Goal: Task Accomplishment & Management: Manage account settings

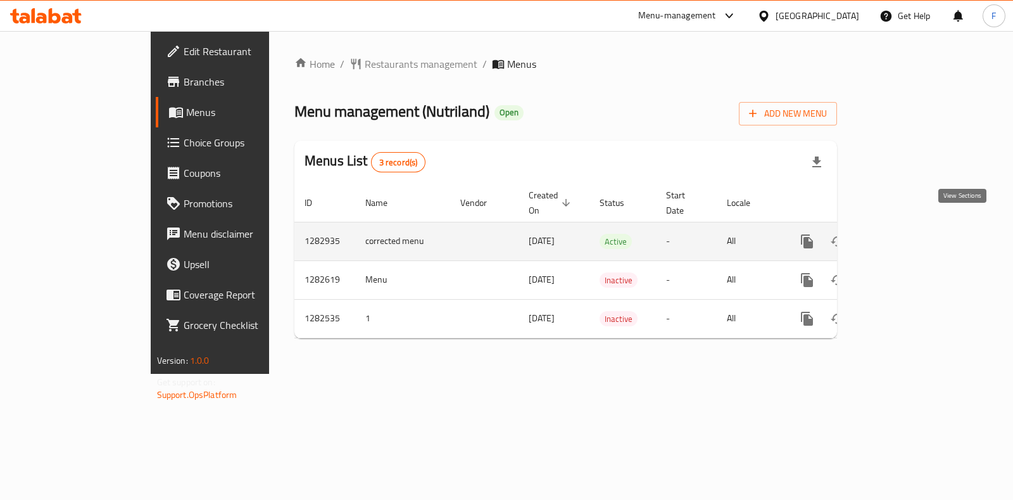
click at [906, 234] on icon "enhanced table" at bounding box center [898, 241] width 15 height 15
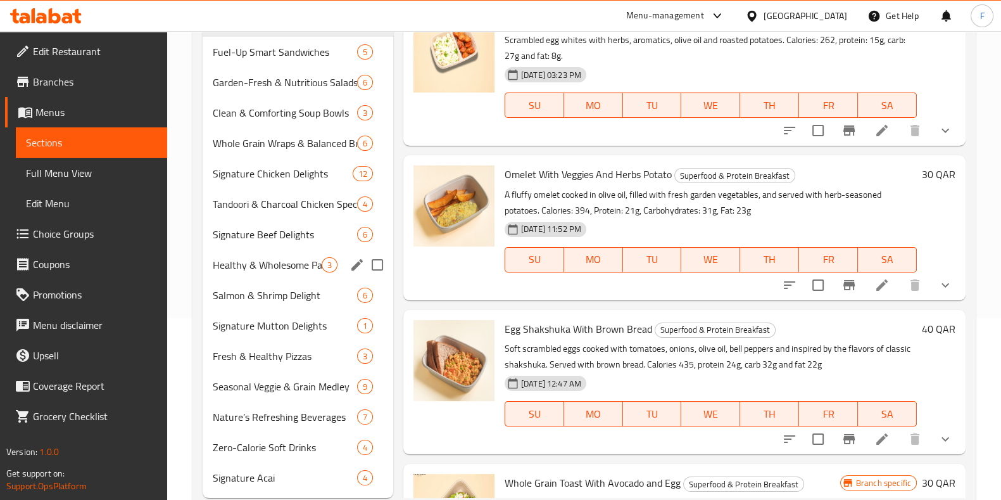
scroll to position [215, 0]
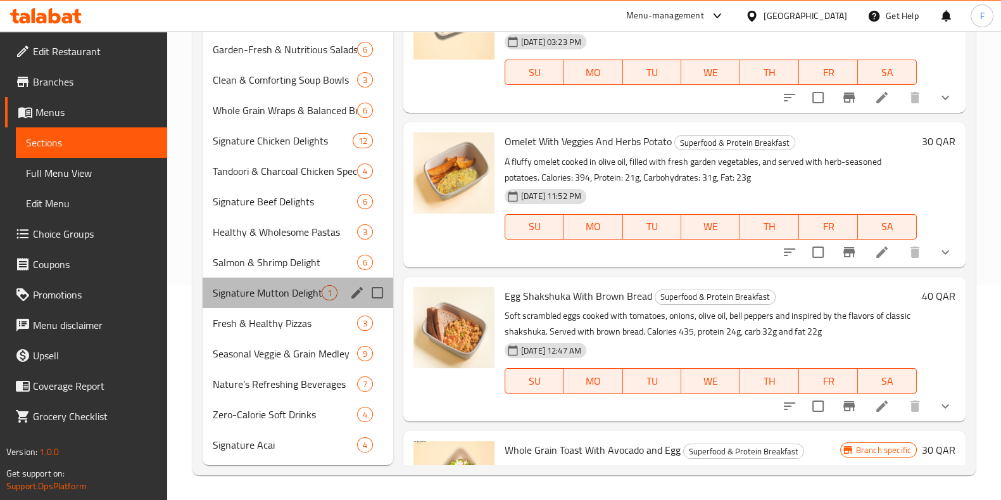
click at [279, 305] on div "Signature Mutton Delights 1" at bounding box center [298, 292] width 191 height 30
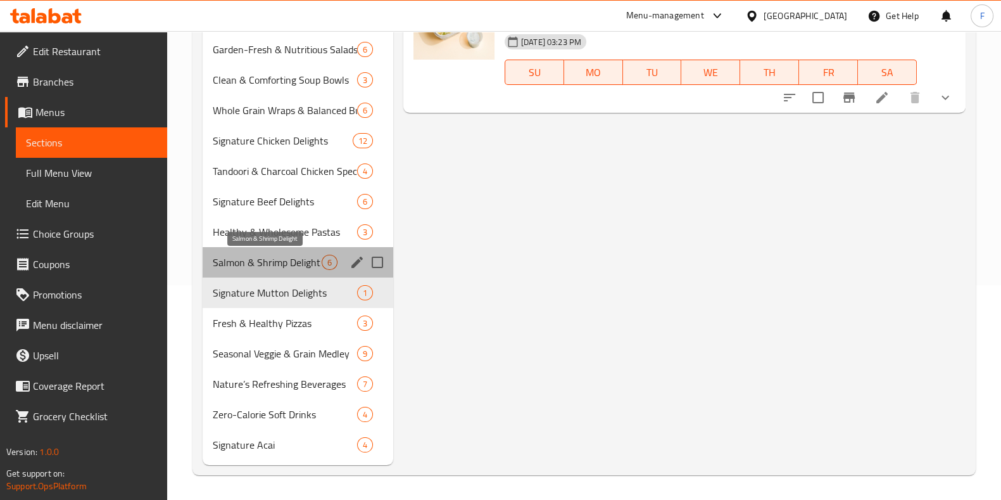
click at [281, 263] on span "Salmon & Shrimp Delight" at bounding box center [267, 262] width 109 height 15
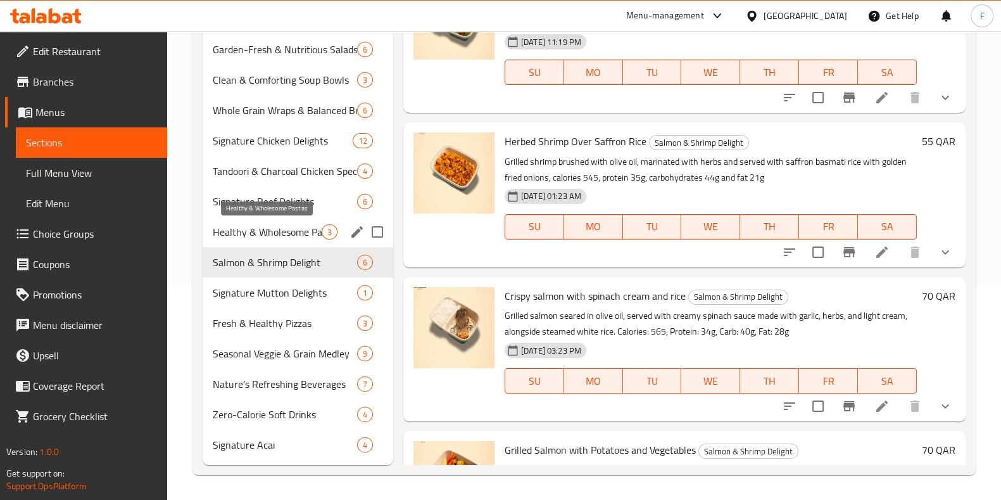
click at [292, 229] on span "Healthy & Wholesome Pastas" at bounding box center [267, 231] width 109 height 15
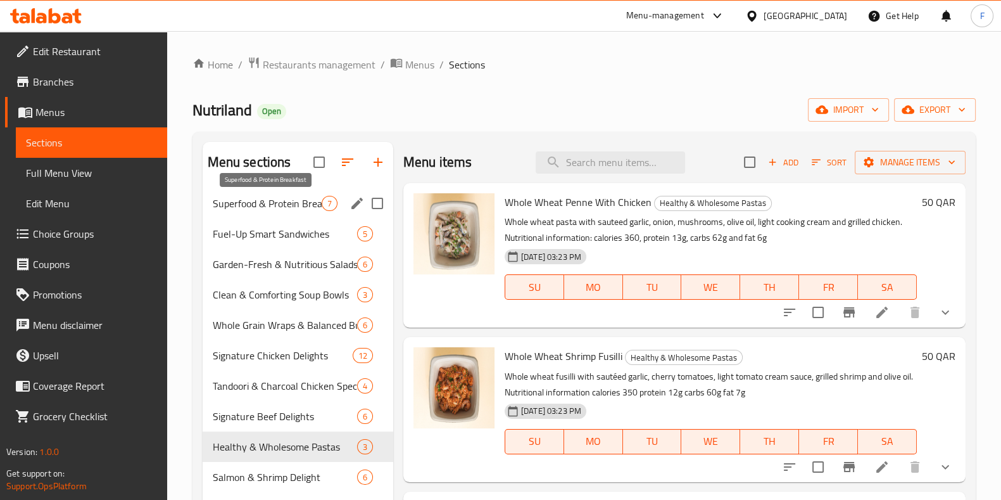
click at [286, 198] on span "Superfood & Protein Breakfast" at bounding box center [267, 203] width 109 height 15
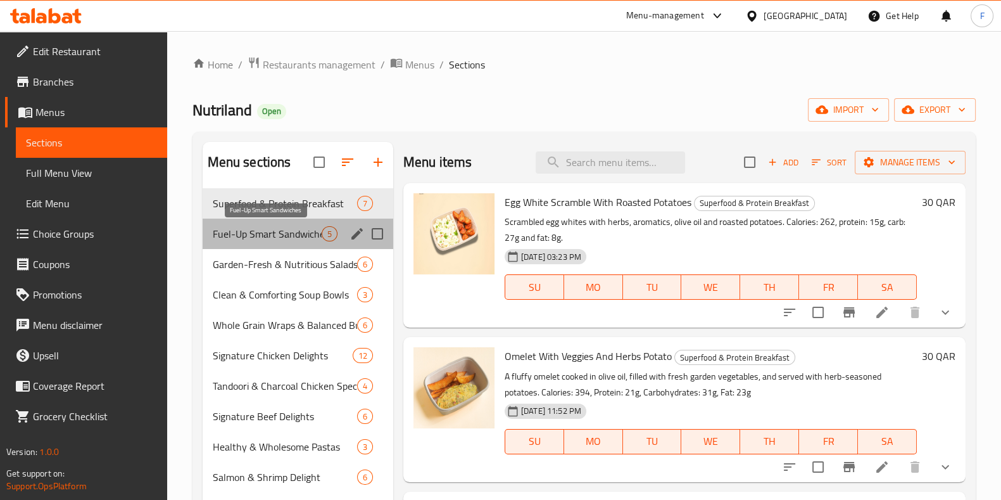
click at [278, 228] on span "Fuel-Up Smart Sandwiches" at bounding box center [267, 233] width 109 height 15
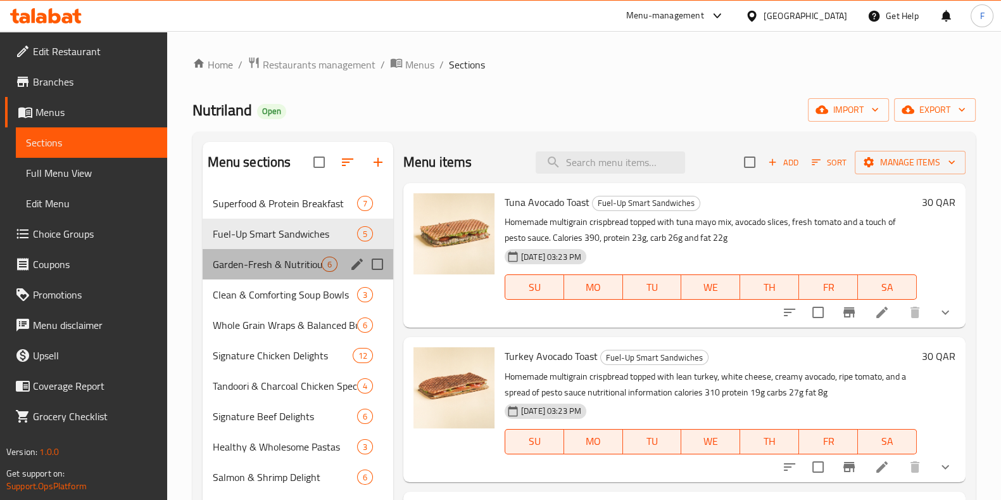
click at [298, 275] on div "Garden-Fresh & Nutritious Salads 6" at bounding box center [298, 264] width 191 height 30
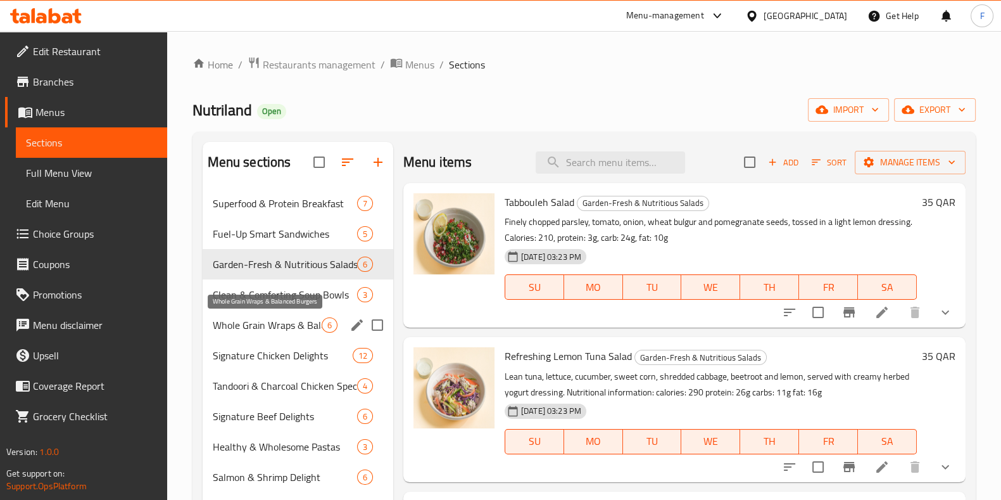
click at [303, 322] on span "Whole Grain Wraps & Balanced Burgers" at bounding box center [267, 324] width 109 height 15
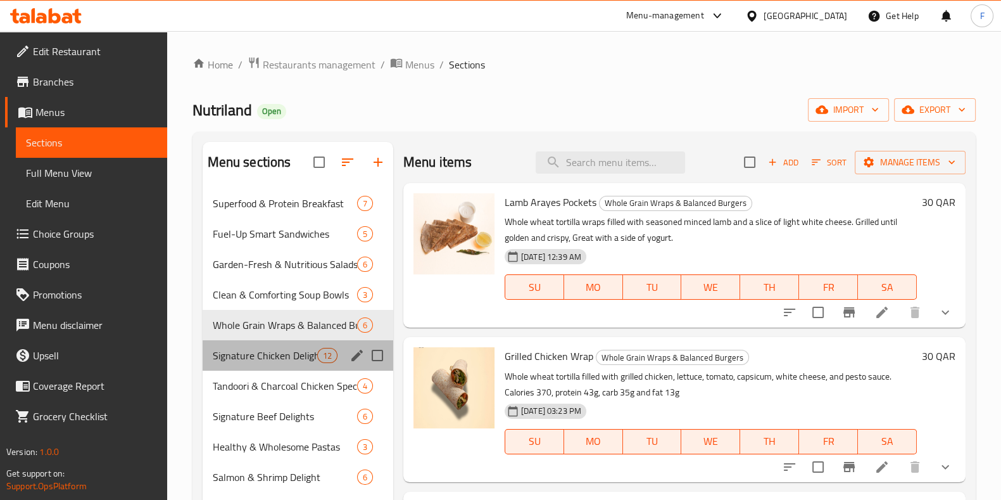
click at [280, 344] on div "Signature Chicken Delights 12" at bounding box center [298, 355] width 191 height 30
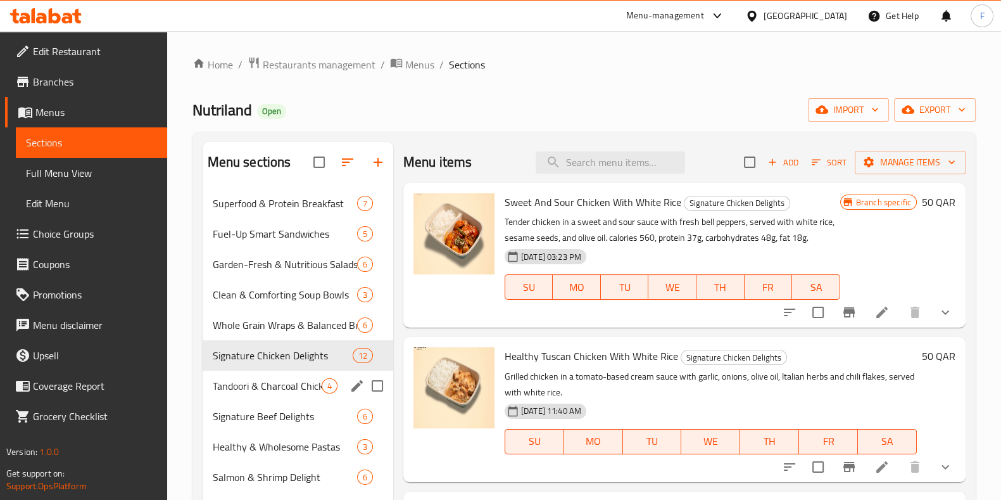
click at [284, 391] on span "Tandoori & Charcoal Chicken Specials" at bounding box center [267, 385] width 109 height 15
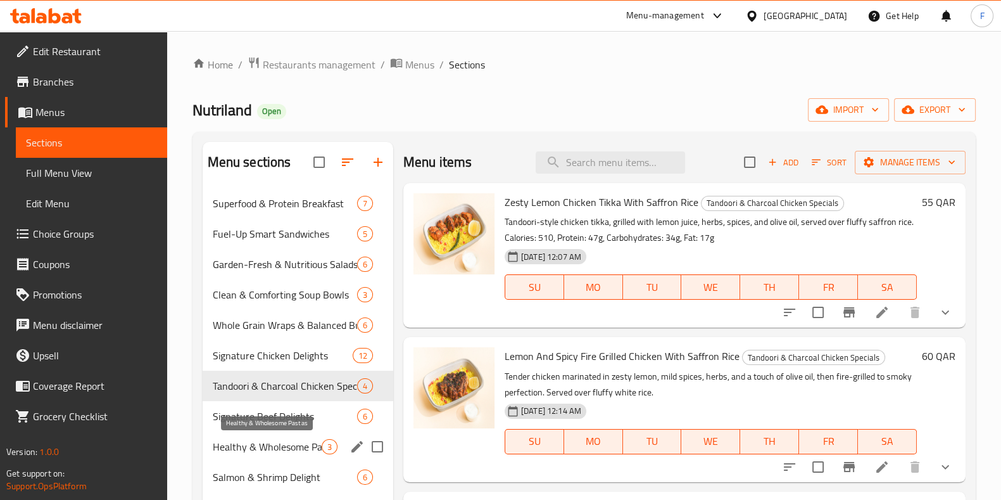
drag, startPoint x: 249, startPoint y: 447, endPoint x: 248, endPoint y: 418, distance: 29.2
click at [248, 444] on span "Healthy & Wholesome Pastas" at bounding box center [267, 446] width 109 height 15
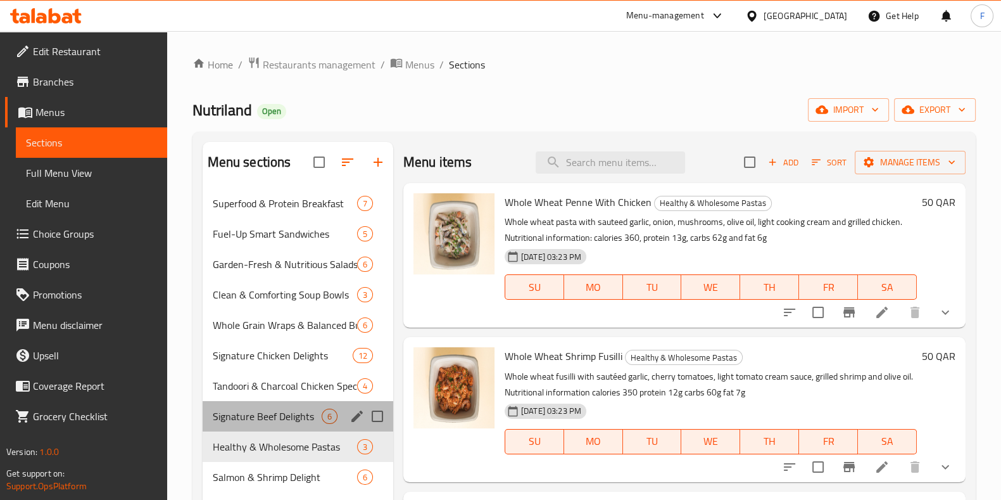
click at [253, 406] on div "Signature Beef Delights 6" at bounding box center [298, 416] width 191 height 30
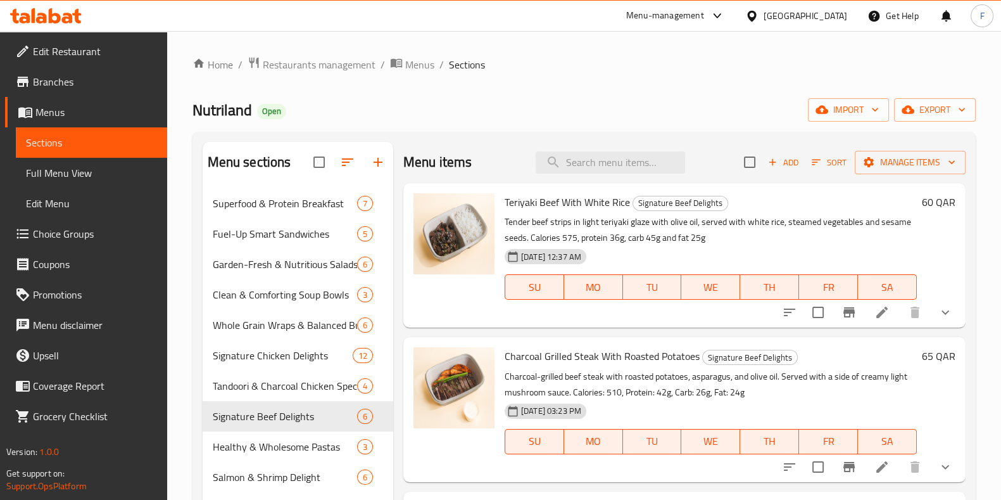
click at [911, 150] on div "Add Sort Manage items" at bounding box center [855, 162] width 222 height 27
click at [366, 163] on button "button" at bounding box center [378, 162] width 30 height 30
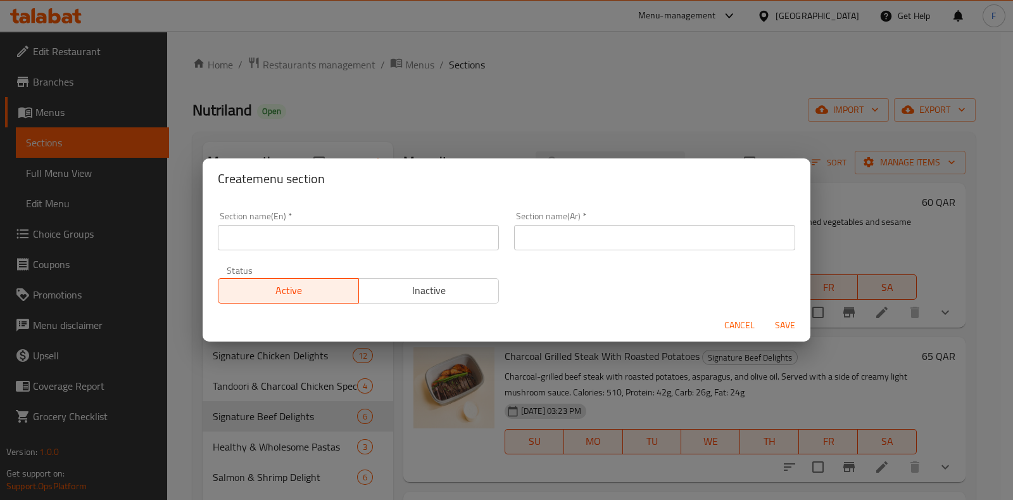
click at [340, 236] on input "text" at bounding box center [358, 237] width 281 height 25
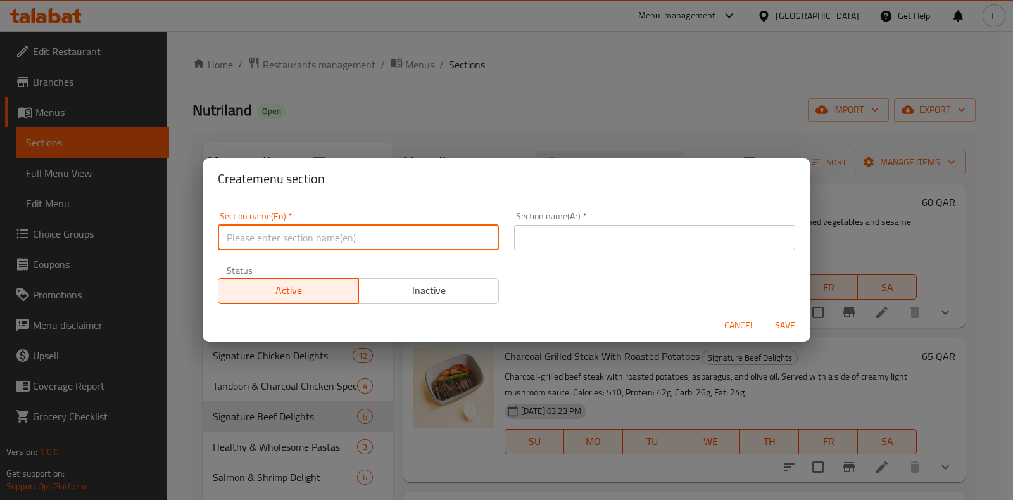
type input "M41"
click at [659, 231] on input "text" at bounding box center [654, 237] width 281 height 25
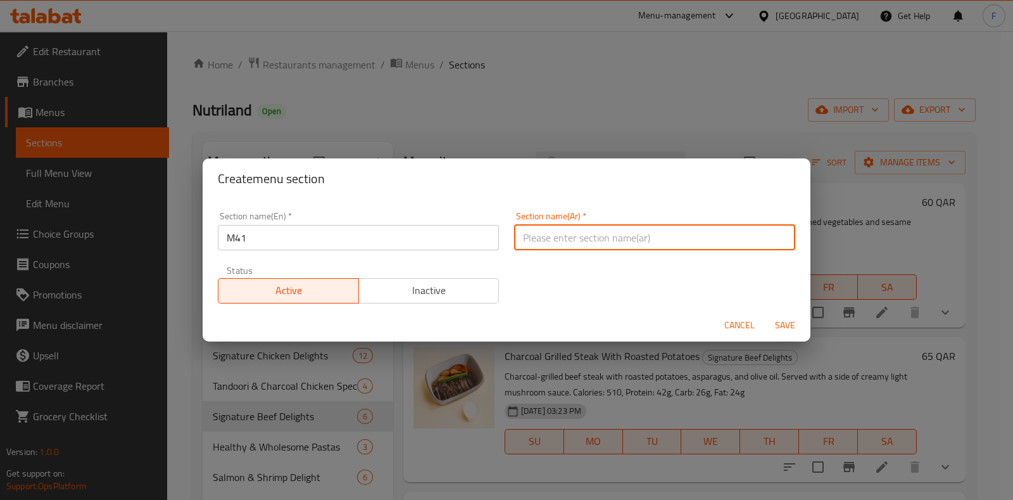
type input "م41"
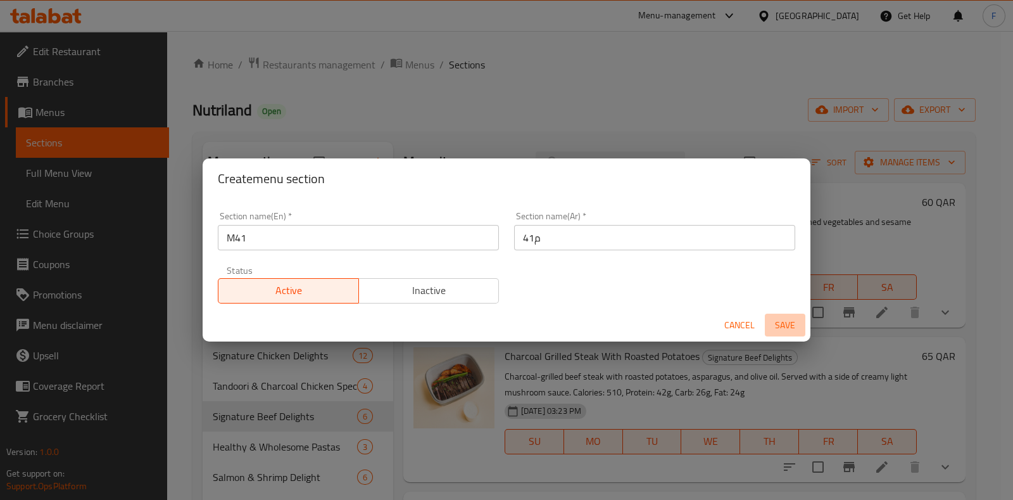
click at [775, 321] on span "Save" at bounding box center [785, 325] width 30 height 16
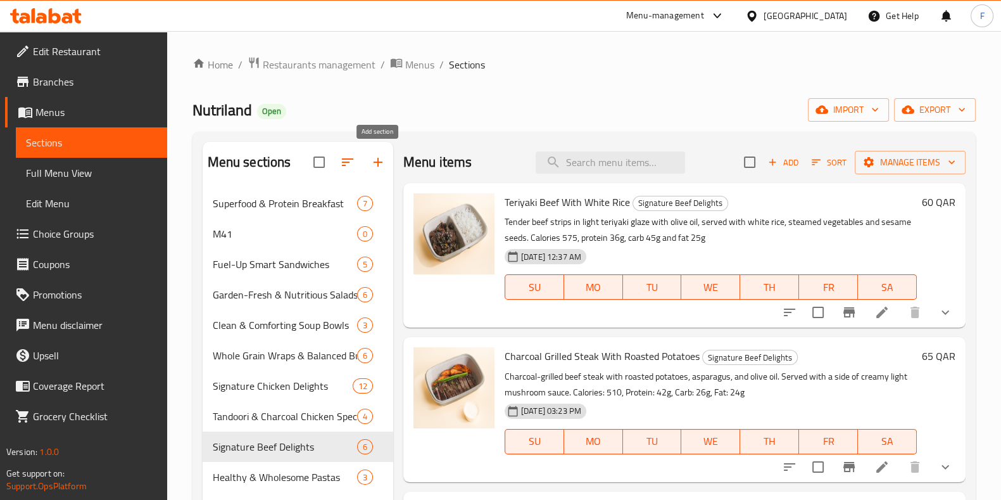
click at [374, 156] on icon "button" at bounding box center [377, 161] width 15 height 15
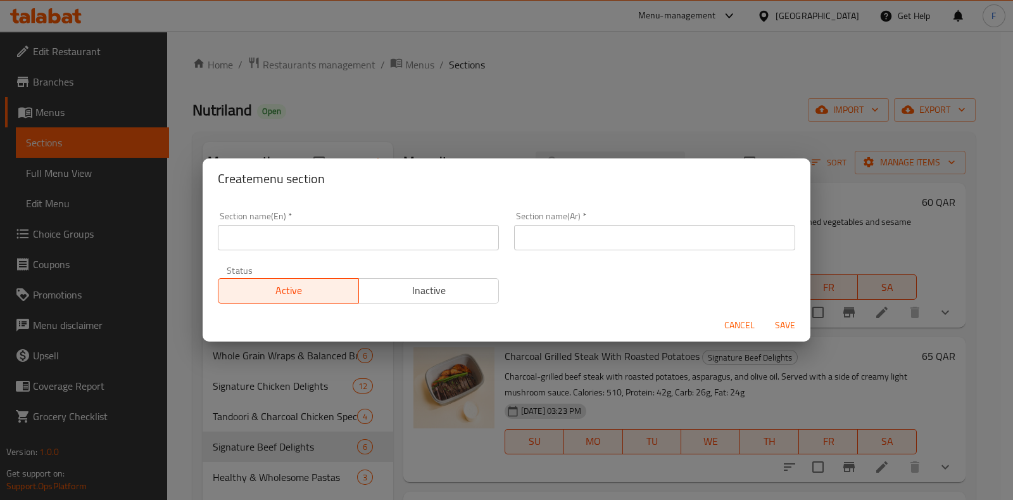
click at [478, 82] on div "Create menu section Section name(En)   * Section name(En) * Section name(Ar)   …" at bounding box center [506, 250] width 1013 height 500
drag, startPoint x: 742, startPoint y: 315, endPoint x: 735, endPoint y: 310, distance: 8.6
click at [741, 314] on button "Cancel" at bounding box center [739, 324] width 41 height 23
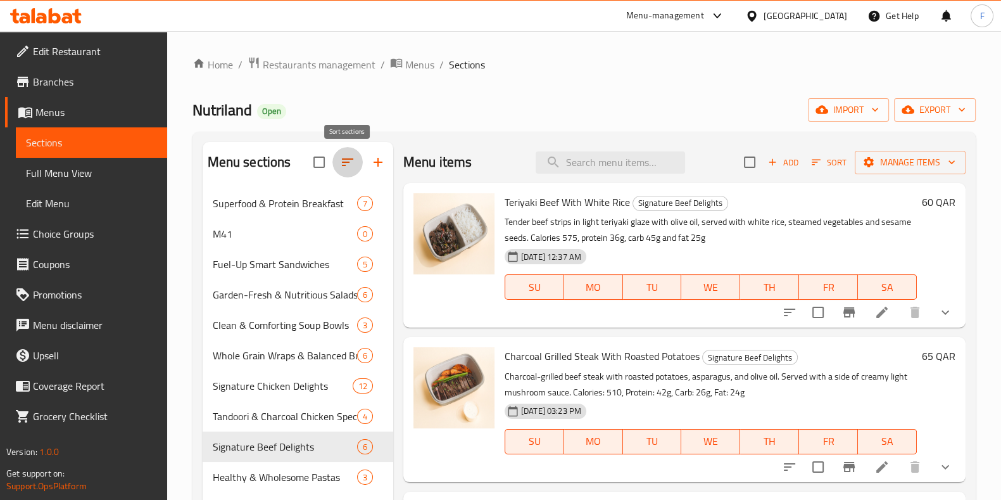
click at [346, 166] on icon "button" at bounding box center [347, 161] width 15 height 15
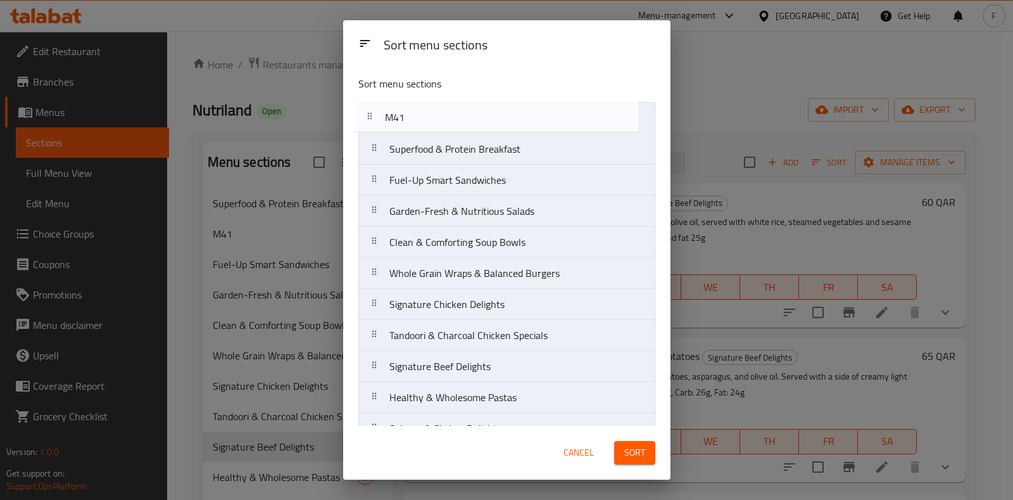
drag, startPoint x: 448, startPoint y: 154, endPoint x: 445, endPoint y: 114, distance: 40.6
click at [445, 114] on nav "Superfood & Protein Breakfast M41 Fuel-Up Smart Sandwiches Garden-Fresh & Nutri…" at bounding box center [506, 366] width 297 height 529
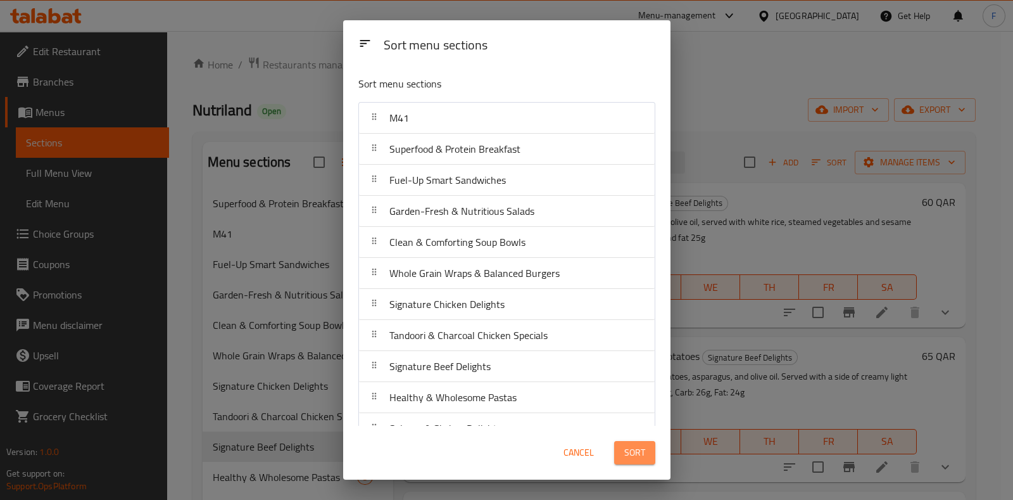
click at [624, 455] on span "Sort" at bounding box center [634, 452] width 21 height 16
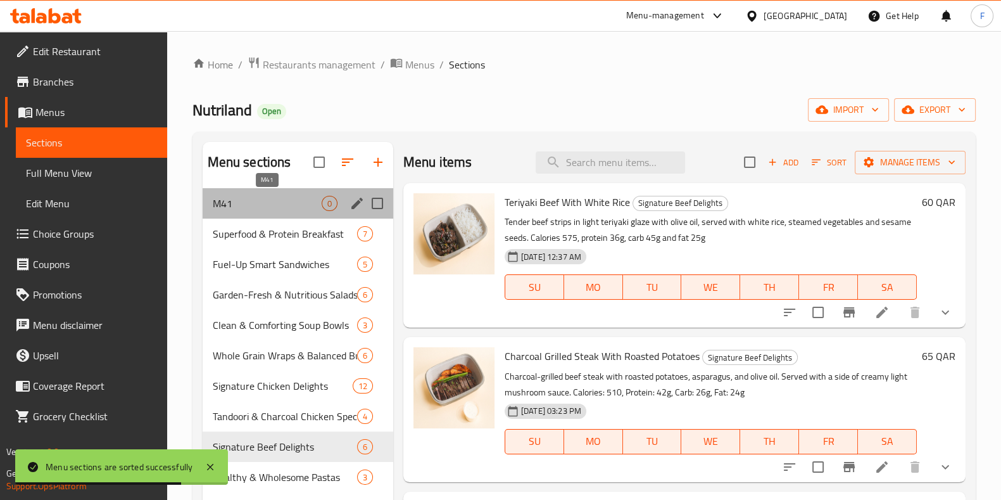
click at [303, 200] on span "M41" at bounding box center [267, 203] width 109 height 15
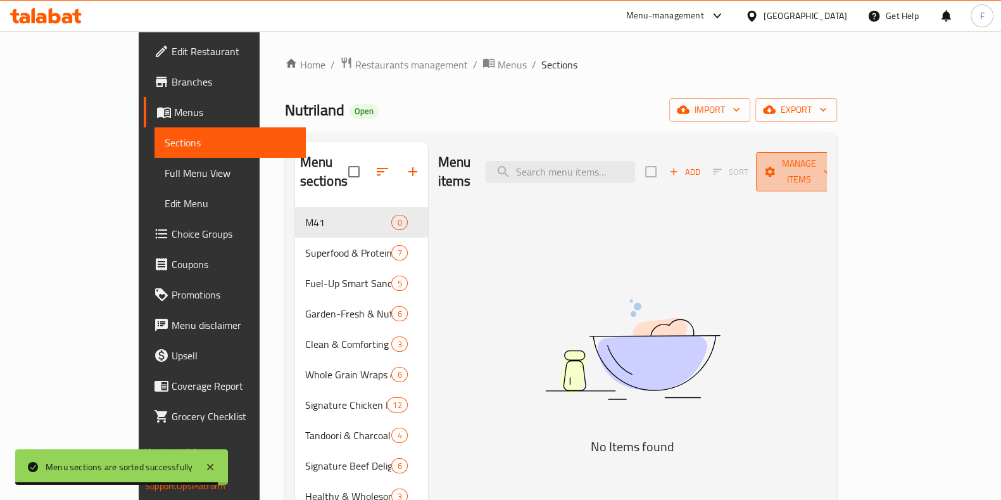
click at [831, 161] on span "Manage items" at bounding box center [798, 172] width 65 height 32
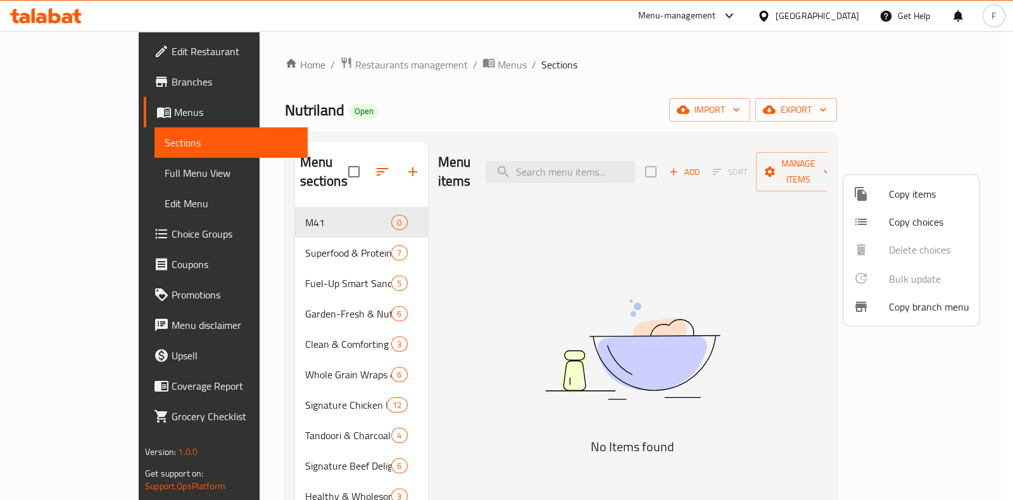
click at [893, 201] on span "Copy items" at bounding box center [929, 193] width 80 height 15
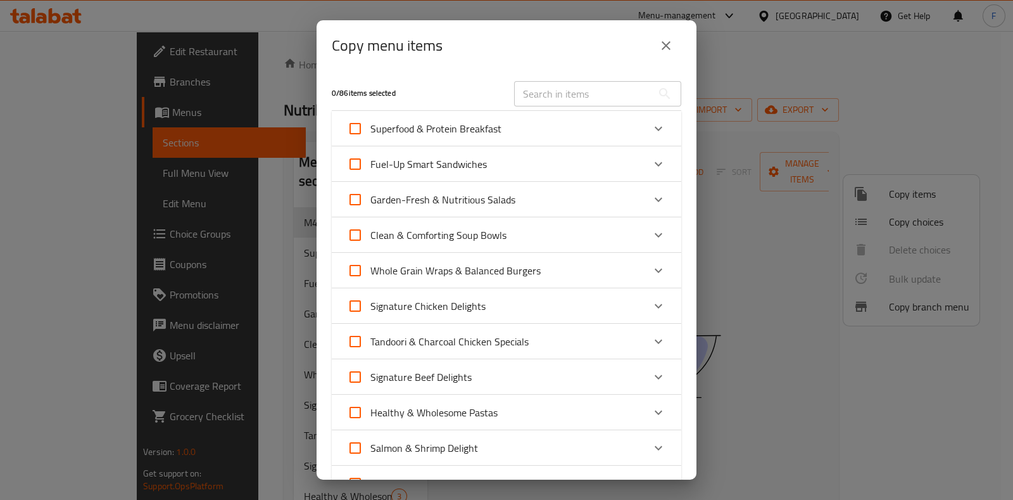
click at [548, 93] on input "text" at bounding box center [583, 93] width 138 height 25
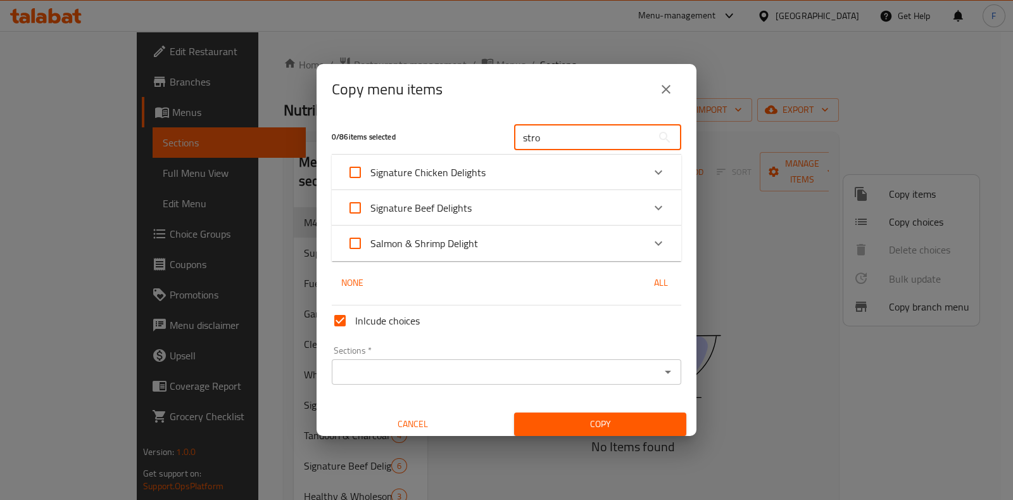
type input "stro"
click at [595, 162] on div "Signature Chicken Delights" at bounding box center [495, 172] width 296 height 30
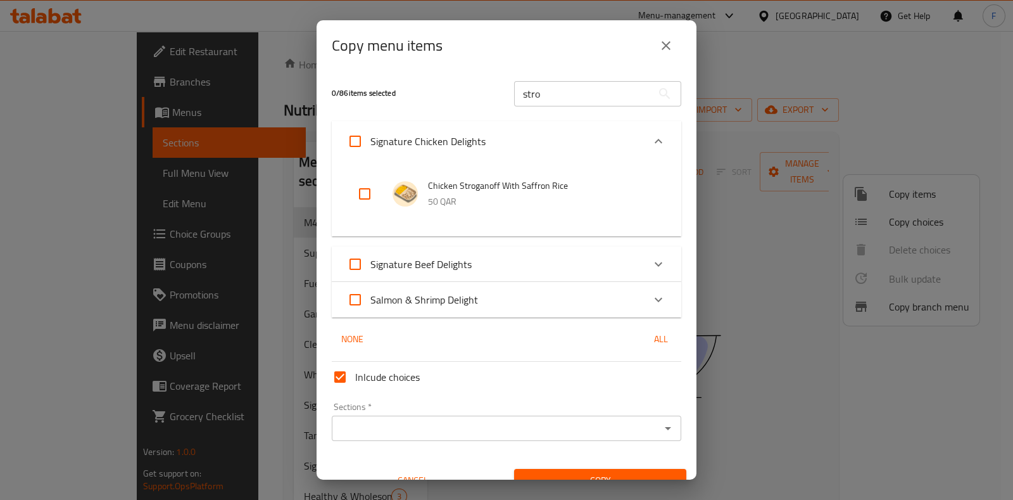
click at [541, 267] on div "Signature Beef Delights" at bounding box center [495, 264] width 296 height 30
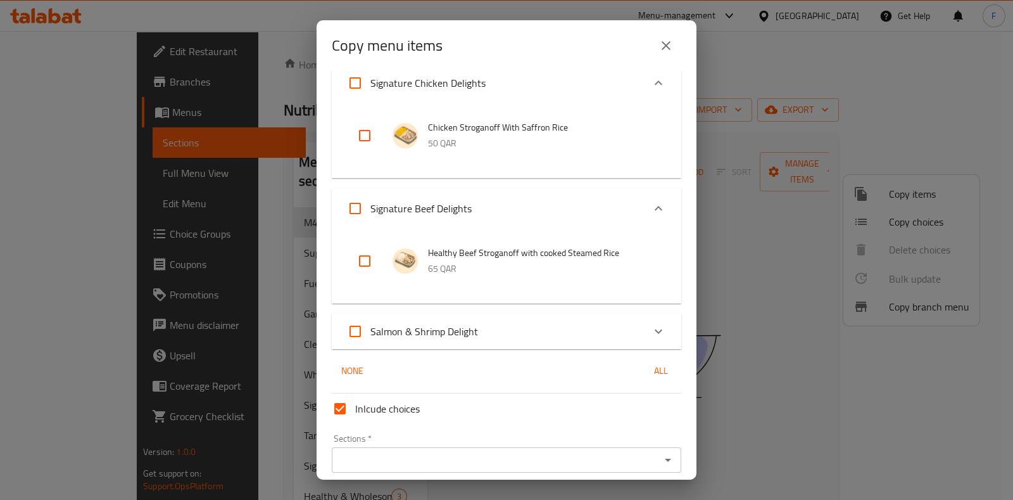
scroll to position [79, 0]
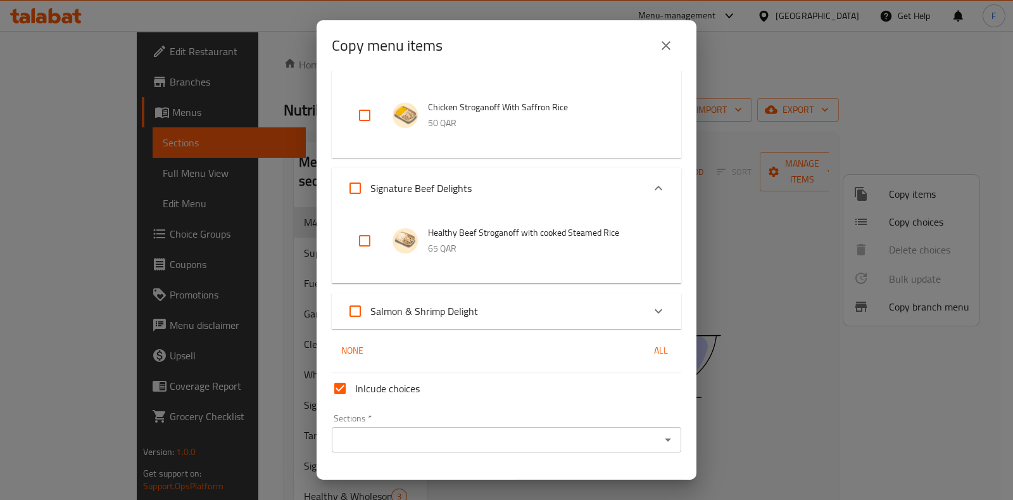
click at [516, 311] on div "Salmon & Shrimp Delight" at bounding box center [495, 311] width 296 height 30
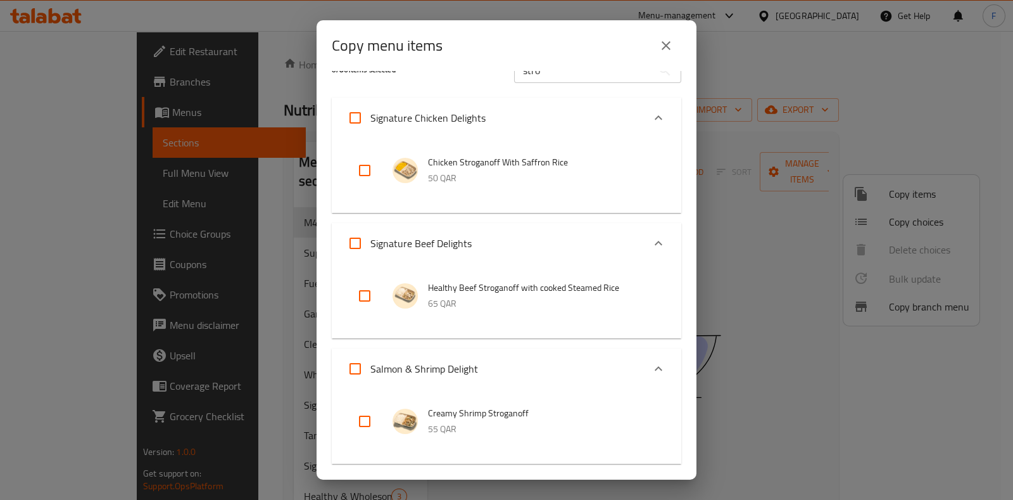
scroll to position [0, 0]
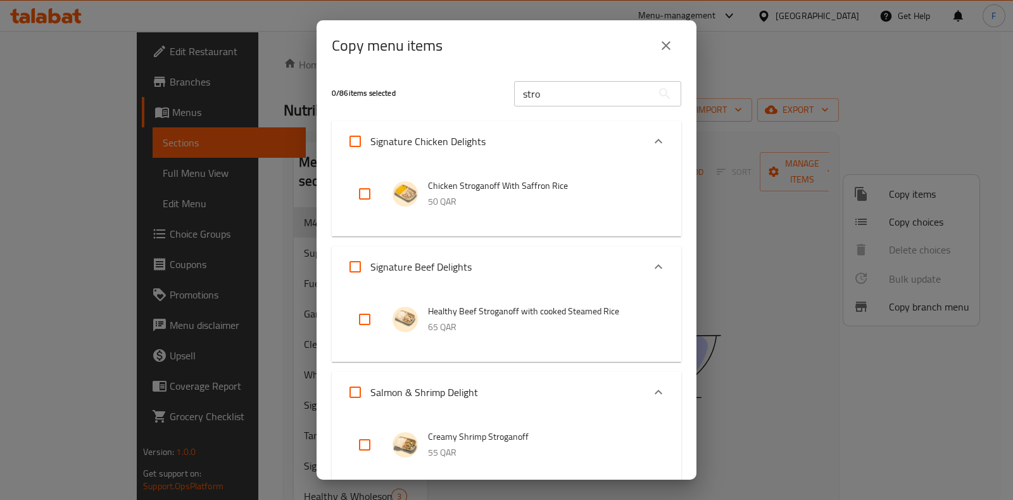
click at [367, 191] on input "checkbox" at bounding box center [364, 194] width 30 height 30
checkbox input "true"
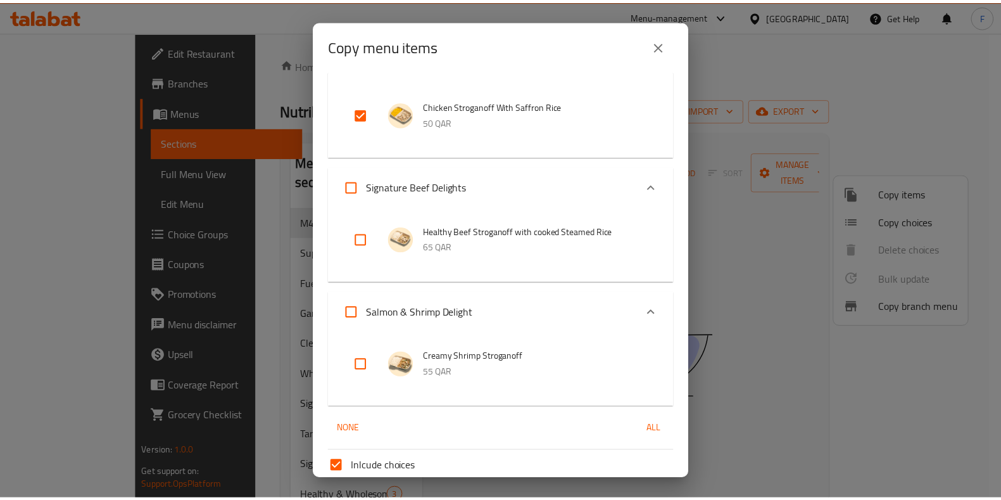
scroll to position [189, 0]
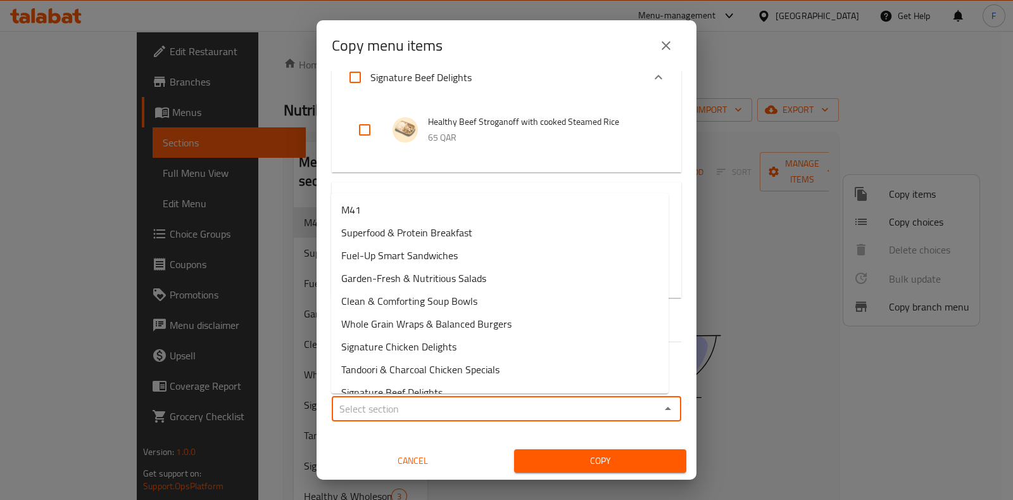
click at [500, 413] on input "Sections   *" at bounding box center [496, 408] width 321 height 18
click at [418, 206] on li "M41" at bounding box center [499, 209] width 337 height 23
type input "M41"
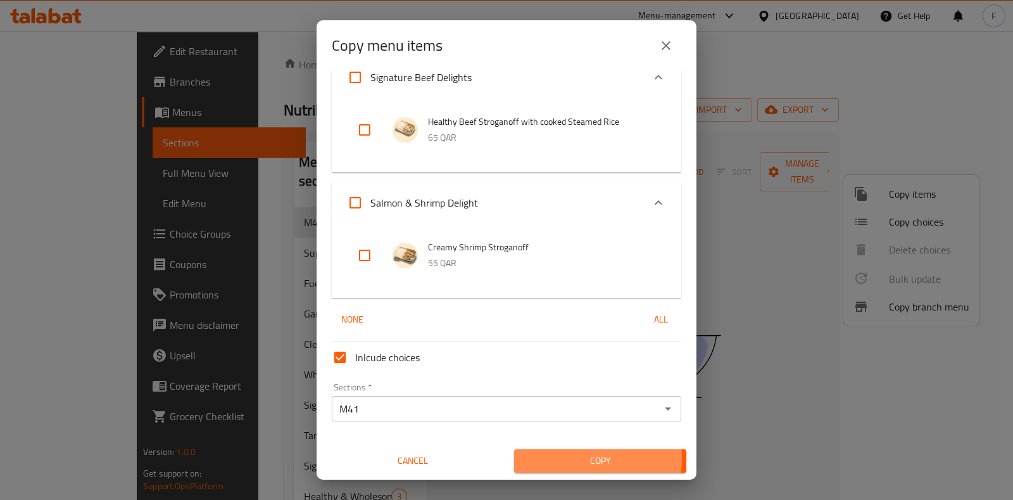
click at [579, 458] on span "Copy" at bounding box center [600, 461] width 152 height 16
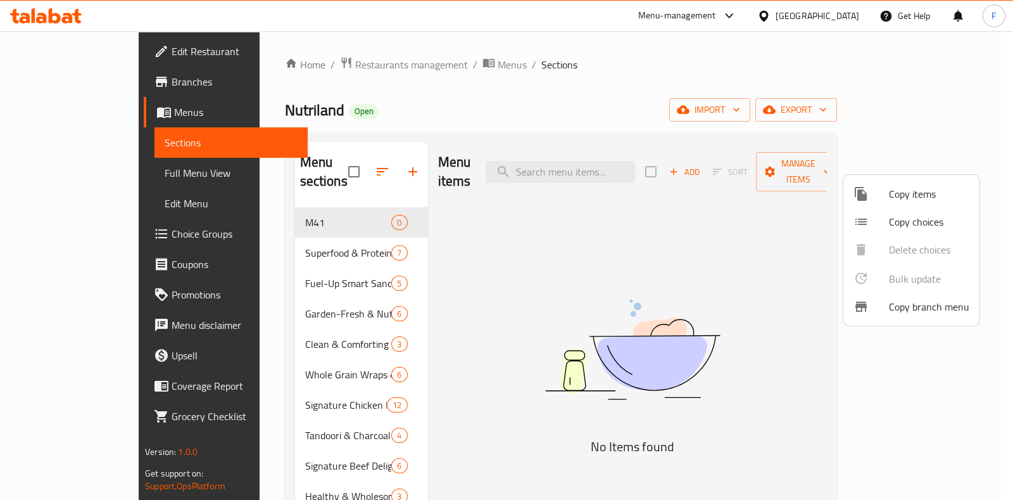
click at [726, 61] on div at bounding box center [506, 250] width 1013 height 500
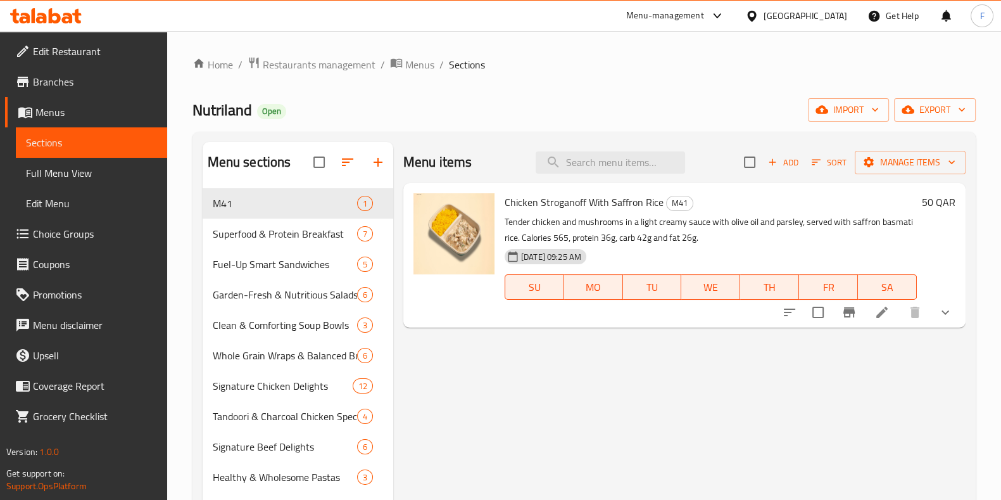
click at [872, 305] on li at bounding box center [881, 312] width 35 height 23
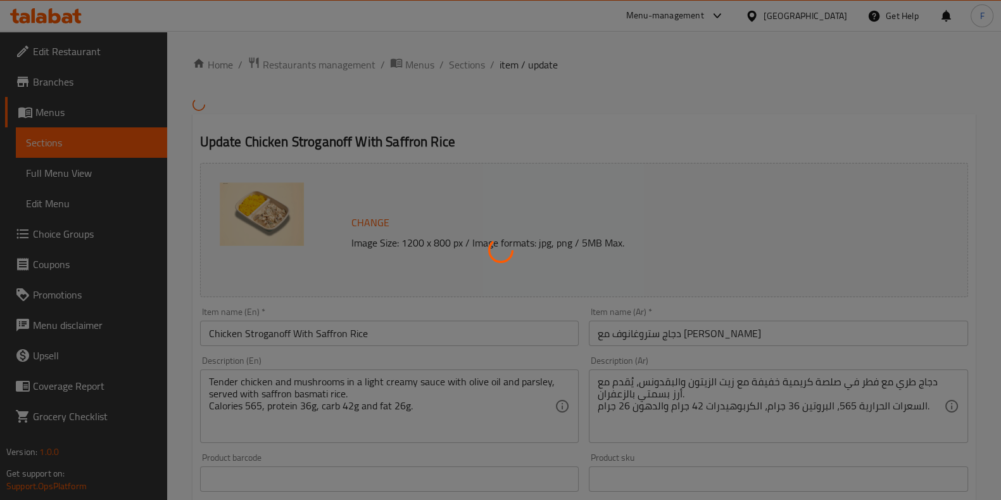
type input "مشروبات غازية صفرية سعرات"
type input "0"
type input "4"
type input "مشروبات طبيعية منعشة"
type input "0"
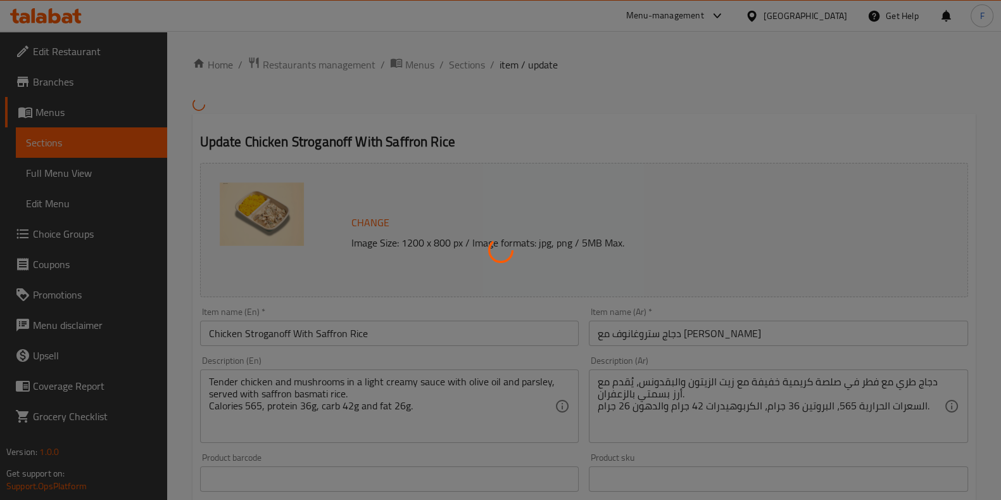
type input "7"
type input "مزيج الخضار والحبوب الموسمية"
type input "0"
type input "9"
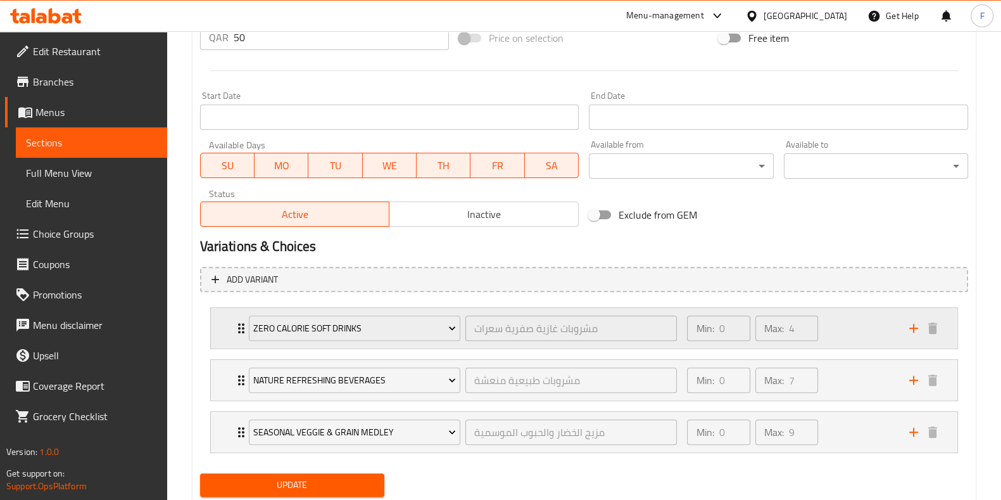
scroll to position [537, 0]
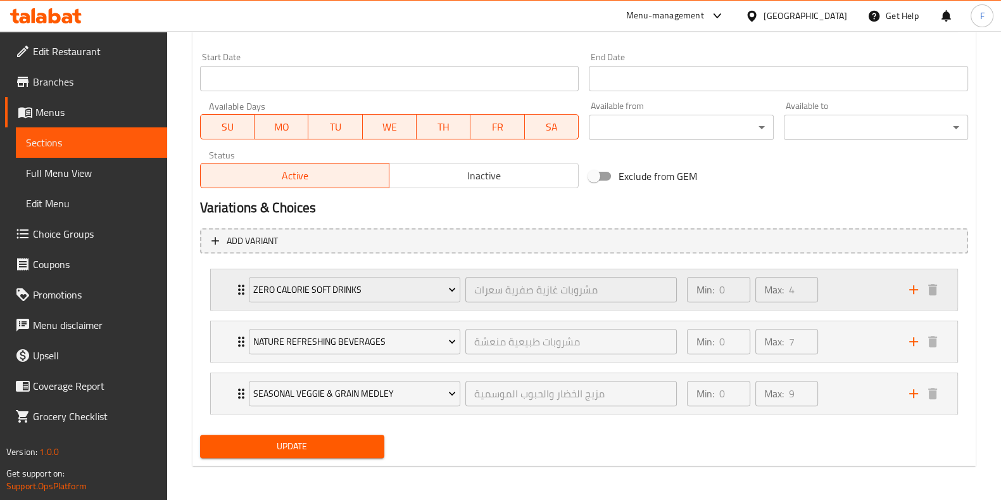
click at [835, 288] on div "Min: 0 ​ Max: 4 ​" at bounding box center [790, 289] width 222 height 41
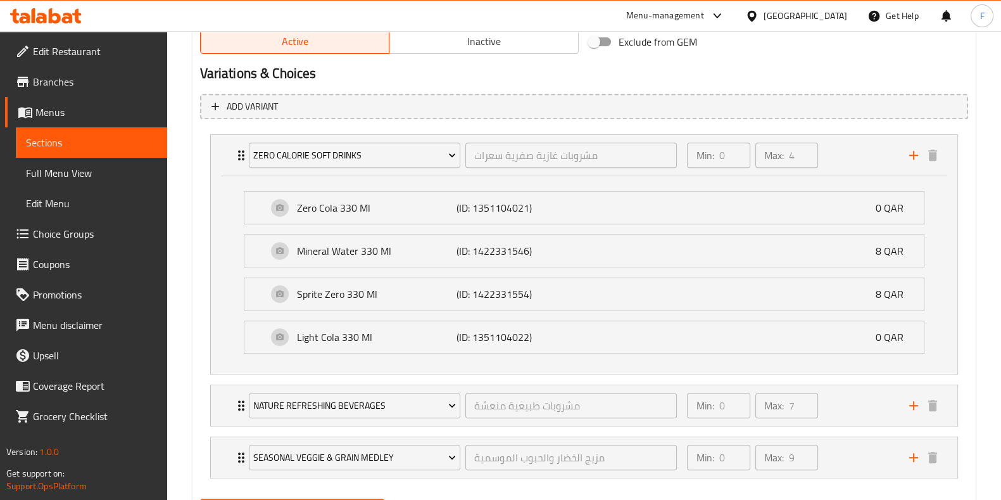
scroll to position [734, 0]
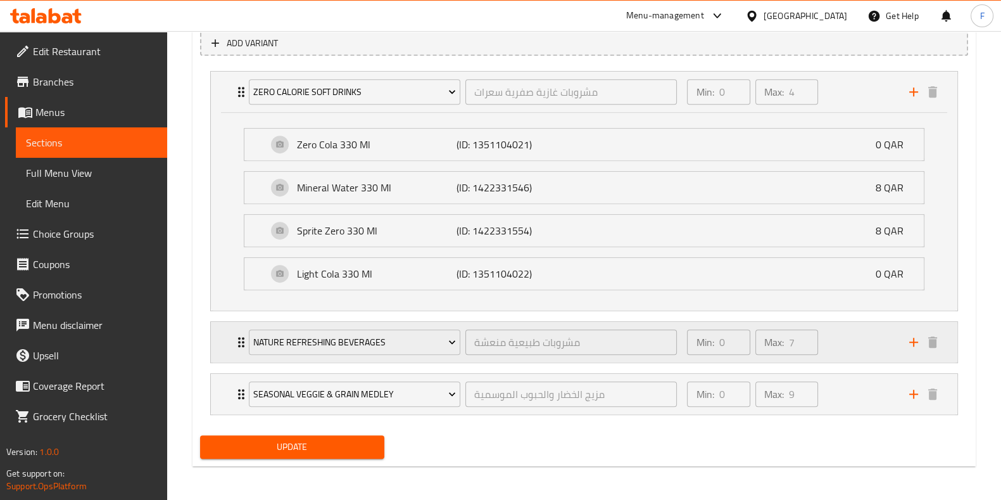
click at [866, 326] on div "Min: 0 ​ Max: 7 ​" at bounding box center [790, 342] width 222 height 41
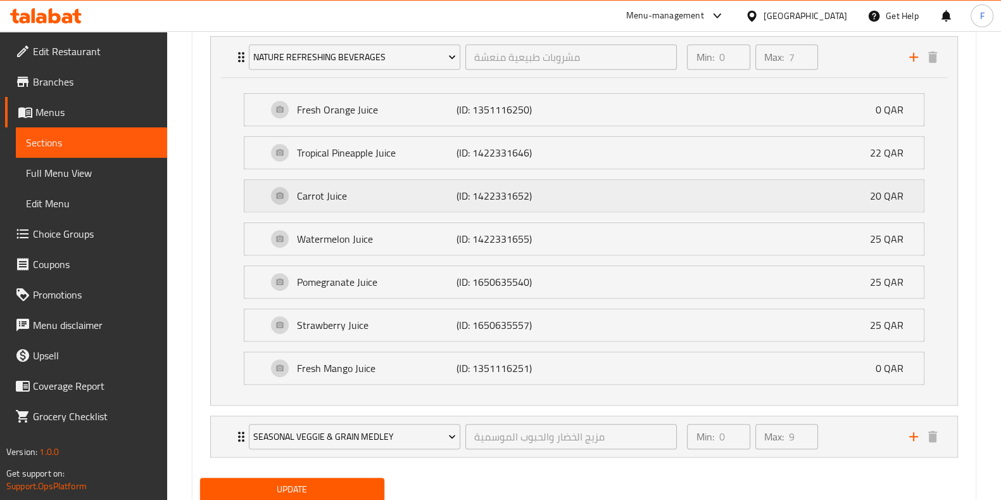
scroll to position [1060, 0]
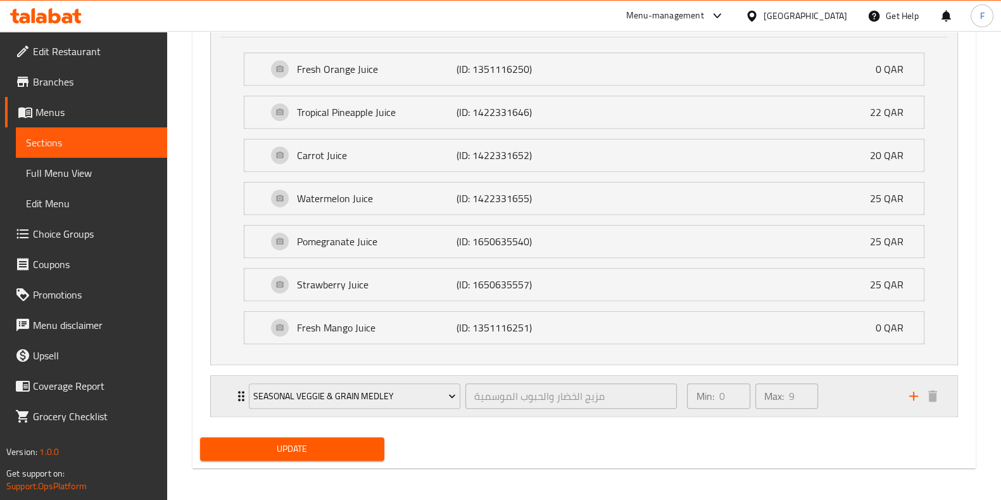
click at [857, 392] on div "Min: 0 ​ Max: 9 ​" at bounding box center [790, 395] width 222 height 41
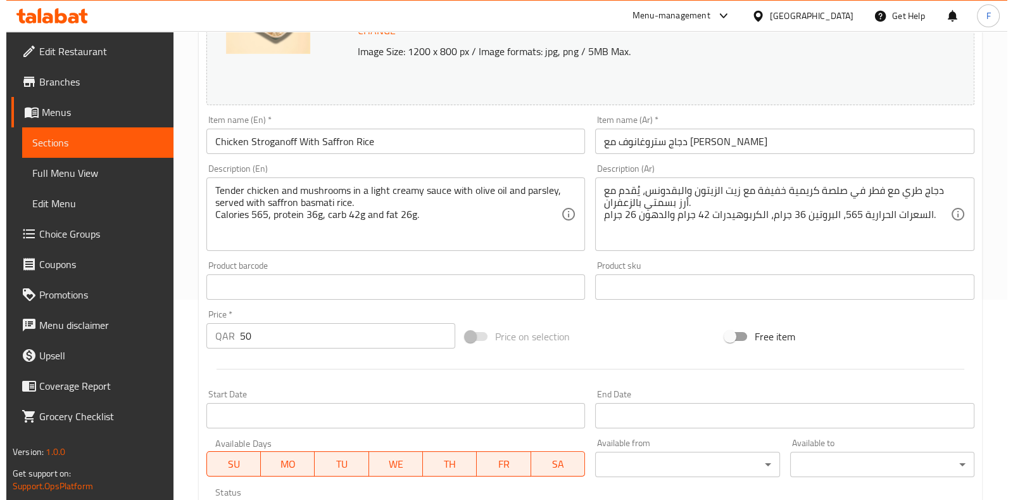
scroll to position [0, 0]
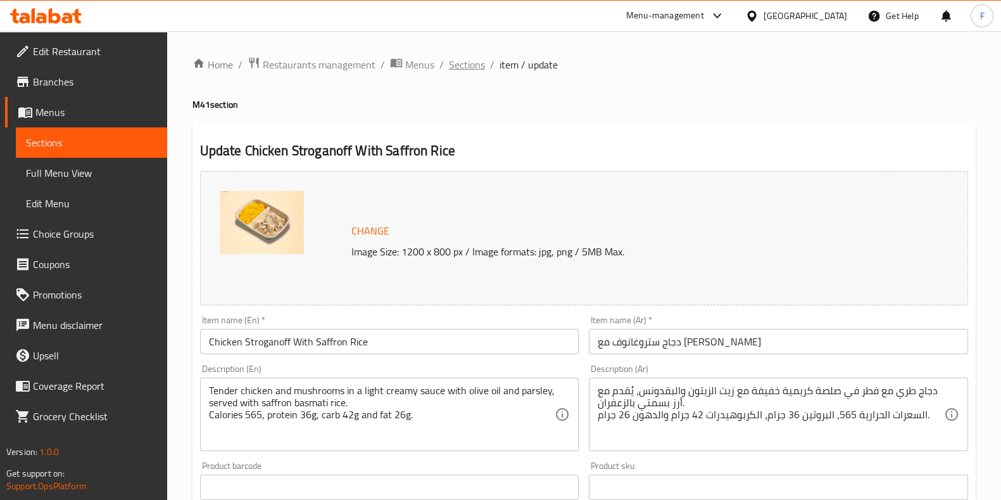
click at [467, 59] on span "Sections" at bounding box center [467, 64] width 36 height 15
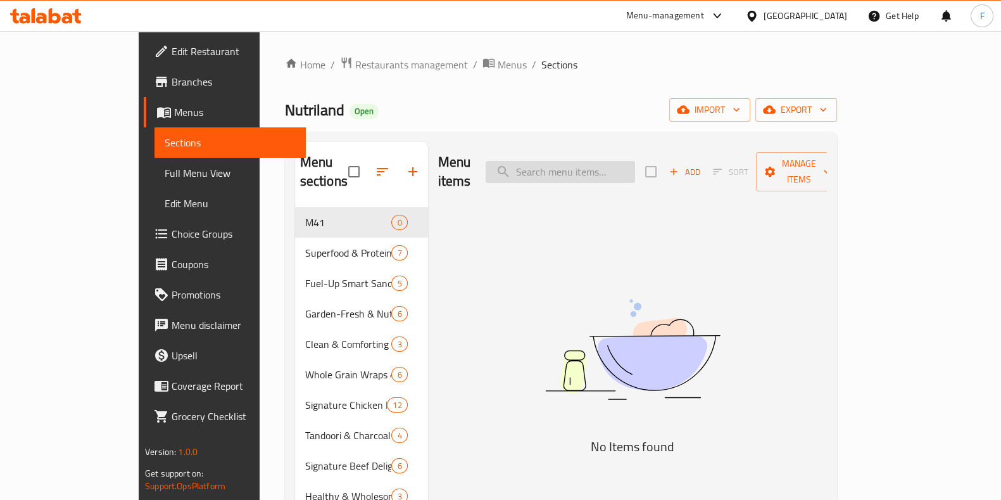
click at [619, 161] on input "search" at bounding box center [560, 172] width 149 height 22
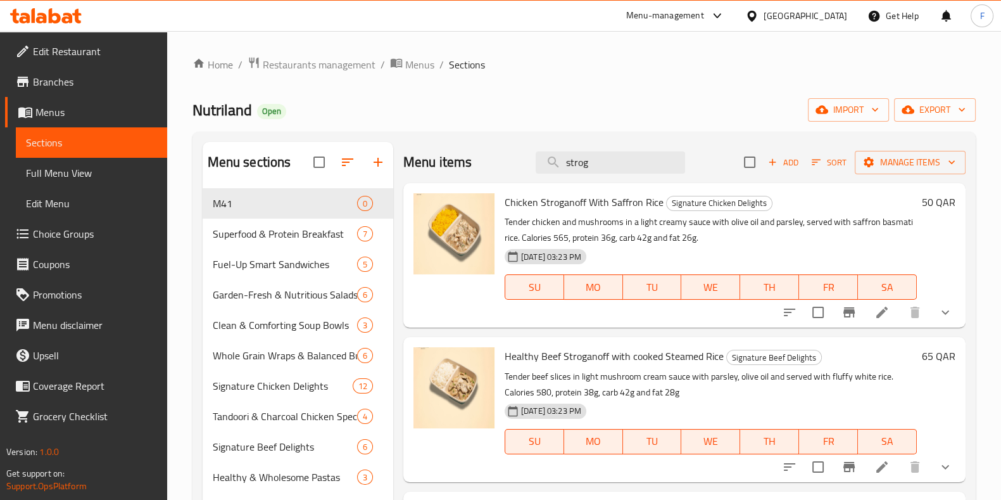
type input "strog"
click at [558, 201] on span "Chicken Stroganoff With Saffron Rice" at bounding box center [584, 201] width 159 height 19
click at [454, 209] on img at bounding box center [453, 233] width 81 height 81
click at [891, 160] on span "Manage items" at bounding box center [910, 162] width 91 height 16
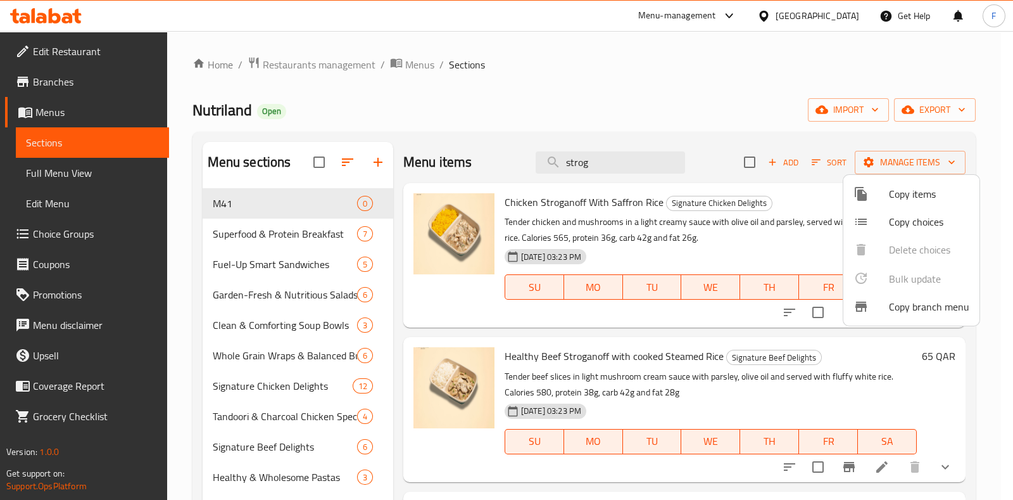
click at [886, 203] on li "Copy items" at bounding box center [911, 194] width 136 height 28
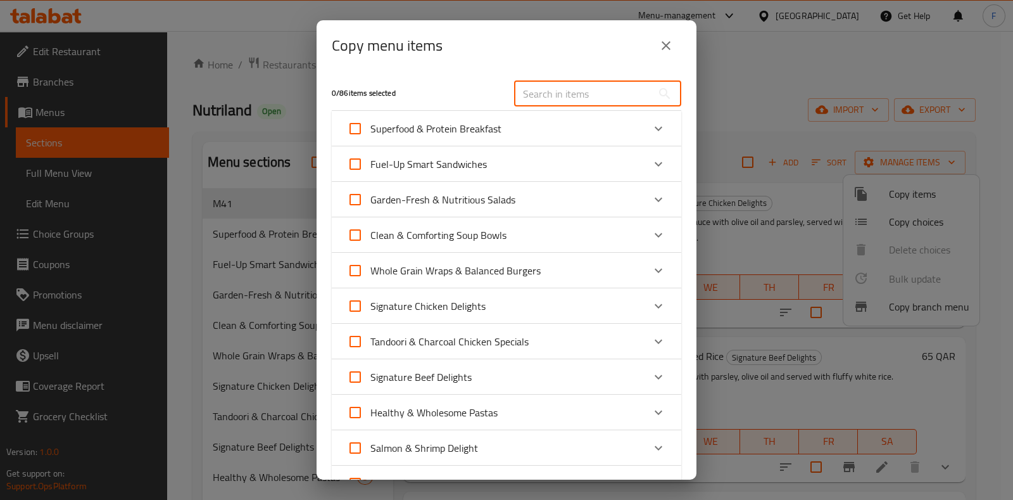
click at [548, 91] on input "text" at bounding box center [583, 93] width 138 height 25
click at [550, 92] on input "text" at bounding box center [583, 93] width 138 height 25
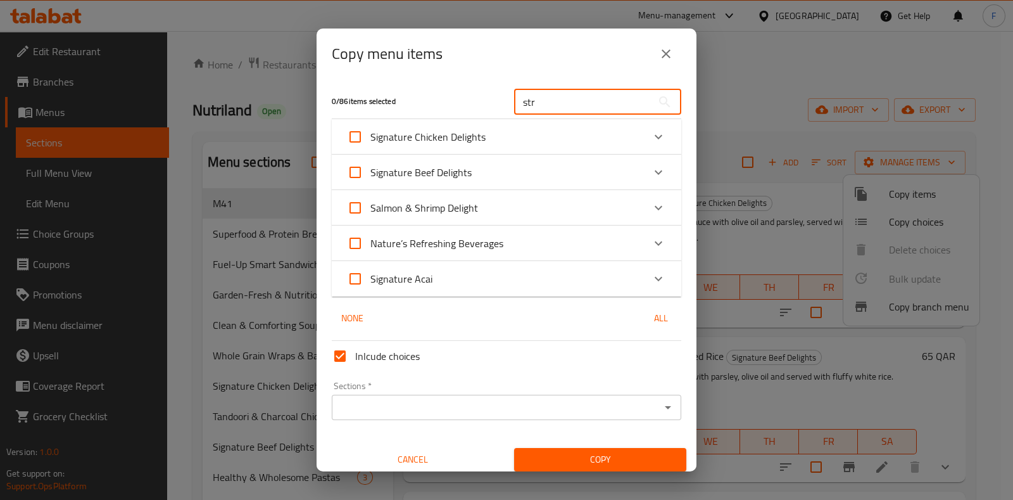
type input "str"
click at [514, 146] on div "Signature Chicken Delights" at bounding box center [495, 137] width 296 height 30
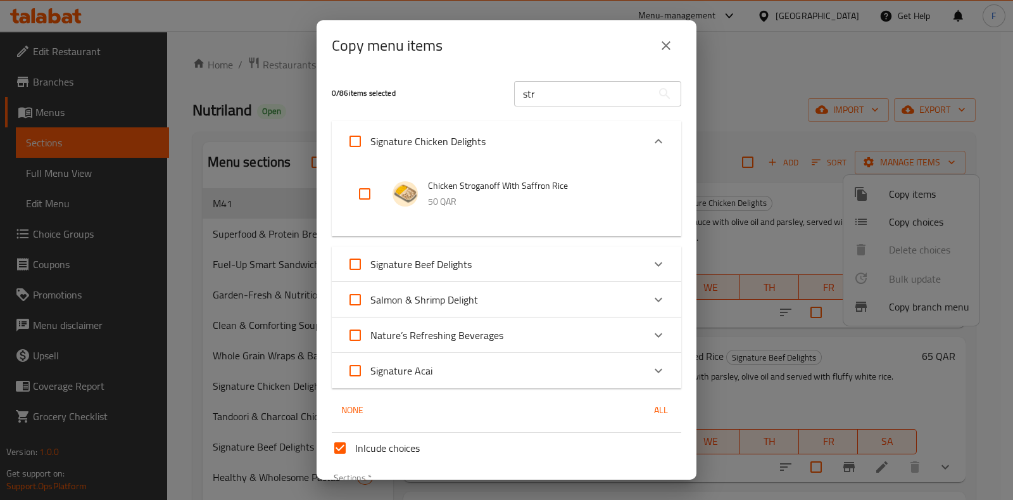
click at [359, 193] on input "checkbox" at bounding box center [364, 194] width 30 height 30
checkbox input "true"
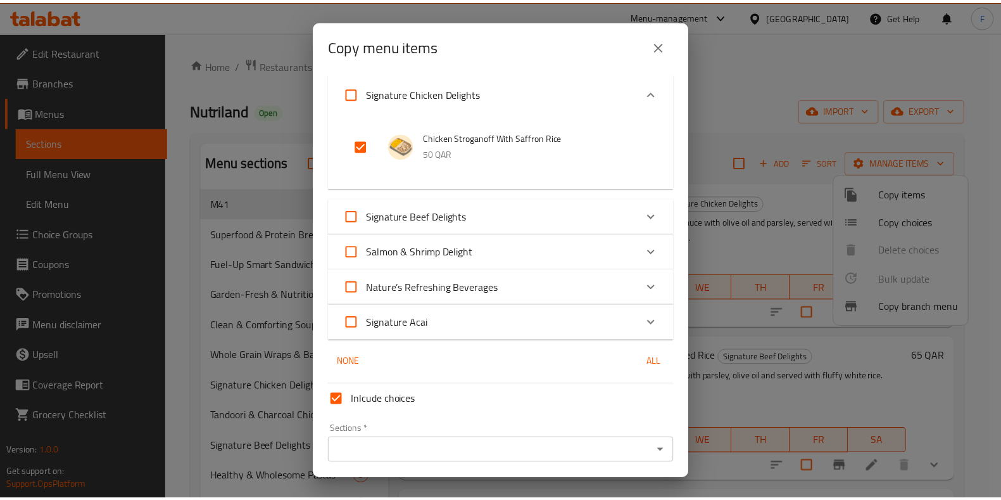
scroll to position [91, 0]
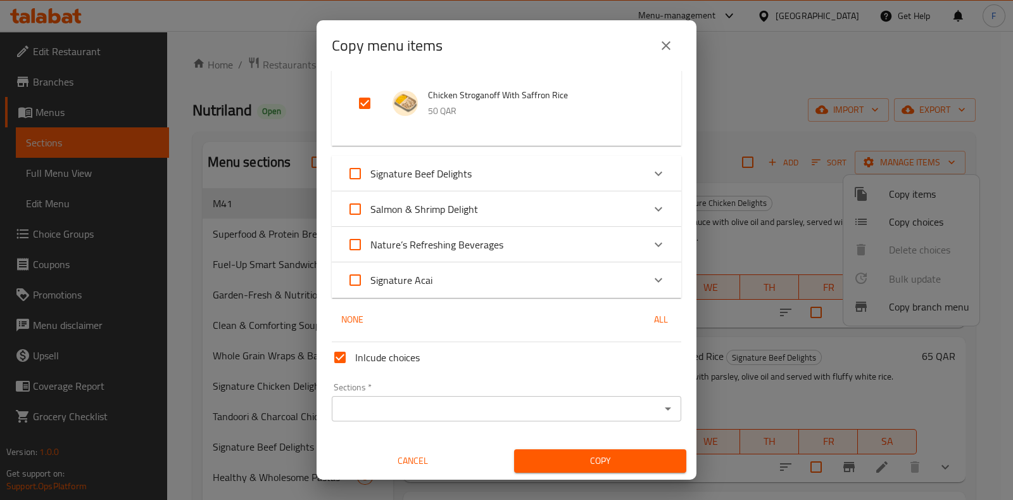
click at [511, 415] on input "Sections   *" at bounding box center [496, 408] width 321 height 18
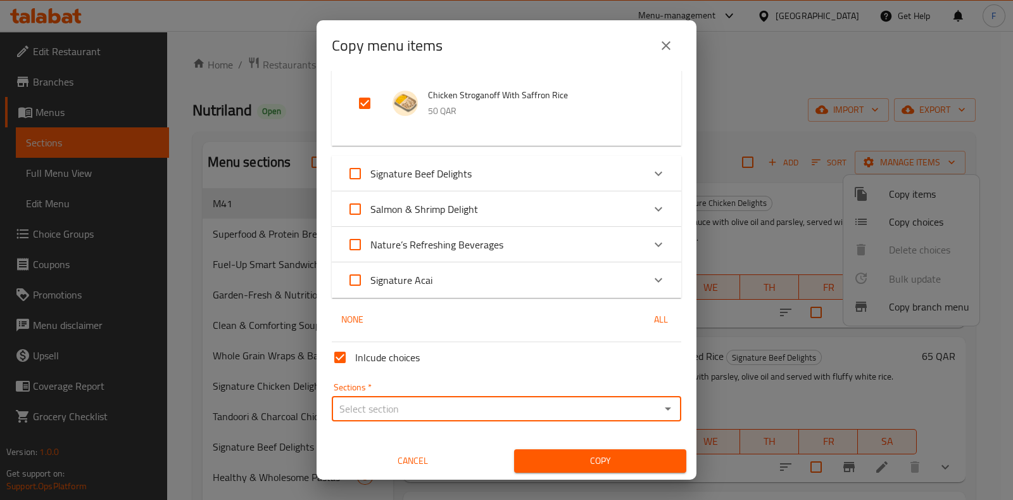
click at [511, 411] on input "Sections   *" at bounding box center [496, 408] width 321 height 18
click at [338, 348] on input "Inlcude choices" at bounding box center [340, 357] width 30 height 30
checkbox input "false"
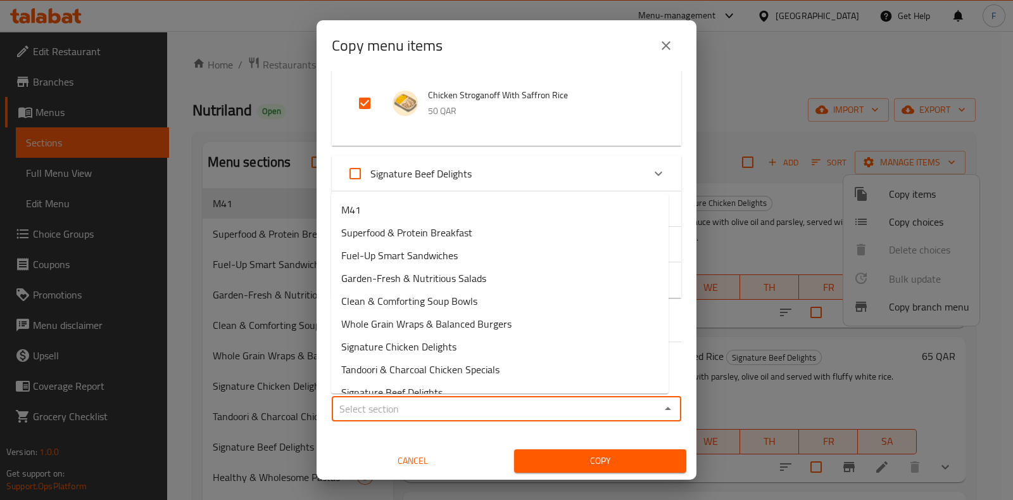
click at [434, 401] on input "Sections   *" at bounding box center [496, 408] width 321 height 18
click at [375, 202] on li "M41" at bounding box center [499, 209] width 337 height 23
type input "M41"
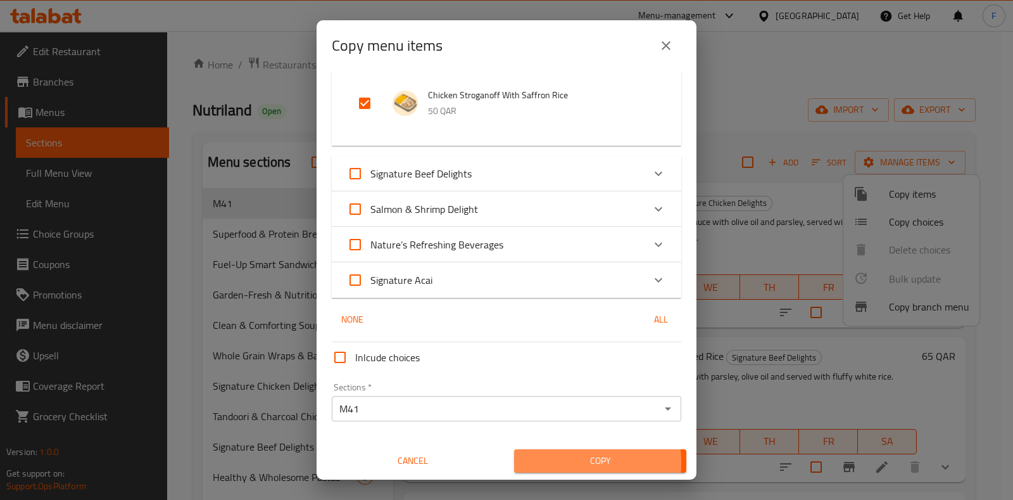
click at [545, 462] on span "Copy" at bounding box center [600, 461] width 152 height 16
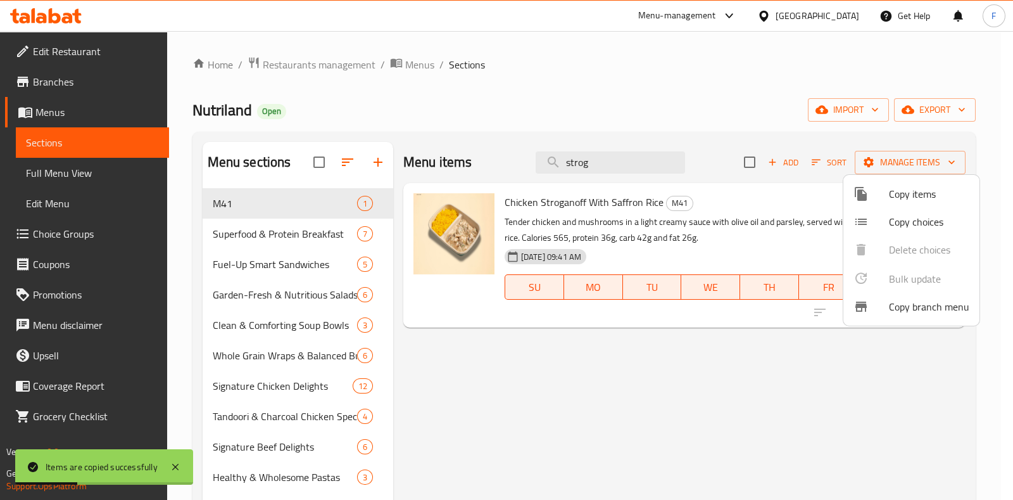
click at [611, 60] on div at bounding box center [506, 250] width 1013 height 500
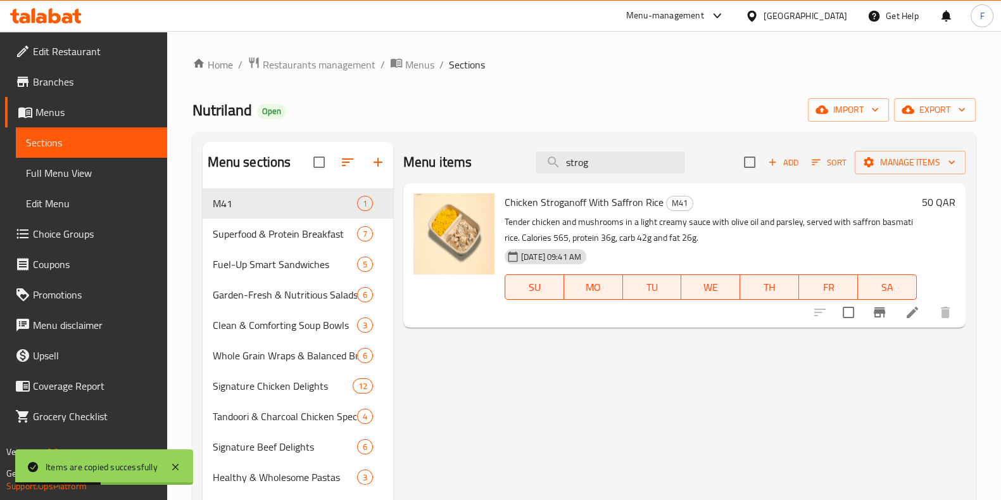
click at [905, 311] on icon at bounding box center [912, 312] width 15 height 15
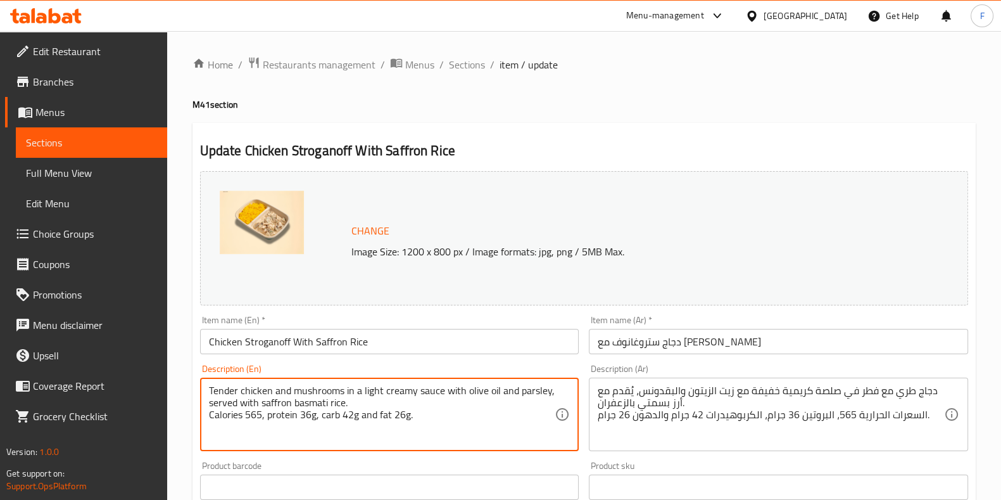
type textarea "Tender chicken and mushrooms in a light creamy sauce with olive oil and parsley…"
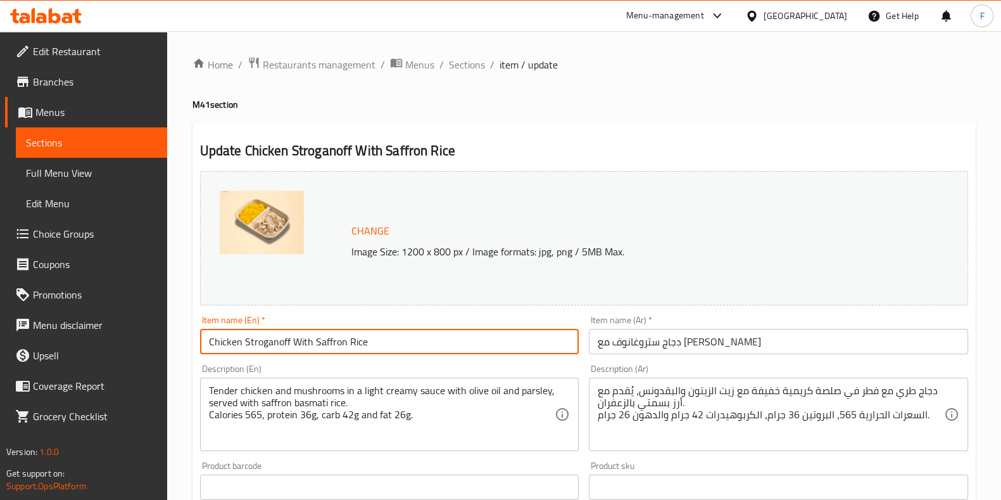
click at [455, 349] on input "Chicken Stroganoff With Saffron Rice" at bounding box center [389, 341] width 379 height 25
type input "Chicken Stroganoff With Saffron Rice + Drink"
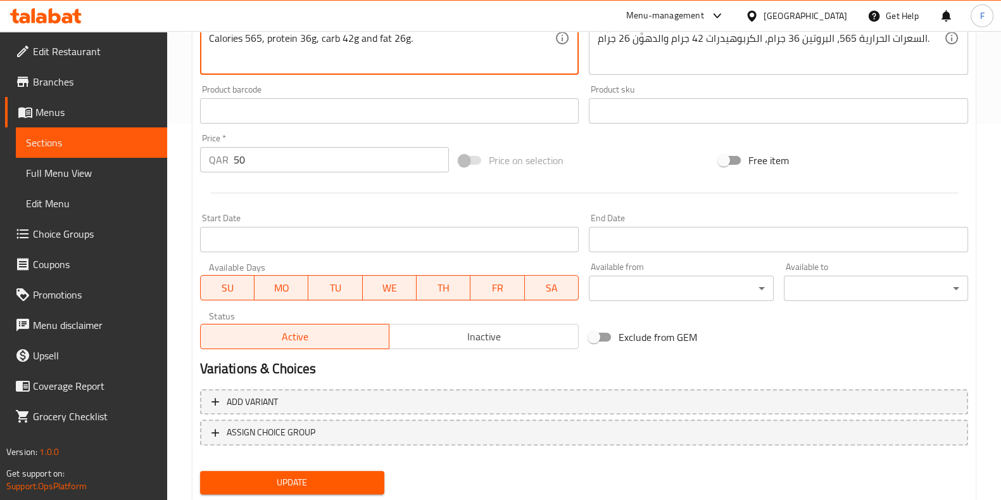
scroll to position [412, 0]
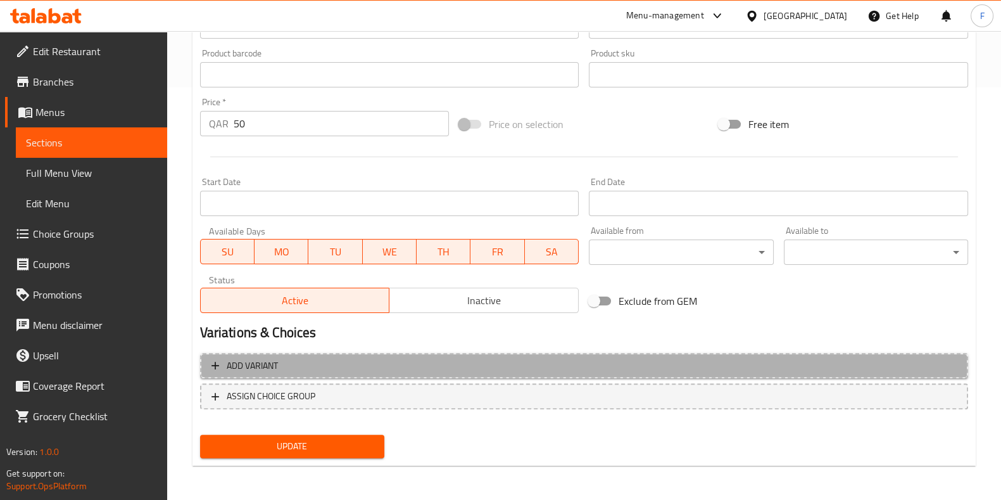
click at [370, 368] on span "Add variant" at bounding box center [583, 366] width 745 height 16
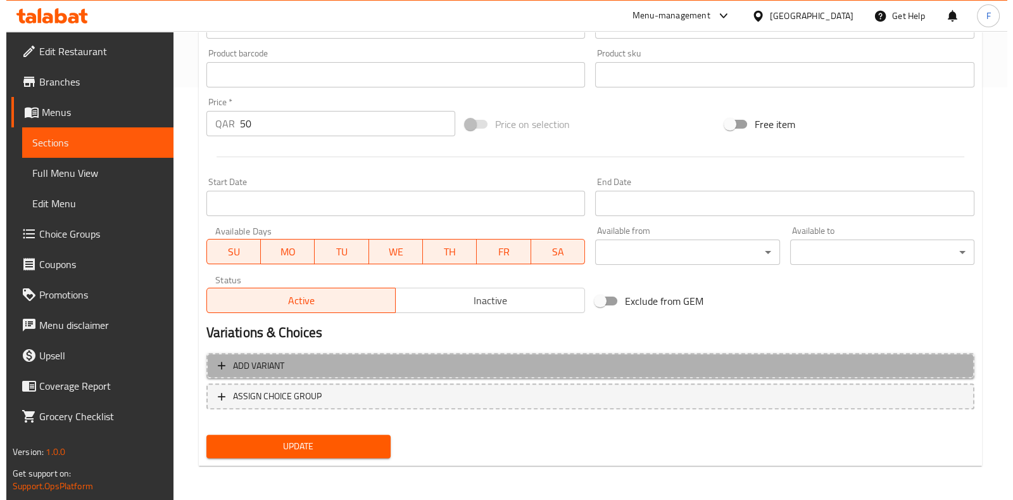
scroll to position [404, 0]
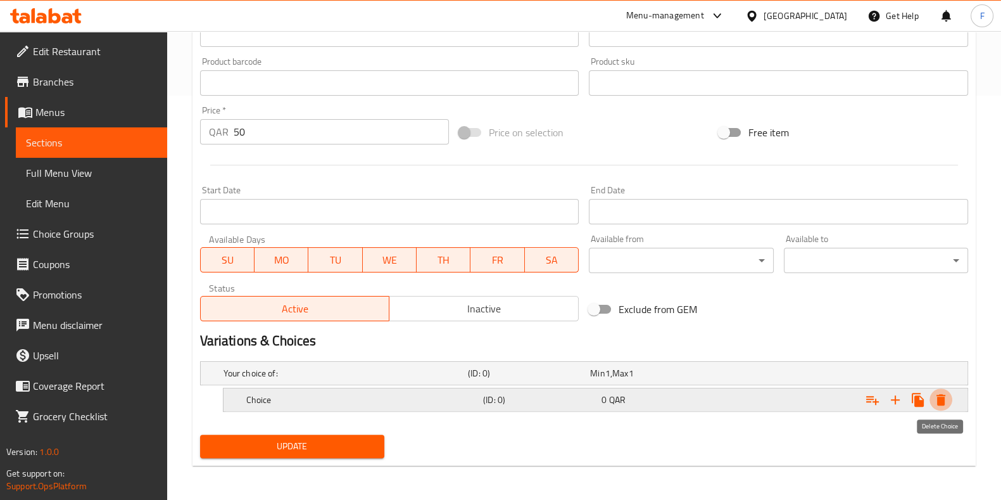
click at [941, 389] on button "Expand" at bounding box center [940, 399] width 23 height 23
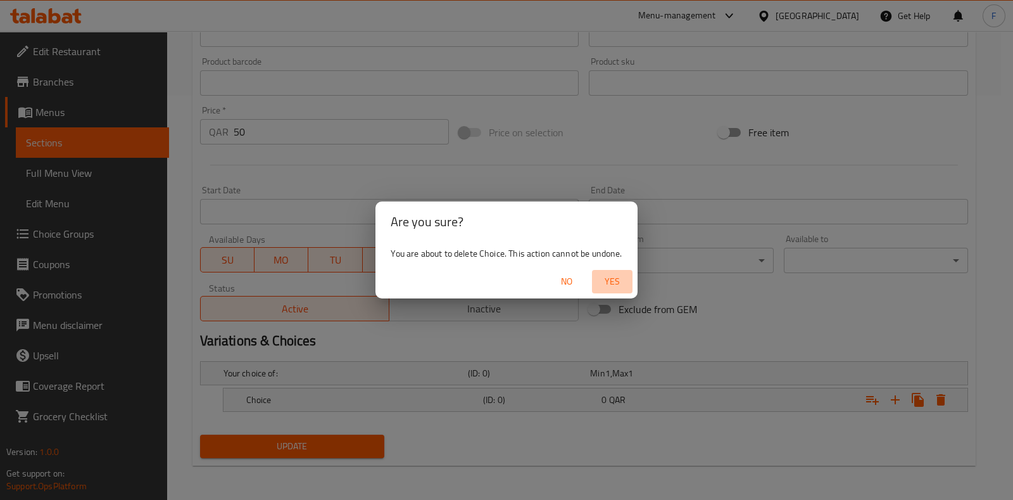
click at [603, 278] on span "Yes" at bounding box center [612, 282] width 30 height 16
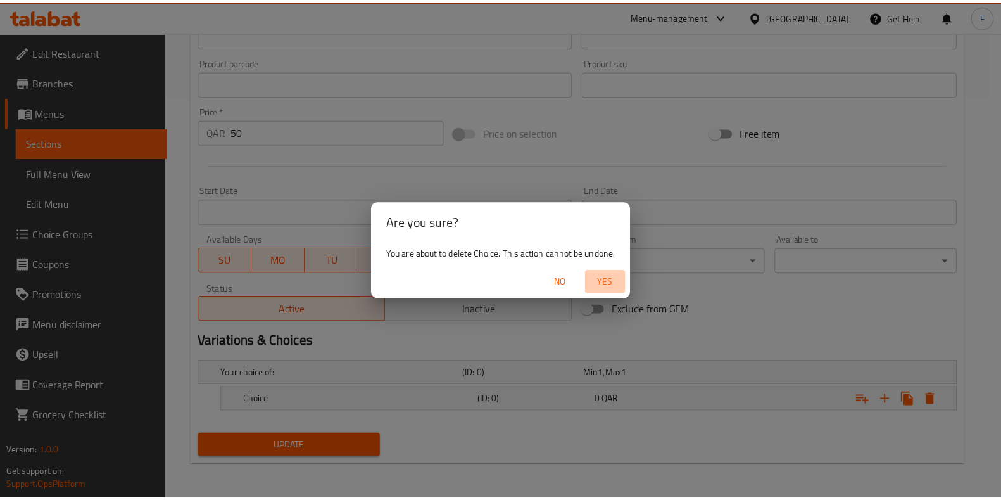
scroll to position [400, 0]
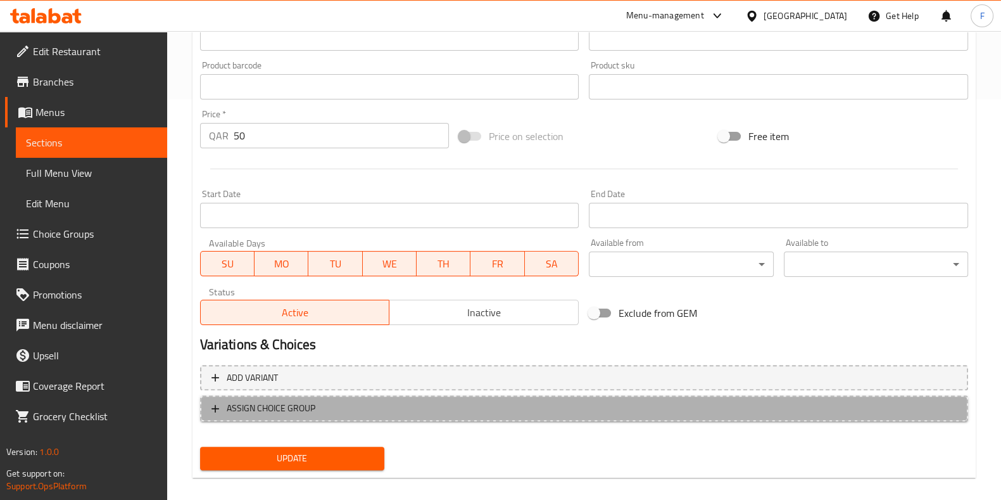
click at [283, 406] on span "ASSIGN CHOICE GROUP" at bounding box center [271, 408] width 89 height 16
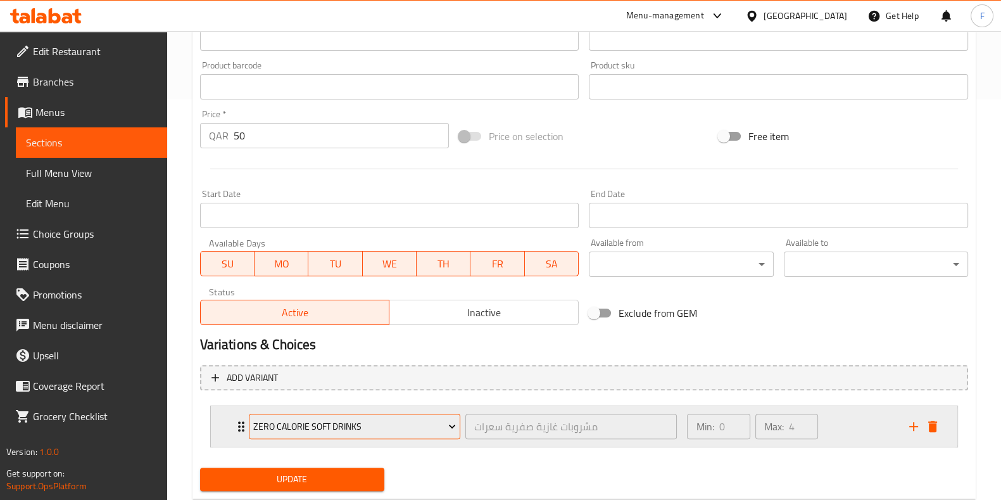
click at [375, 416] on button "Zero Calorie Soft Drinks" at bounding box center [354, 425] width 211 height 25
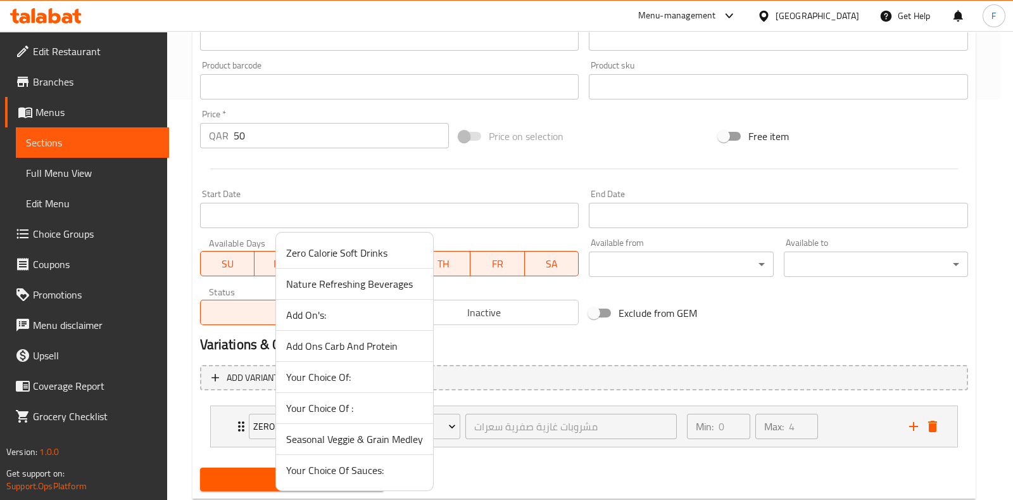
click at [688, 349] on div at bounding box center [506, 250] width 1013 height 500
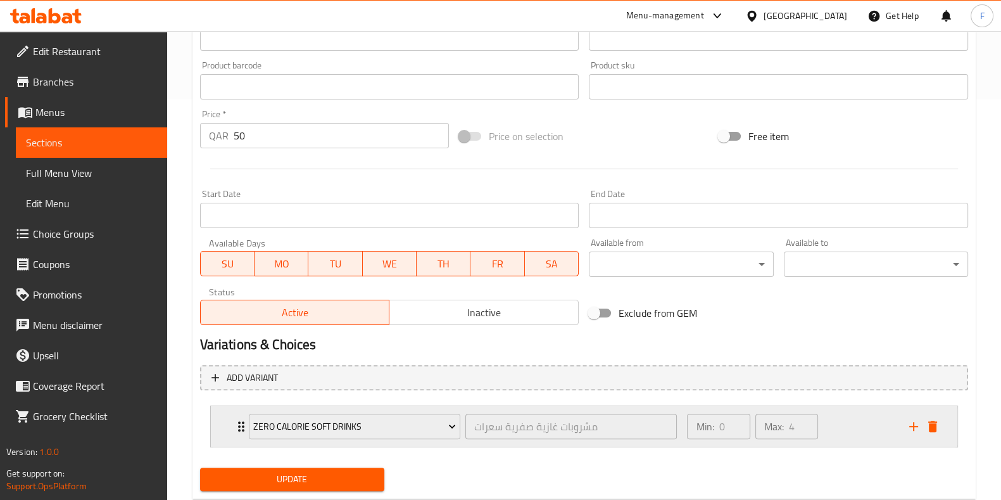
click at [864, 413] on div "Min: 0 ​ Max: 4 ​" at bounding box center [790, 426] width 222 height 41
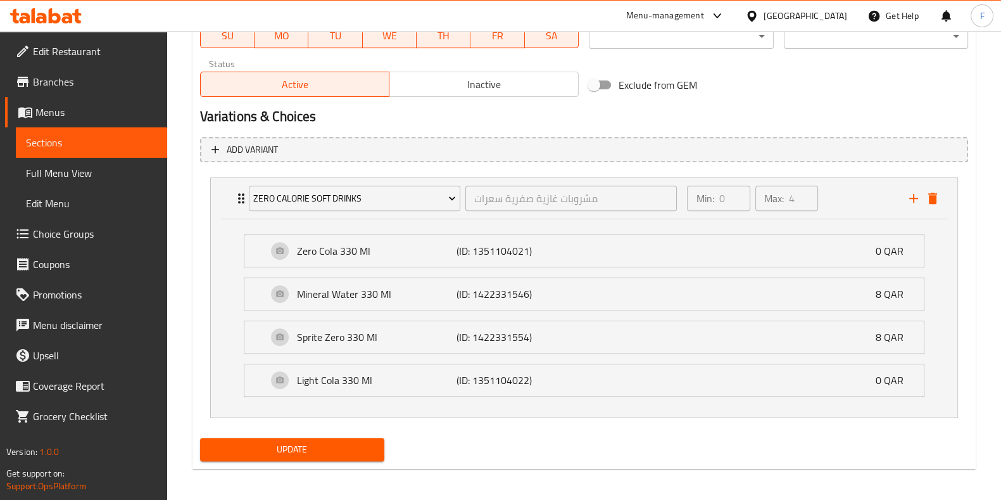
scroll to position [631, 0]
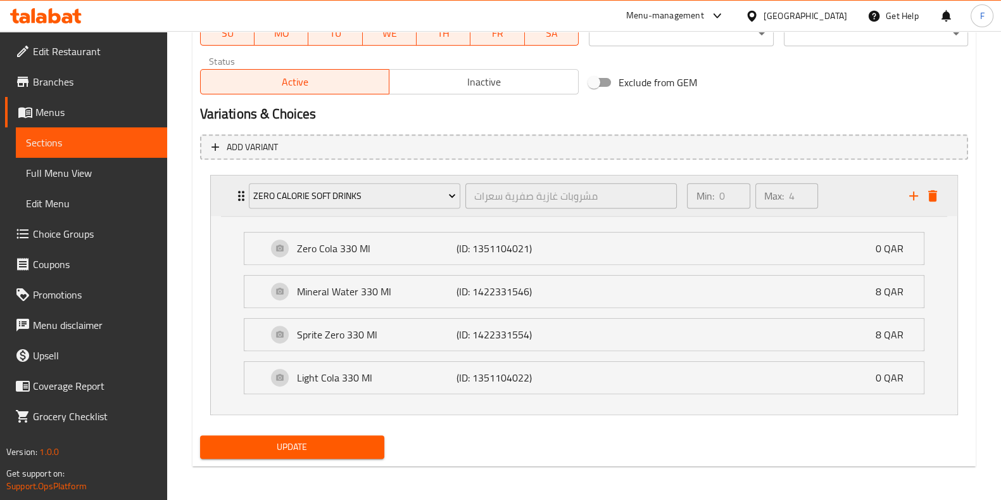
click at [851, 197] on div "Min: 0 ​ Max: 4 ​" at bounding box center [790, 195] width 222 height 41
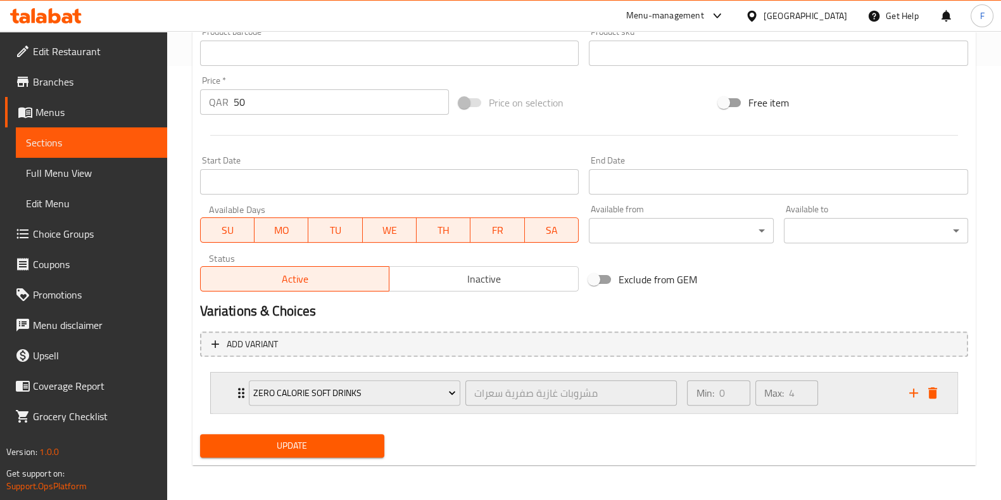
click at [937, 391] on icon "delete" at bounding box center [932, 392] width 15 height 15
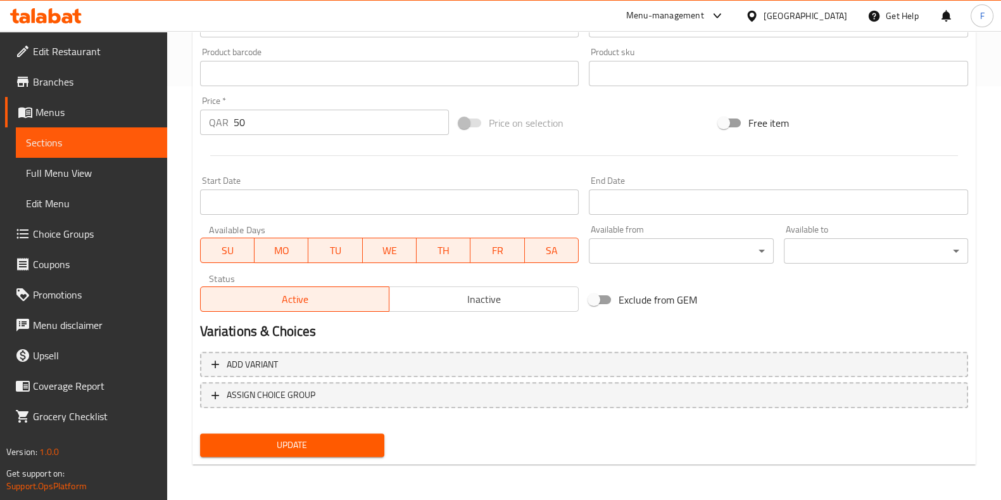
scroll to position [412, 0]
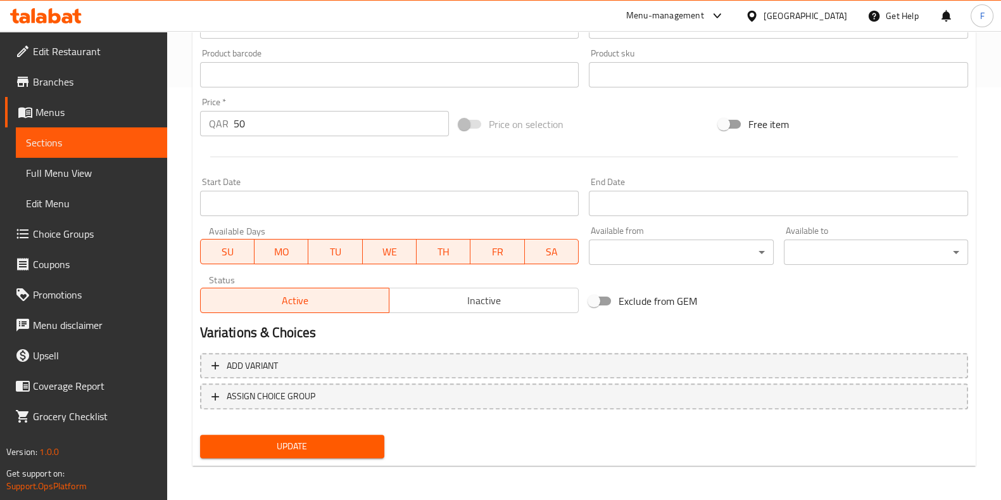
click at [329, 447] on span "Update" at bounding box center [292, 446] width 164 height 16
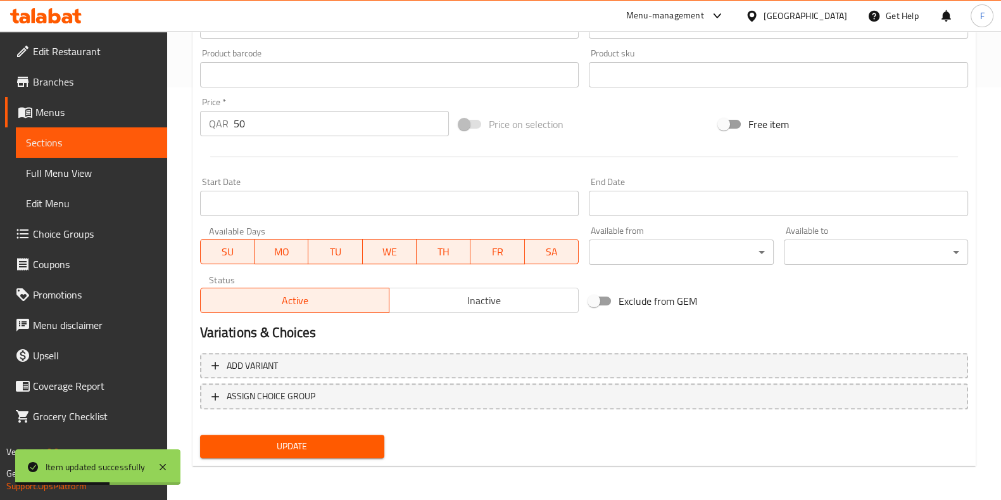
click at [72, 229] on span "Choice Groups" at bounding box center [95, 233] width 124 height 15
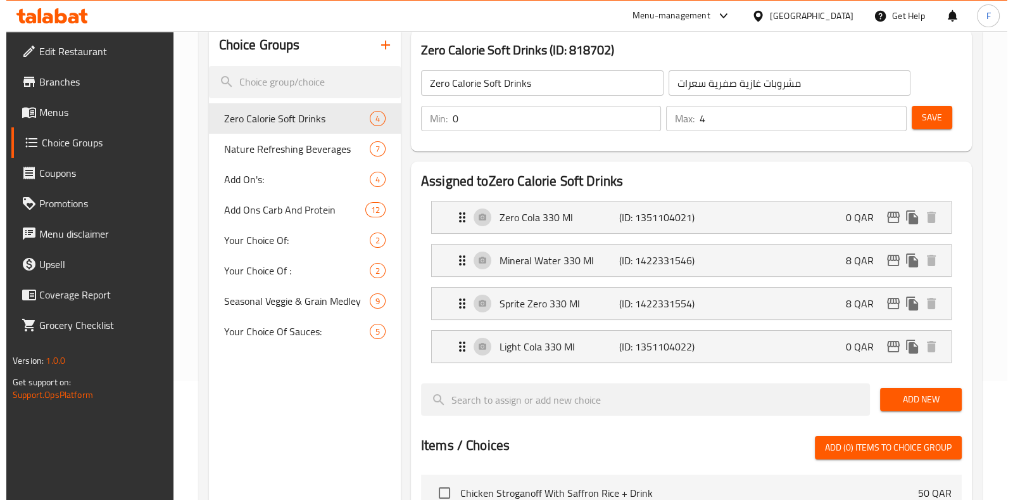
scroll to position [21, 0]
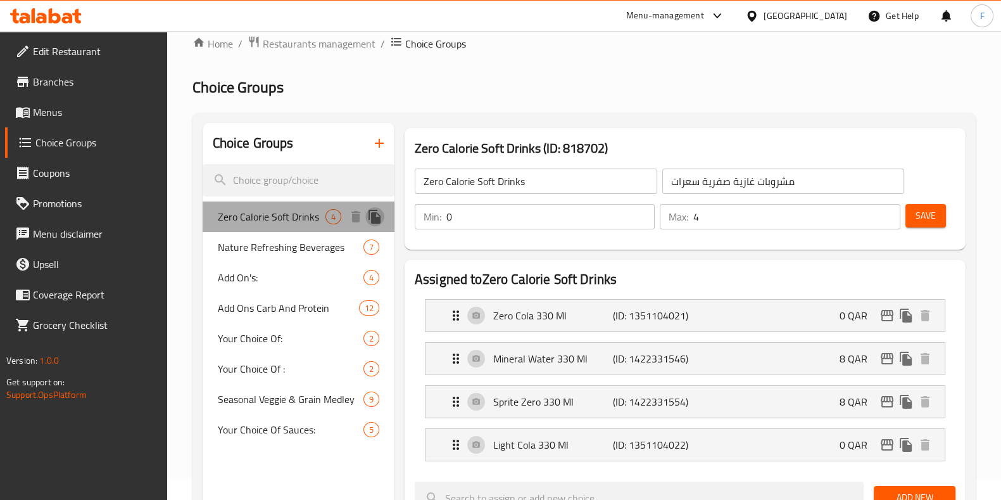
click at [374, 219] on icon "duplicate" at bounding box center [374, 217] width 12 height 14
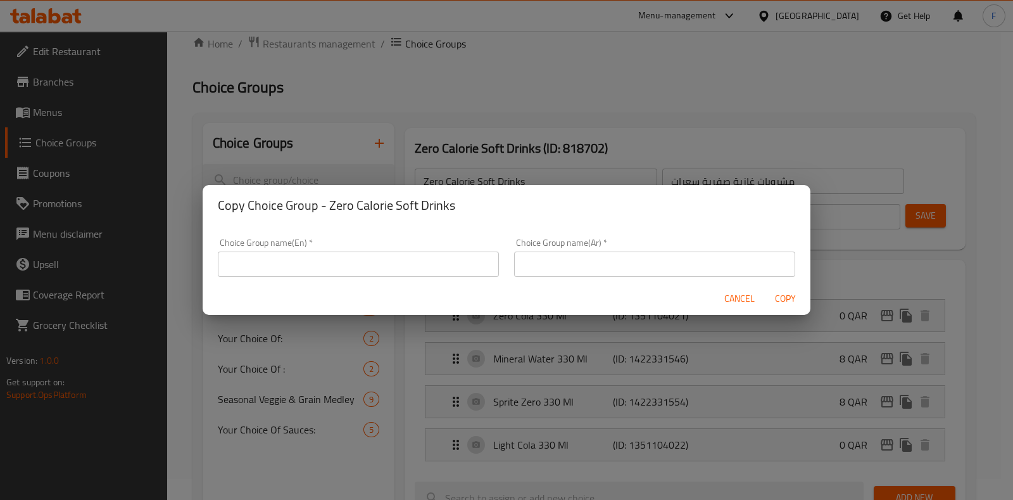
click at [377, 266] on input "text" at bounding box center [358, 263] width 281 height 25
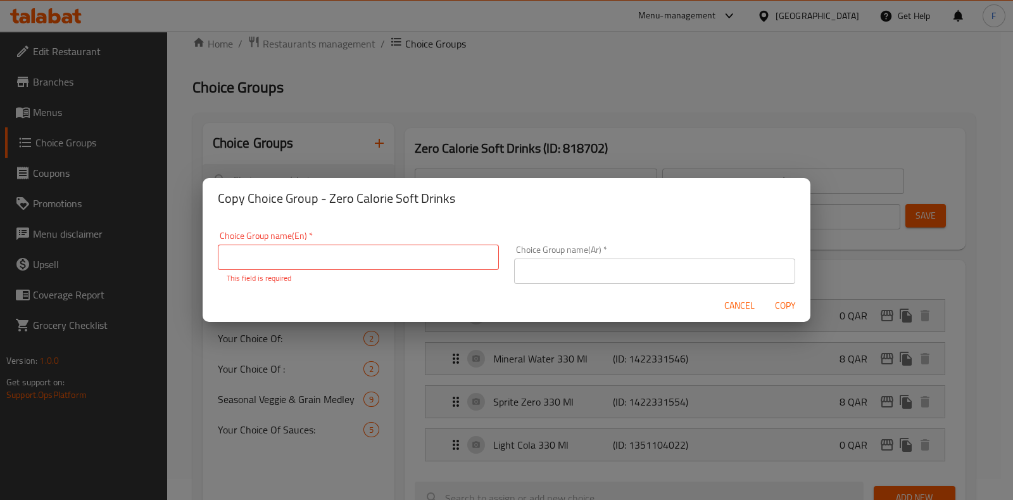
click at [674, 80] on div "Copy Choice Group - Zero Calorie Soft Drinks Choice Group name(En)   * Choice G…" at bounding box center [506, 250] width 1013 height 500
click at [734, 313] on button "Cancel" at bounding box center [739, 305] width 41 height 23
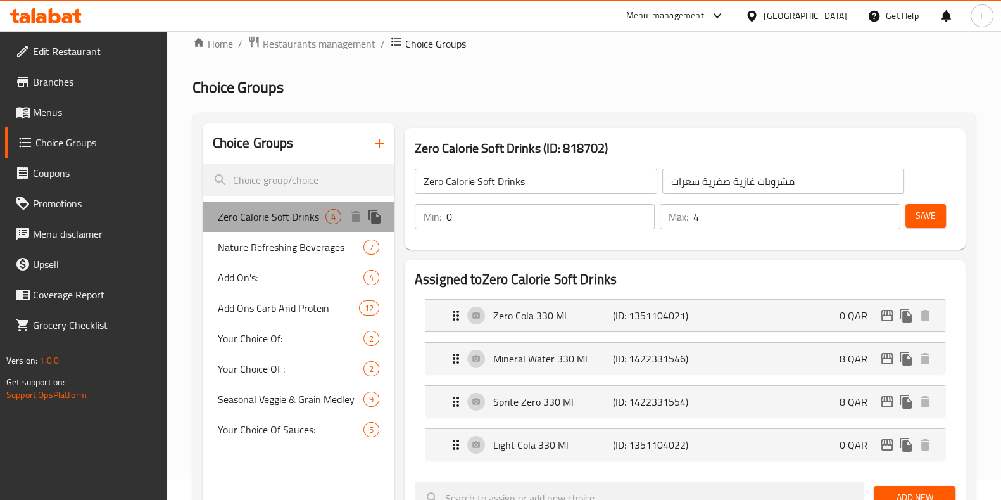
click at [302, 222] on span "Zero Calorie Soft Drinks" at bounding box center [272, 216] width 108 height 15
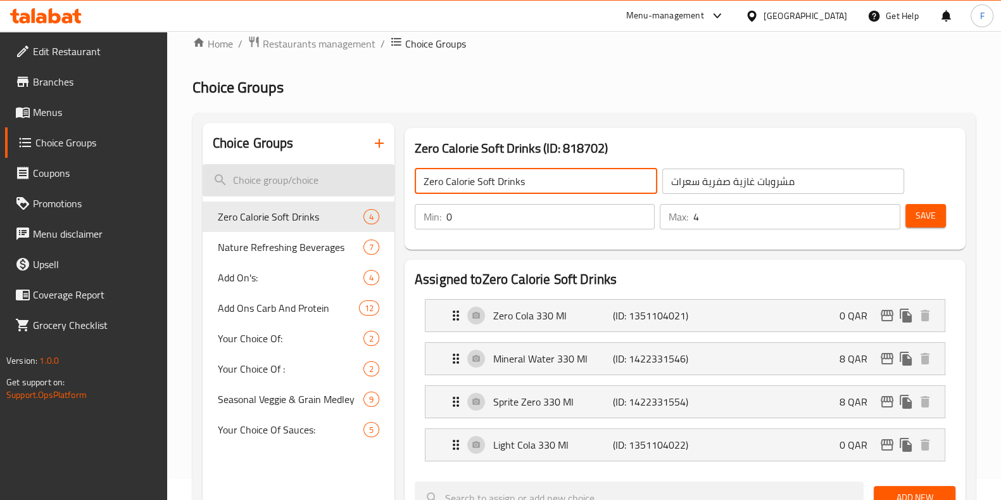
drag, startPoint x: 535, startPoint y: 185, endPoint x: 325, endPoint y: 192, distance: 209.7
click at [373, 220] on icon "duplicate" at bounding box center [374, 217] width 12 height 14
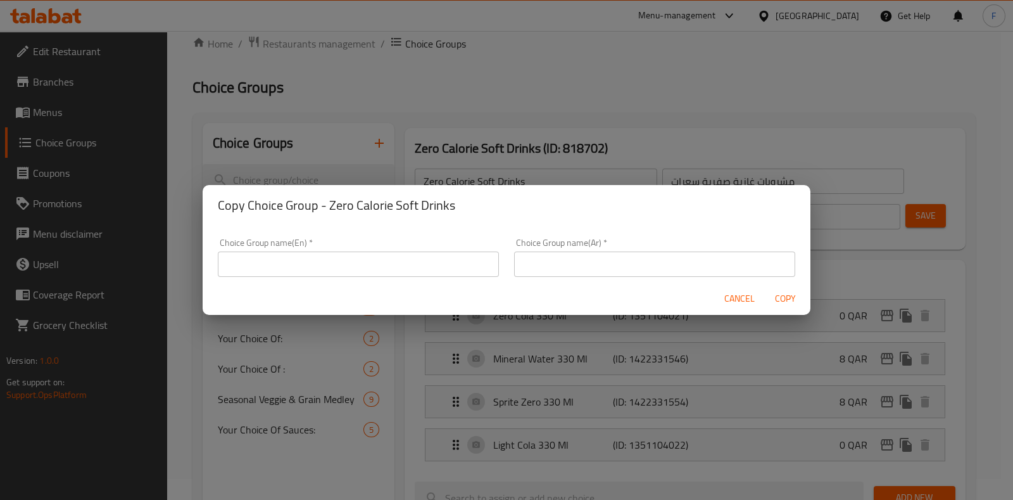
click at [591, 130] on div "Copy Choice Group - Zero Calorie Soft Drinks Choice Group name(En)   * Choice G…" at bounding box center [506, 250] width 1013 height 500
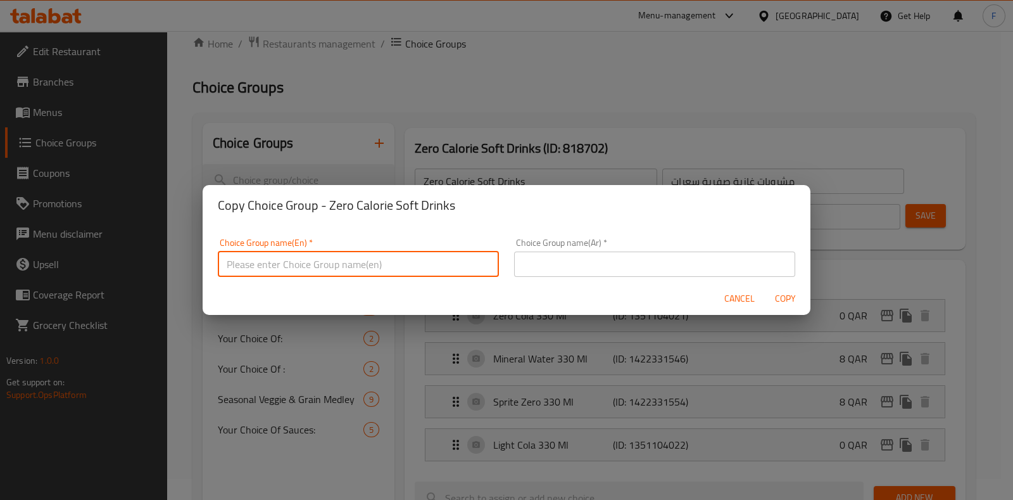
click at [344, 270] on input "text" at bounding box center [358, 263] width 281 height 25
paste input "Zero Calorie Soft Drinks"
type input "Zero Calorie Soft Drinks"
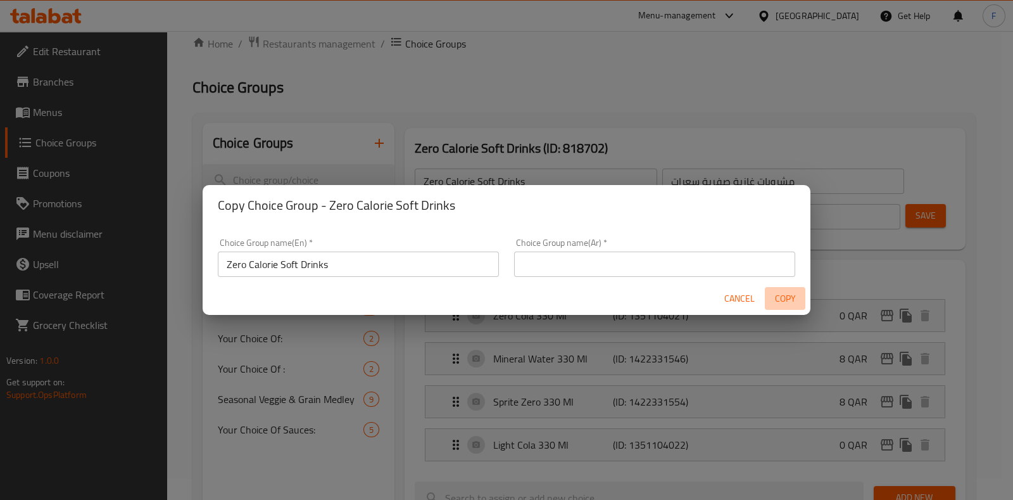
click at [783, 301] on span "Copy" at bounding box center [785, 299] width 30 height 16
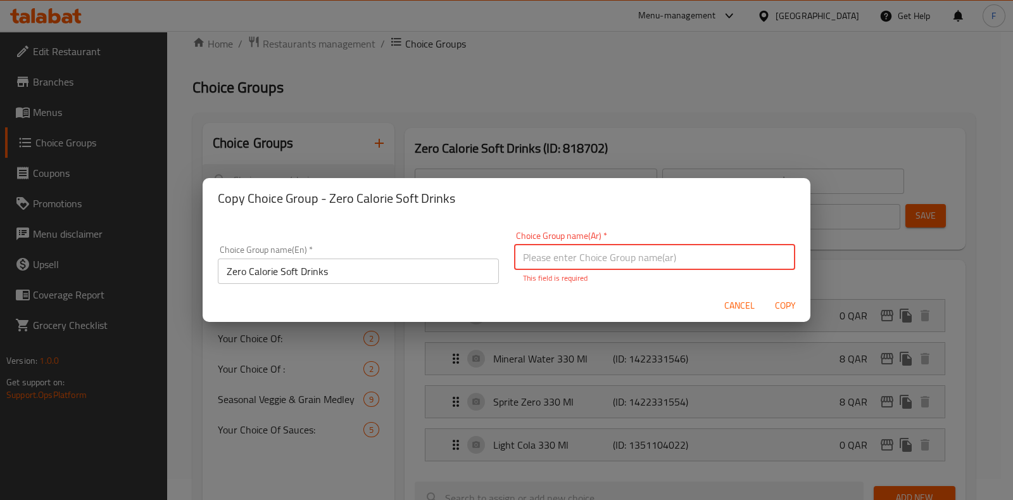
click at [648, 261] on input "text" at bounding box center [654, 256] width 281 height 25
paste input "Zero Calorie Soft Drinks"
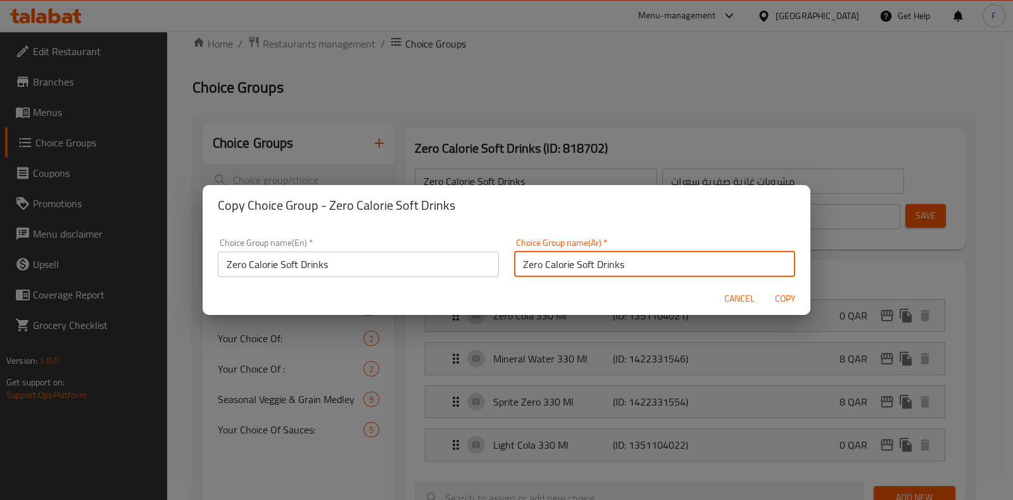
type input "Zero Calorie Soft Drinks"
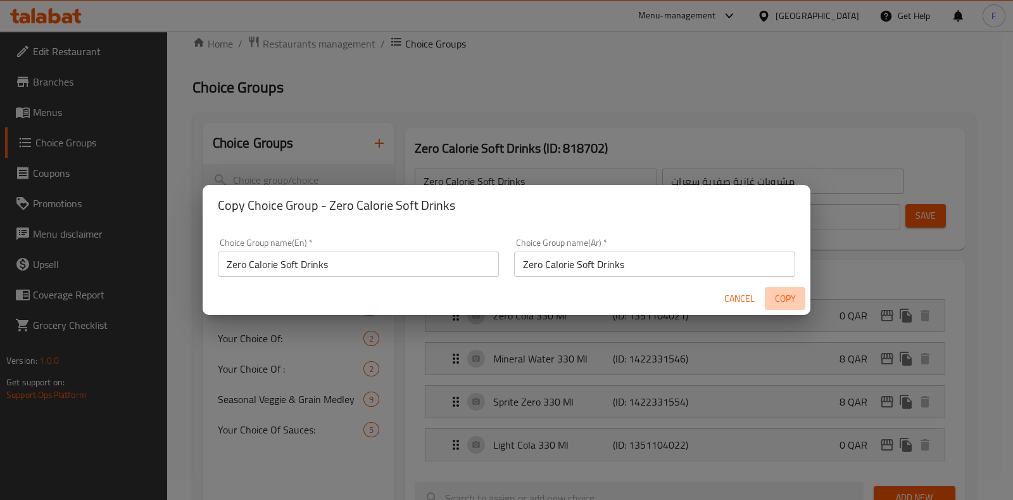
click at [786, 299] on span "Copy" at bounding box center [785, 299] width 30 height 16
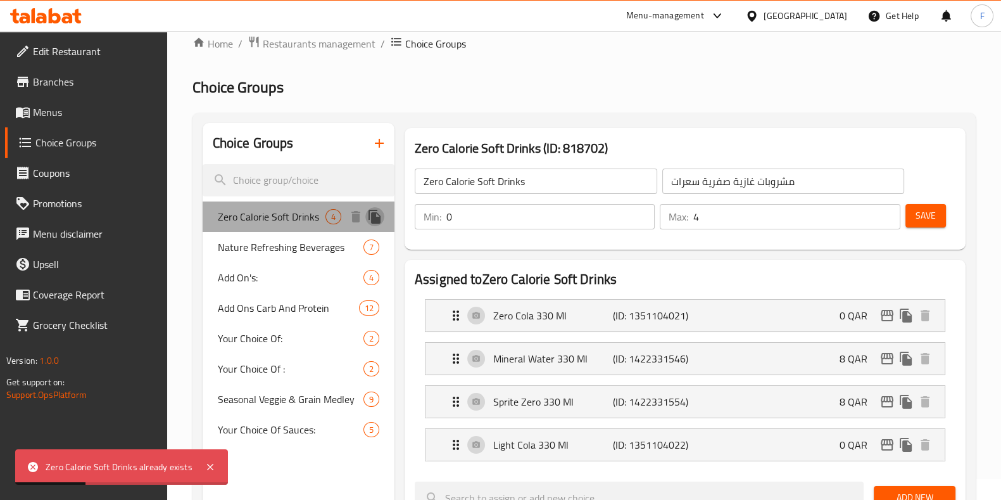
click at [375, 218] on icon "duplicate" at bounding box center [374, 217] width 12 height 14
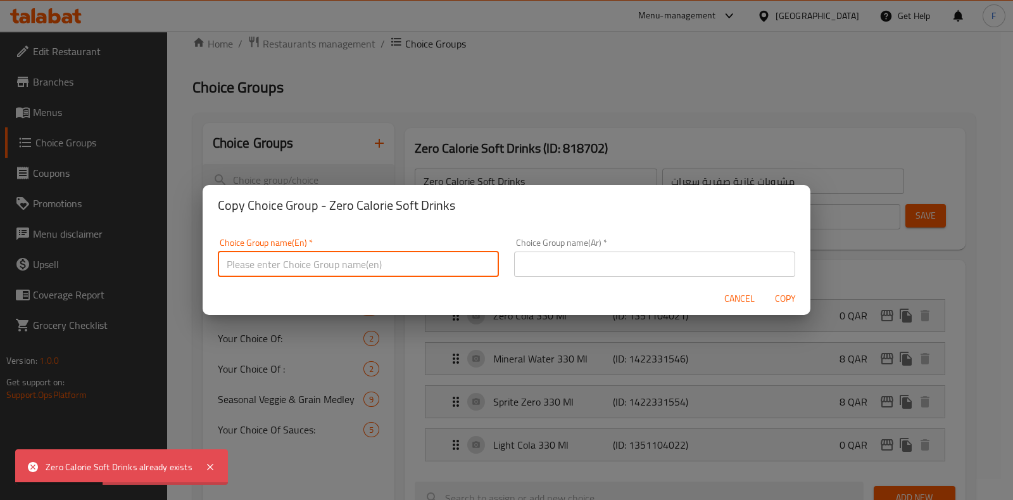
click at [450, 251] on input "text" at bounding box center [358, 263] width 281 height 25
paste input "Zero Calorie Soft Drinks"
type input "Z"
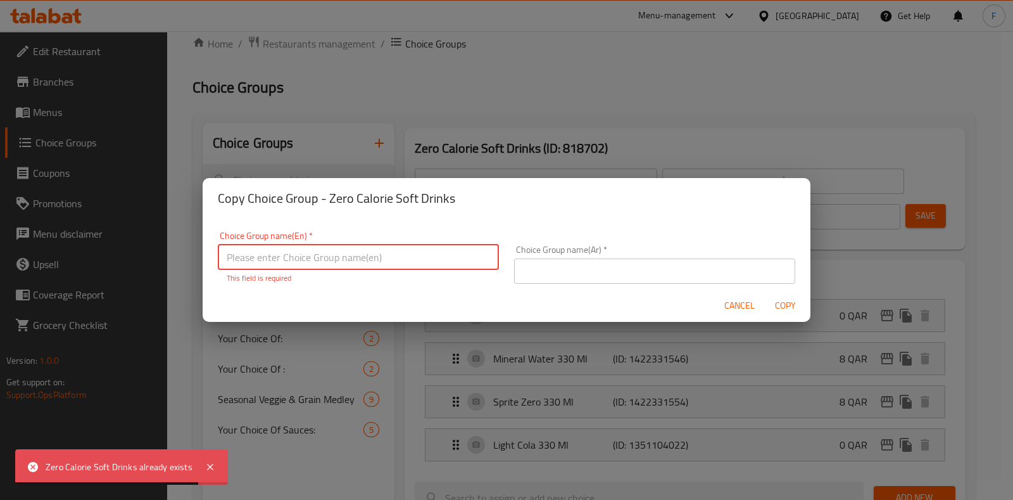
click at [765, 294] on button "Copy" at bounding box center [785, 305] width 41 height 23
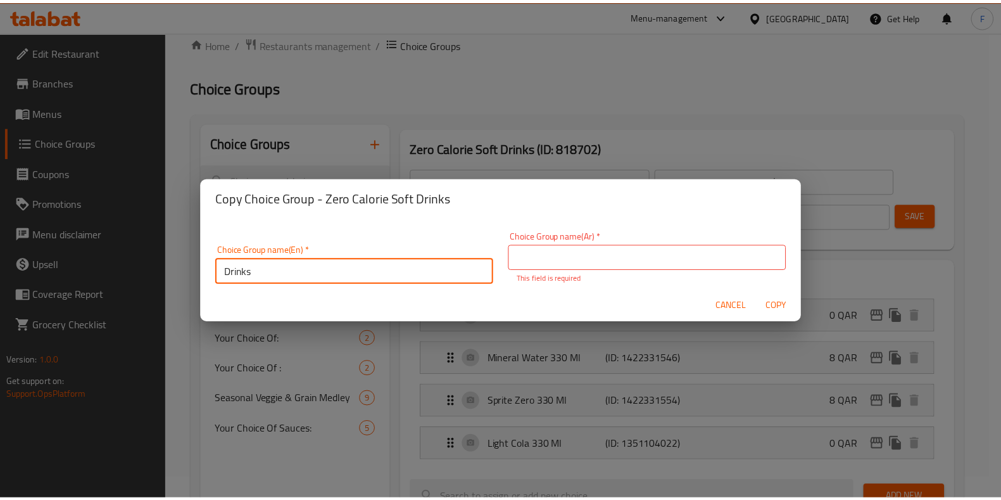
scroll to position [3, 0]
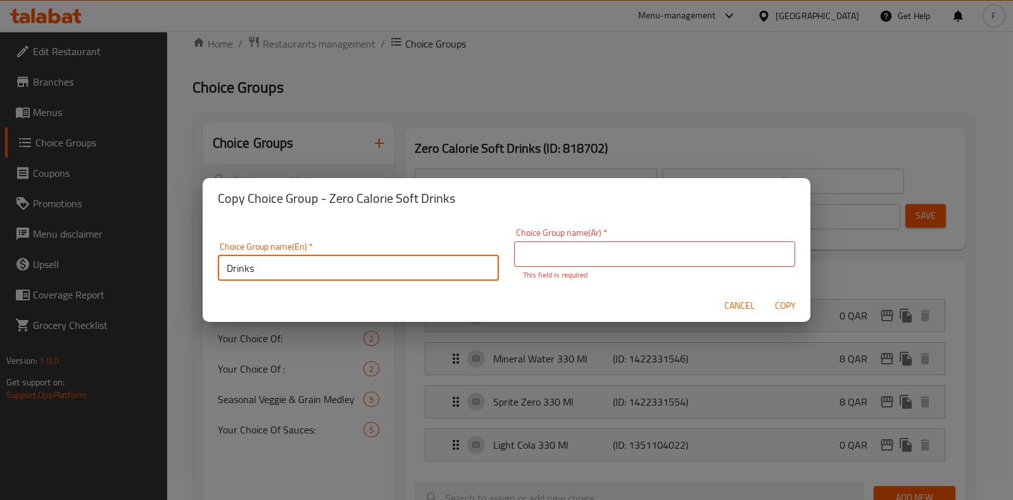
drag, startPoint x: 282, startPoint y: 274, endPoint x: 0, endPoint y: 253, distance: 283.1
click at [0, 253] on div "Copy Choice Group - Zero Calorie Soft Drinks Choice Group name(En)   * Drinks C…" at bounding box center [506, 250] width 1013 height 500
type input "Your Choice Of Drinks M41:"
click at [733, 303] on span "Cancel" at bounding box center [739, 306] width 30 height 16
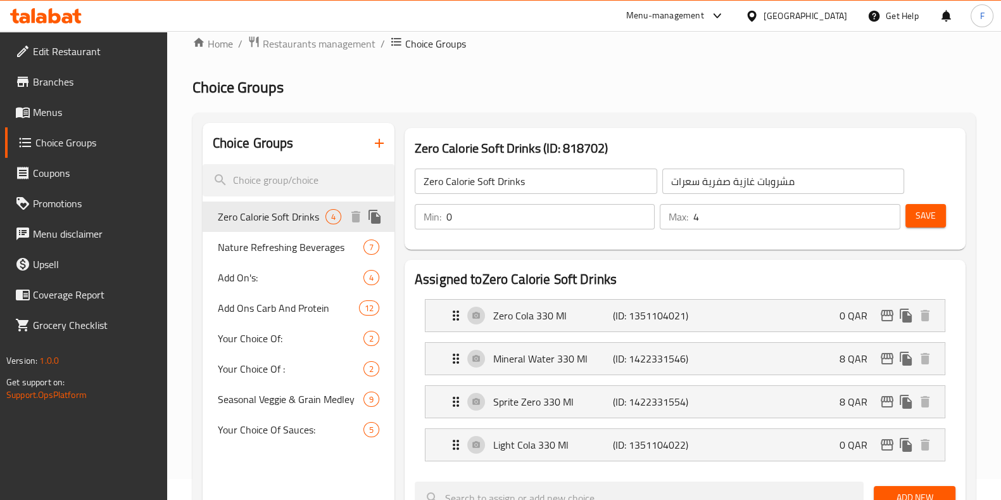
click at [375, 220] on icon "duplicate" at bounding box center [374, 217] width 12 height 14
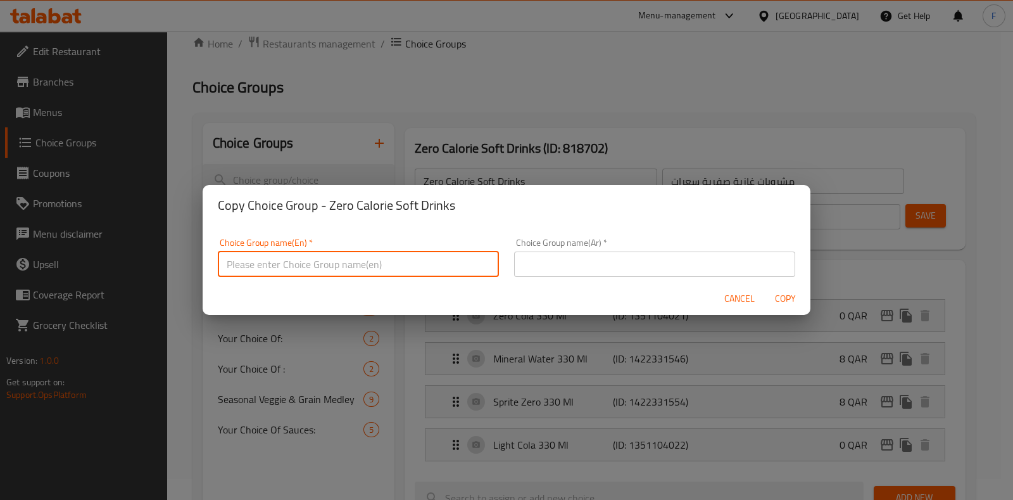
click at [389, 253] on input "text" at bounding box center [358, 263] width 281 height 25
type input "Your Choice Of Drinks M41:"
drag, startPoint x: 394, startPoint y: 266, endPoint x: 130, endPoint y: 236, distance: 265.8
click at [130, 236] on div "Copy Choice Group - Zero Calorie Soft Drinks Choice Group name(En)   * Your Cho…" at bounding box center [506, 250] width 1013 height 500
click at [631, 267] on input "text" at bounding box center [654, 263] width 281 height 25
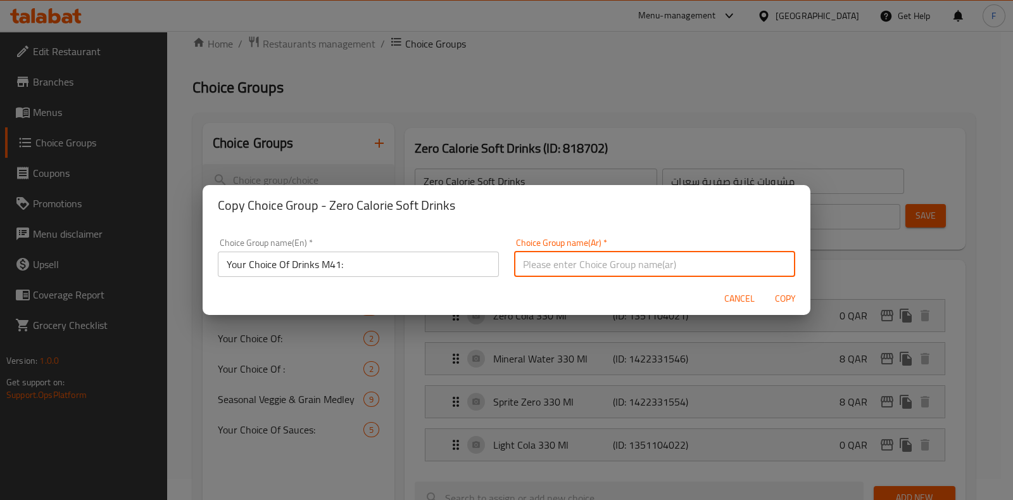
paste input "Your Choice Of Drinks M41:"
type input "Your Choice Of Drinks M41:"
click at [790, 291] on span "Copy" at bounding box center [785, 299] width 30 height 16
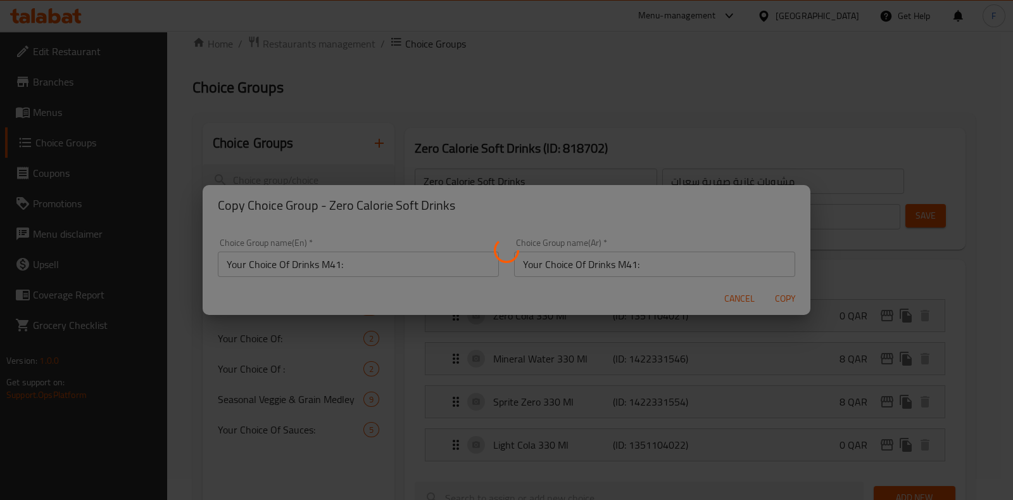
type input "Your Choice Of Drinks M41:"
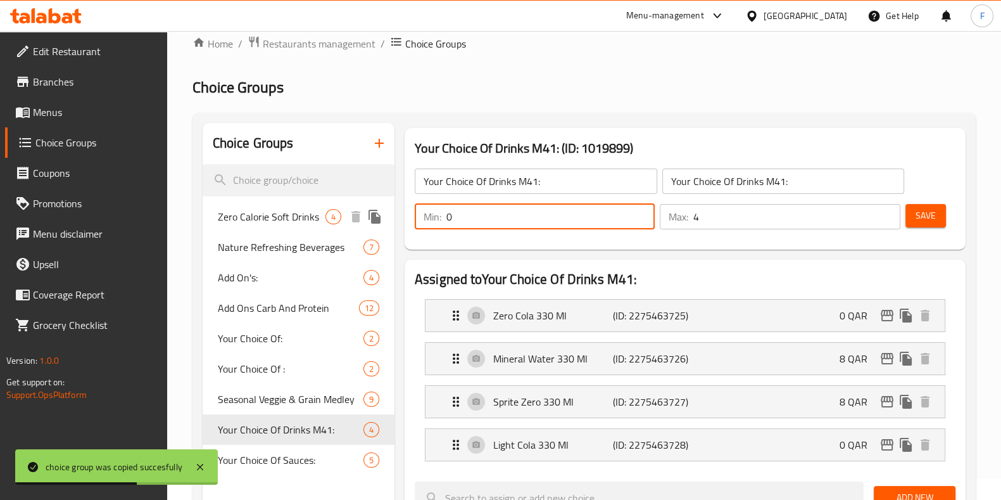
drag, startPoint x: 531, startPoint y: 212, endPoint x: 299, endPoint y: 211, distance: 232.4
type input "1"
drag, startPoint x: 664, startPoint y: 224, endPoint x: 646, endPoint y: 225, distance: 17.8
click at [646, 225] on div "Min: 1 ​ Max: 4 ​" at bounding box center [658, 216] width 496 height 35
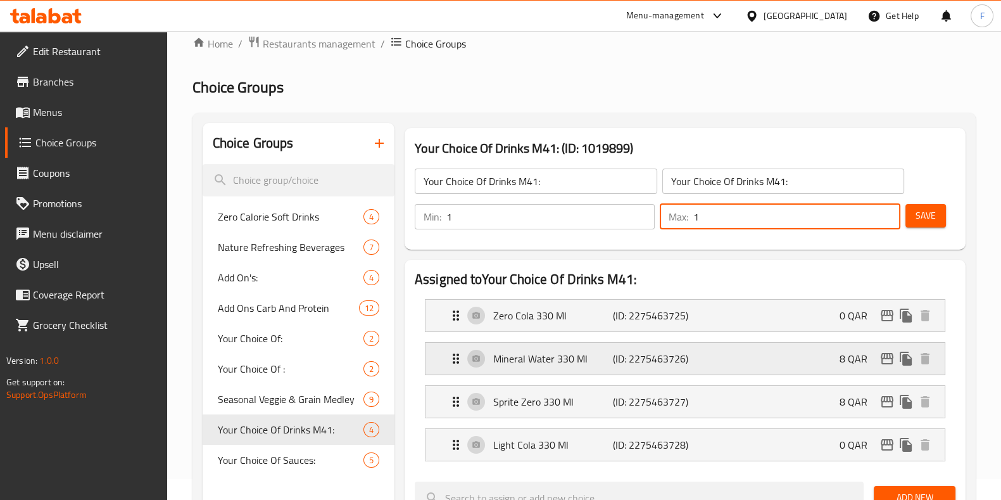
click at [855, 351] on p "8 QAR" at bounding box center [859, 358] width 38 height 15
click at [858, 362] on p "8 QAR" at bounding box center [859, 358] width 38 height 15
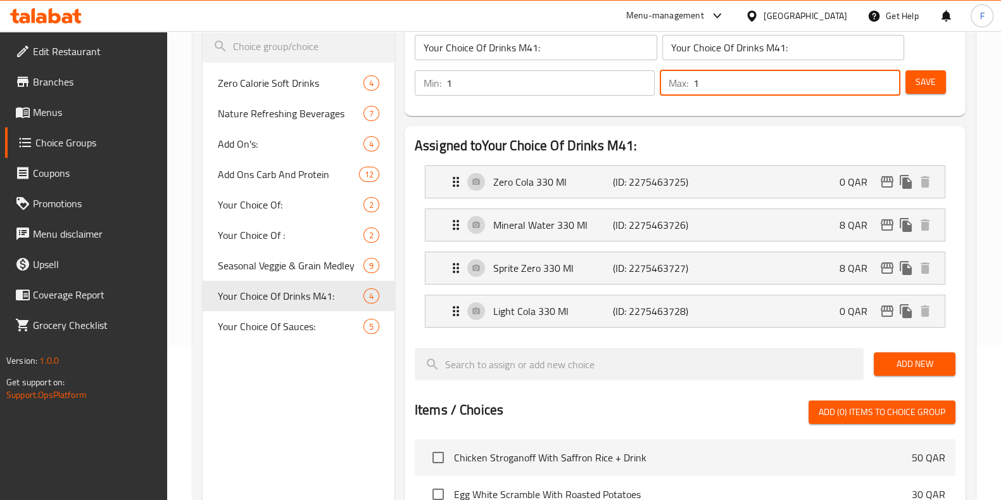
scroll to position [179, 0]
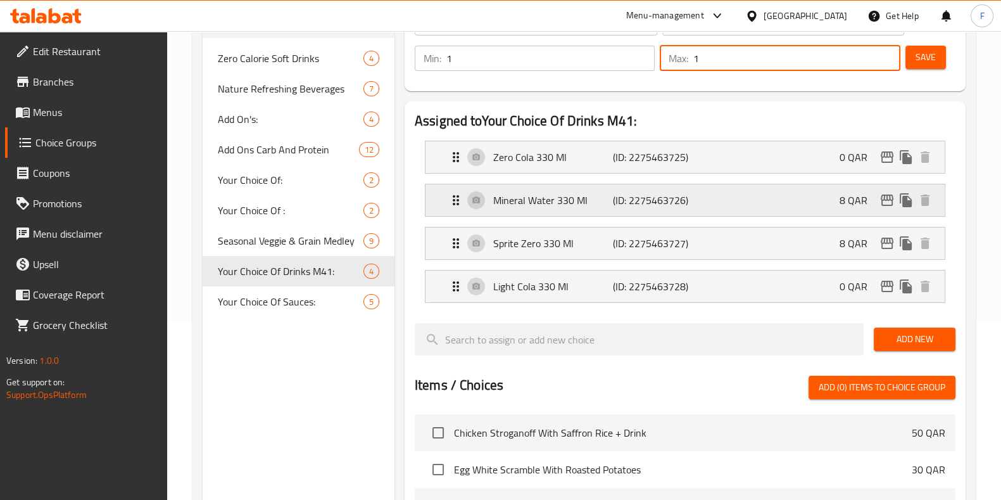
click at [700, 211] on div "Mineral Water 330 Ml (ID: 2275463726) 8 QAR" at bounding box center [688, 200] width 481 height 32
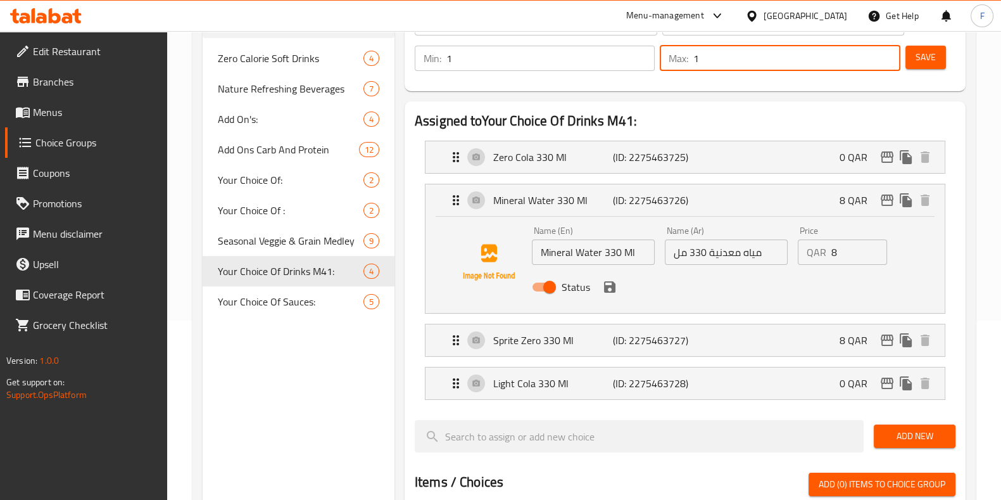
type input "1"
drag, startPoint x: 829, startPoint y: 249, endPoint x: 774, endPoint y: 245, distance: 54.6
click at [774, 245] on div "Name (En) Mineral Water 330 Ml Name (En) Name (Ar) مياه معدنية 330 مل Name (Ar)…" at bounding box center [726, 262] width 399 height 83
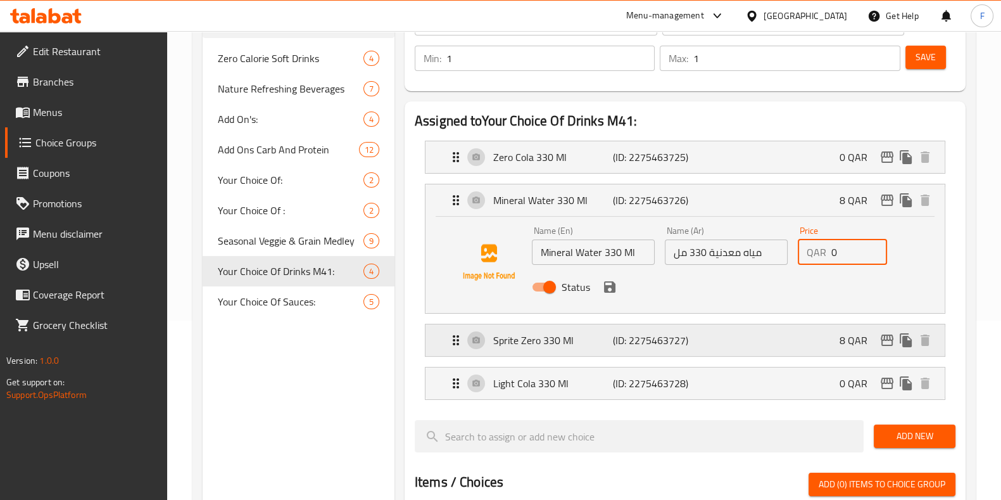
click at [759, 333] on div "Sprite Zero 330 Ml (ID: 2275463727) 8 QAR" at bounding box center [688, 340] width 481 height 32
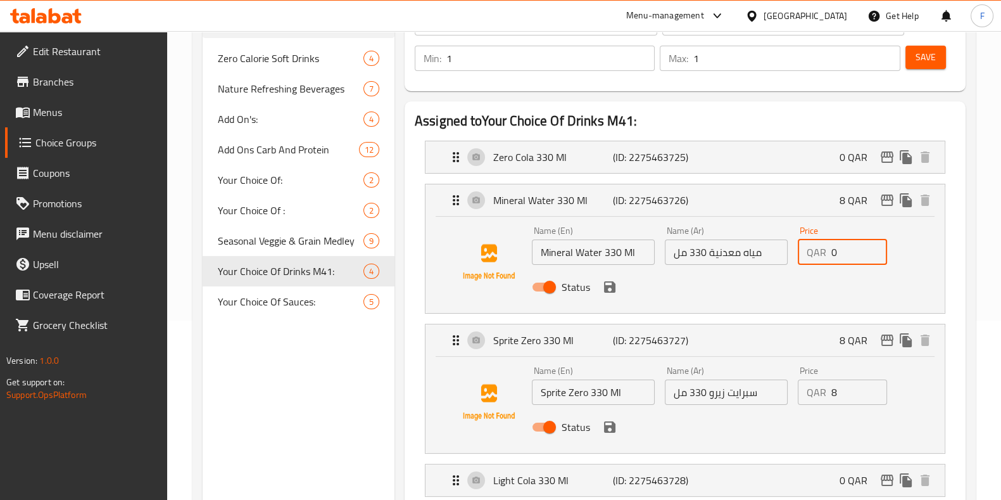
type input "0"
drag, startPoint x: 848, startPoint y: 391, endPoint x: 786, endPoint y: 378, distance: 64.1
click at [786, 378] on div "Name (En) Sprite Zero 330 Ml Name (En) Name (Ar) سبرايت زيرو 330 مل Name (Ar) P…" at bounding box center [726, 402] width 399 height 83
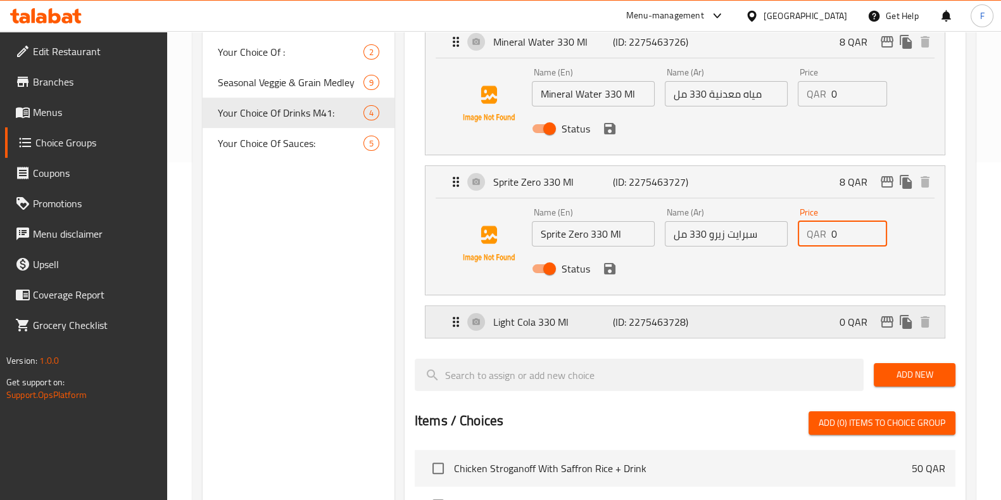
click at [752, 325] on div "Light Cola 330 Ml (ID: 2275463728) 0 QAR" at bounding box center [688, 322] width 481 height 32
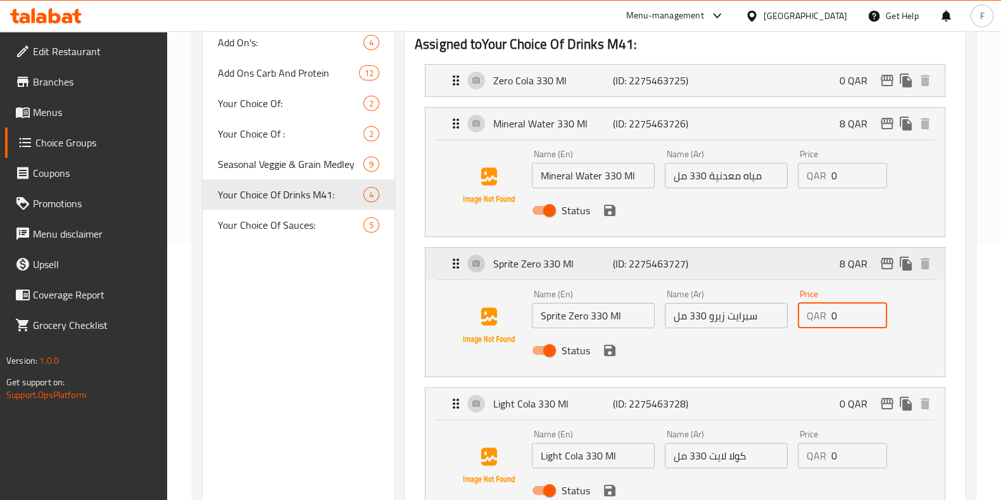
scroll to position [179, 0]
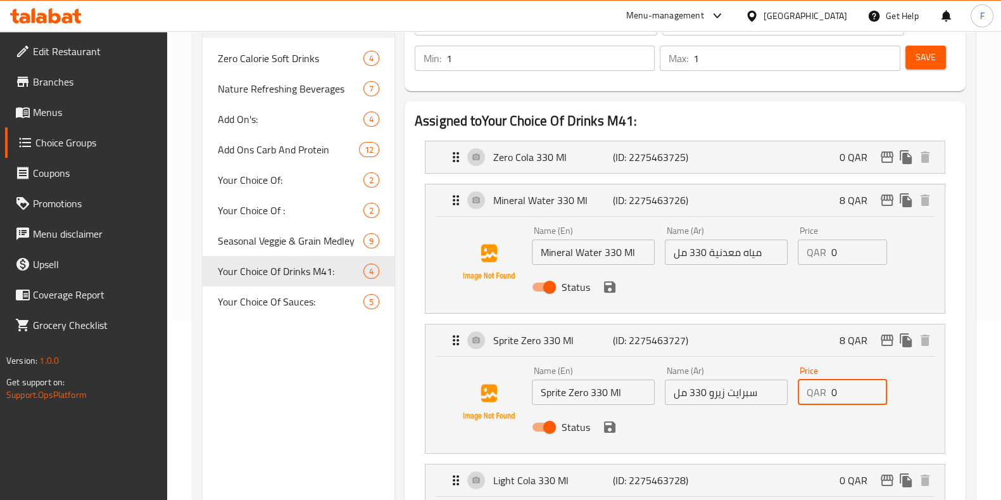
type input "0"
click at [917, 54] on span "Save" at bounding box center [925, 57] width 20 height 16
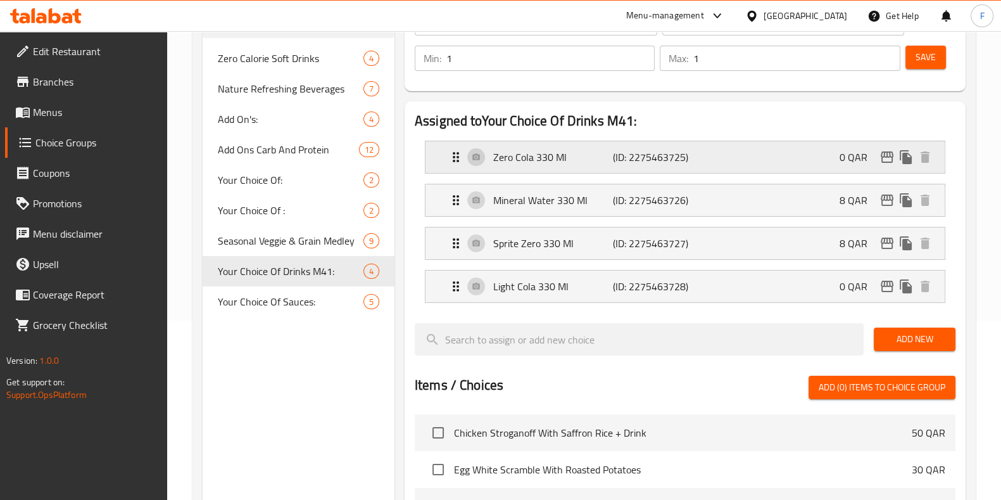
scroll to position [0, 0]
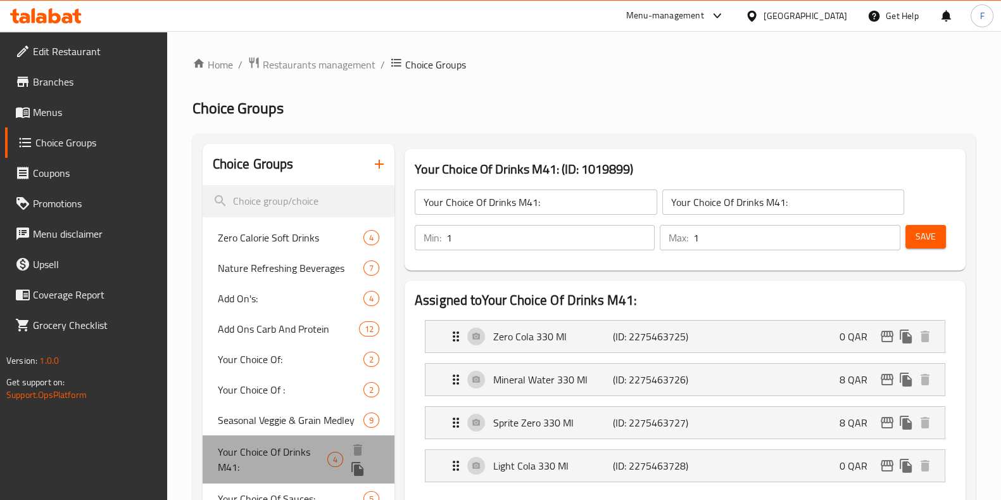
click at [301, 451] on span "Your Choice Of Drinks M41:" at bounding box center [273, 459] width 110 height 30
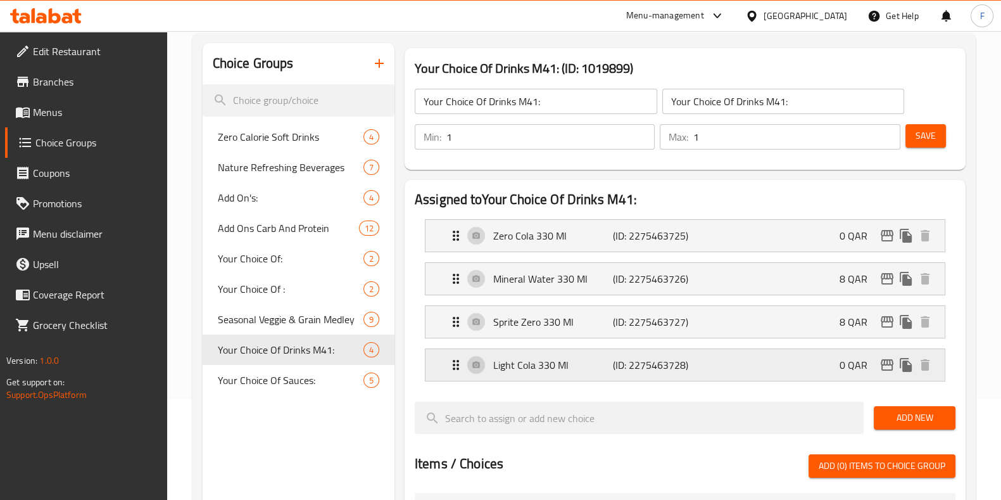
scroll to position [158, 0]
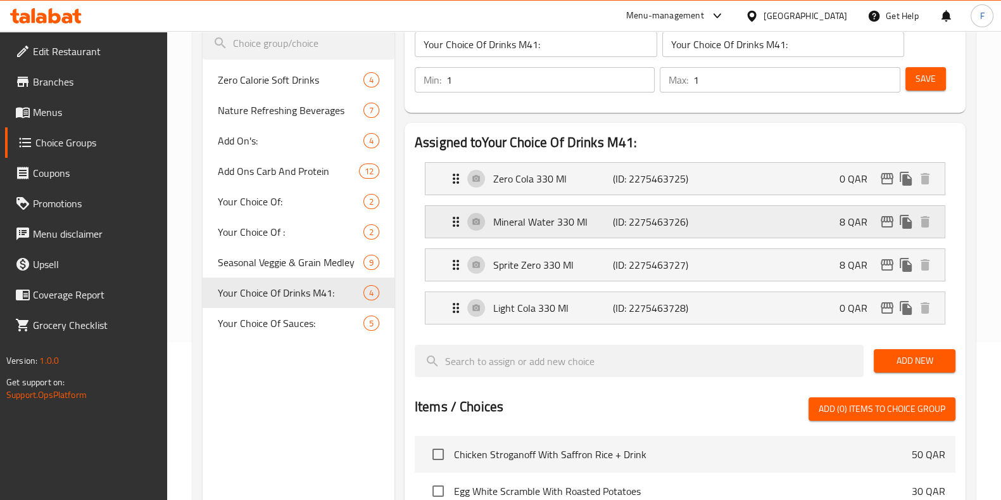
click at [821, 215] on div "Mineral Water 330 Ml (ID: 2275463726) 8 QAR" at bounding box center [688, 222] width 481 height 32
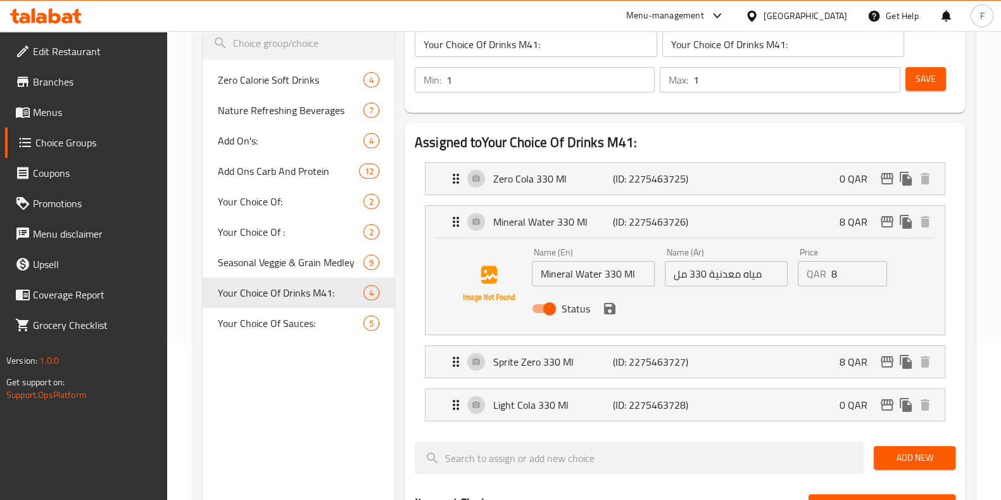
drag, startPoint x: 808, startPoint y: 277, endPoint x: 776, endPoint y: 282, distance: 32.8
click at [776, 282] on div "Name (En) Mineral Water 330 Ml Name (En) Name (Ar) مياه معدنية 330 مل Name (Ar)…" at bounding box center [726, 283] width 399 height 83
click at [836, 365] on div "Sprite Zero 330 Ml (ID: 2275463727) 8 QAR" at bounding box center [688, 362] width 481 height 32
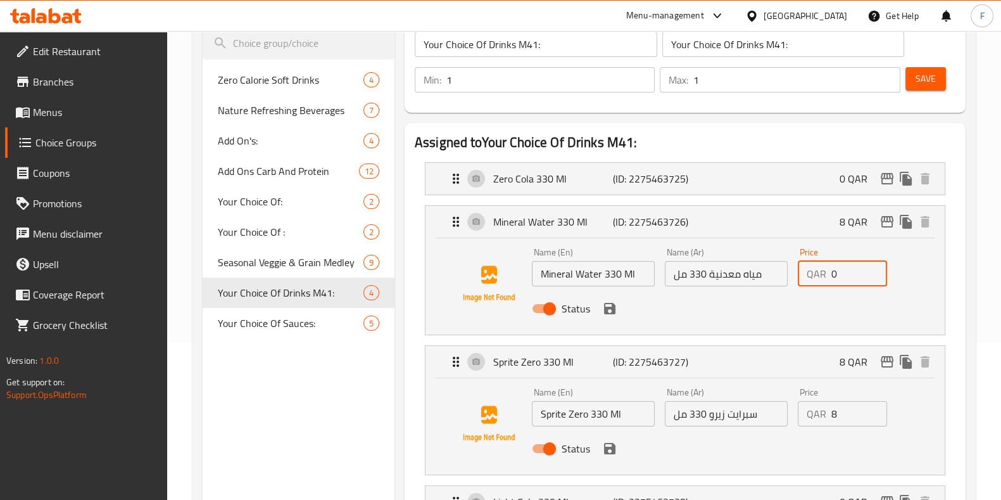
type input "0"
drag, startPoint x: 862, startPoint y: 410, endPoint x: 798, endPoint y: 422, distance: 65.2
click at [798, 422] on div "QAR 8 Price" at bounding box center [843, 413] width 90 height 25
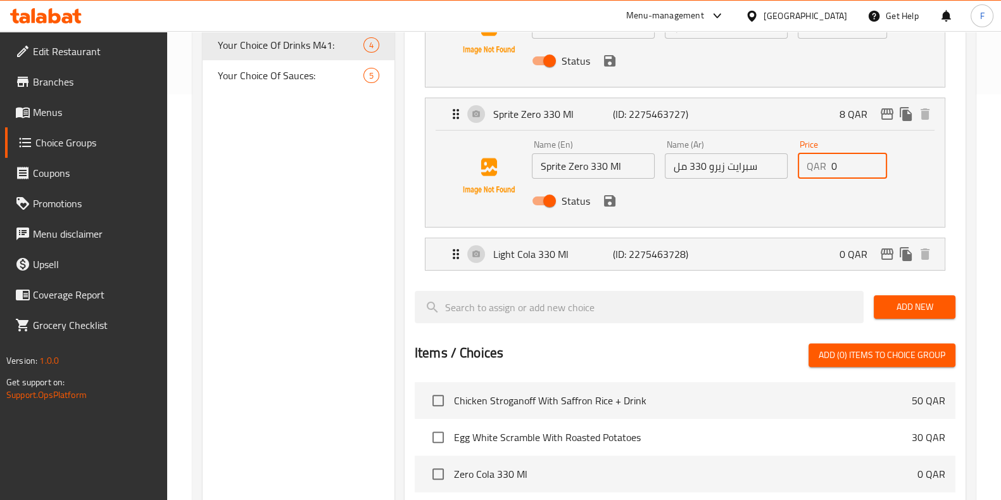
scroll to position [475, 0]
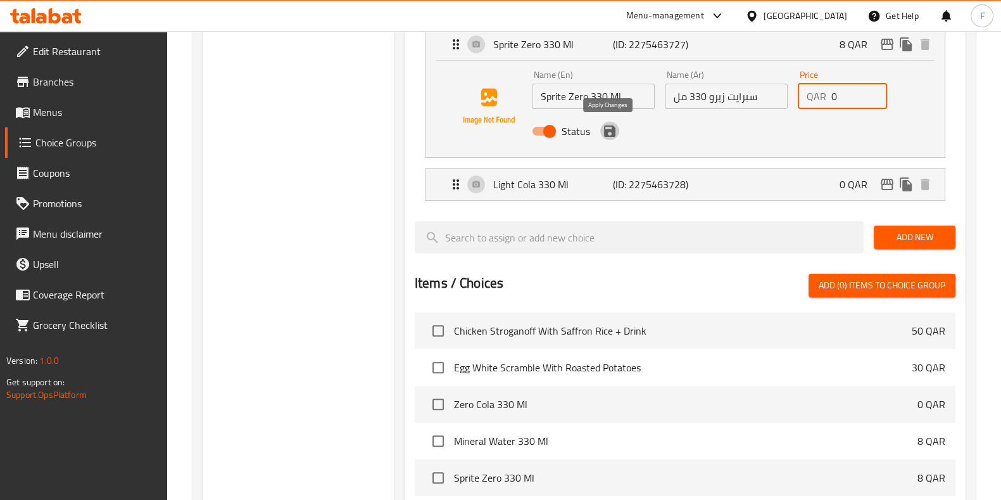
click at [610, 136] on icon "save" at bounding box center [609, 130] width 15 height 15
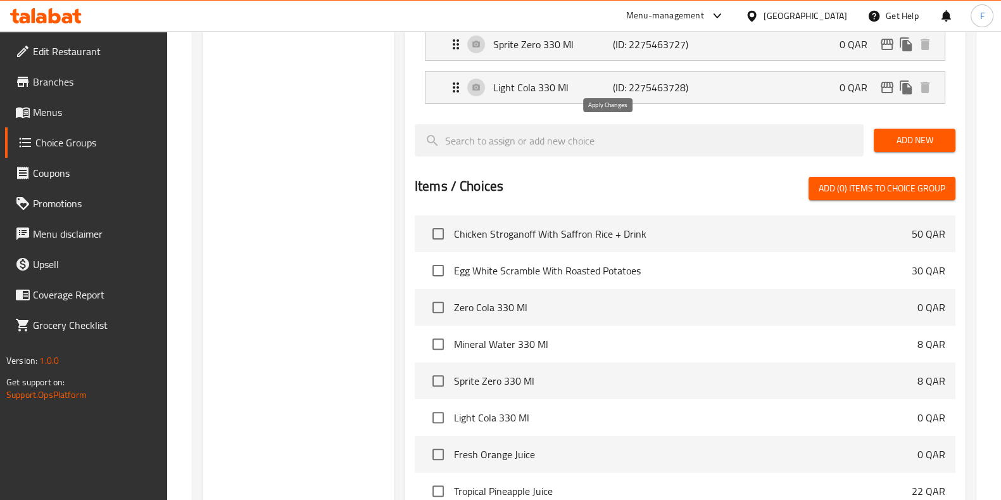
type input "0"
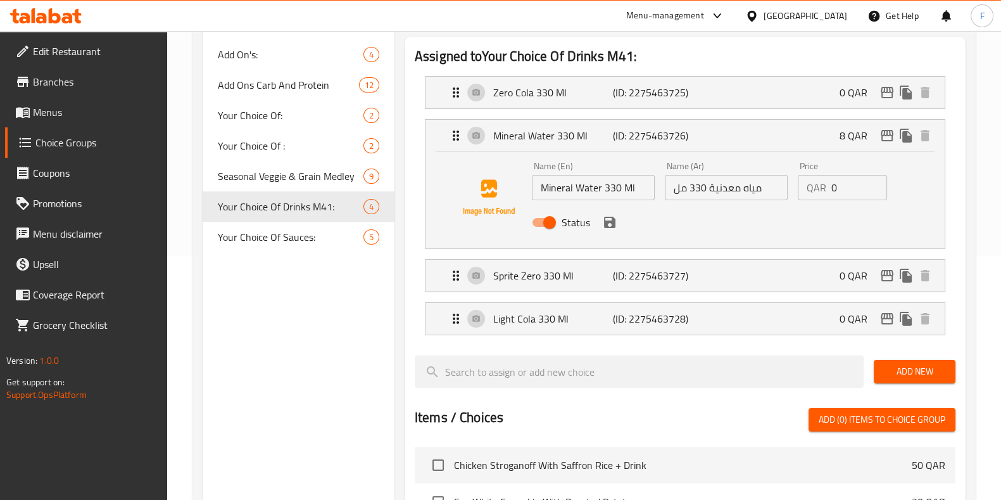
scroll to position [237, 0]
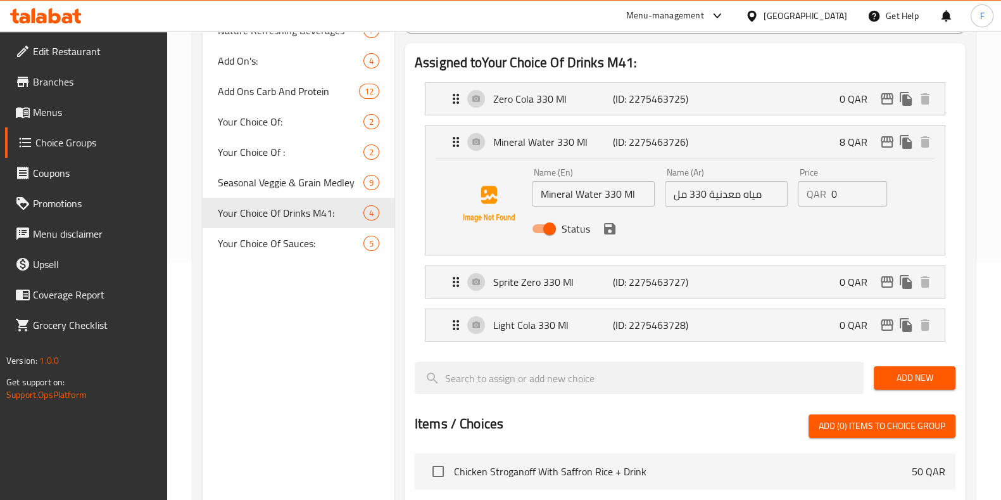
click at [609, 231] on icon "save" at bounding box center [609, 228] width 15 height 15
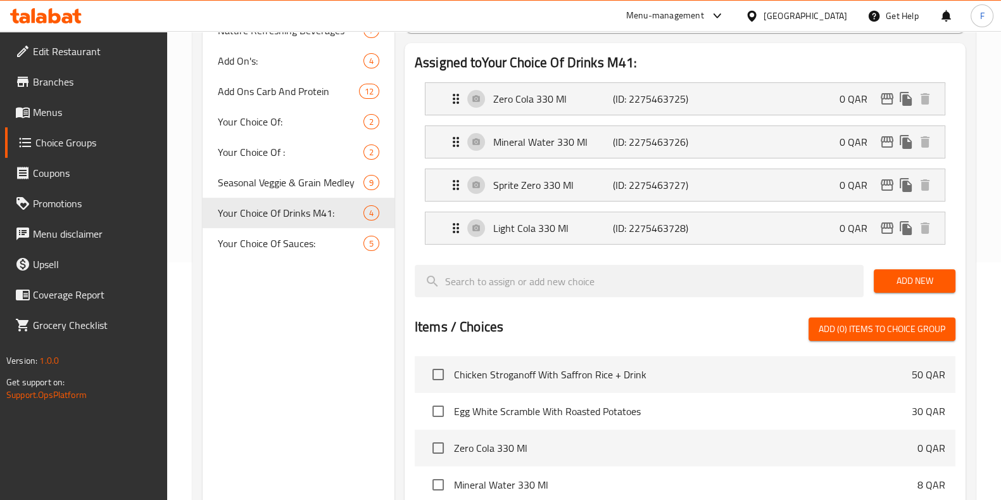
scroll to position [0, 0]
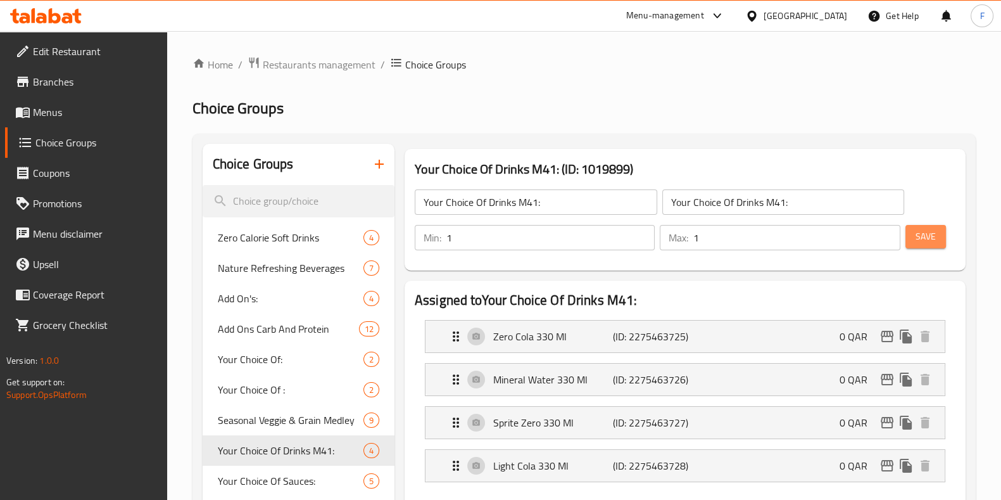
click at [928, 225] on button "Save" at bounding box center [925, 236] width 41 height 23
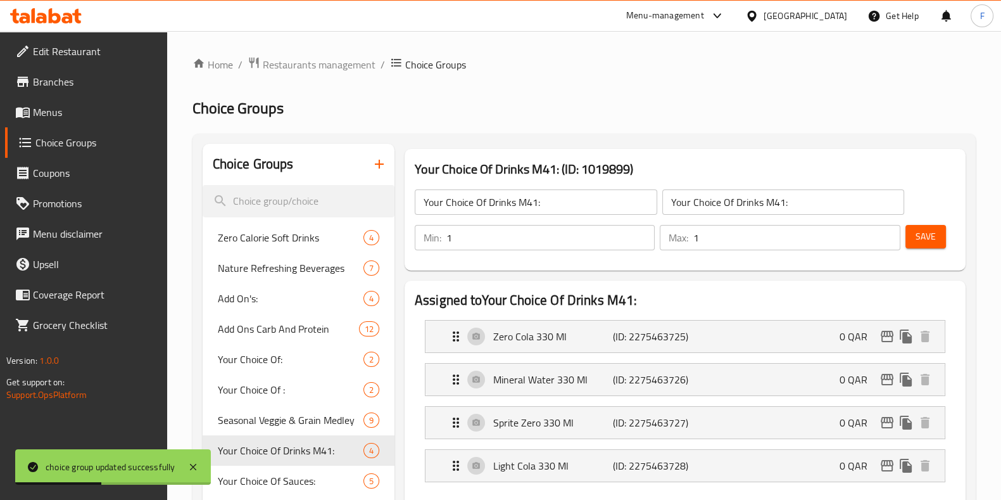
click at [63, 111] on span "Menus" at bounding box center [95, 111] width 124 height 15
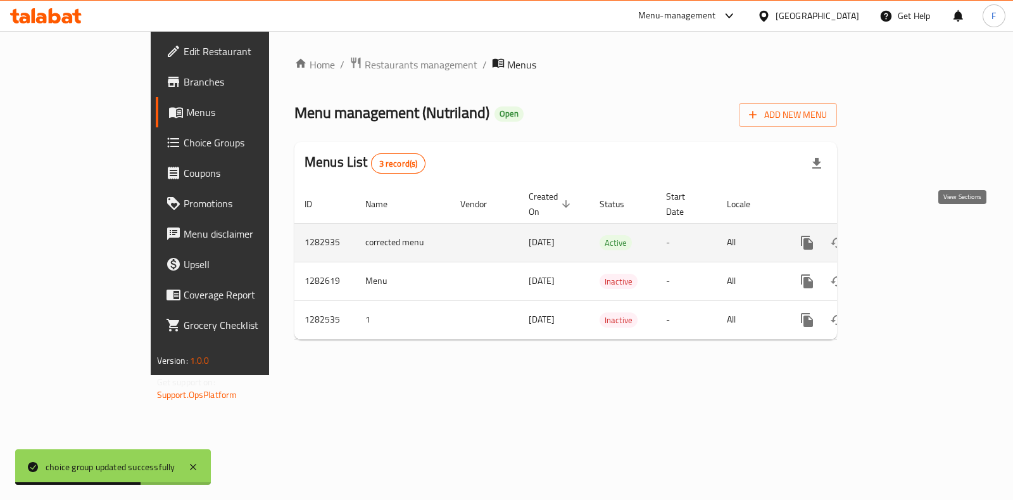
click at [914, 238] on link "enhanced table" at bounding box center [898, 242] width 30 height 30
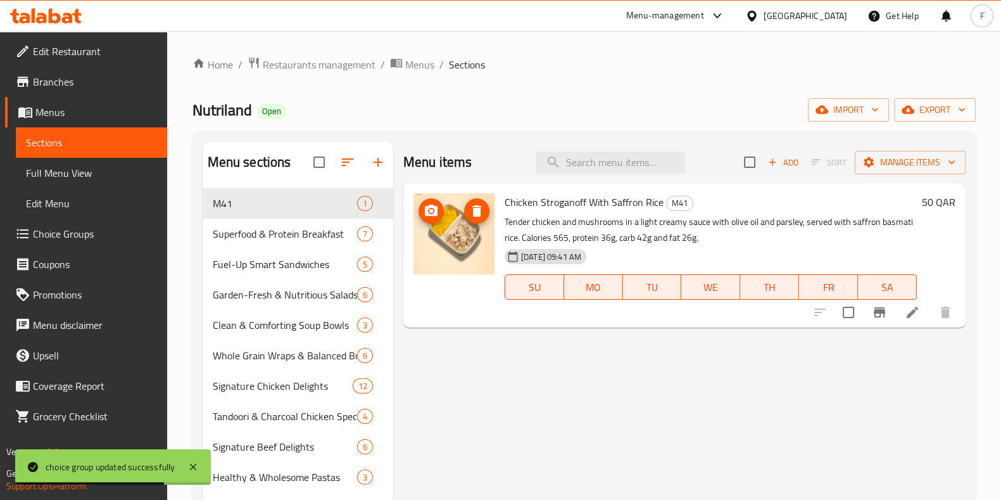
click at [466, 234] on img at bounding box center [453, 233] width 81 height 81
click at [424, 205] on icon "upload picture" at bounding box center [431, 210] width 15 height 15
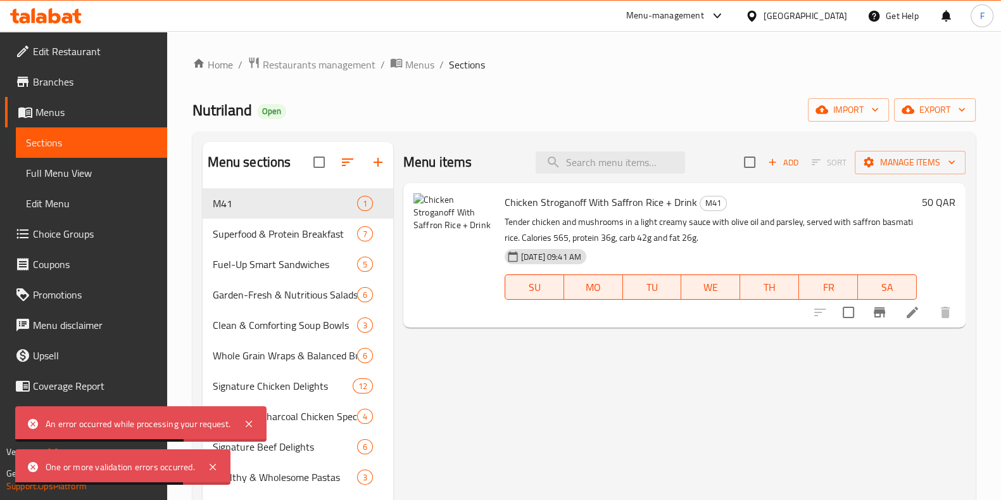
click at [544, 356] on div "Menu items Add Sort Manage items Chicken Stroganoff With Saffron Rice + Drink M…" at bounding box center [679, 426] width 572 height 568
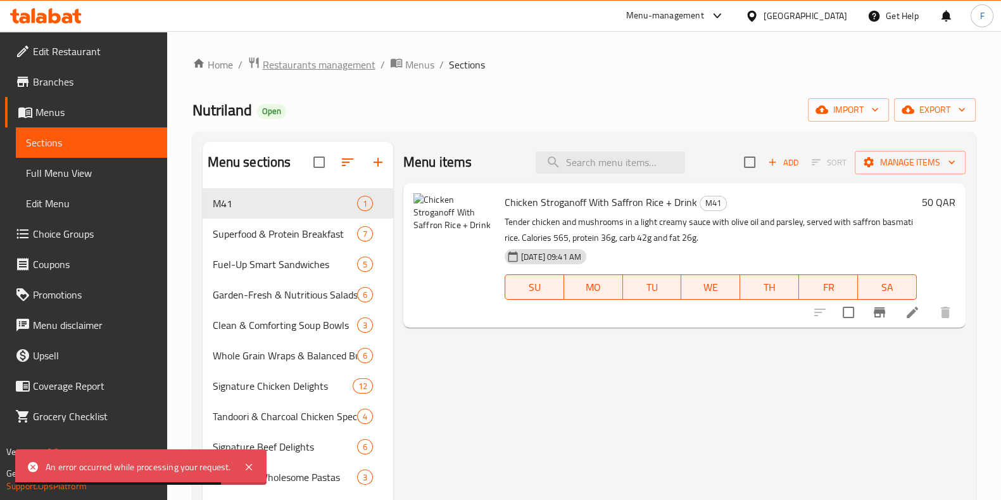
click at [289, 59] on span "Restaurants management" at bounding box center [319, 64] width 113 height 15
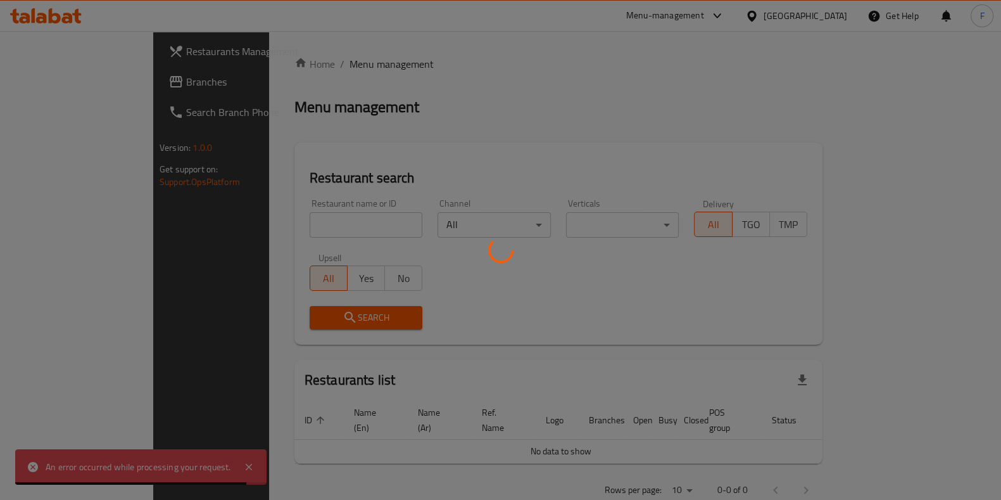
click at [244, 225] on div at bounding box center [500, 250] width 1001 height 500
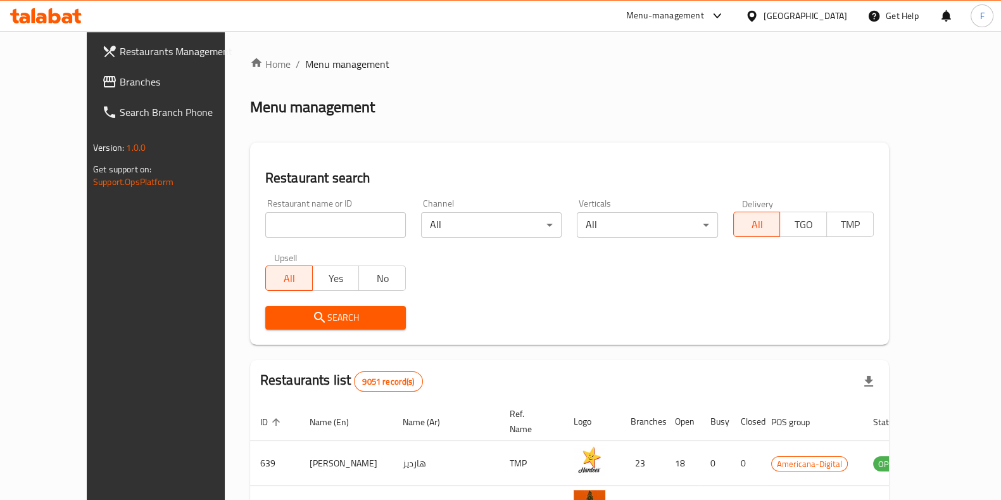
click at [265, 229] on input "search" at bounding box center [335, 224] width 141 height 25
click at [265, 236] on input "search" at bounding box center [335, 224] width 141 height 25
type input "nutriland"
click button "Search" at bounding box center [335, 317] width 141 height 23
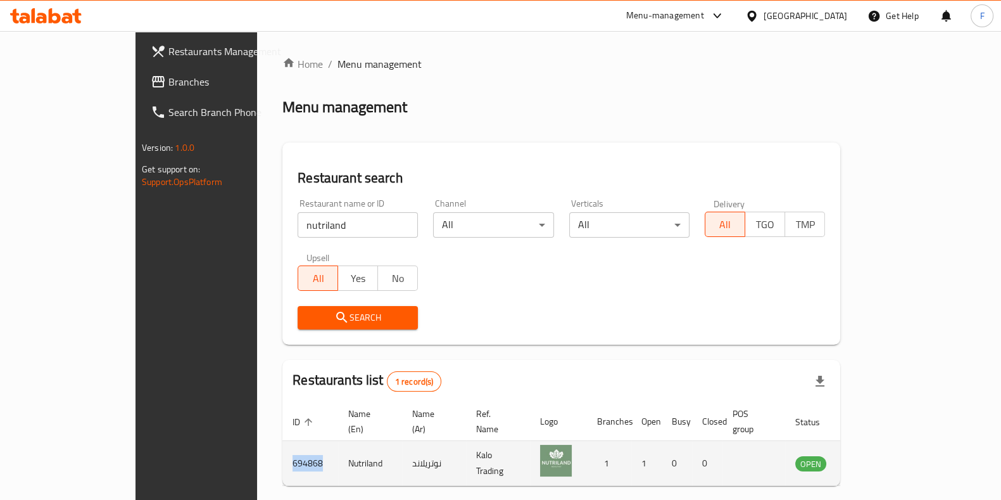
drag, startPoint x: 234, startPoint y: 447, endPoint x: 201, endPoint y: 446, distance: 32.9
click at [282, 446] on td "694868" at bounding box center [310, 463] width 56 height 45
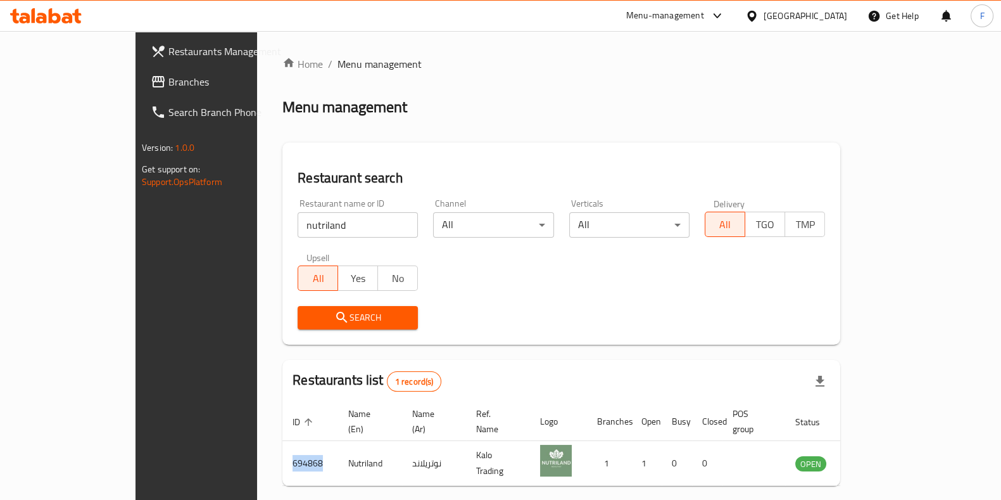
copy td "694868"
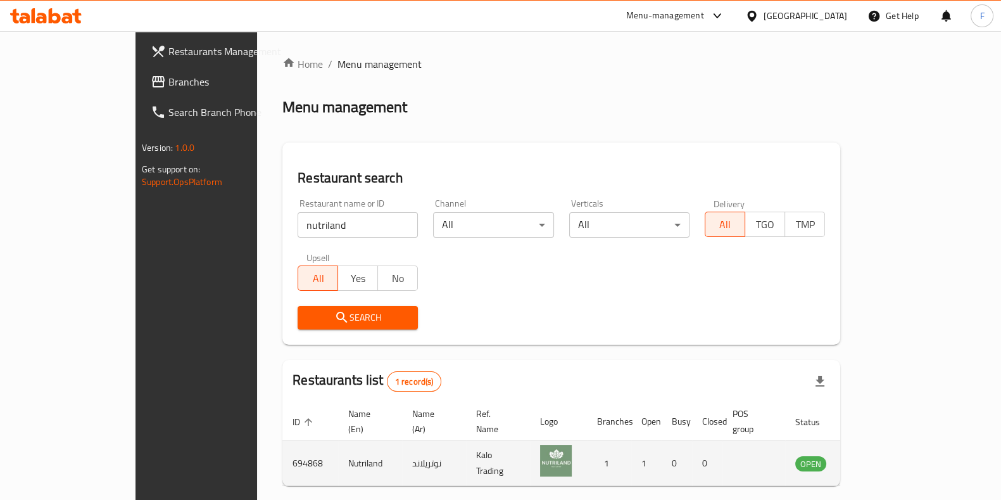
click at [895, 441] on td "enhanced table" at bounding box center [874, 463] width 44 height 45
click at [877, 455] on icon "enhanced table" at bounding box center [869, 462] width 15 height 15
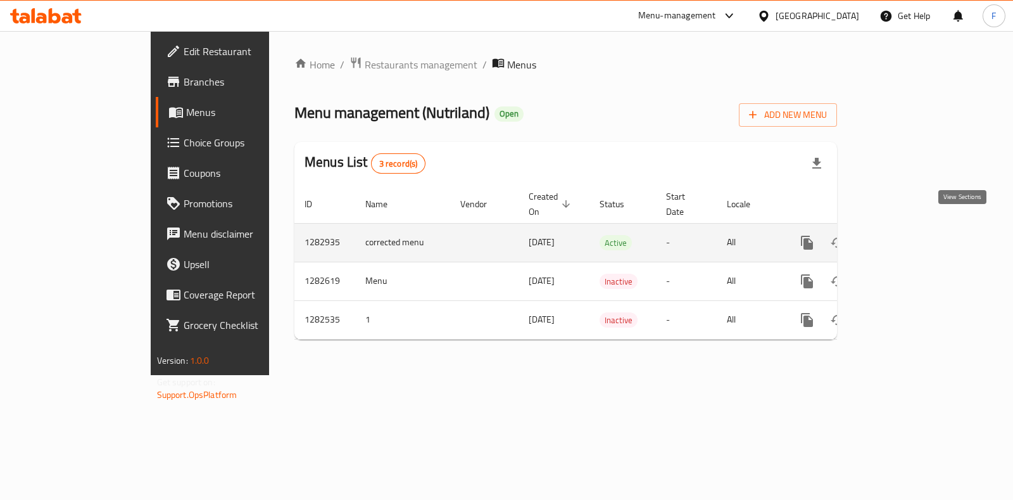
click at [904, 237] on icon "enhanced table" at bounding box center [898, 242] width 11 height 11
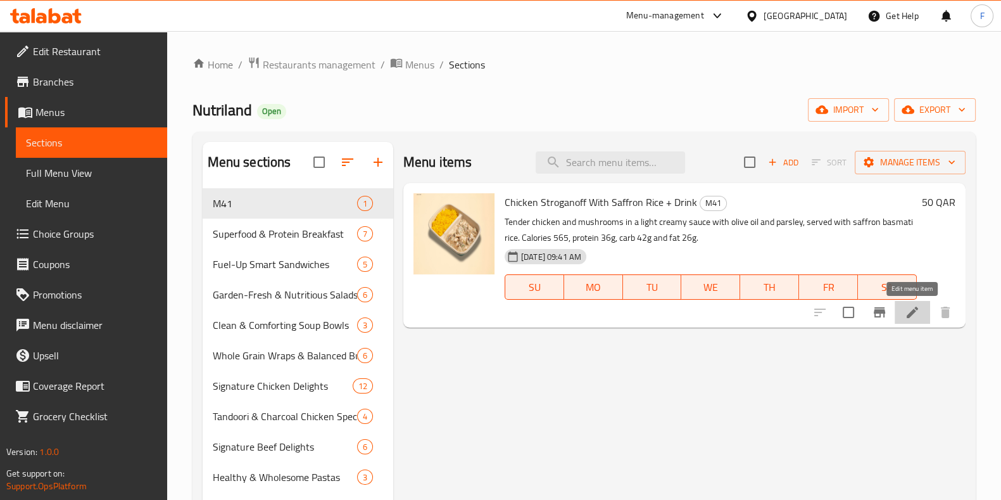
click at [909, 318] on icon at bounding box center [912, 312] width 15 height 15
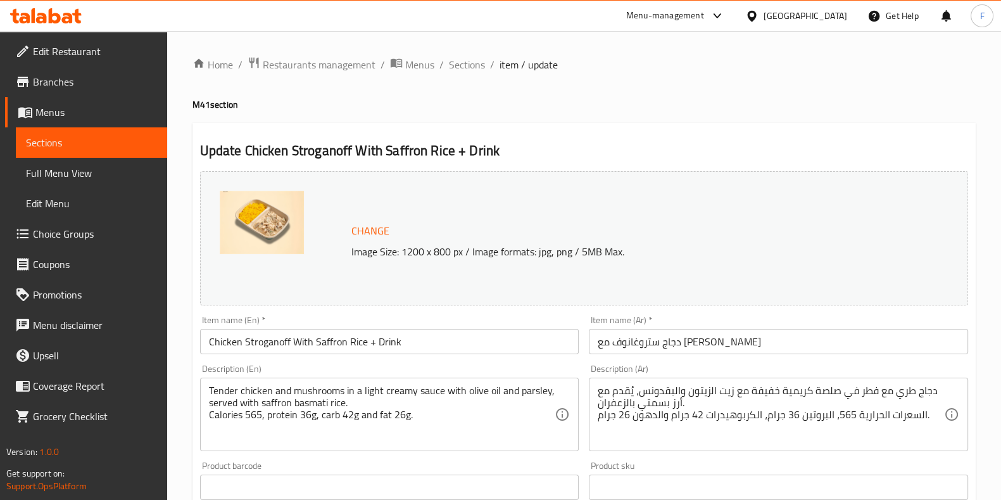
click at [374, 235] on span "Change" at bounding box center [370, 231] width 38 height 18
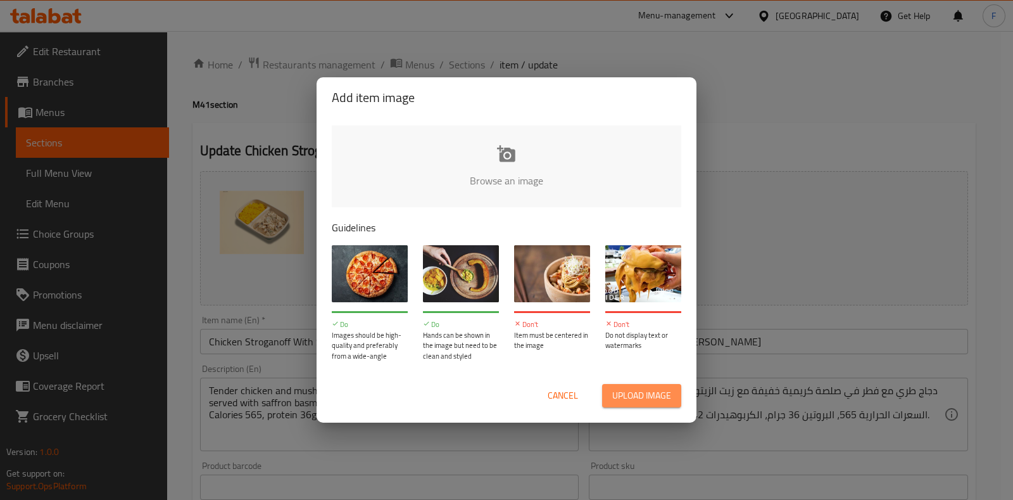
click at [629, 389] on span "Upload image" at bounding box center [641, 395] width 59 height 16
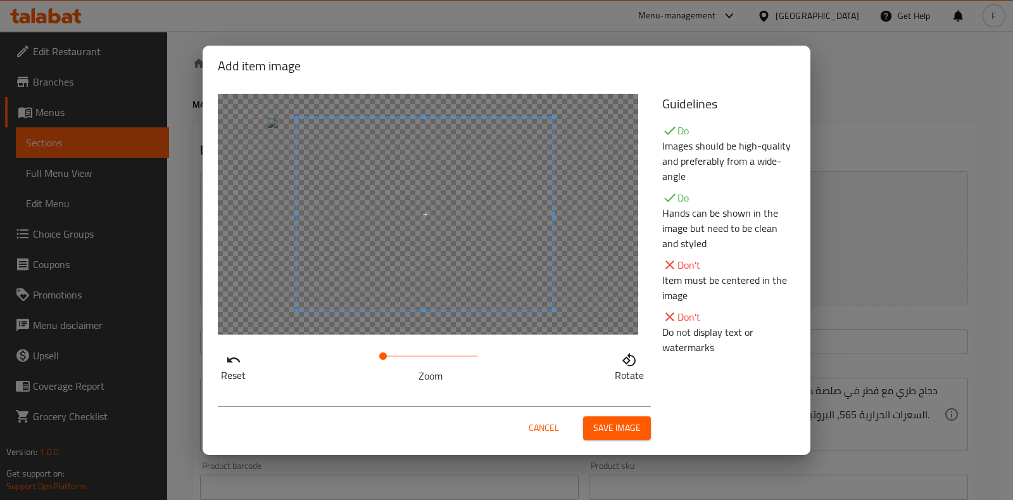
click at [450, 277] on span at bounding box center [424, 214] width 256 height 192
click at [623, 433] on span "Save image" at bounding box center [616, 428] width 47 height 16
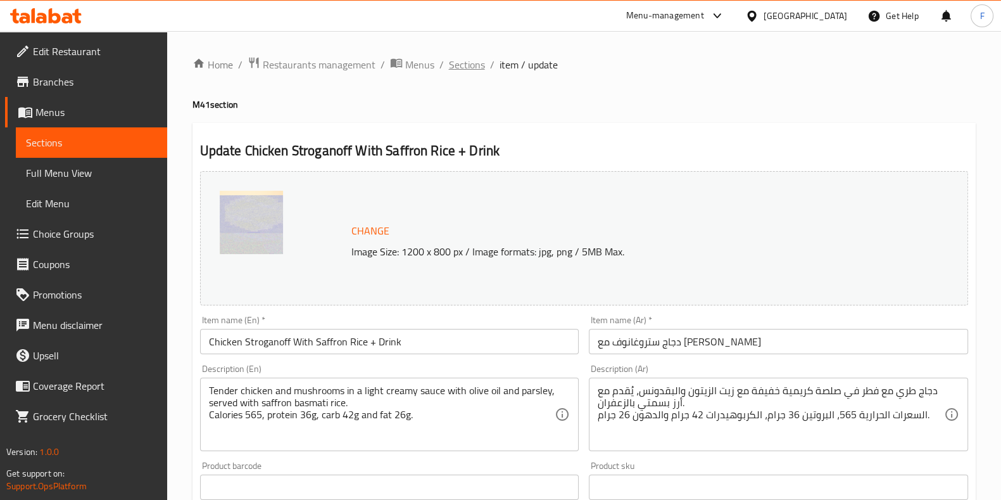
click at [465, 60] on span "Sections" at bounding box center [467, 64] width 36 height 15
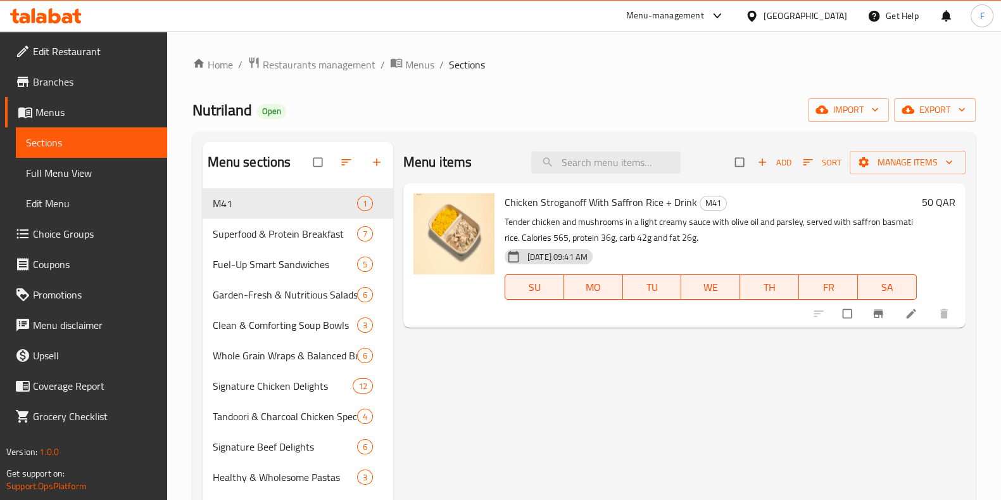
click at [900, 319] on li at bounding box center [912, 313] width 35 height 20
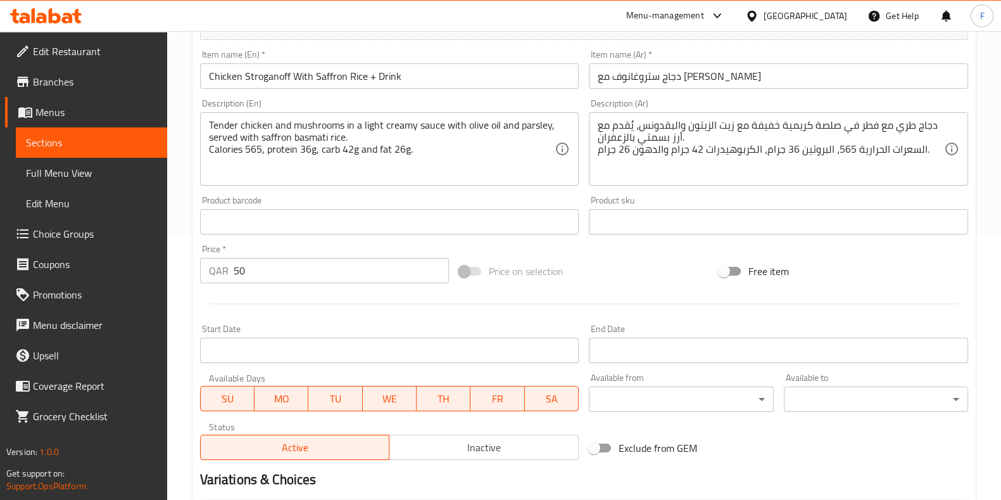
scroll to position [412, 0]
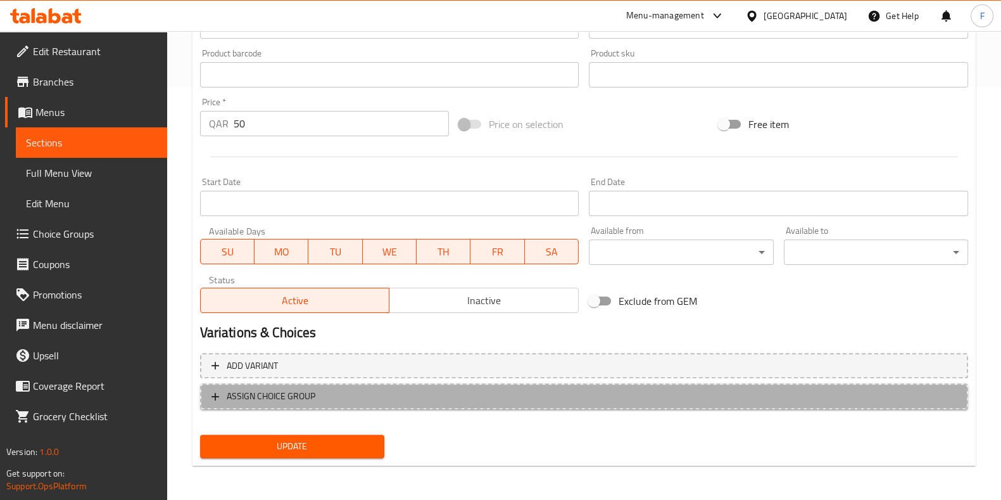
click at [415, 383] on button "ASSIGN CHOICE GROUP" at bounding box center [584, 396] width 768 height 26
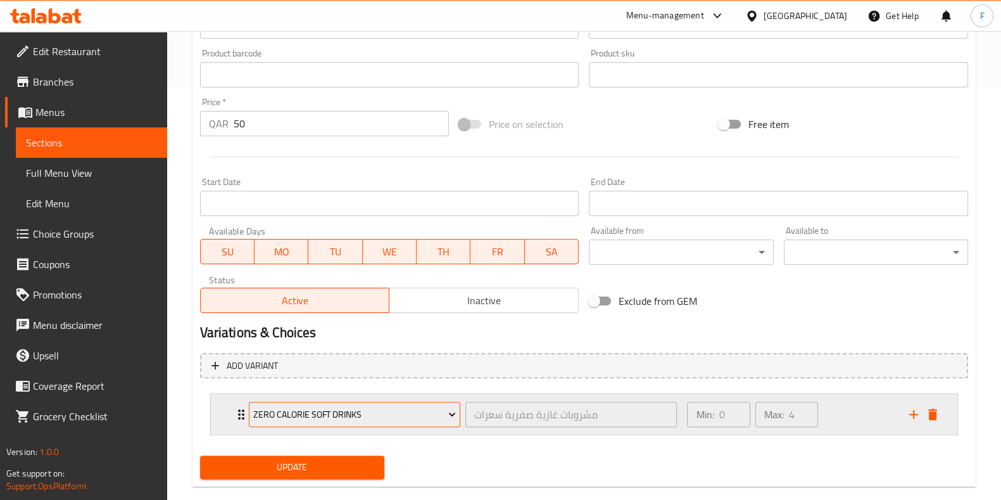
click at [425, 412] on span "Zero Calorie Soft Drinks" at bounding box center [354, 414] width 203 height 16
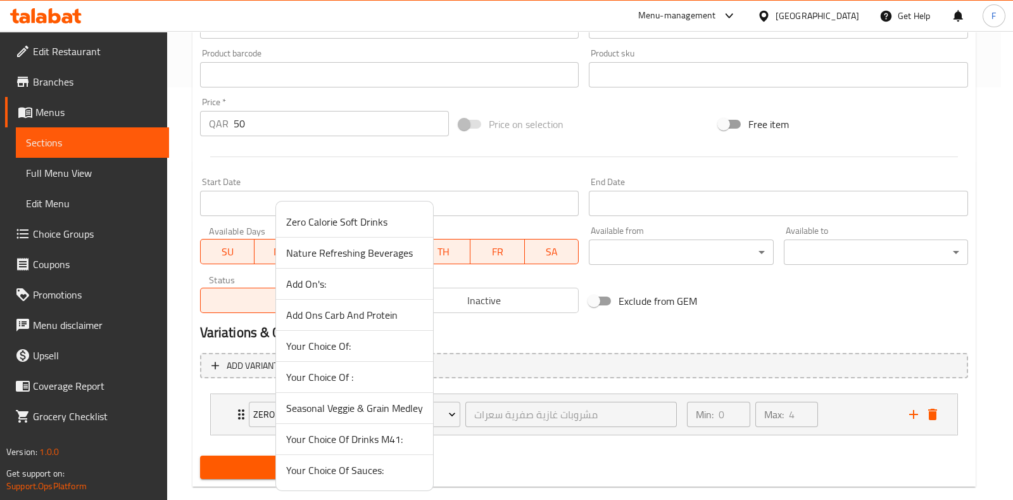
click at [393, 438] on span "Your Choice Of Drinks M41:" at bounding box center [354, 438] width 137 height 15
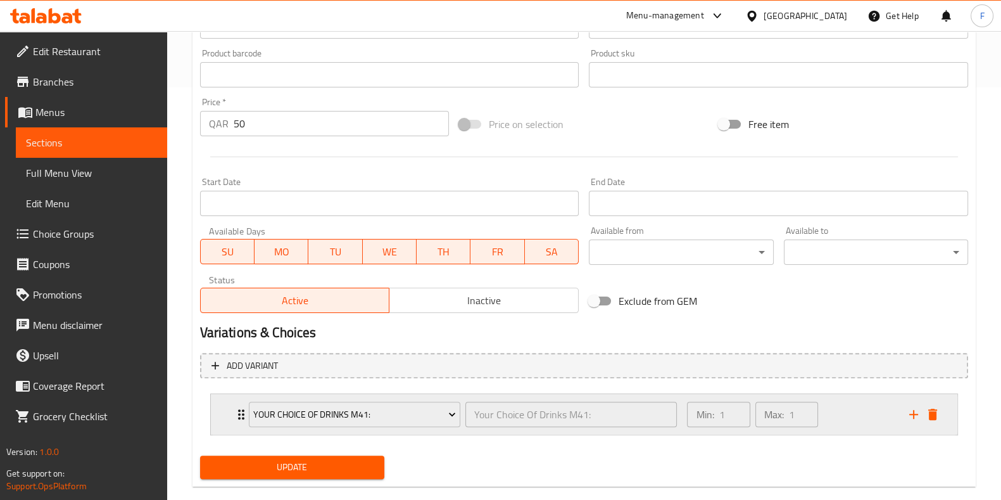
click at [831, 424] on div "Min: 1 ​ Max: 1 ​" at bounding box center [790, 414] width 222 height 41
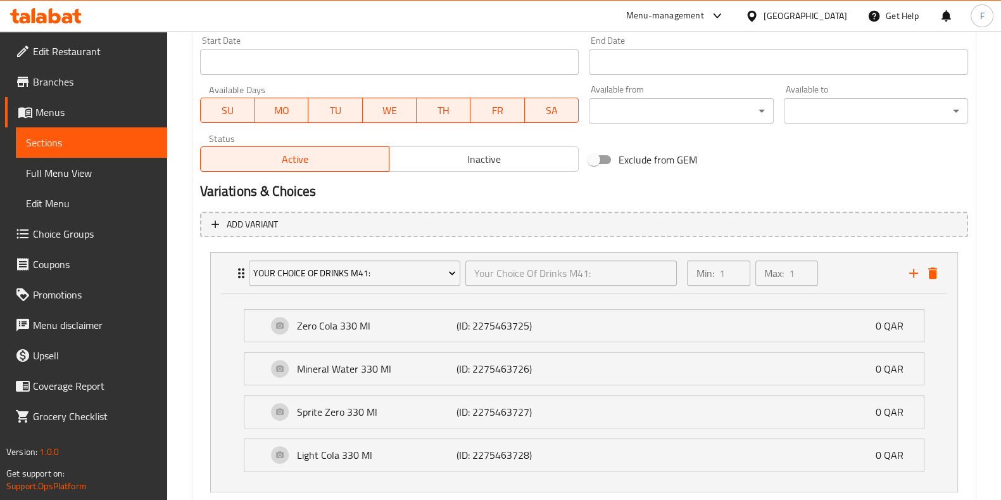
scroll to position [631, 0]
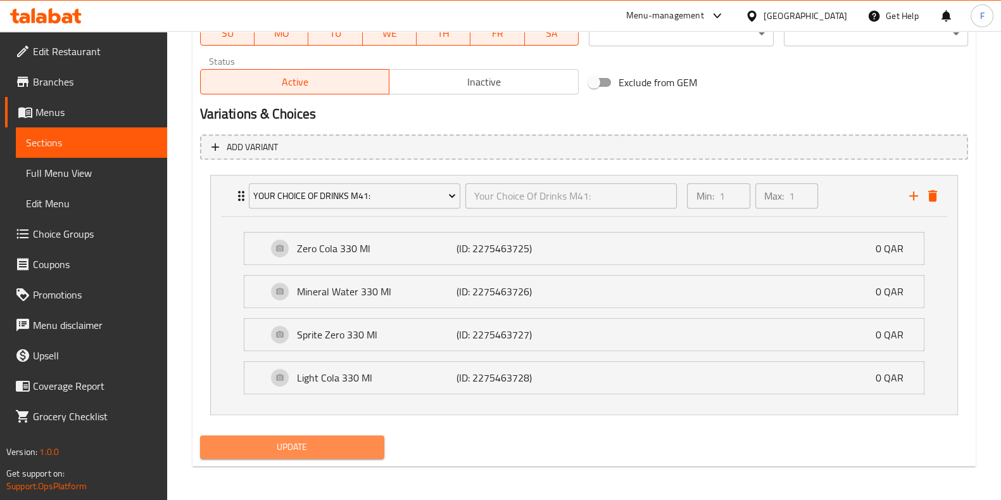
click at [360, 439] on span "Update" at bounding box center [292, 447] width 164 height 16
click at [336, 443] on span "Update" at bounding box center [292, 447] width 164 height 16
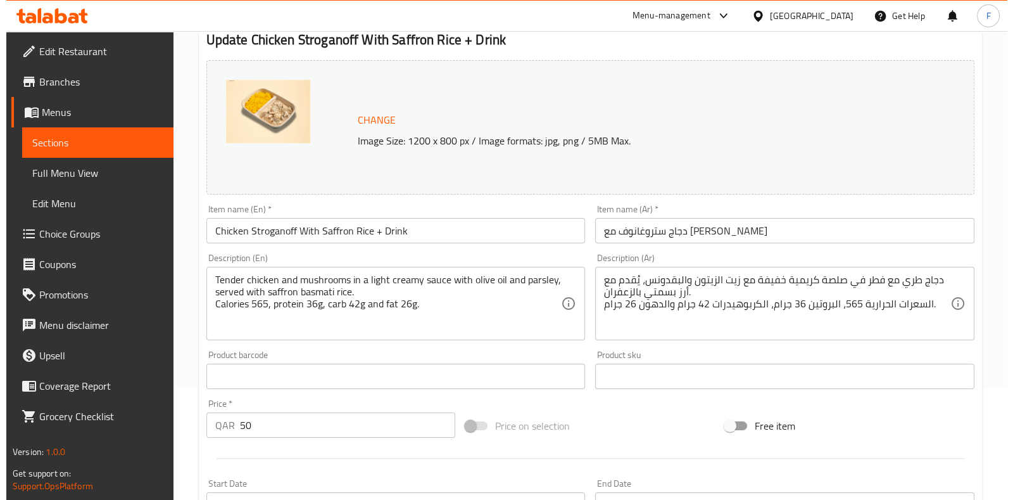
scroll to position [0, 0]
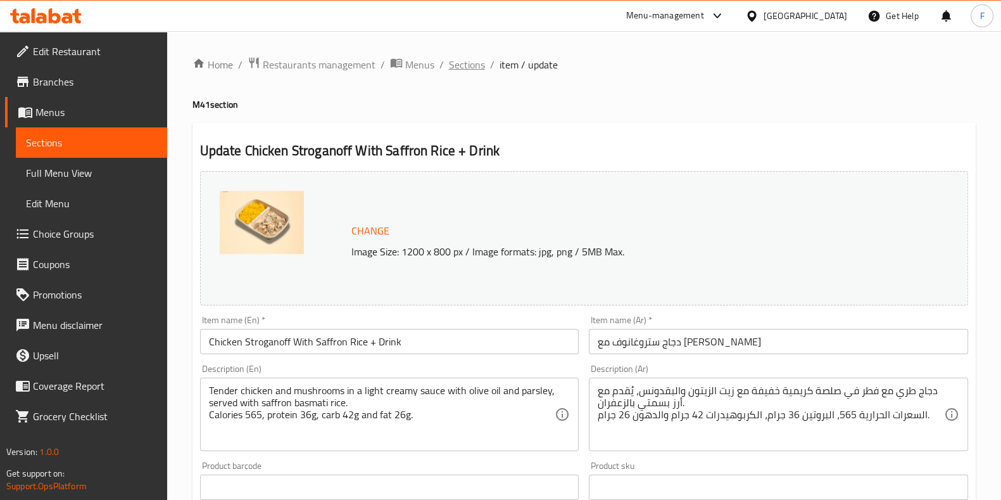
click at [473, 66] on span "Sections" at bounding box center [467, 64] width 36 height 15
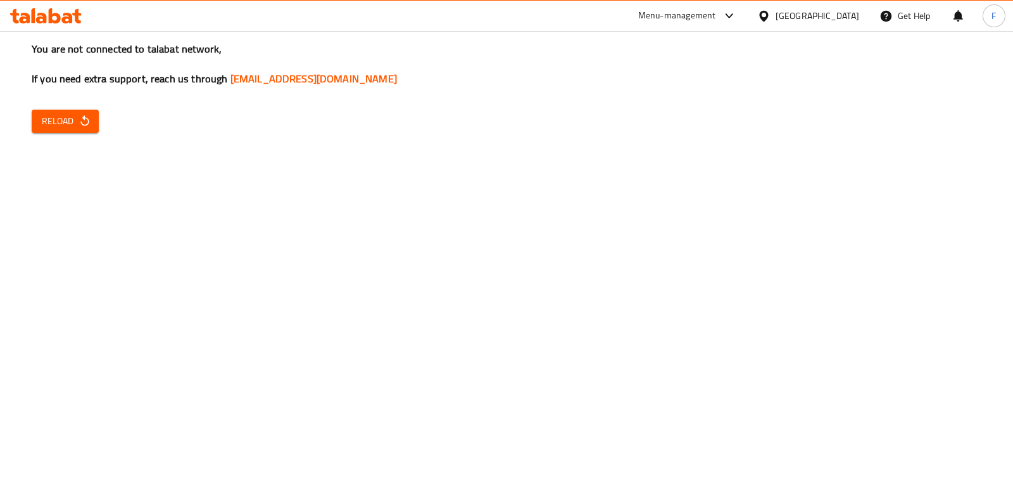
click at [33, 109] on div "You are not connected to talabat network, If you need extra support, reach us t…" at bounding box center [506, 250] width 1013 height 500
click at [50, 123] on span "Reload" at bounding box center [65, 121] width 47 height 16
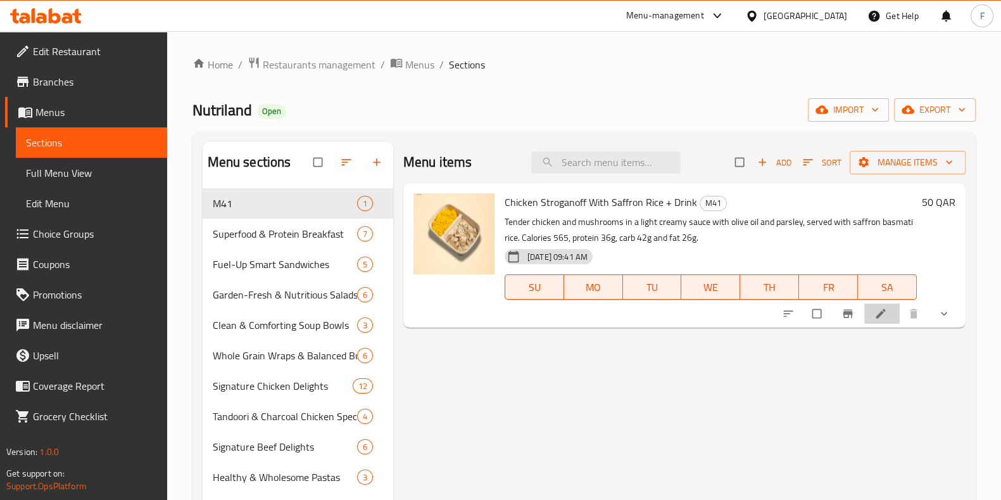
click at [885, 305] on li at bounding box center [881, 313] width 35 height 20
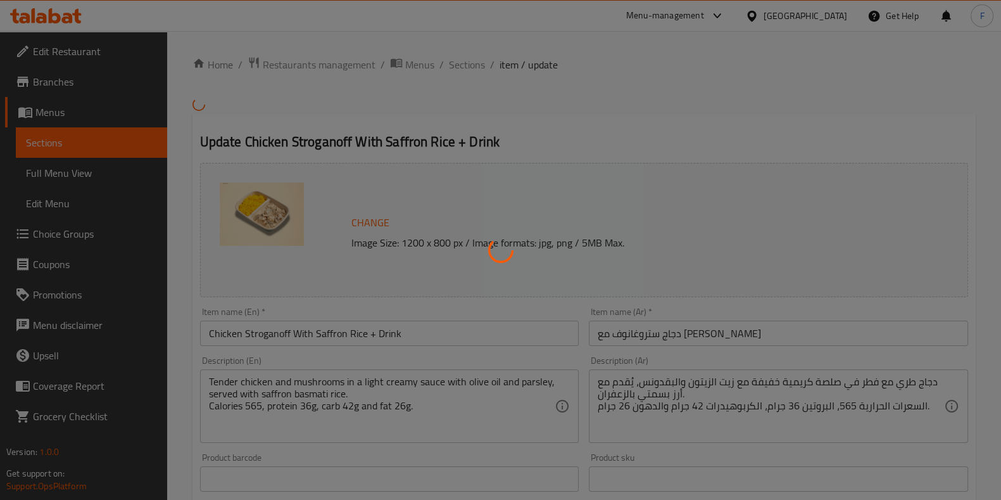
type input "Your Choice Of Drinks M41:"
type input "1"
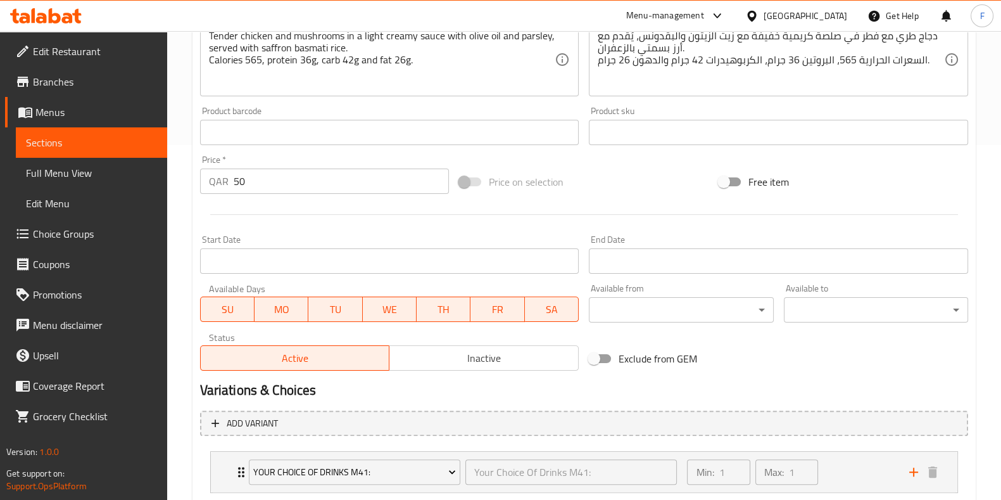
scroll to position [434, 0]
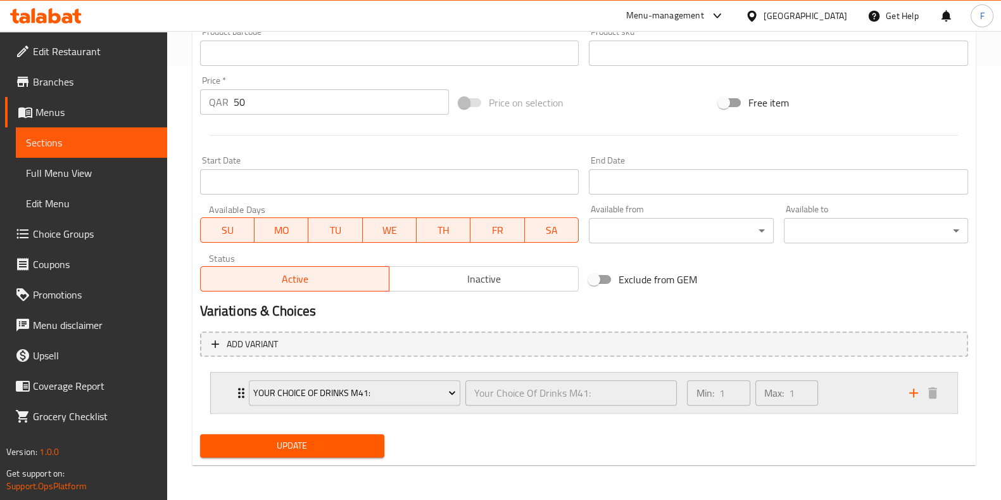
click at [886, 392] on div "Min: 1 ​ Max: 1 ​" at bounding box center [790, 392] width 222 height 41
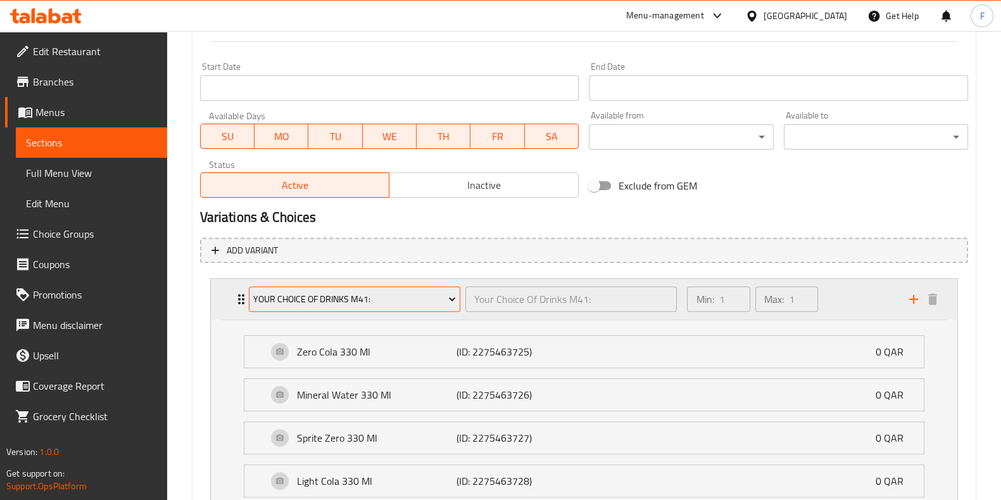
scroll to position [631, 0]
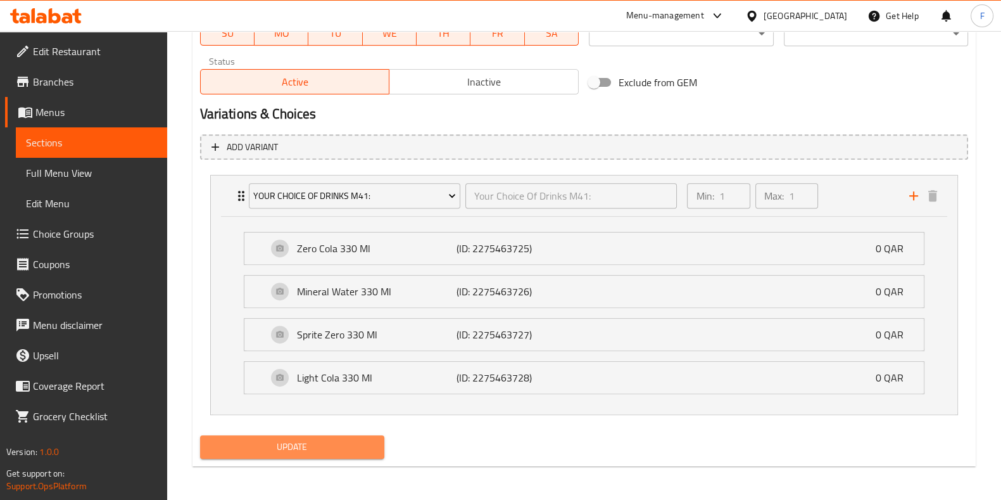
click at [309, 435] on button "Update" at bounding box center [292, 446] width 184 height 23
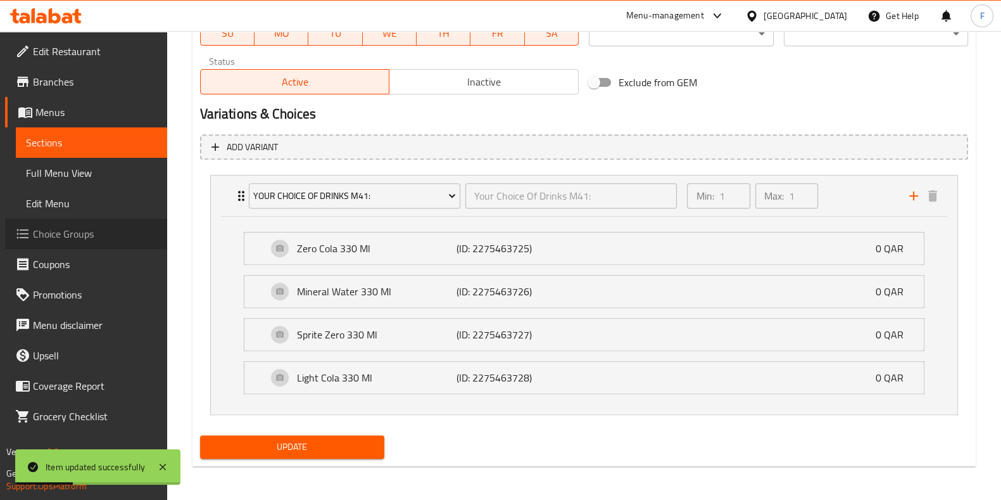
click at [53, 235] on span "Choice Groups" at bounding box center [95, 233] width 124 height 15
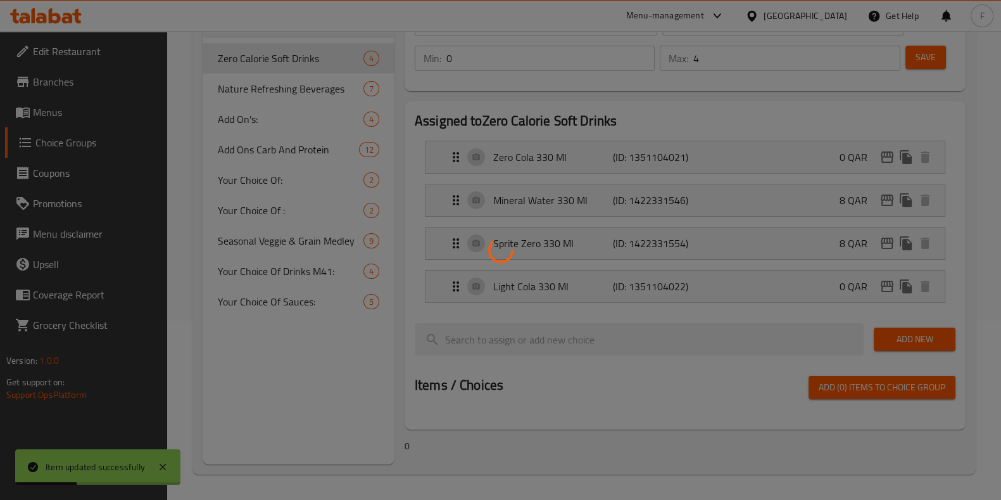
scroll to position [179, 0]
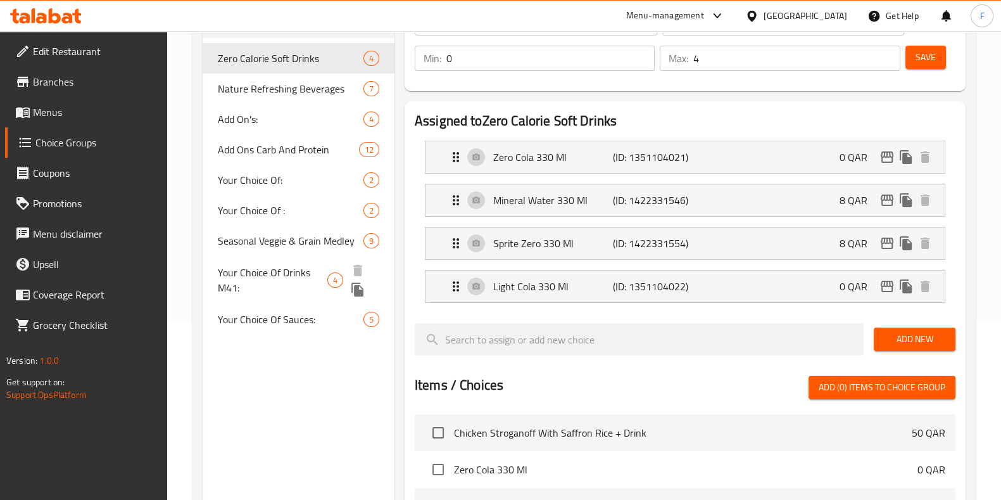
click at [303, 279] on span "Your Choice Of Drinks M41:" at bounding box center [273, 280] width 110 height 30
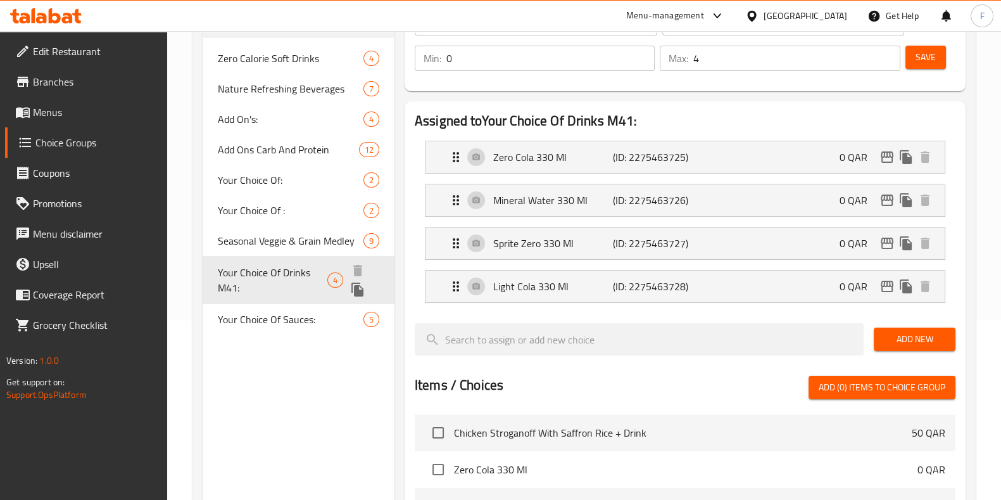
type input "Your Choice Of Drinks M41:"
type input "1"
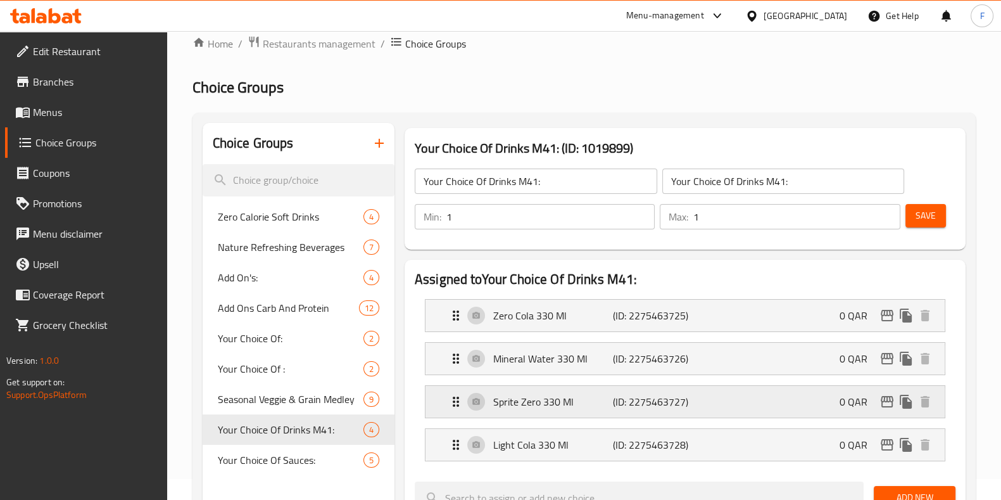
scroll to position [337, 0]
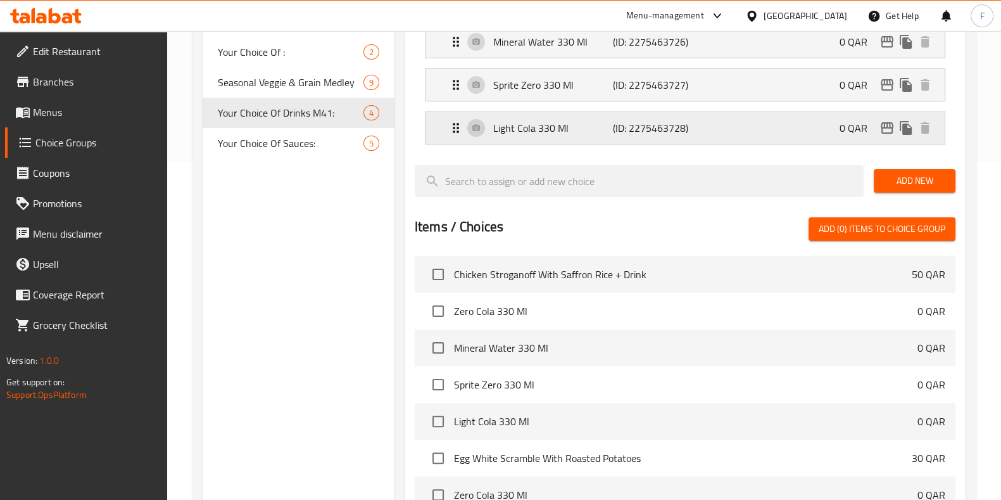
click at [797, 123] on div "Light Cola 330 Ml (ID: 2275463728) 0 QAR" at bounding box center [688, 128] width 481 height 32
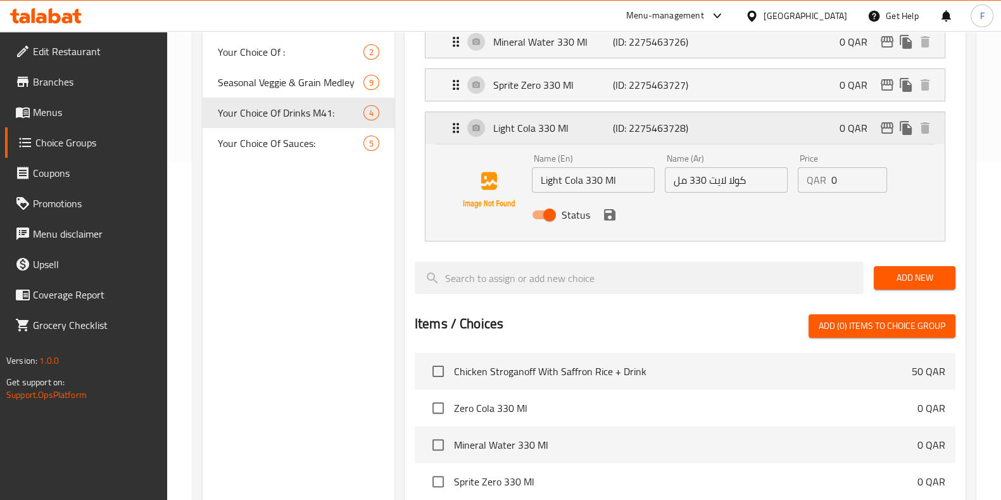
click at [797, 123] on div "Light Cola 330 Ml (ID: 2275463728) 0 QAR" at bounding box center [688, 128] width 481 height 32
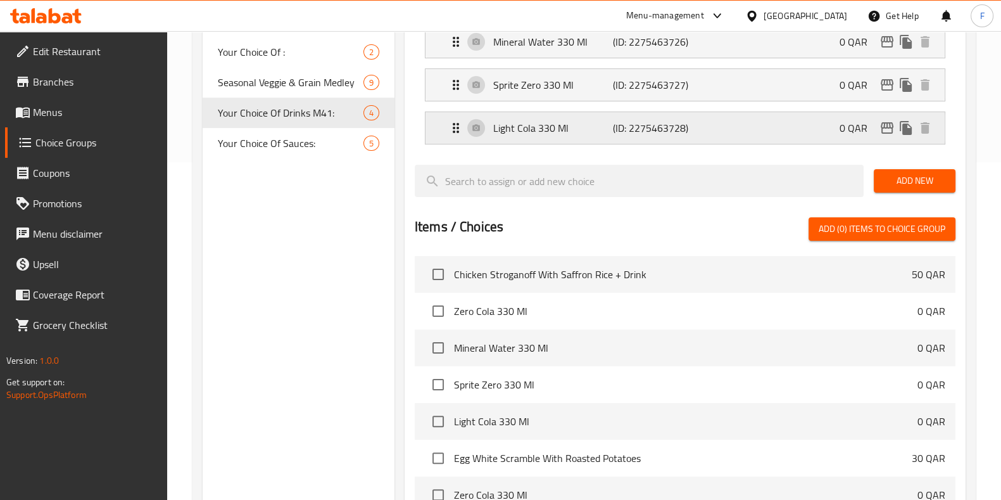
click at [797, 123] on div "Light Cola 330 Ml (ID: 2275463728) 0 QAR" at bounding box center [688, 128] width 481 height 32
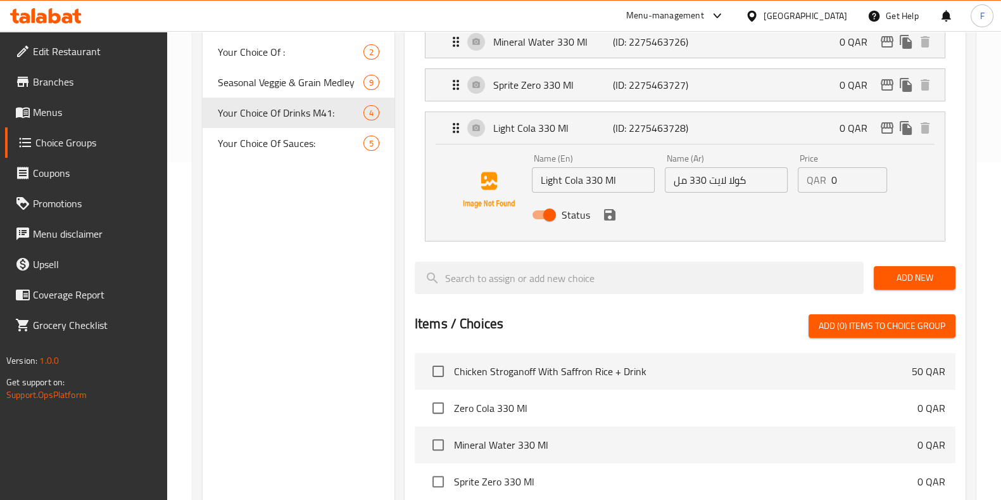
click at [613, 220] on icon "save" at bounding box center [609, 214] width 15 height 15
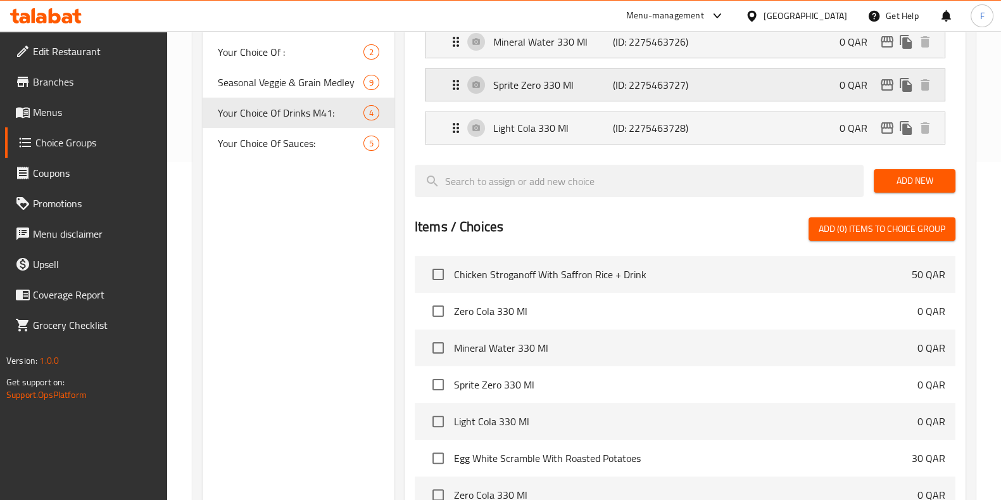
click at [789, 97] on div "Sprite Zero 330 Ml (ID: 2275463727) 0 QAR" at bounding box center [688, 85] width 481 height 32
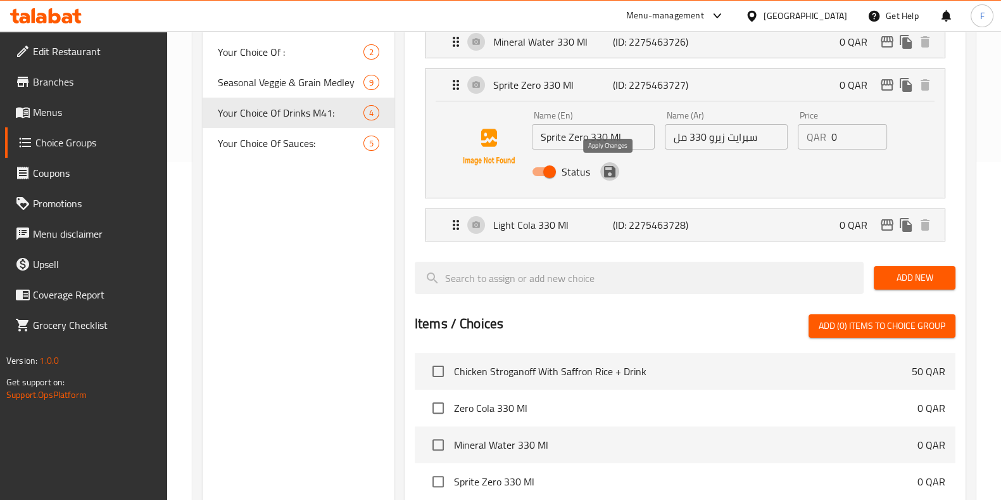
click at [614, 173] on icon "save" at bounding box center [609, 171] width 15 height 15
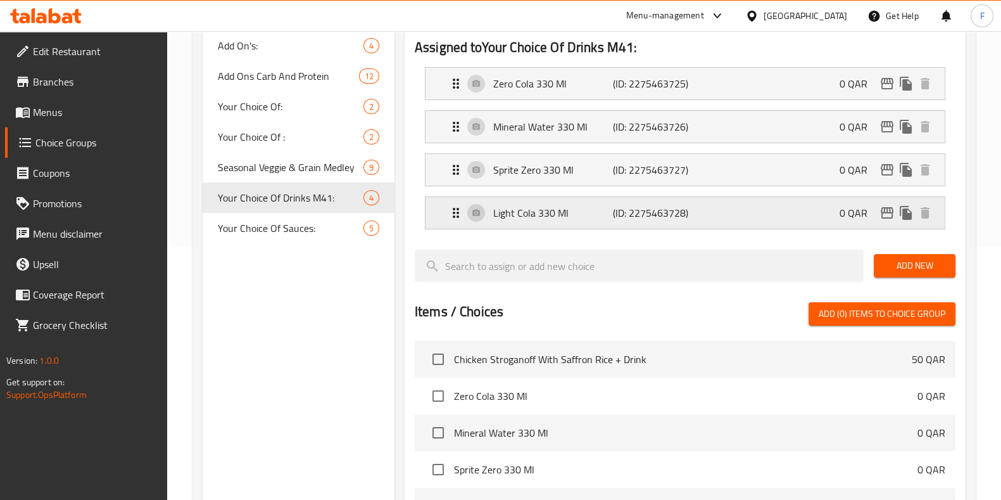
scroll to position [179, 0]
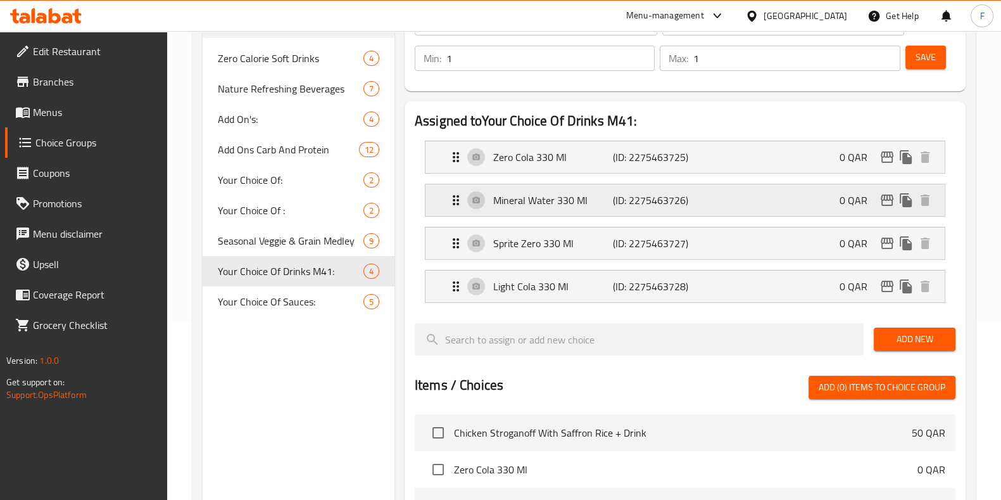
click at [783, 189] on div "Mineral Water 330 Ml (ID: 2275463726) 0 QAR" at bounding box center [688, 200] width 481 height 32
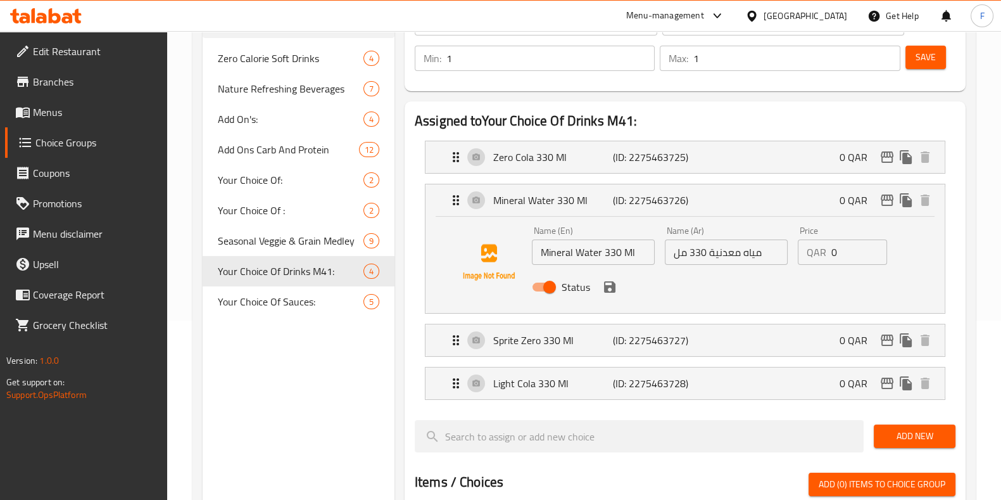
click at [600, 288] on button "save" at bounding box center [609, 286] width 19 height 19
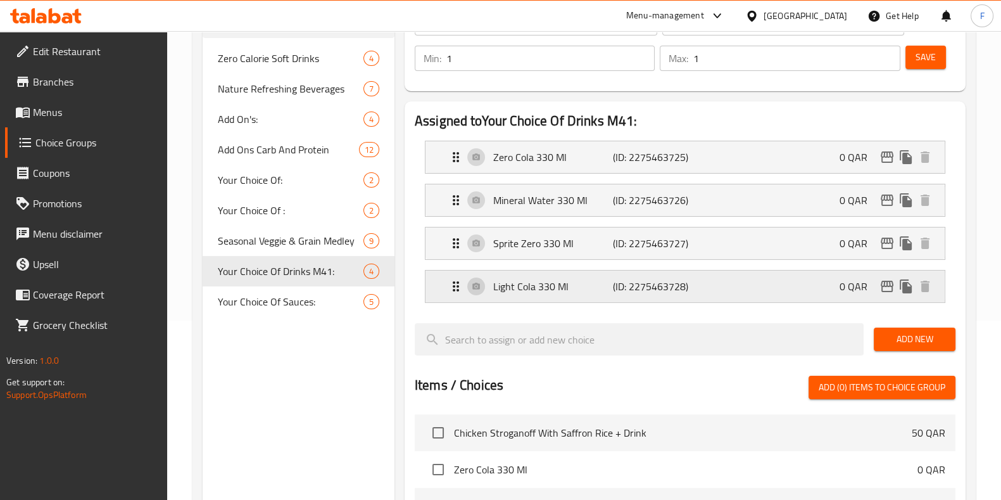
click at [601, 289] on p "Light Cola 330 Ml" at bounding box center [553, 286] width 120 height 15
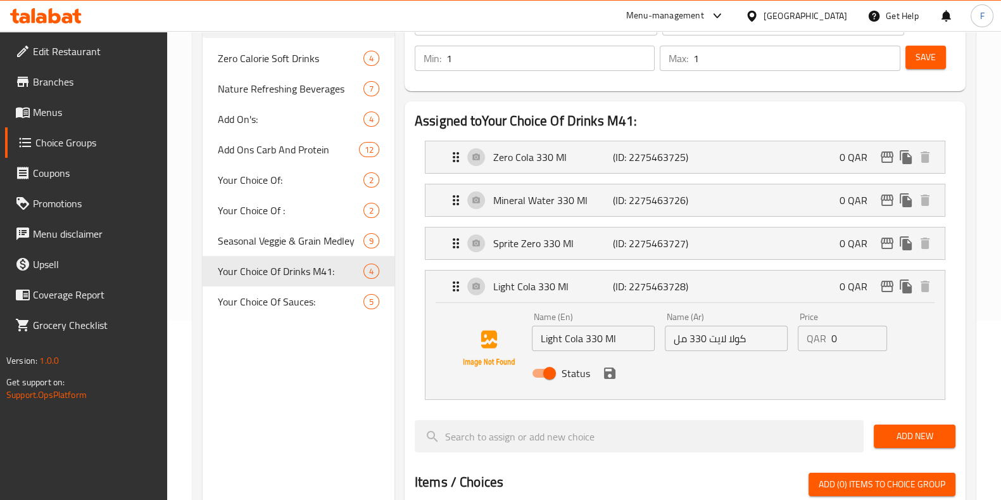
click at [752, 173] on li "Zero Cola 330 Ml (ID: 2275463725) 0 QAR Name (En) Zero Cola 330 Ml Name (En) Na…" at bounding box center [685, 156] width 541 height 43
click at [753, 158] on div "Zero Cola 330 Ml (ID: 2275463725) 0 QAR" at bounding box center [688, 157] width 481 height 32
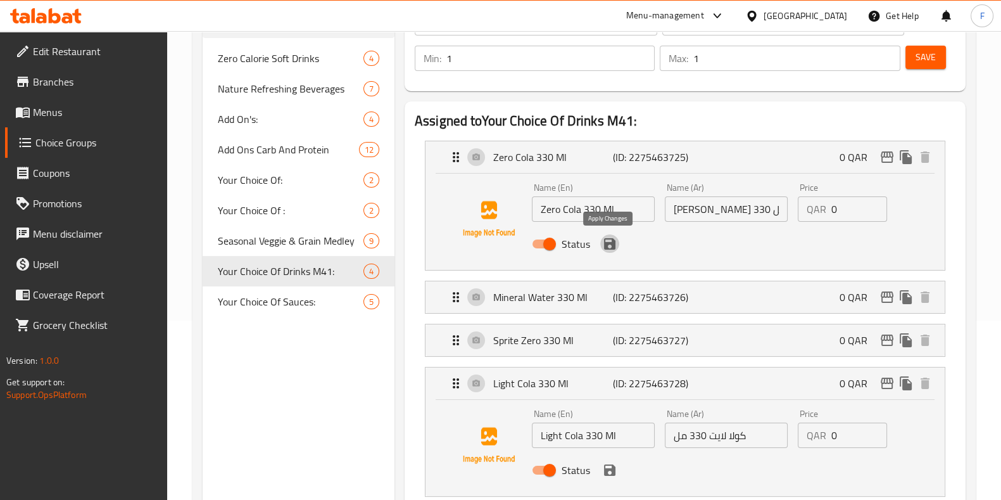
click at [610, 248] on icon "save" at bounding box center [609, 243] width 11 height 11
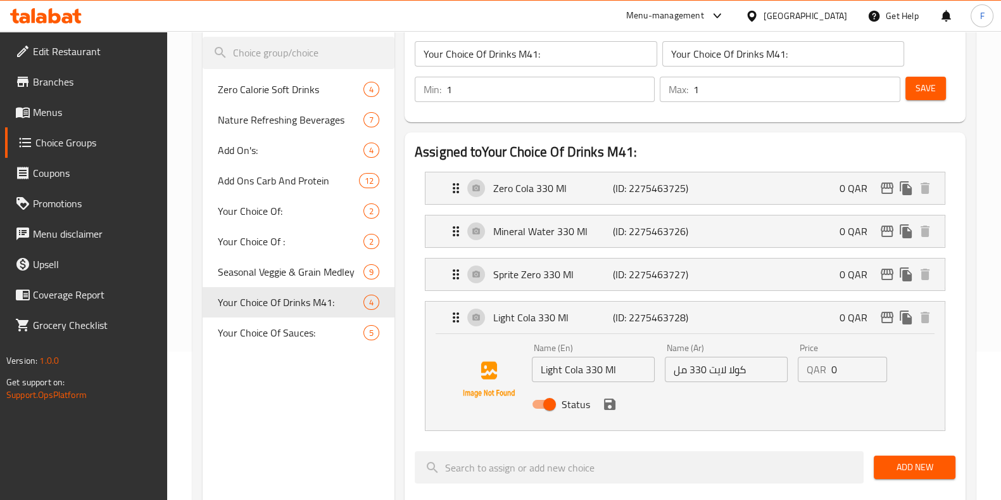
scroll to position [0, 0]
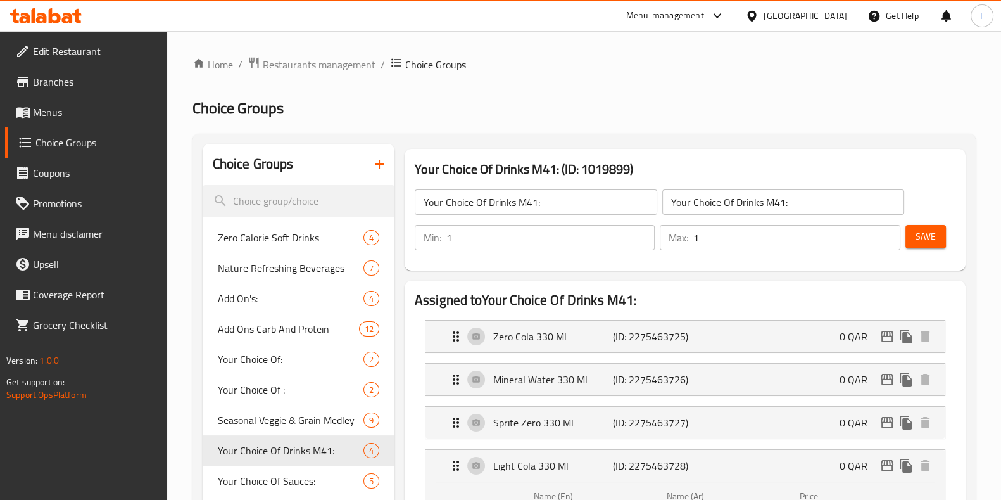
click at [933, 225] on button "Save" at bounding box center [925, 236] width 41 height 23
click at [339, 68] on span "Restaurants management" at bounding box center [319, 64] width 113 height 15
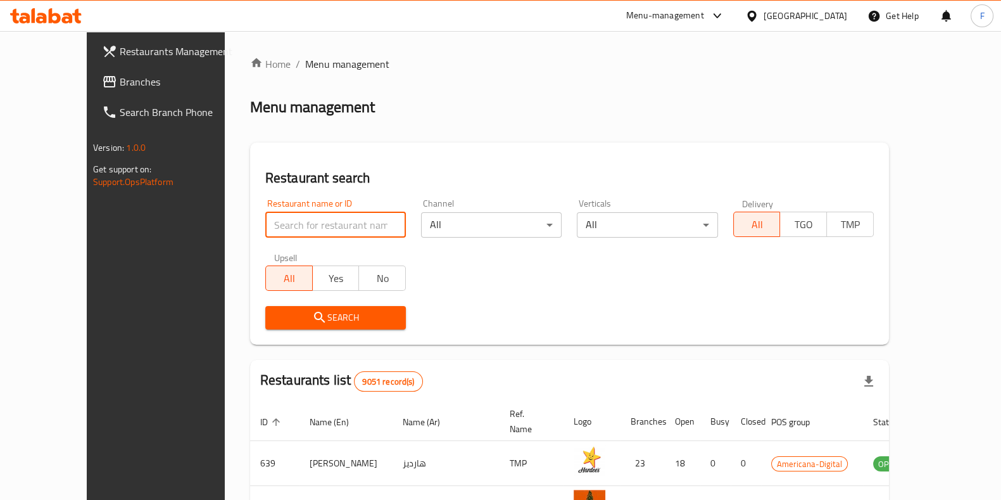
click at [357, 221] on input "search" at bounding box center [335, 224] width 141 height 25
type input "nutriland"
click button "Search" at bounding box center [335, 317] width 141 height 23
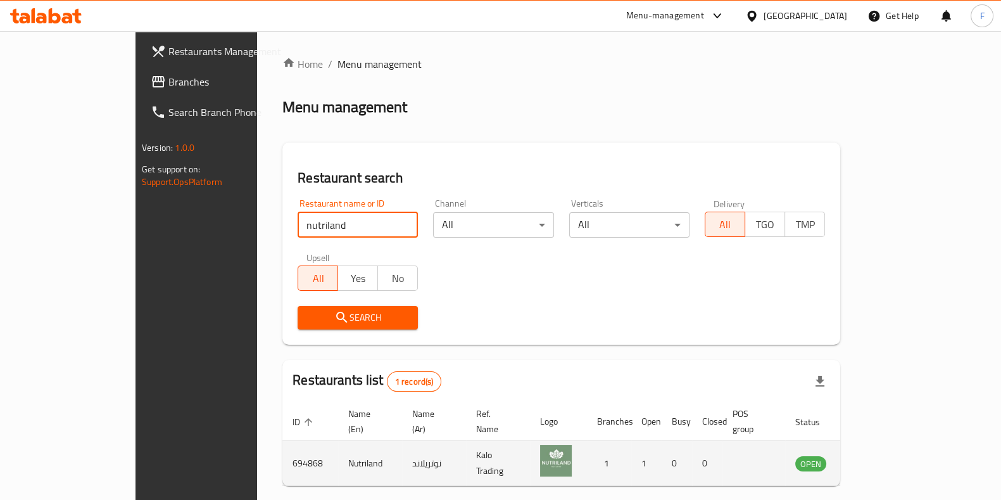
scroll to position [40, 0]
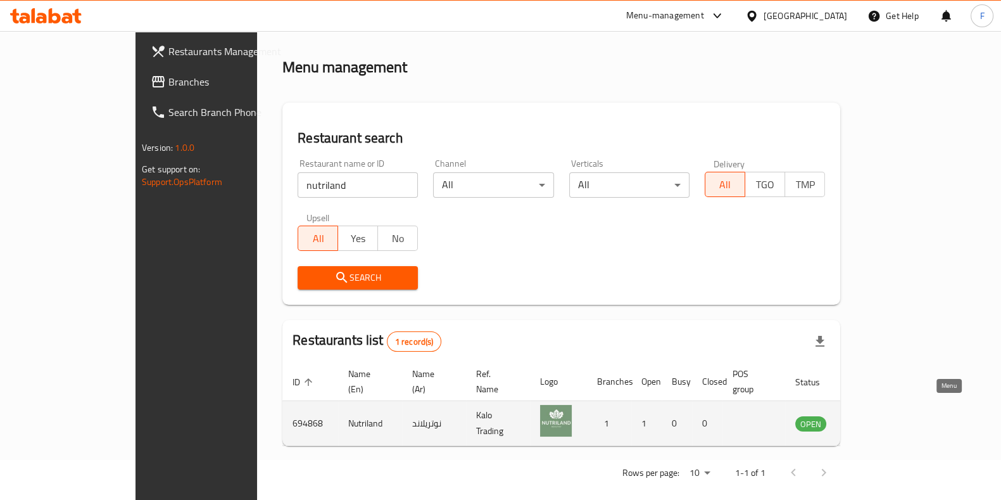
click at [876, 418] on icon "enhanced table" at bounding box center [869, 423] width 14 height 11
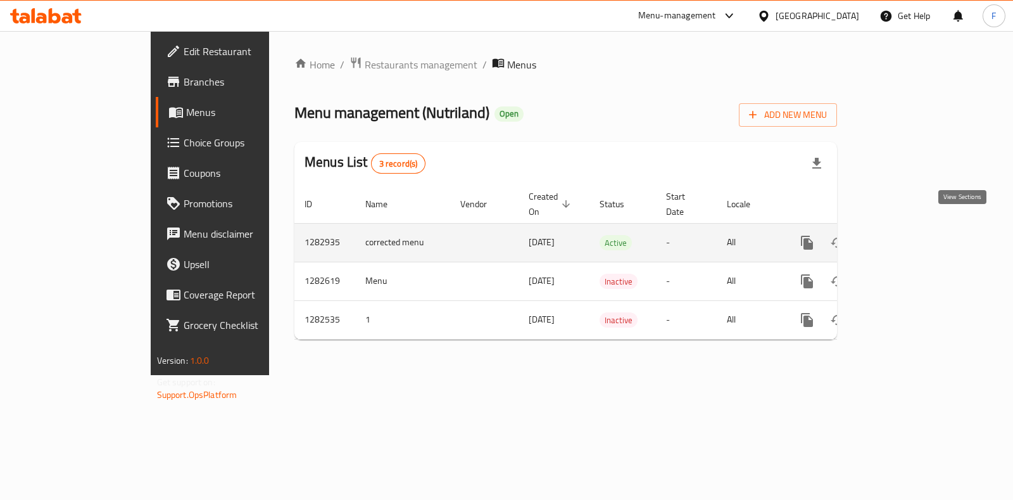
click at [904, 237] on icon "enhanced table" at bounding box center [898, 242] width 11 height 11
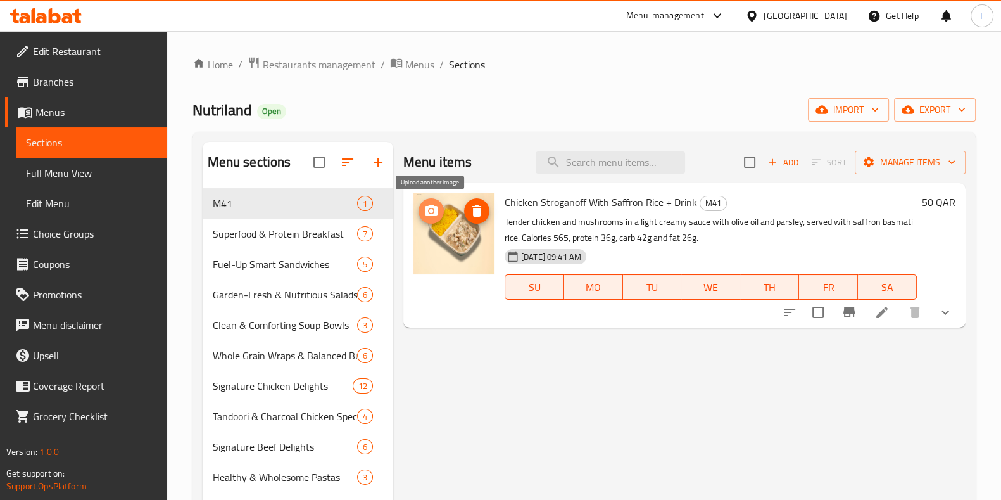
click at [430, 207] on icon "upload picture" at bounding box center [431, 209] width 13 height 11
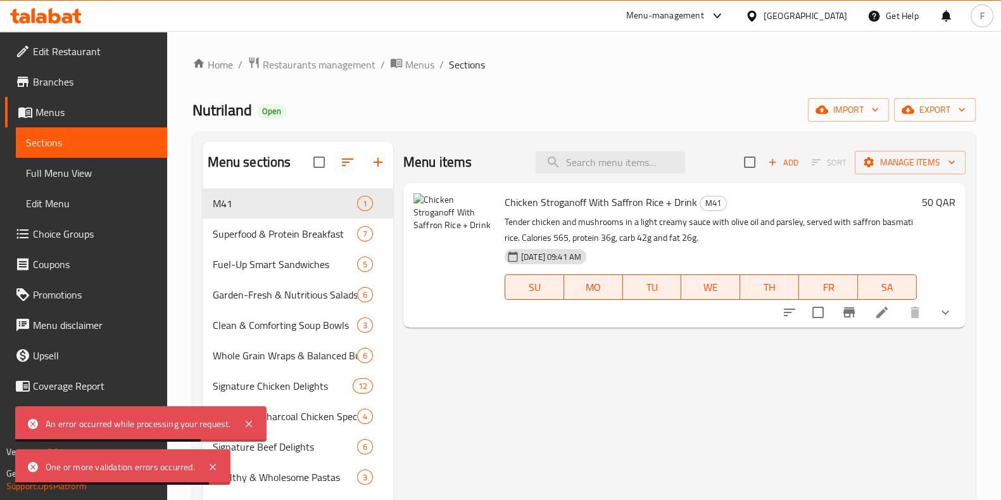
click at [510, 403] on div "Menu items Add Sort Manage items Chicken Stroganoff With Saffron Rice + Drink M…" at bounding box center [679, 426] width 572 height 568
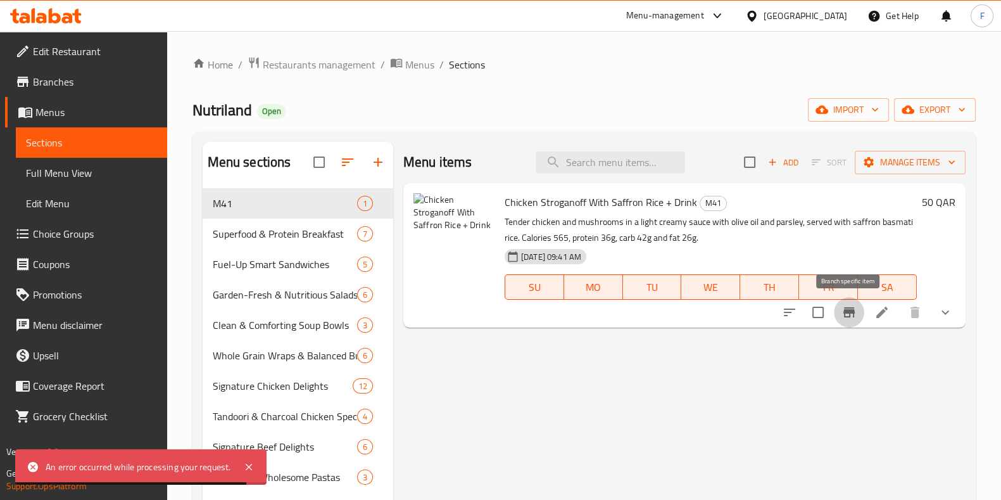
click at [845, 319] on icon "Branch-specific-item" at bounding box center [848, 312] width 15 height 15
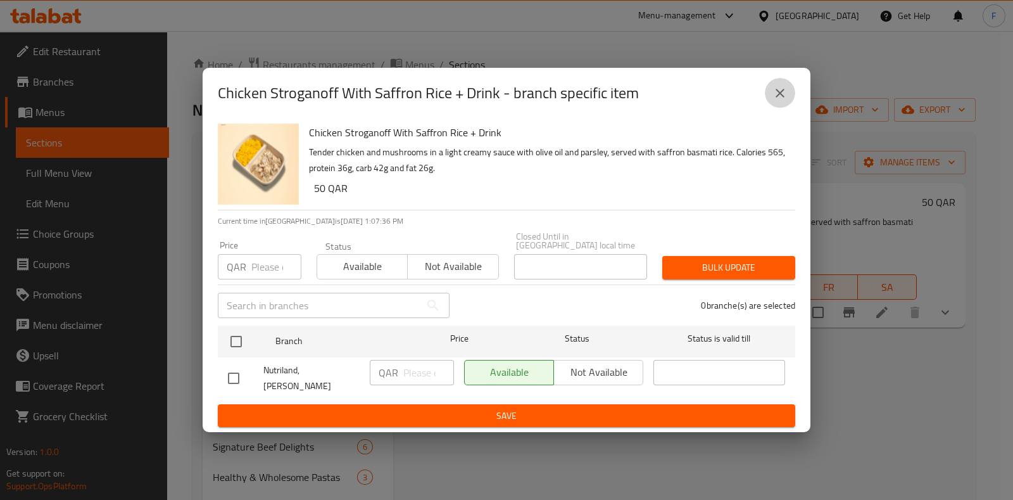
click at [777, 101] on icon "close" at bounding box center [779, 92] width 15 height 15
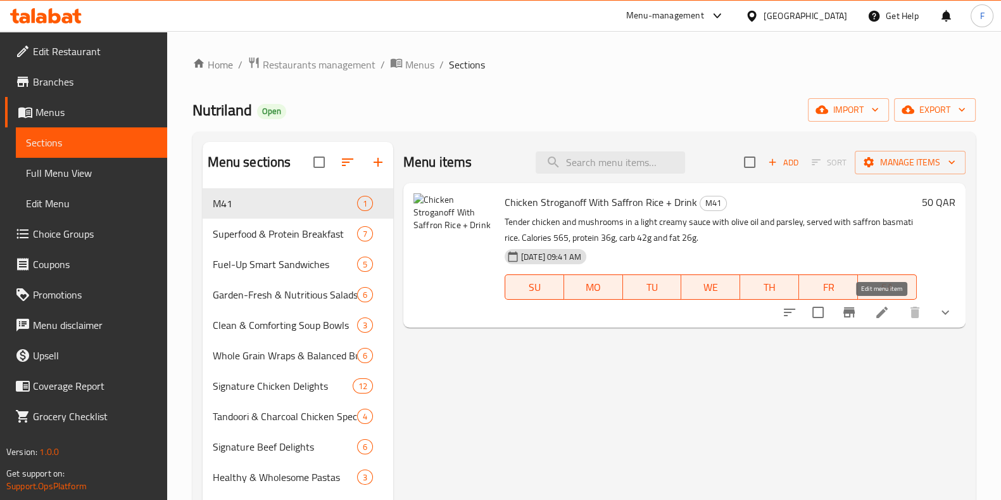
click at [880, 315] on icon at bounding box center [881, 311] width 11 height 11
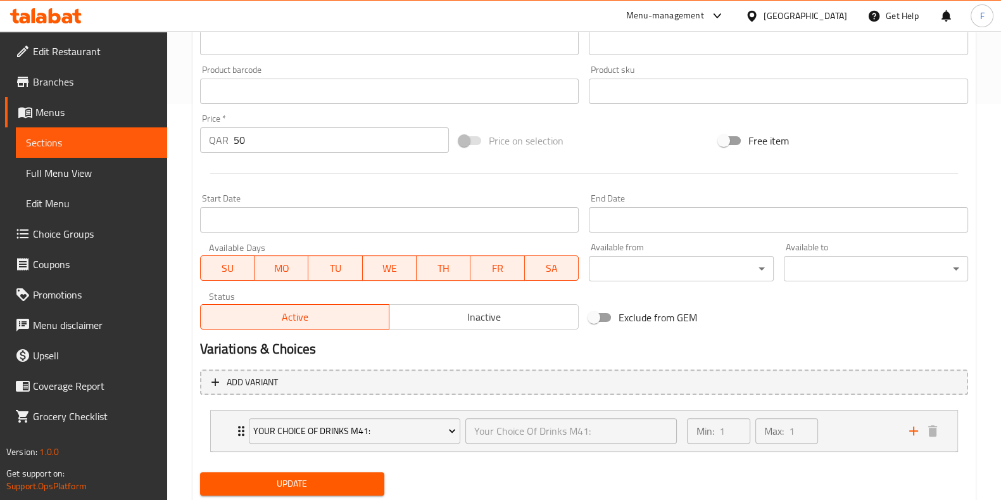
scroll to position [434, 0]
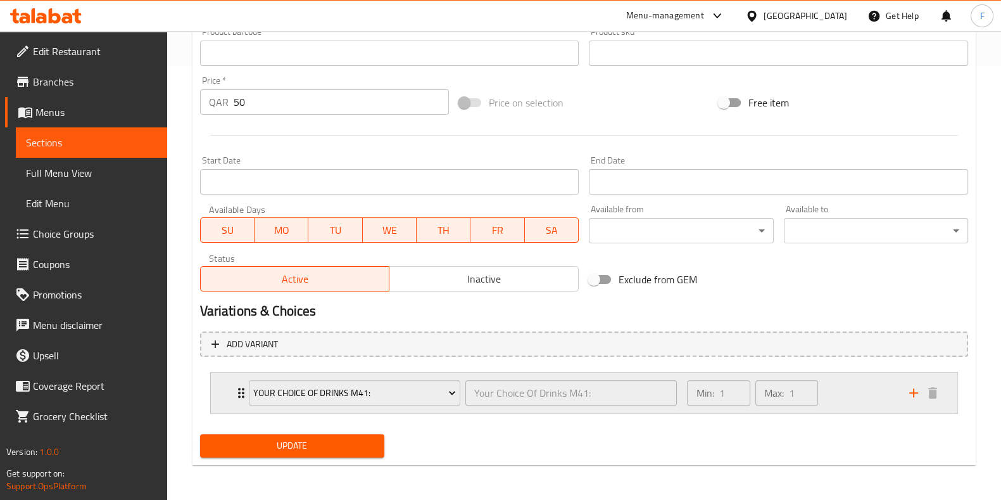
click at [860, 385] on div "Min: 1 ​ Max: 1 ​" at bounding box center [790, 392] width 222 height 41
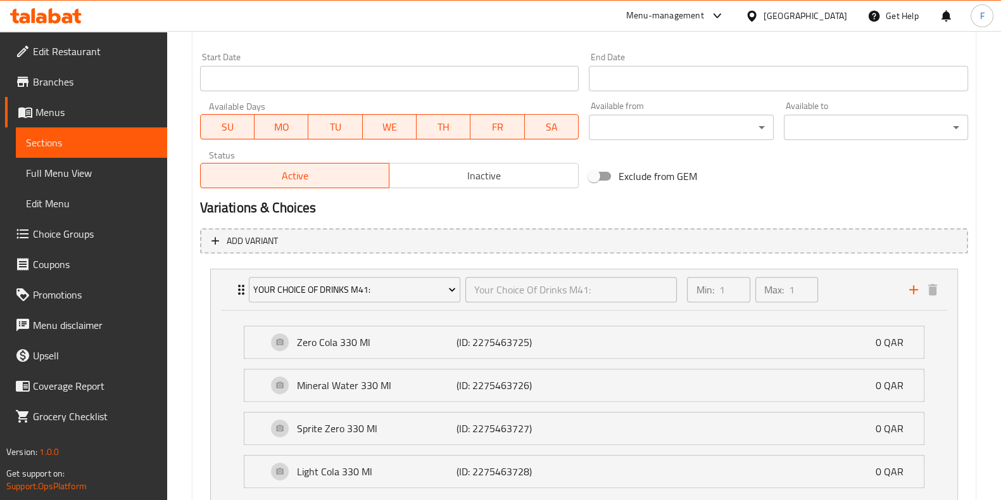
scroll to position [631, 0]
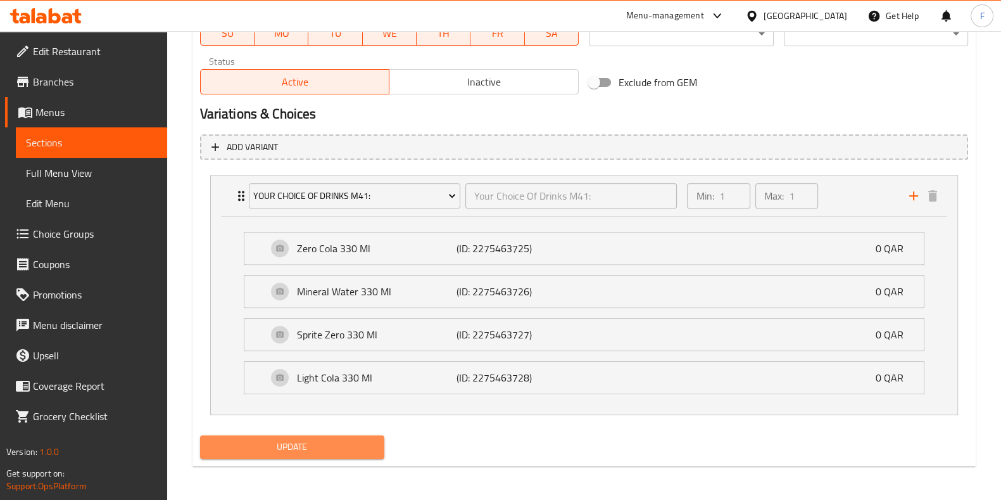
click at [336, 447] on span "Update" at bounding box center [292, 447] width 164 height 16
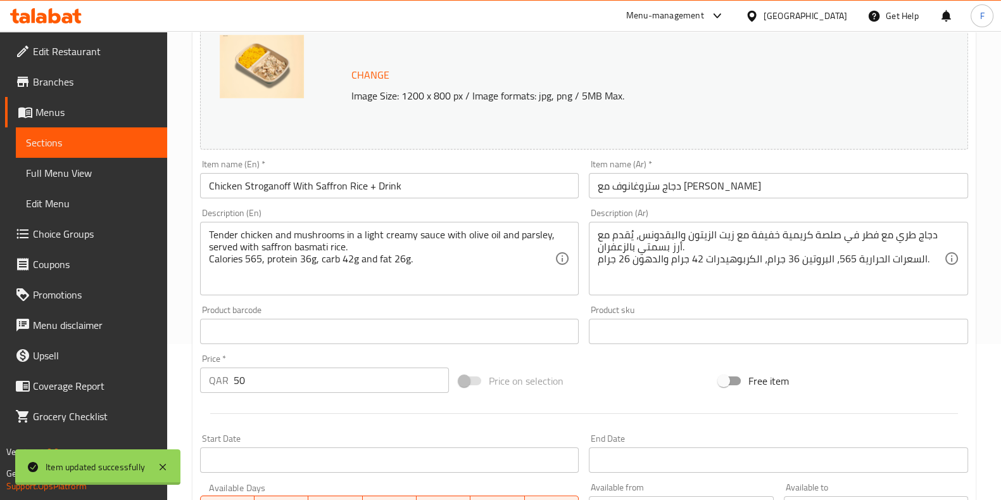
scroll to position [0, 0]
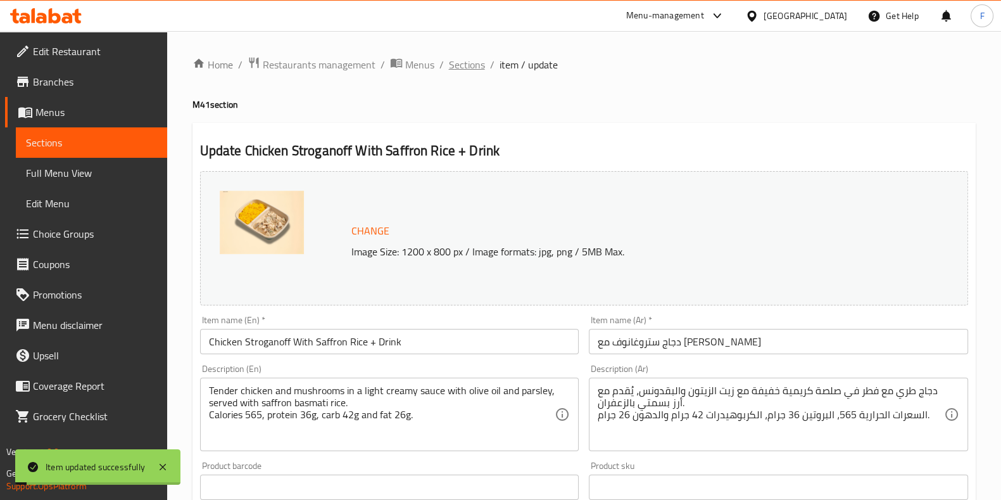
click at [465, 66] on span "Sections" at bounding box center [467, 64] width 36 height 15
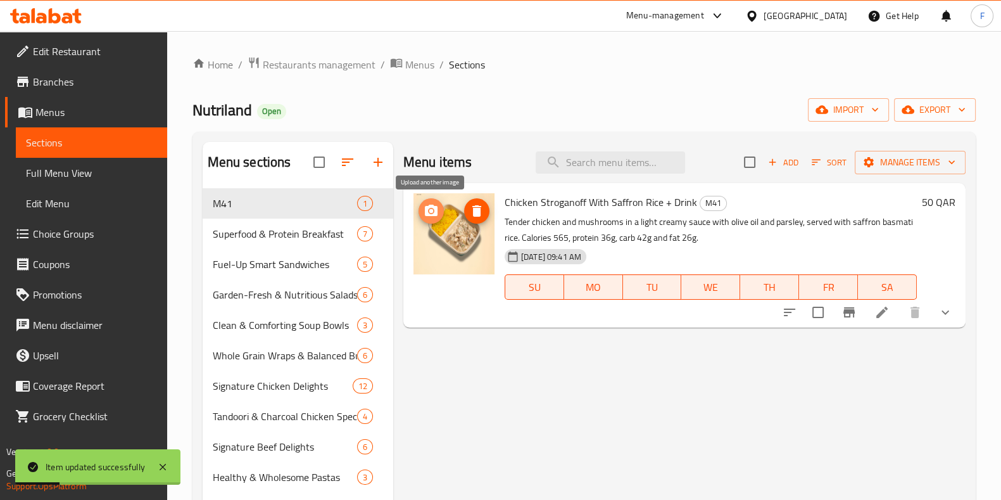
click at [434, 210] on icon "upload picture" at bounding box center [431, 209] width 13 height 11
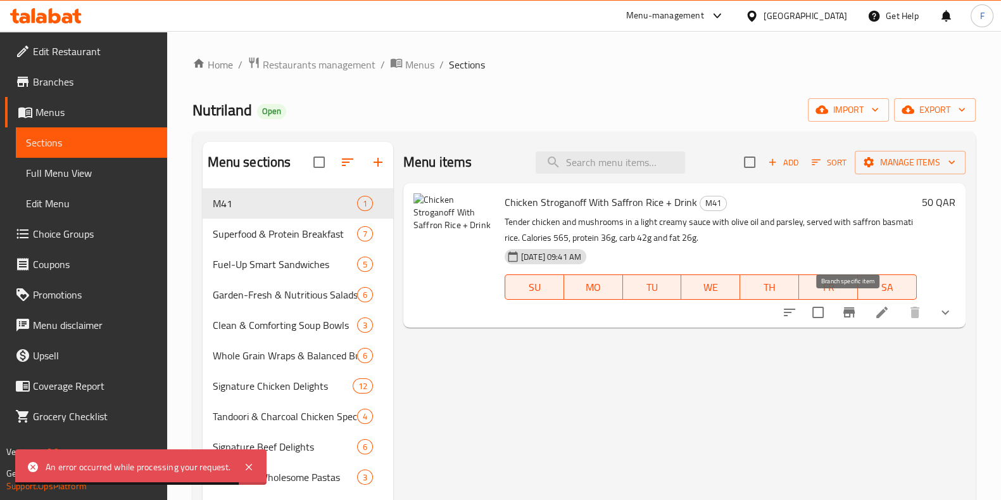
click at [848, 315] on icon "Branch-specific-item" at bounding box center [848, 312] width 15 height 15
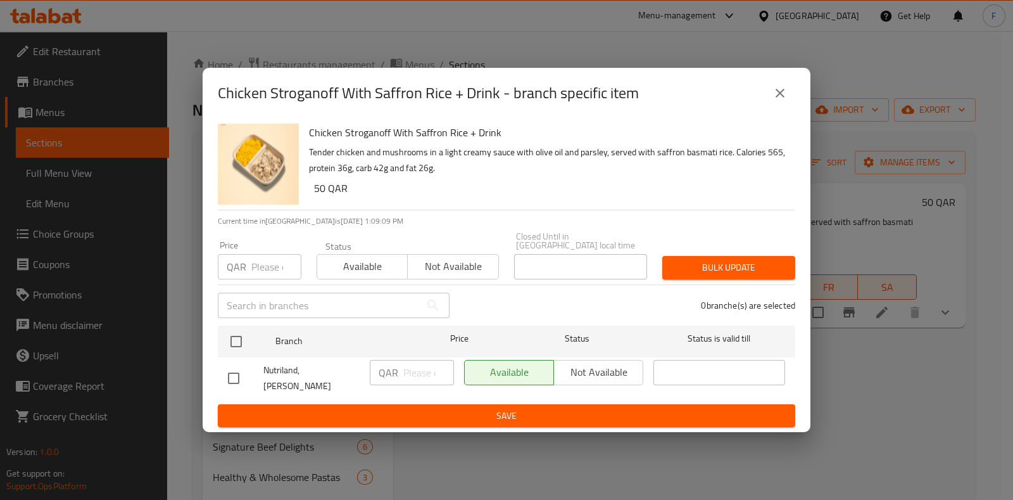
drag, startPoint x: 794, startPoint y: 103, endPoint x: 787, endPoint y: 101, distance: 7.4
click at [788, 103] on div "Chicken Stroganoff With Saffron Rice + Drink - branch specific item" at bounding box center [506, 93] width 577 height 30
click at [787, 101] on icon "close" at bounding box center [779, 92] width 15 height 15
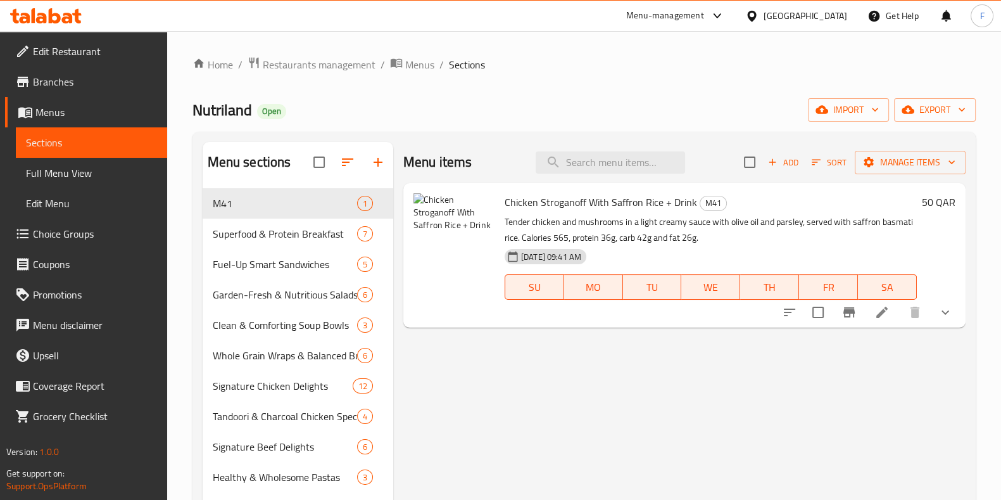
click at [891, 307] on li at bounding box center [881, 312] width 35 height 23
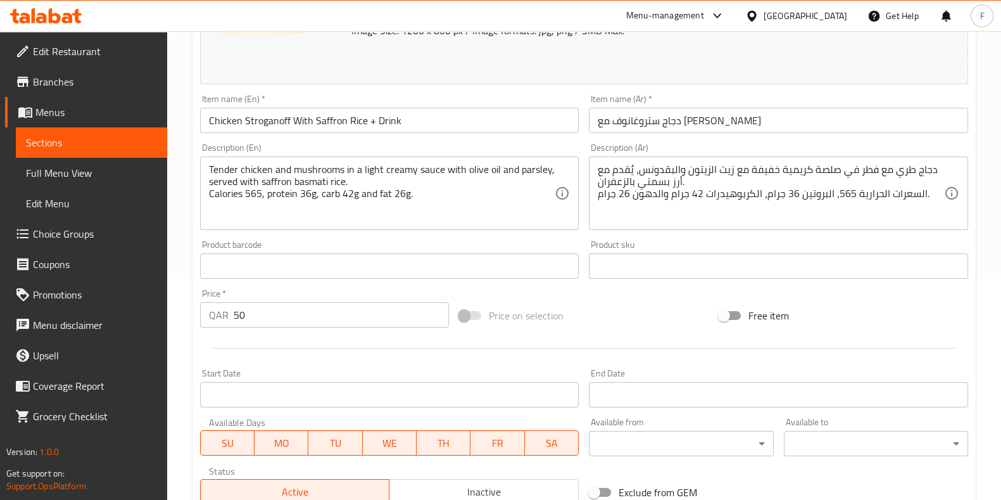
scroll to position [434, 0]
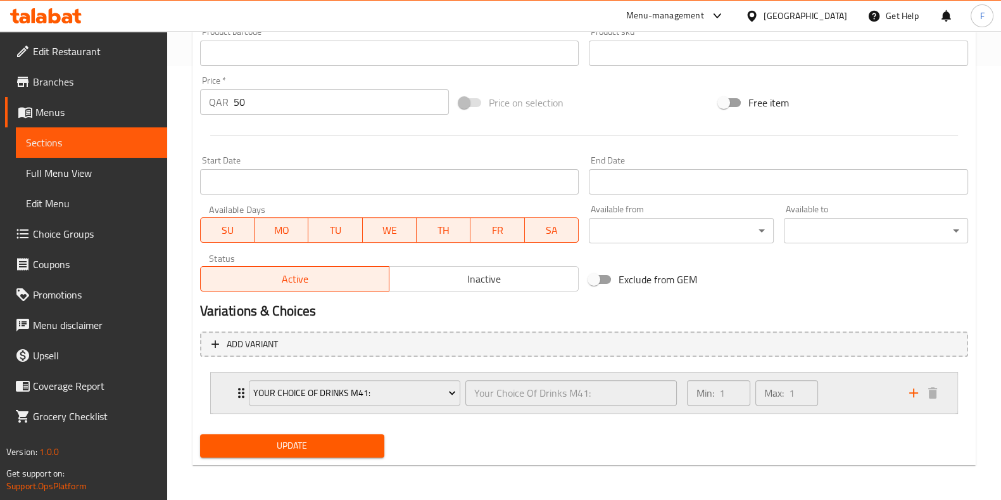
click at [843, 403] on div "Min: 1 ​ Max: 1 ​" at bounding box center [790, 392] width 222 height 41
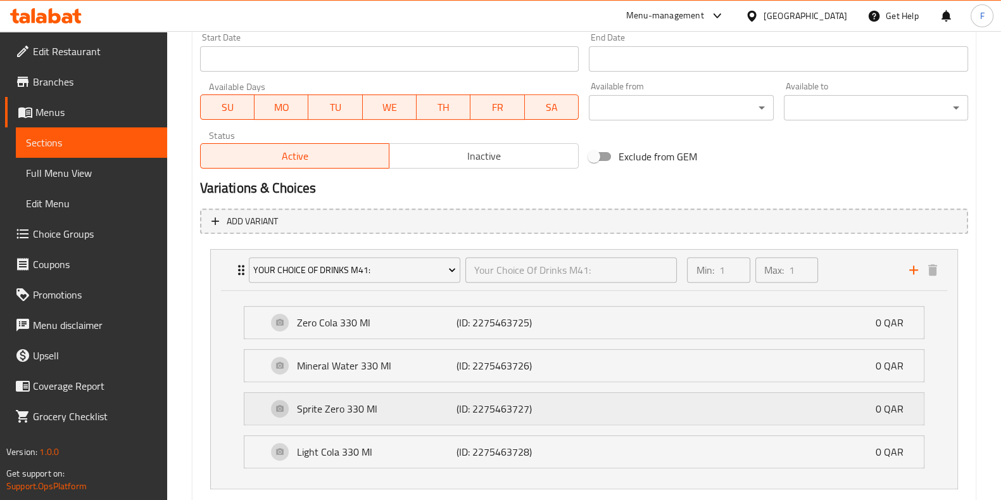
scroll to position [631, 0]
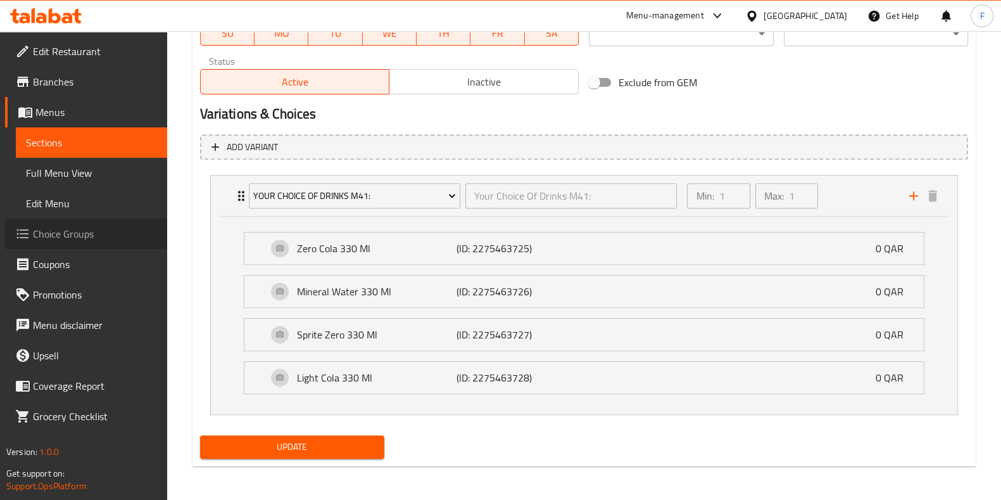
click at [68, 231] on span "Choice Groups" at bounding box center [95, 233] width 124 height 15
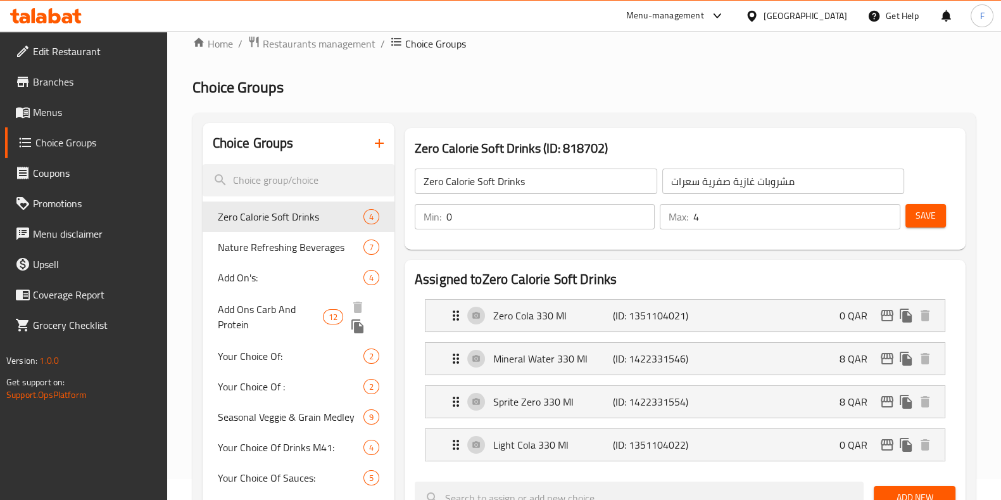
scroll to position [179, 0]
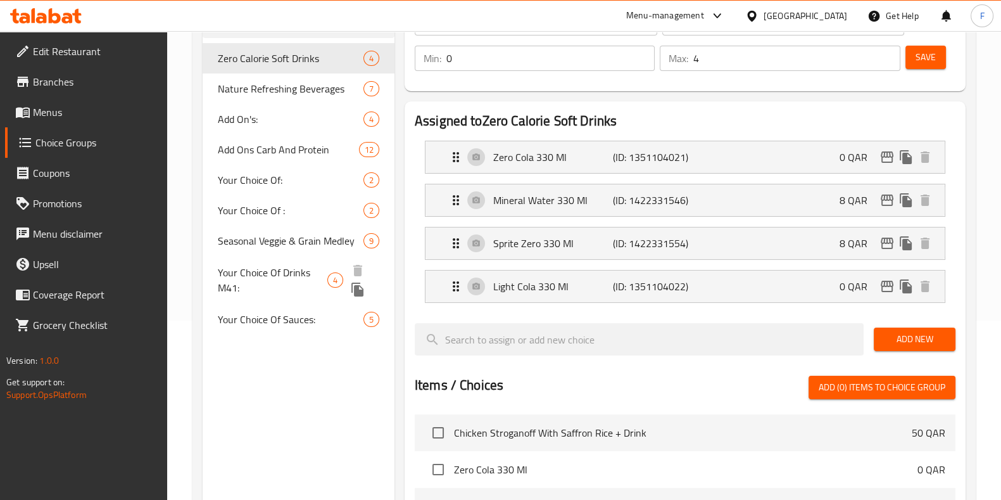
click at [282, 272] on span "Your Choice Of Drinks M41:" at bounding box center [273, 280] width 110 height 30
type input "Your Choice Of Drinks M41:"
type input "1"
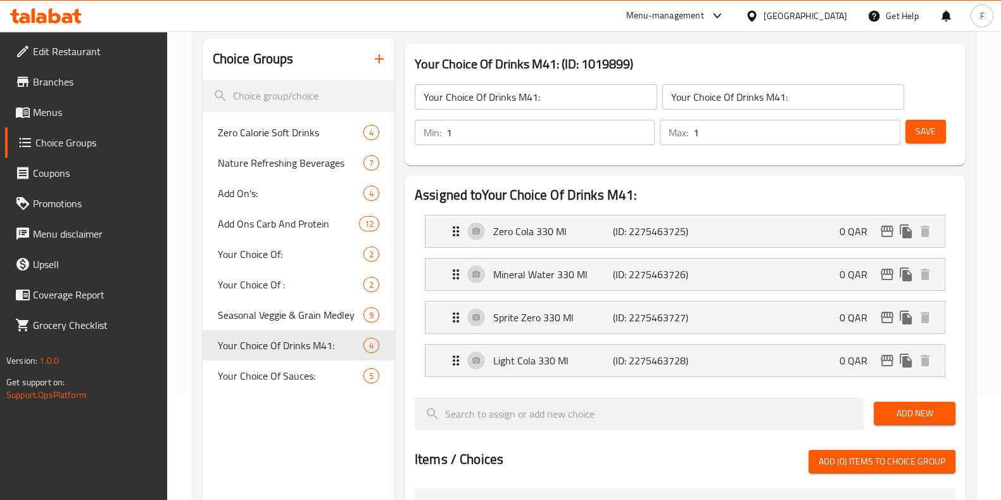
scroll to position [21, 0]
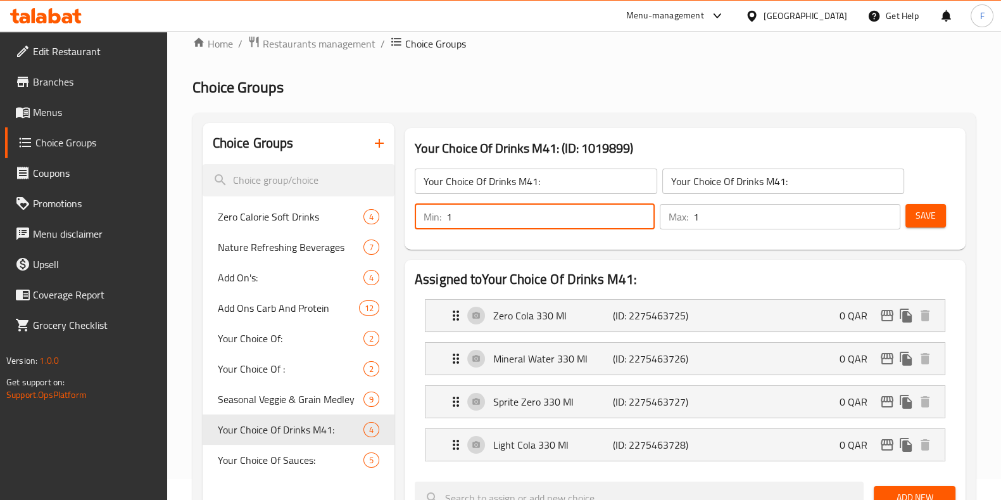
click at [592, 218] on input "1" at bounding box center [550, 216] width 208 height 25
drag, startPoint x: 510, startPoint y: 223, endPoint x: 329, endPoint y: 242, distance: 182.1
type input "0"
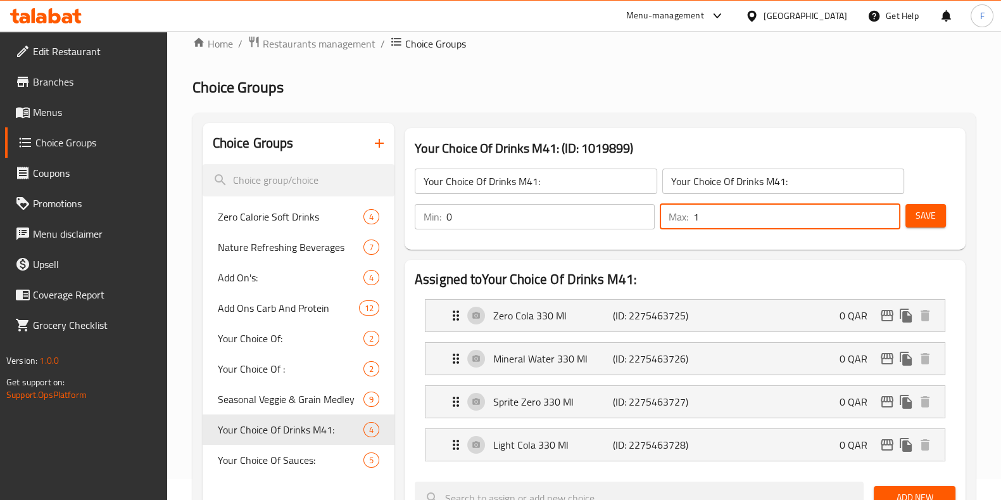
drag, startPoint x: 727, startPoint y: 213, endPoint x: 529, endPoint y: 203, distance: 199.1
click at [531, 204] on div "Min: 0 ​ Max: 1 ​" at bounding box center [658, 216] width 496 height 35
type input "0"
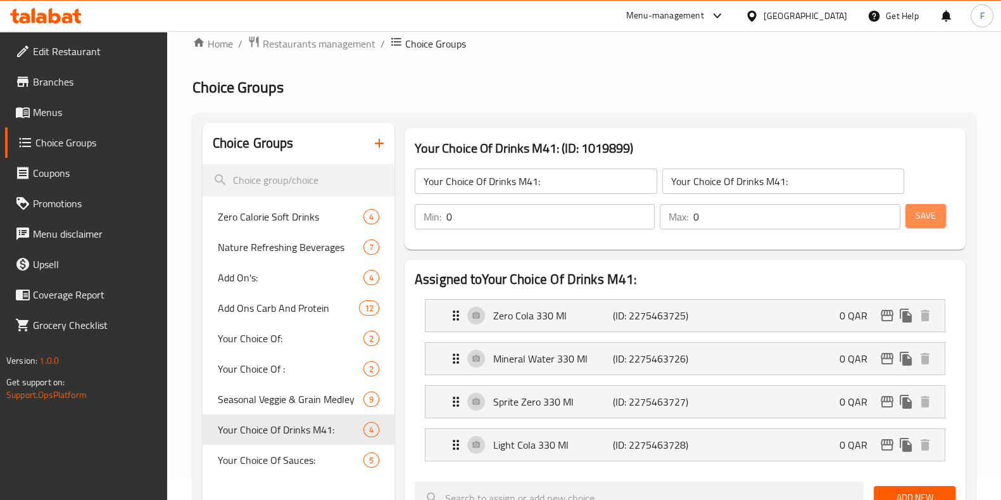
click at [918, 211] on span "Save" at bounding box center [925, 216] width 20 height 16
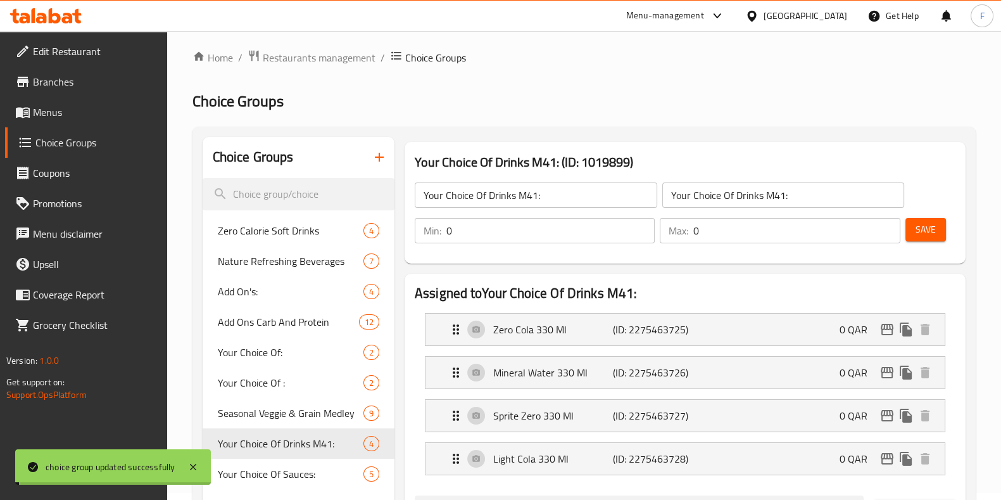
scroll to position [0, 0]
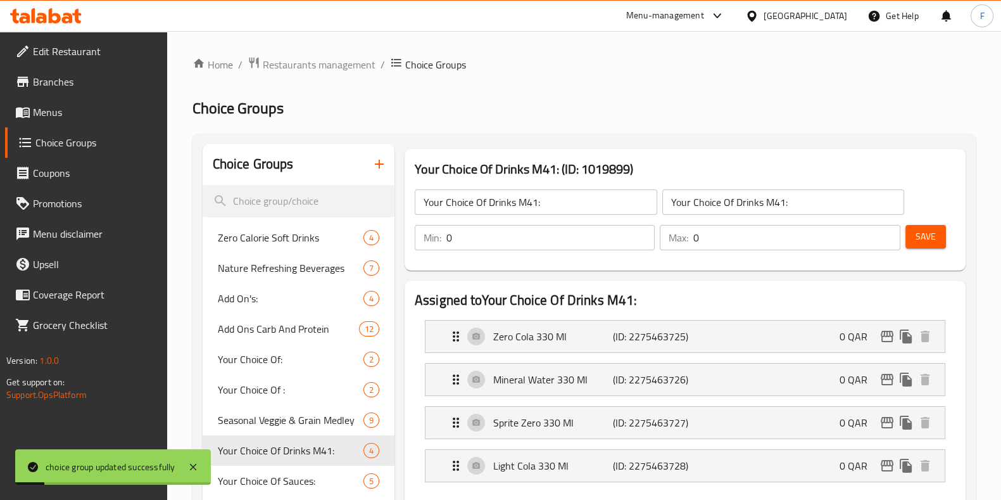
click at [70, 117] on span "Menus" at bounding box center [95, 111] width 124 height 15
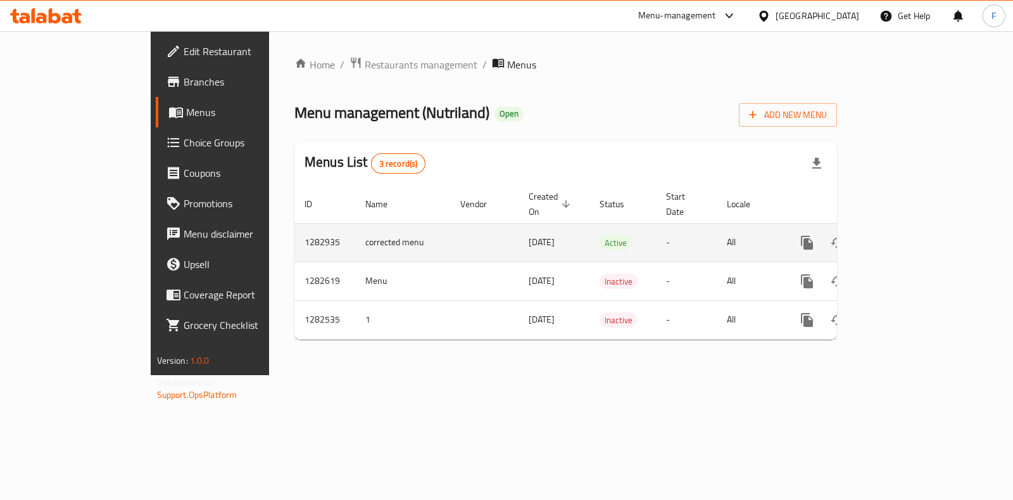
click at [906, 235] on icon "enhanced table" at bounding box center [898, 242] width 15 height 15
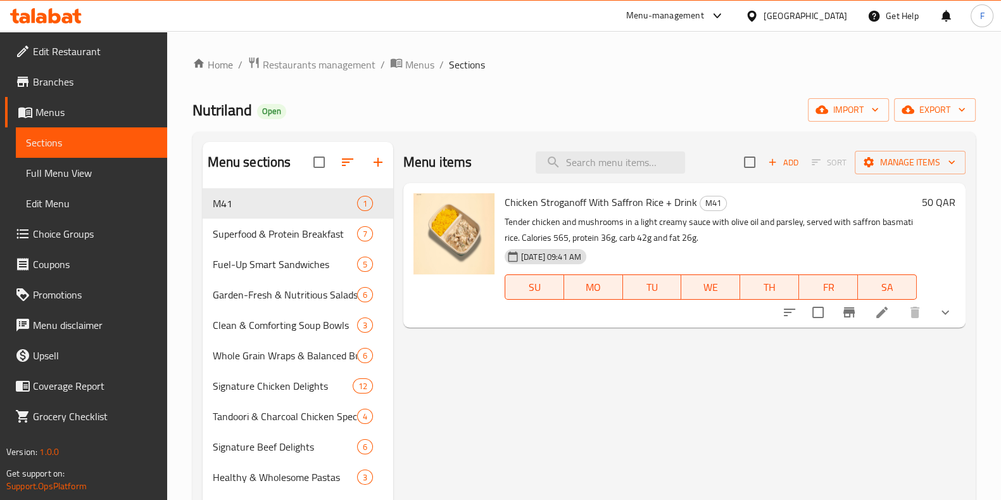
click at [877, 324] on div at bounding box center [867, 312] width 186 height 30
click at [877, 323] on li at bounding box center [881, 312] width 35 height 23
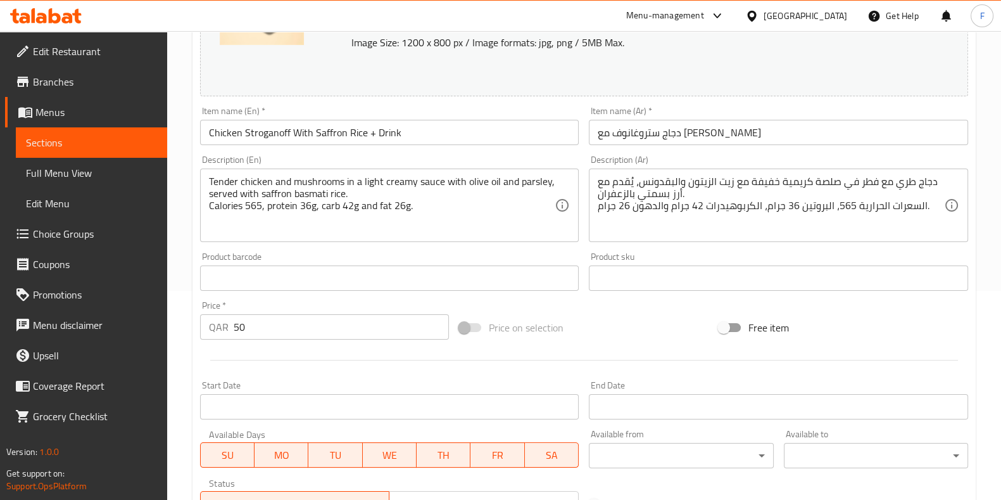
scroll to position [117, 0]
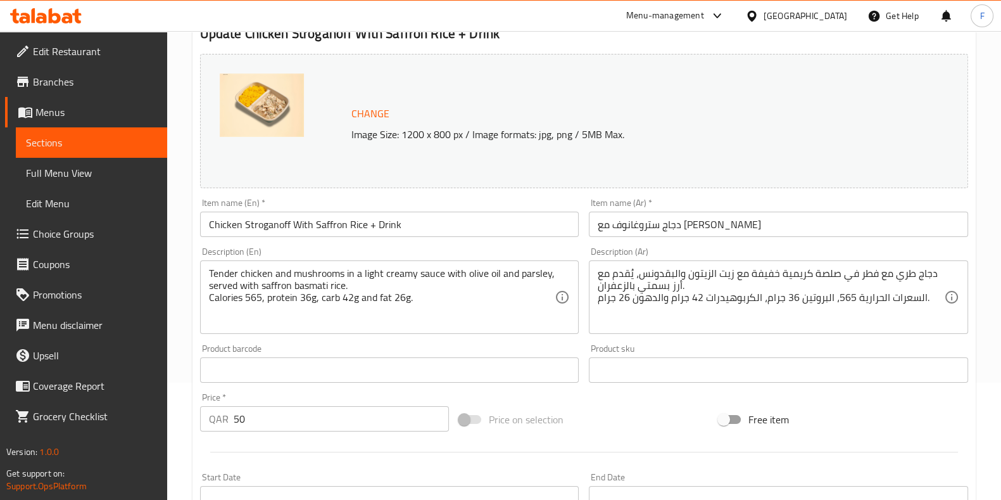
click at [374, 109] on span "Change" at bounding box center [370, 113] width 38 height 18
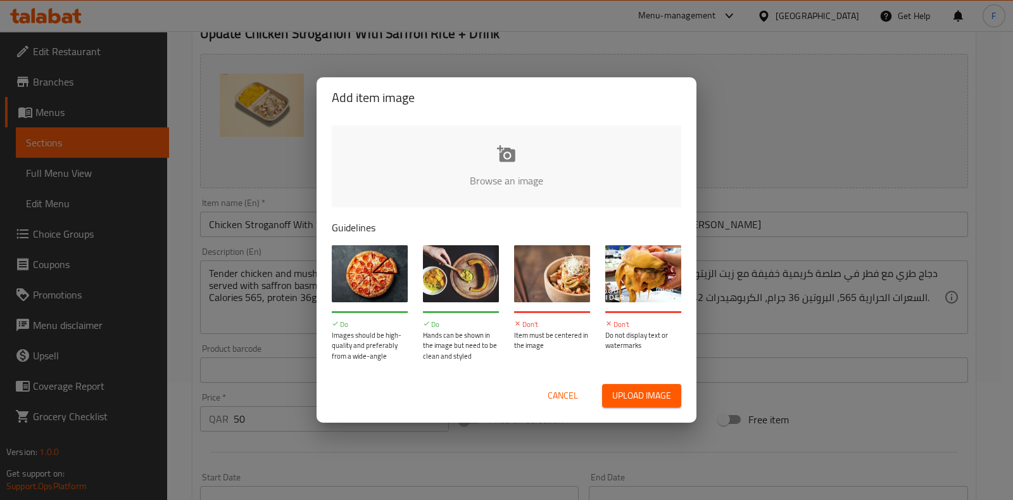
click at [525, 173] on input "file" at bounding box center [934, 184] width 1205 height 118
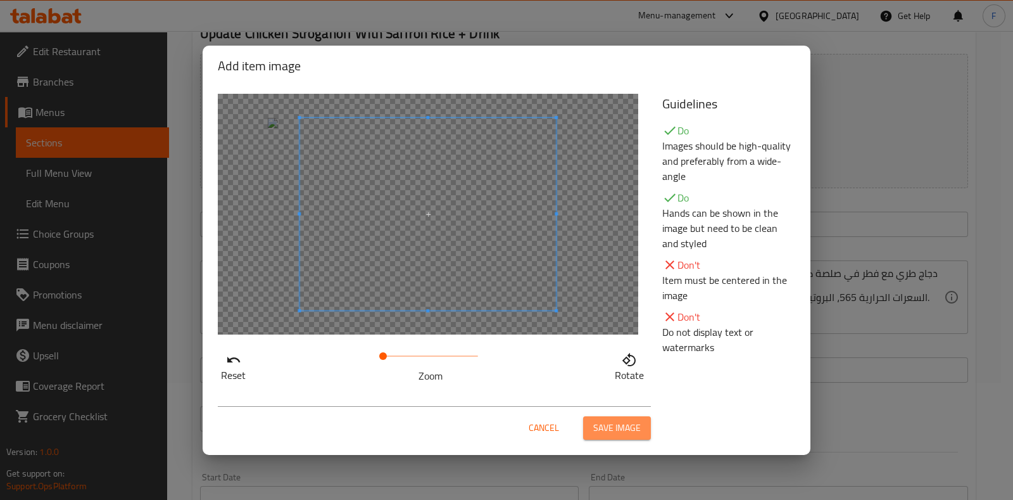
click at [617, 438] on button "Save image" at bounding box center [617, 427] width 68 height 23
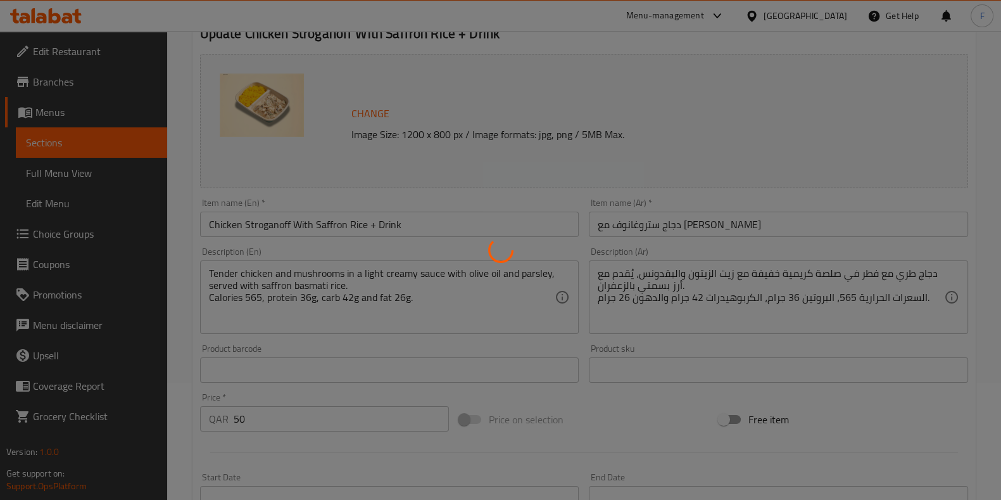
scroll to position [434, 0]
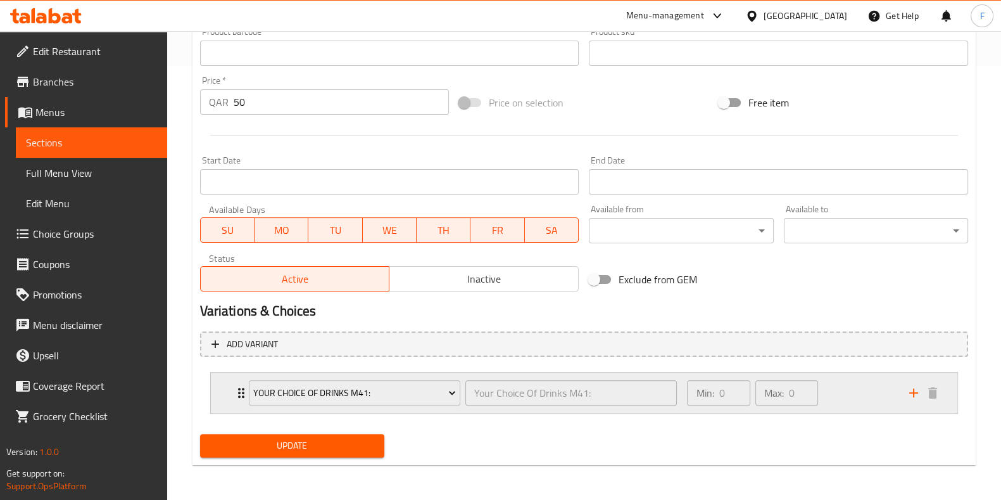
click at [849, 397] on div "Min: 0 ​ Max: 0 ​" at bounding box center [790, 392] width 222 height 41
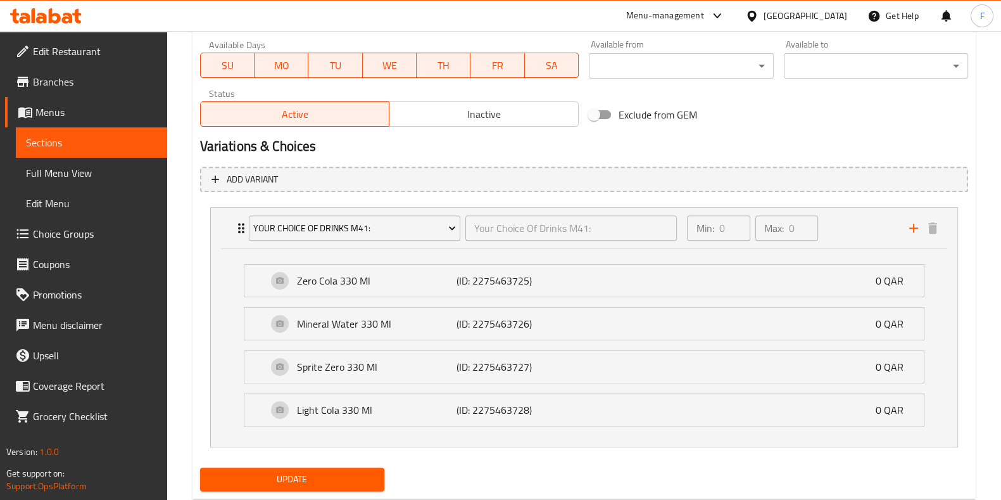
scroll to position [631, 0]
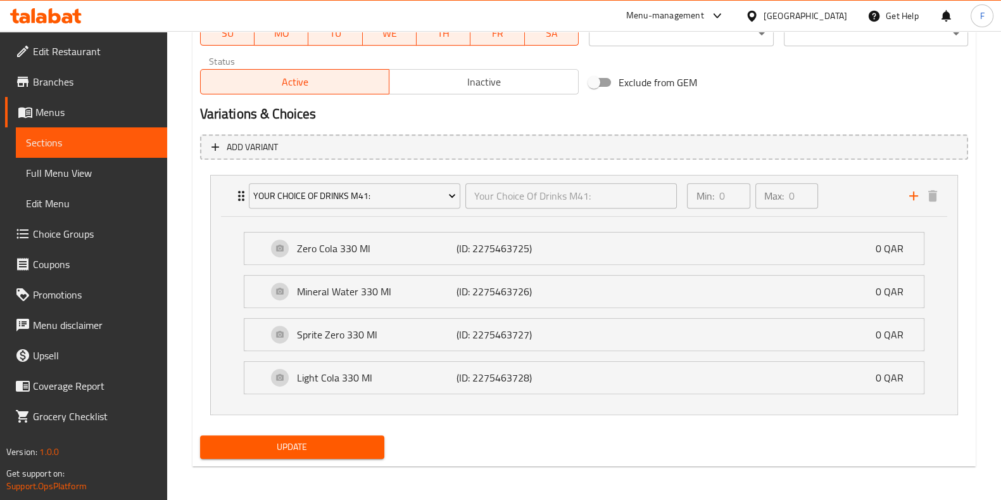
click at [349, 443] on span "Update" at bounding box center [292, 447] width 164 height 16
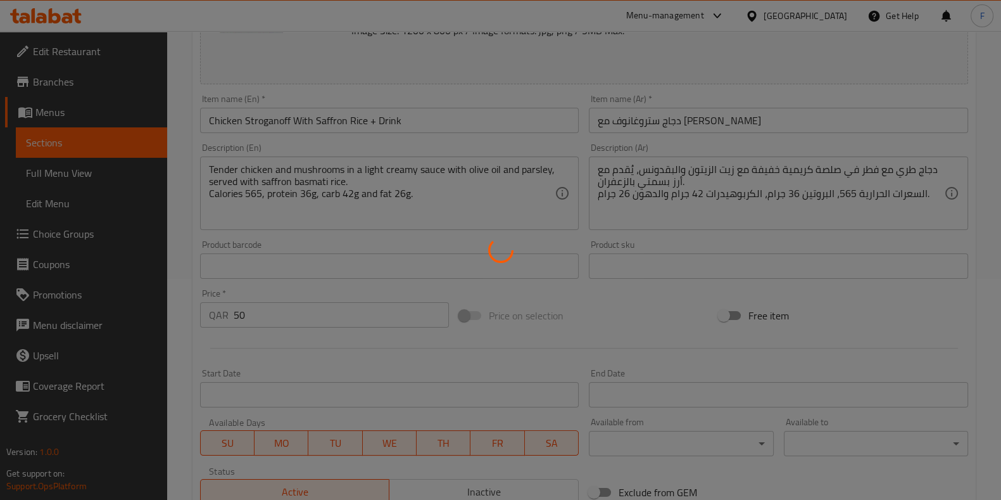
scroll to position [0, 0]
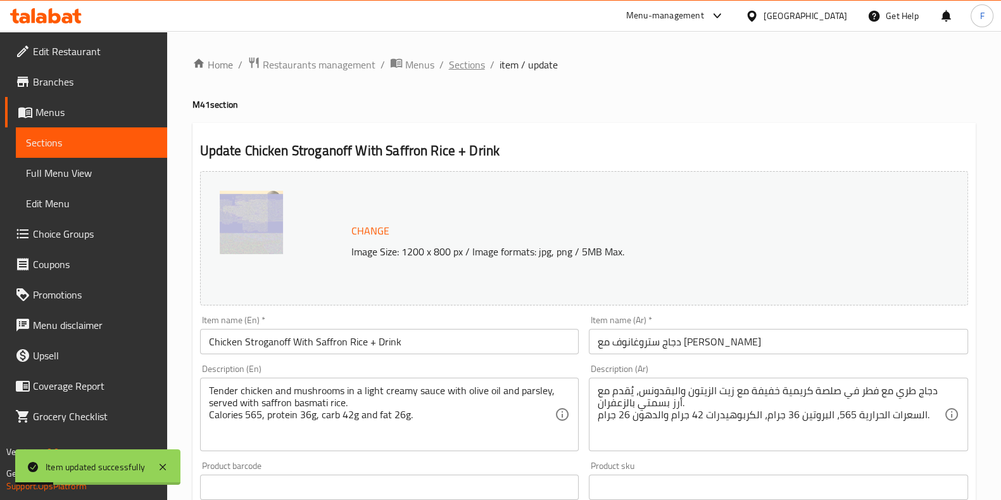
click at [462, 67] on span "Sections" at bounding box center [467, 64] width 36 height 15
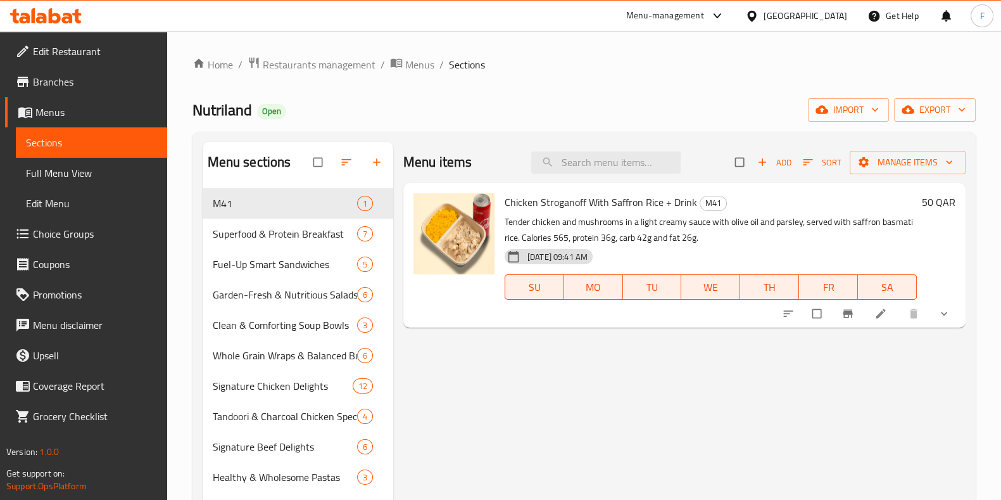
click at [873, 314] on li at bounding box center [881, 313] width 35 height 20
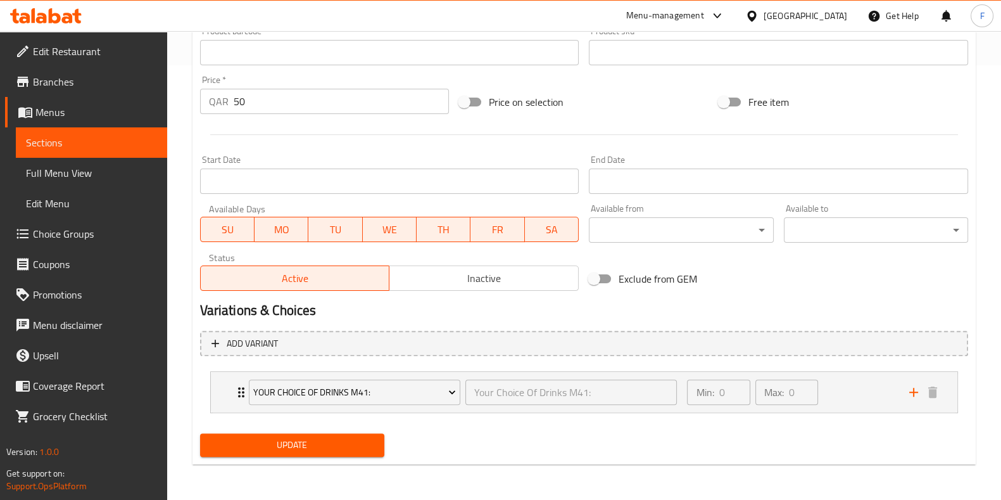
scroll to position [434, 0]
click at [899, 384] on div "Min: 0 ​ Max: 0 ​" at bounding box center [790, 392] width 222 height 41
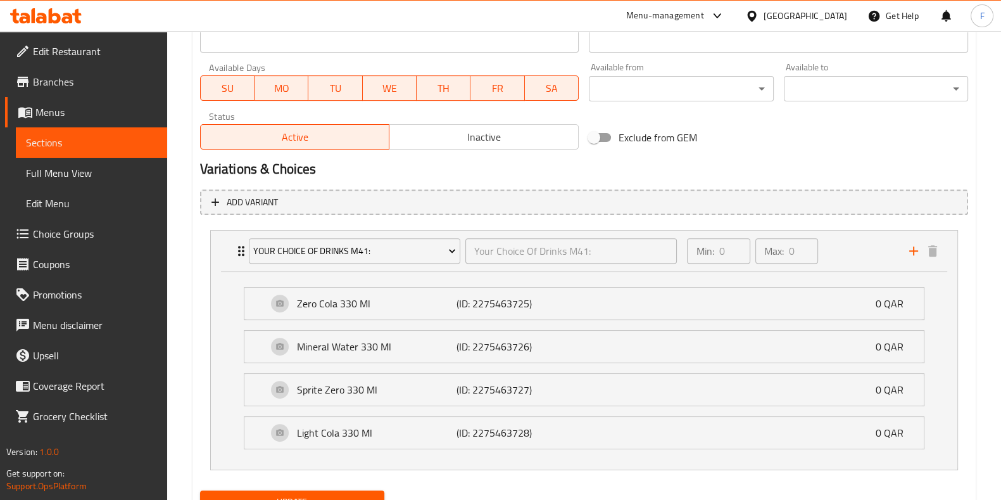
scroll to position [631, 0]
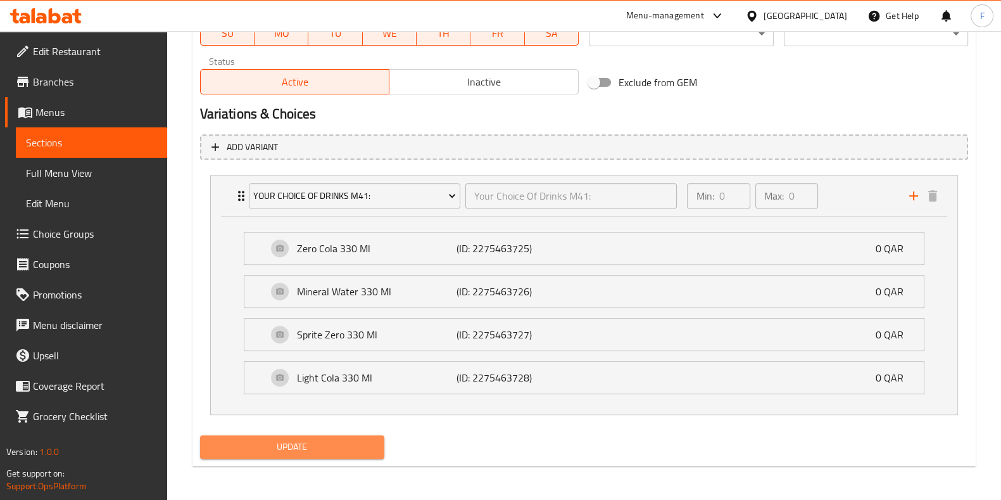
click at [301, 441] on span "Update" at bounding box center [292, 447] width 164 height 16
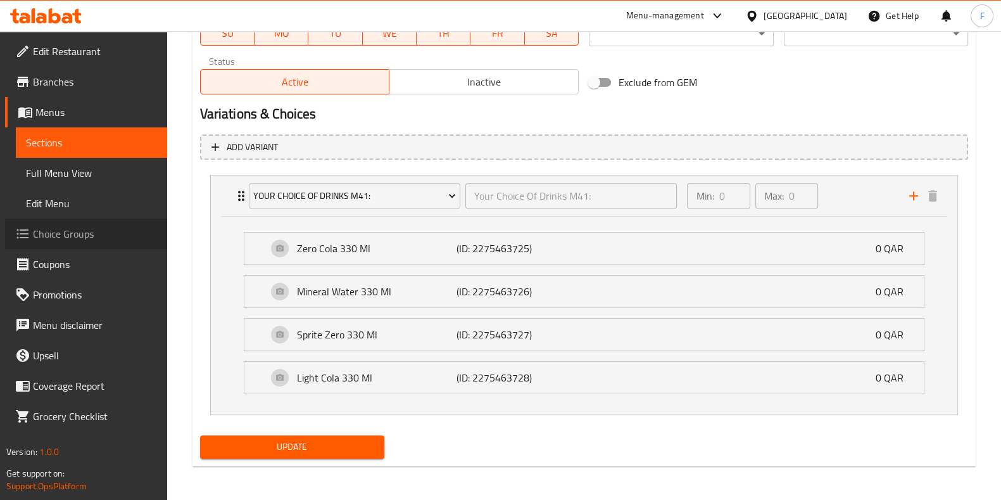
click at [80, 226] on span "Choice Groups" at bounding box center [95, 233] width 124 height 15
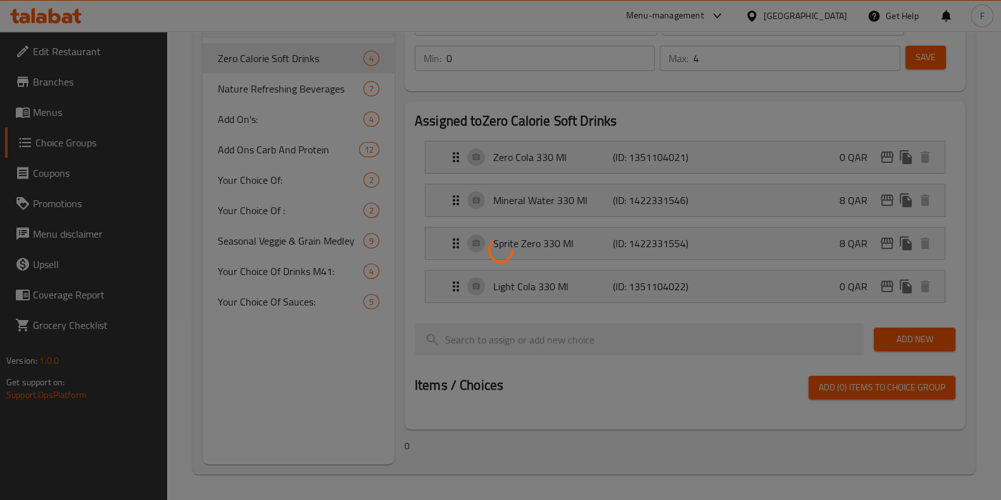
scroll to position [179, 0]
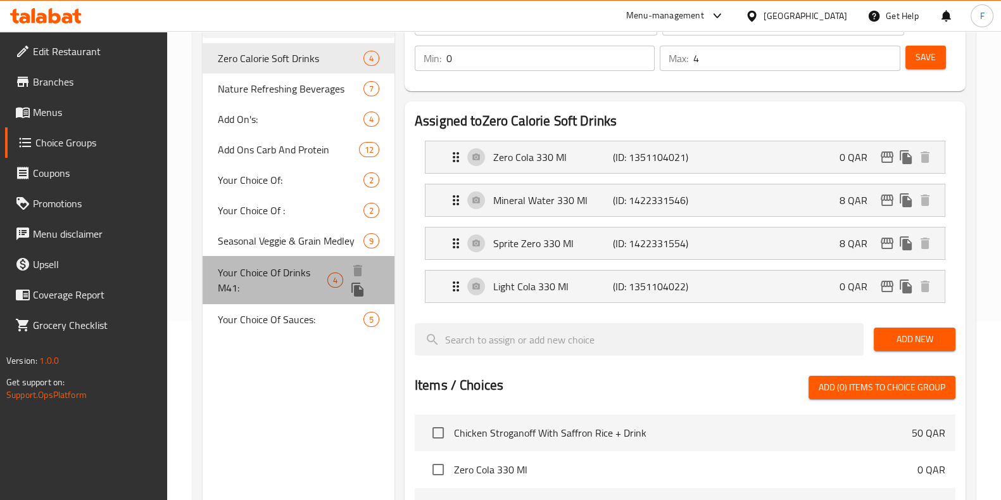
click at [282, 287] on span "Your Choice Of Drinks M41:" at bounding box center [273, 280] width 110 height 30
type input "Your Choice Of Drinks M41:"
type input "0"
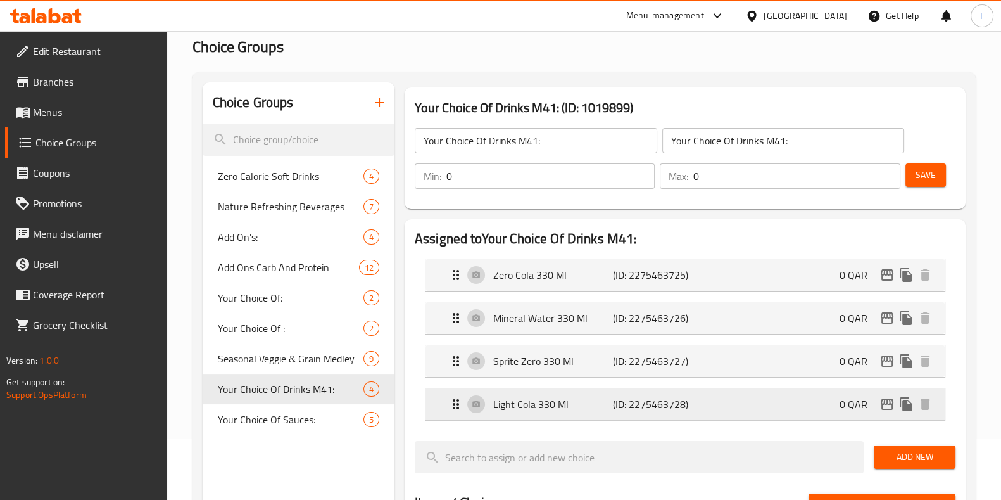
scroll to position [56, 0]
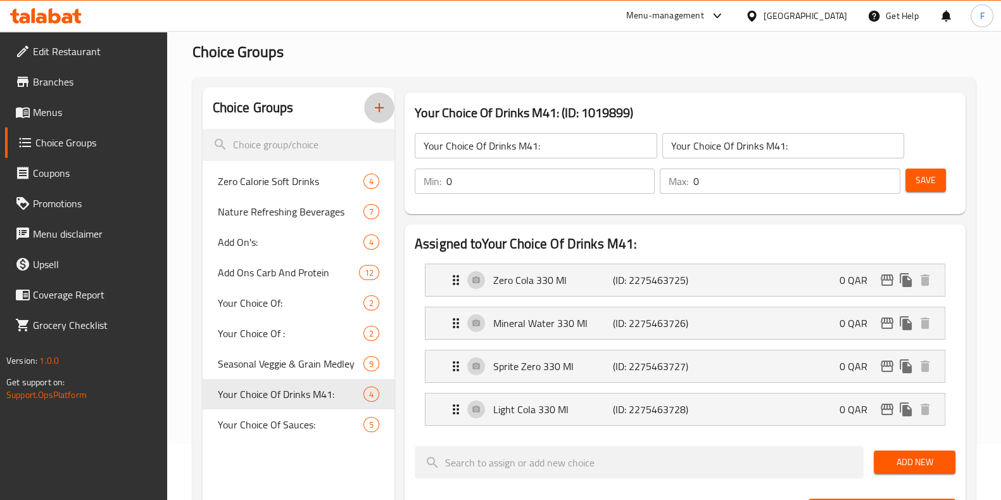
click at [380, 110] on icon "button" at bounding box center [379, 107] width 15 height 15
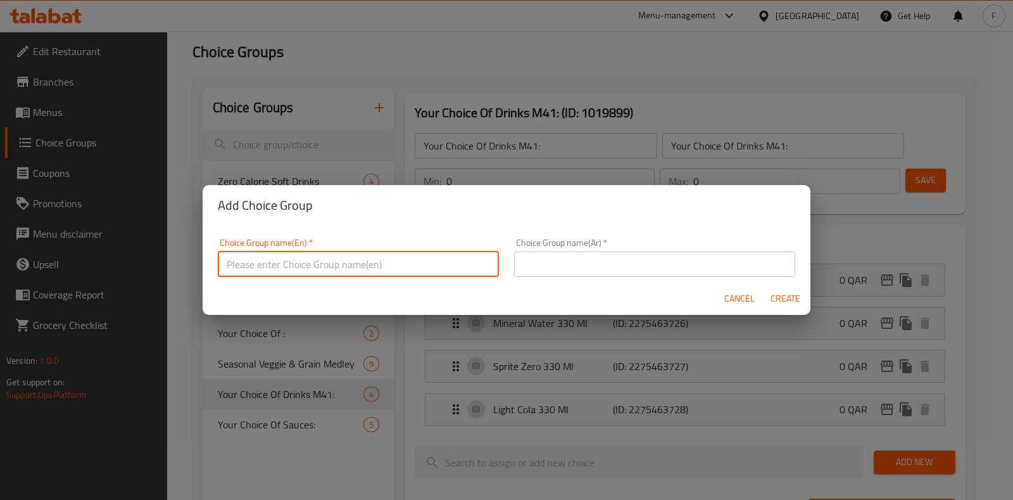
click at [306, 264] on input "text" at bounding box center [358, 263] width 281 height 25
click at [306, 264] on input "Drink choice" at bounding box center [358, 263] width 281 height 25
type input "Drink choice"
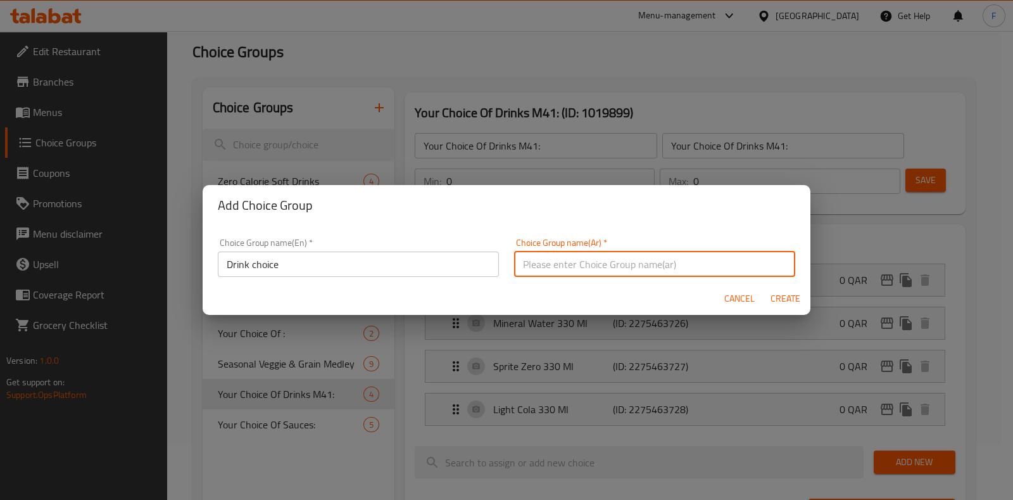
click at [547, 260] on input "text" at bounding box center [654, 263] width 281 height 25
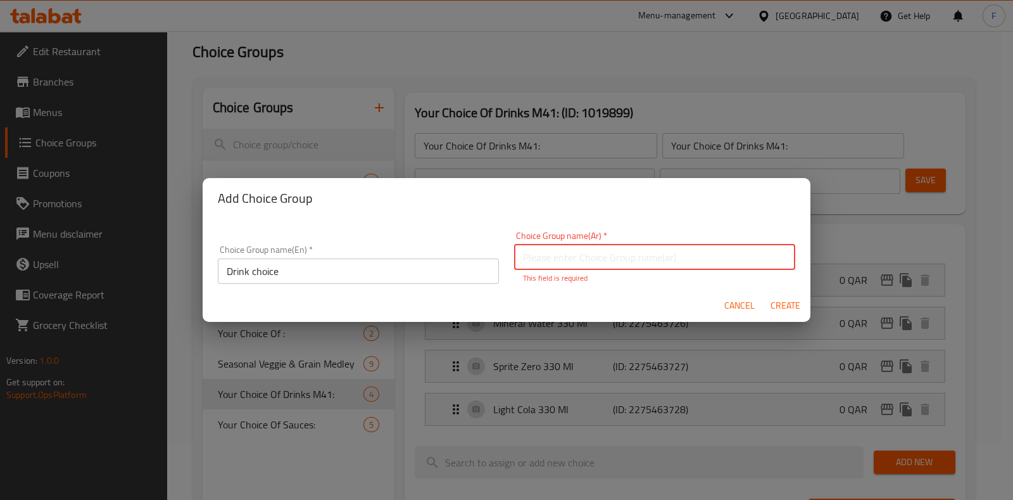
paste input "خيار المشروب"
type input "خيار المشروب"
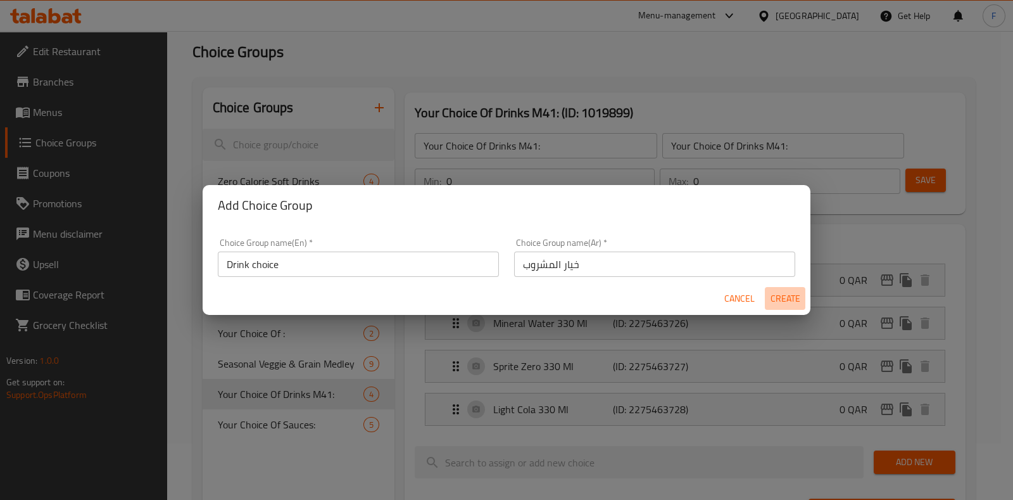
click at [788, 305] on span "Create" at bounding box center [785, 299] width 30 height 16
type input "Drink choice"
type input "خيار المشروب"
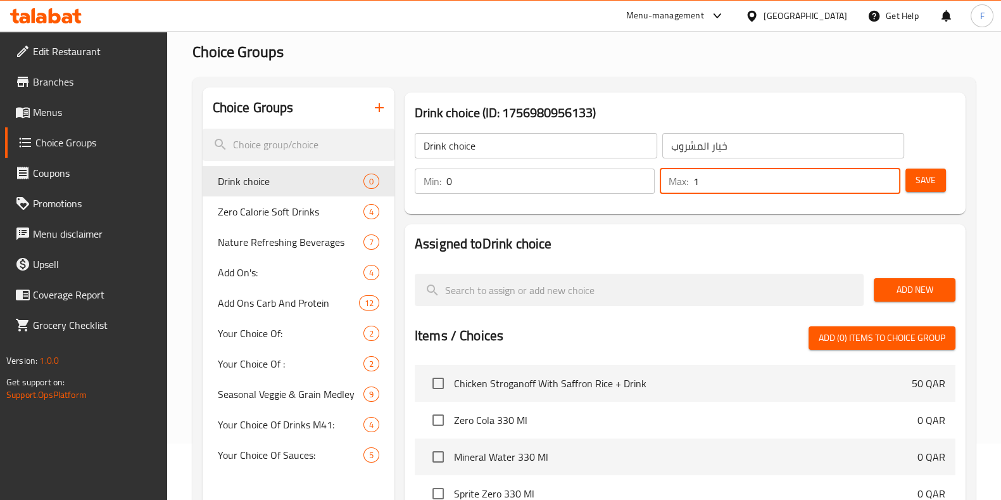
type input "1"
click at [887, 175] on input "1" at bounding box center [796, 180] width 206 height 25
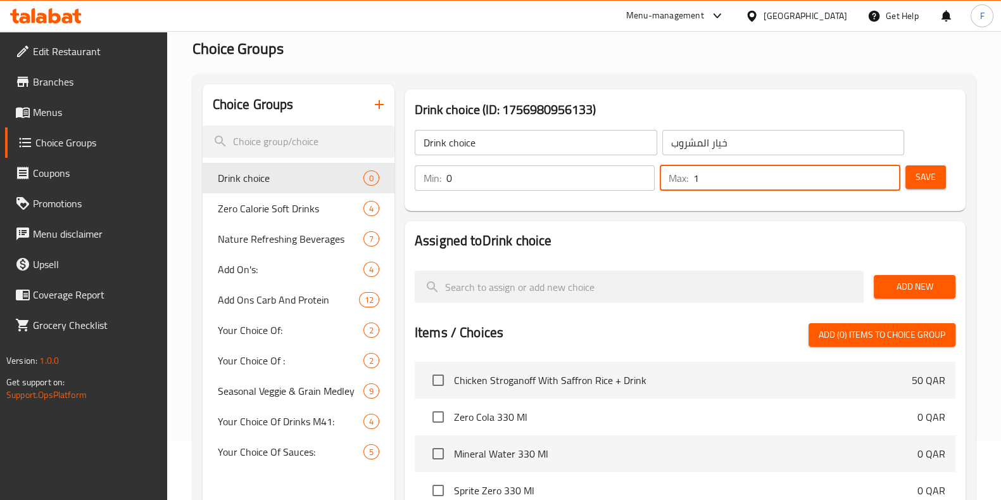
scroll to position [58, 0]
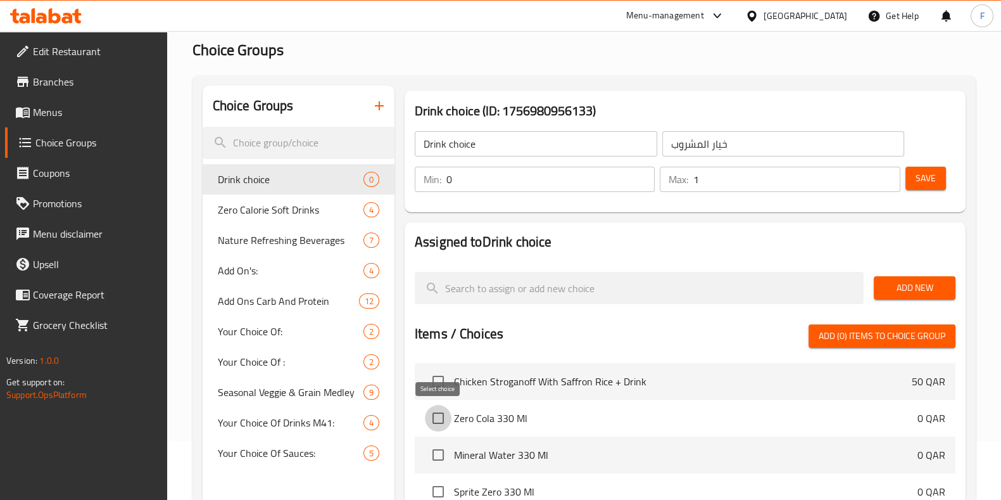
click at [442, 416] on input "checkbox" at bounding box center [438, 418] width 27 height 27
checkbox input "true"
click at [438, 450] on input "checkbox" at bounding box center [438, 454] width 27 height 27
checkbox input "true"
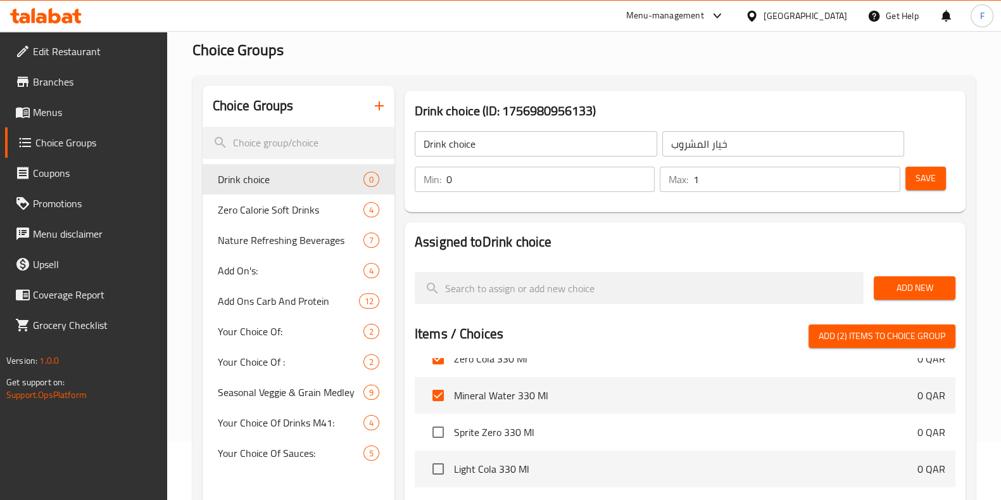
scroll to position [61, 0]
click at [443, 431] on input "checkbox" at bounding box center [438, 430] width 27 height 27
checkbox input "true"
click at [437, 463] on input "checkbox" at bounding box center [438, 467] width 27 height 27
checkbox input "true"
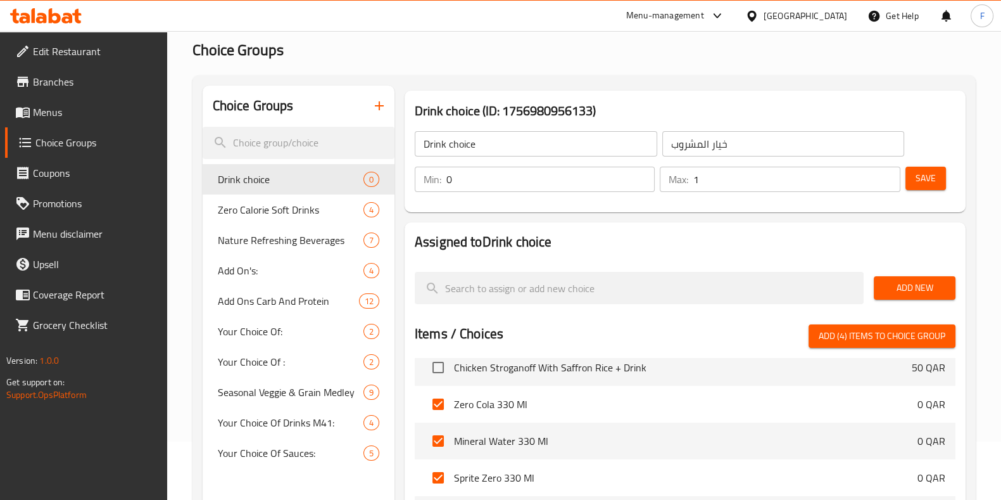
scroll to position [0, 0]
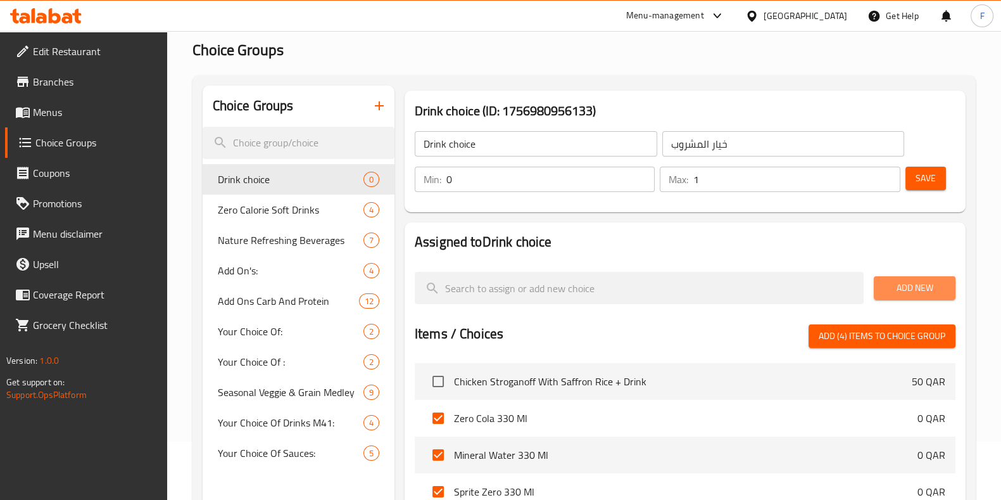
click at [931, 289] on span "Add New" at bounding box center [914, 288] width 61 height 16
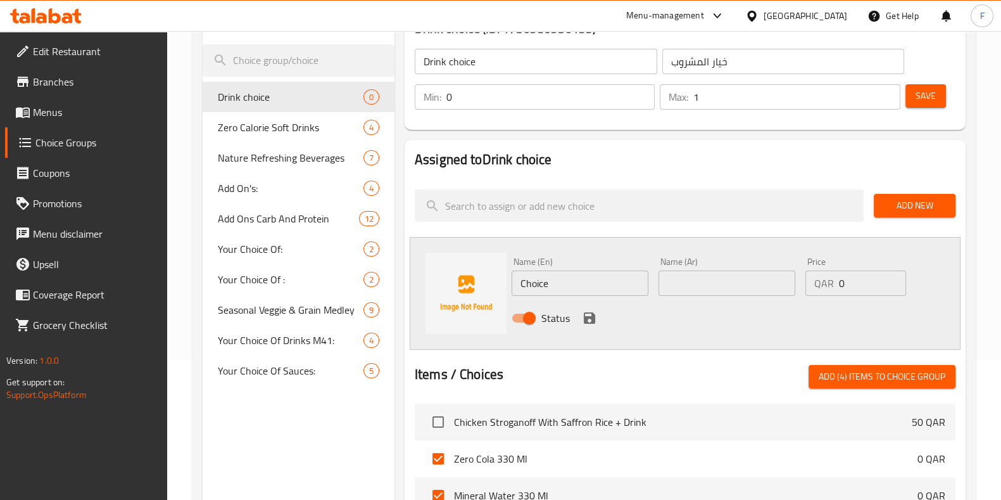
scroll to position [142, 0]
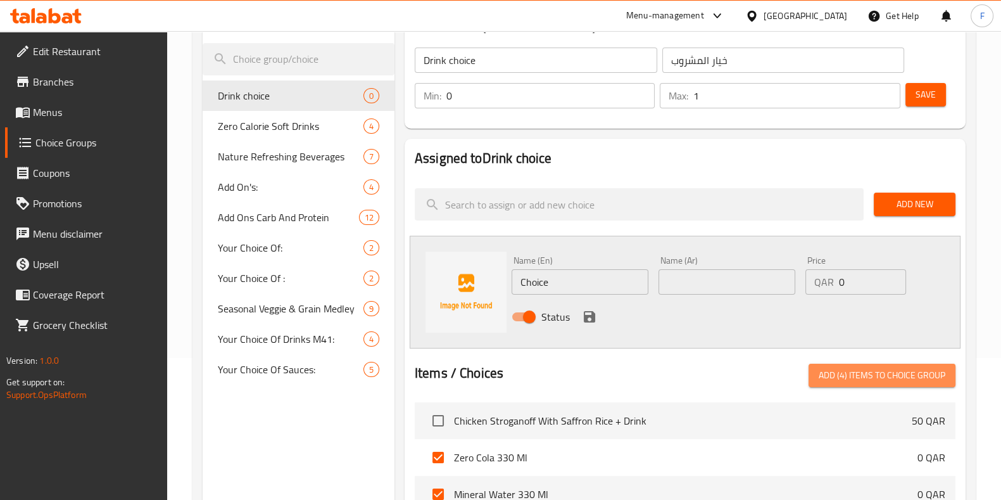
click at [837, 379] on span "Add (4) items to choice group" at bounding box center [882, 375] width 127 height 16
checkbox input "false"
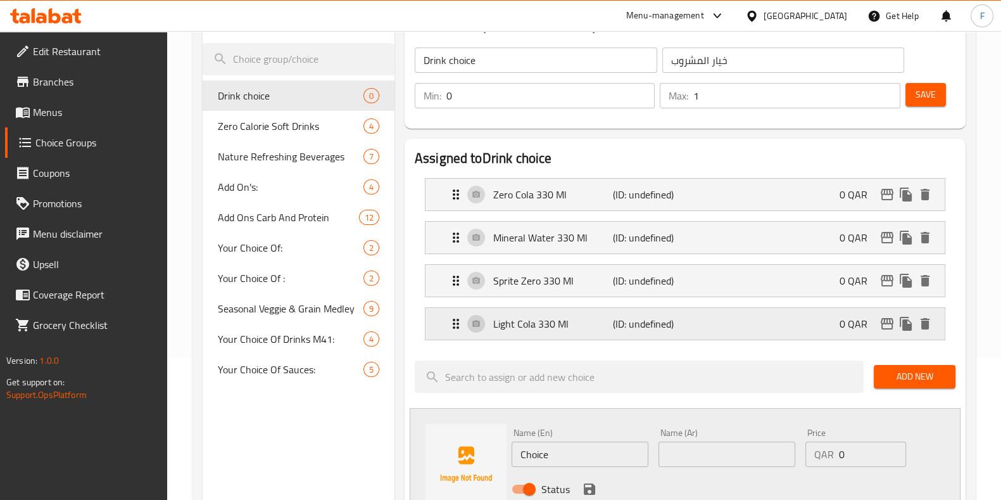
scroll to position [0, 0]
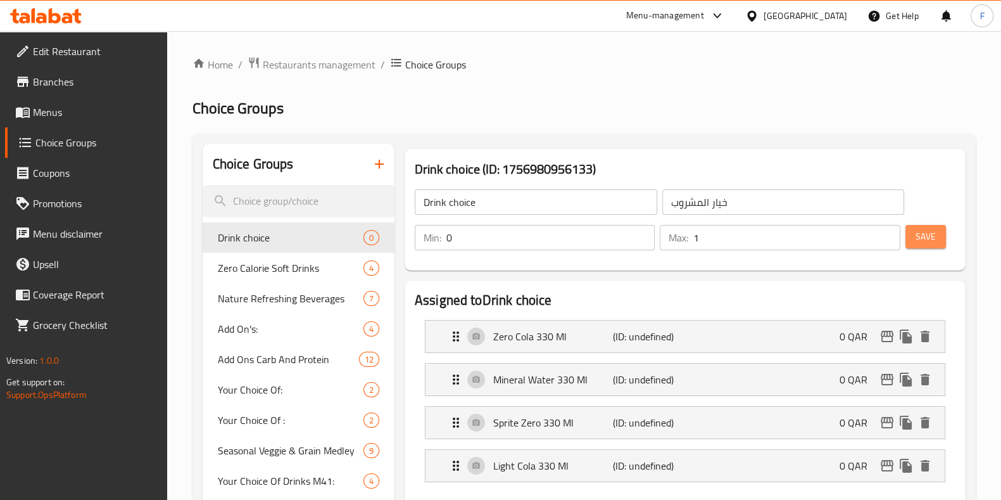
click at [915, 234] on span "Save" at bounding box center [925, 237] width 20 height 16
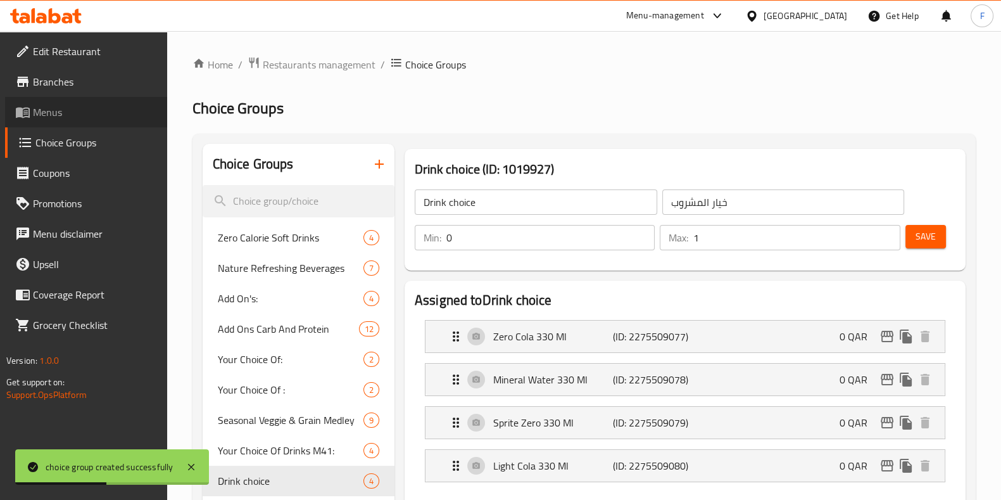
click at [58, 114] on span "Menus" at bounding box center [95, 111] width 124 height 15
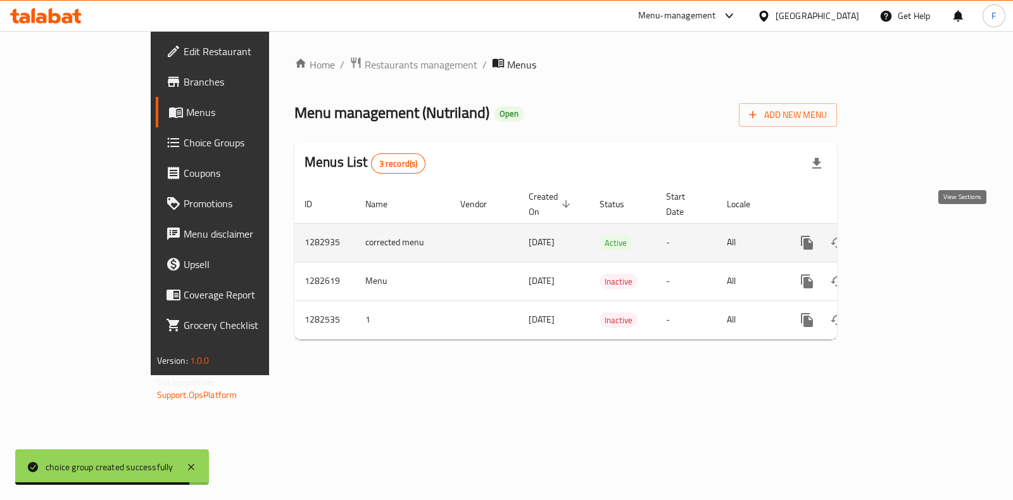
click at [906, 235] on icon "enhanced table" at bounding box center [898, 242] width 15 height 15
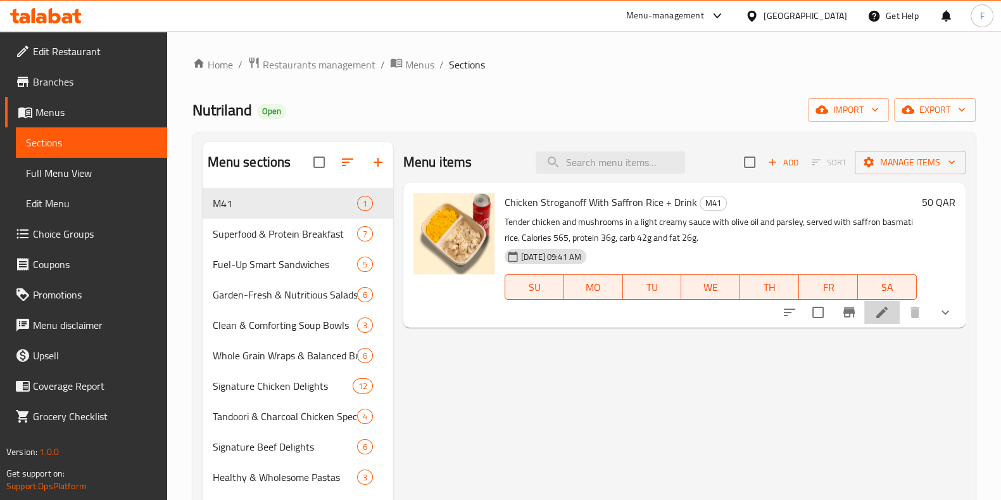
click at [877, 302] on li at bounding box center [881, 312] width 35 height 23
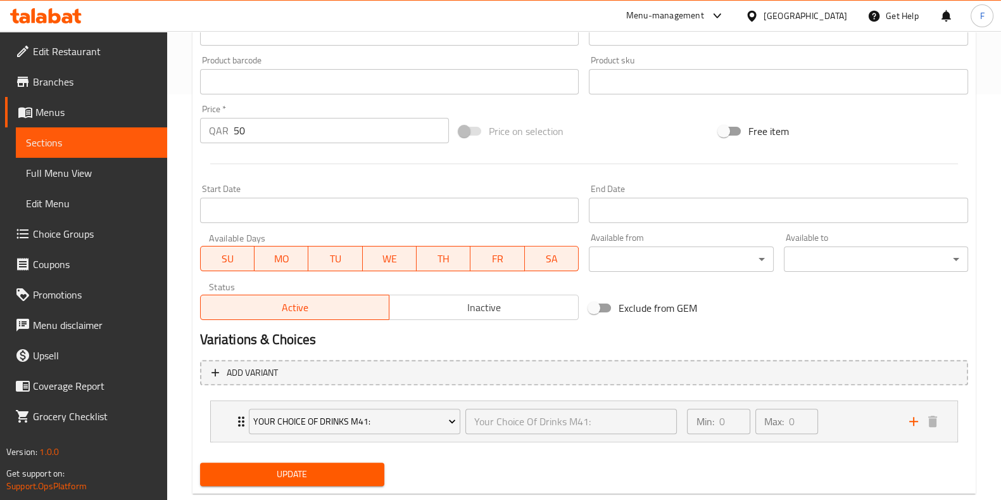
scroll to position [434, 0]
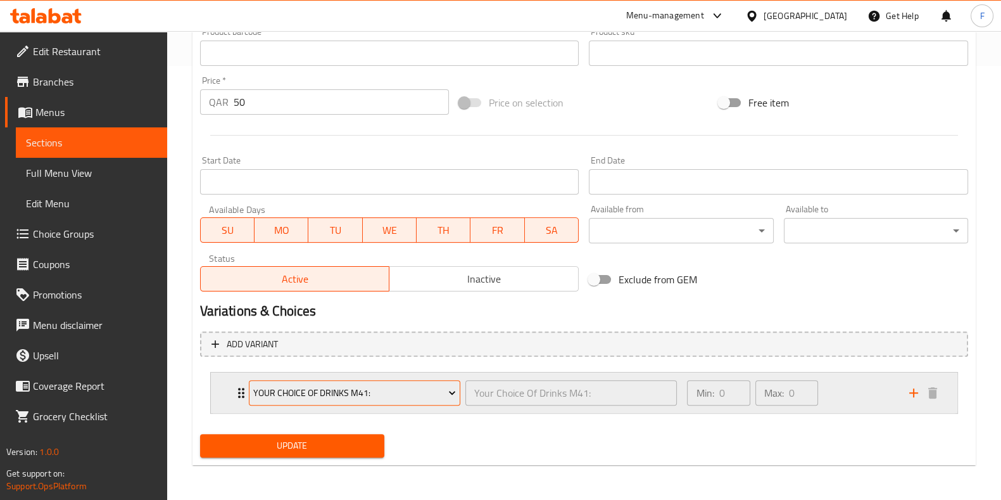
click at [358, 391] on span "Your Choice Of Drinks M41:" at bounding box center [354, 393] width 203 height 16
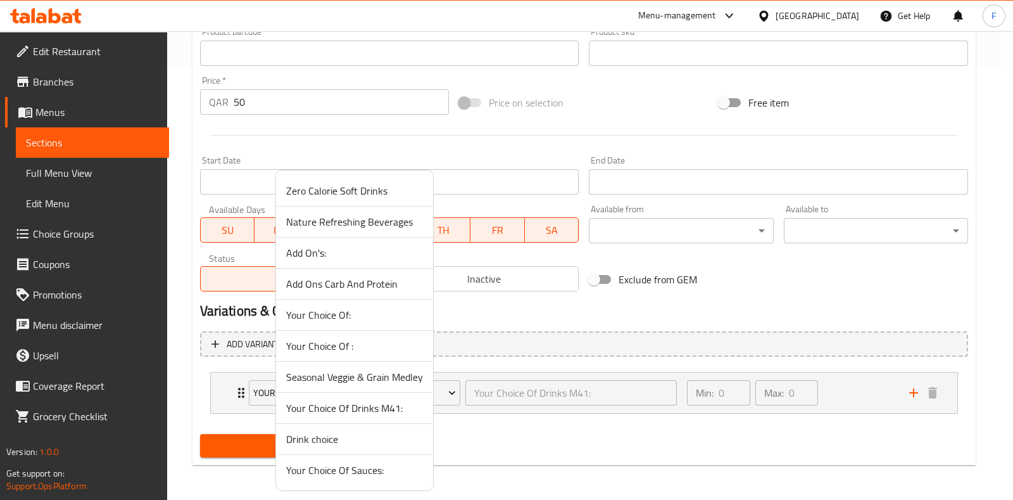
click at [330, 434] on span "Drink choice" at bounding box center [354, 438] width 137 height 15
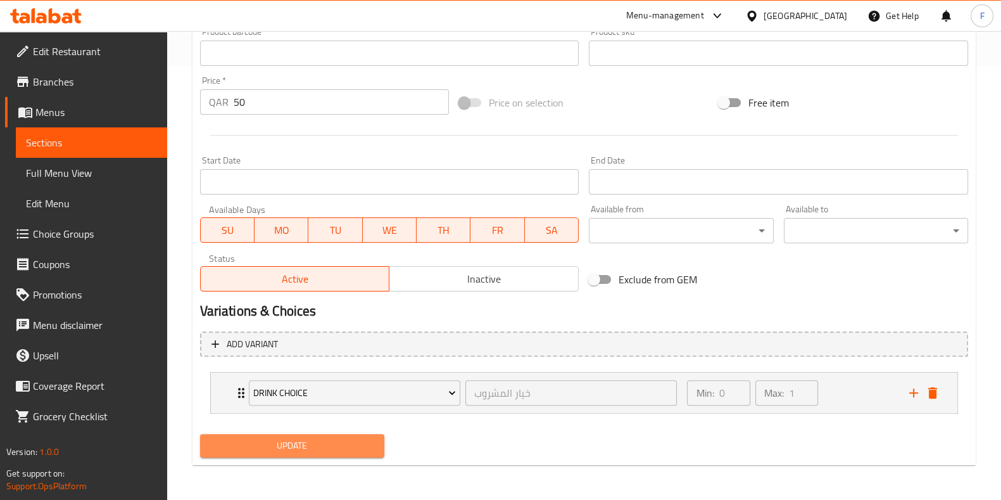
click at [362, 444] on span "Update" at bounding box center [292, 445] width 164 height 16
click at [950, 394] on div "Drink choice خيار المشروب ​ Min: 0 ​ Max: 1 ​" at bounding box center [584, 392] width 746 height 41
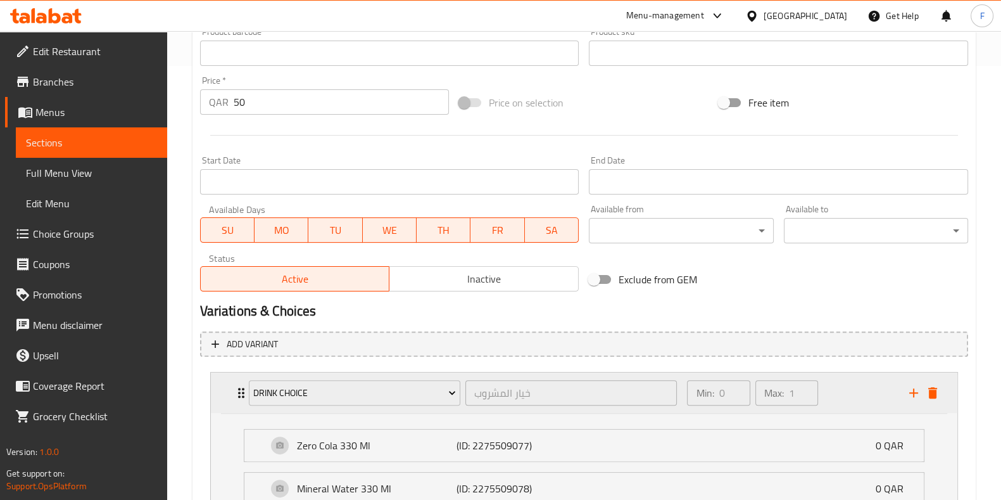
click at [938, 389] on icon "delete" at bounding box center [932, 392] width 15 height 15
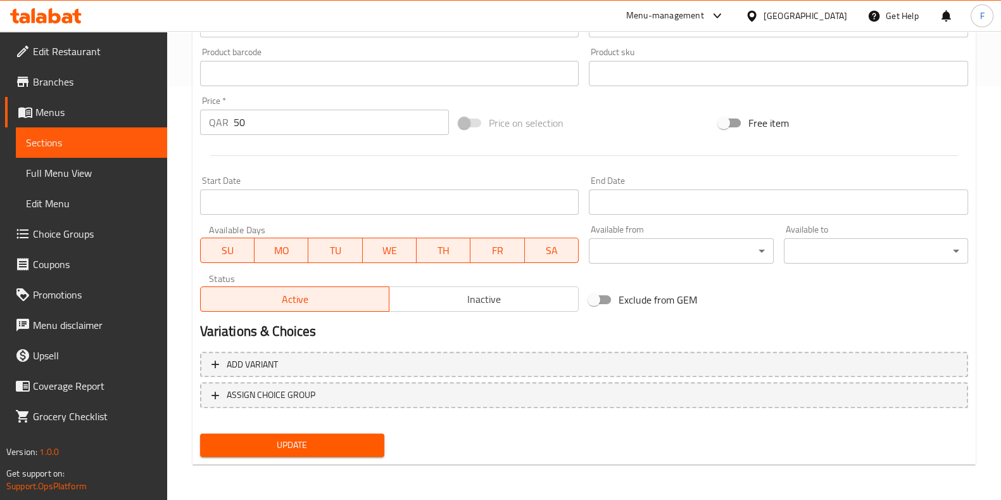
scroll to position [412, 0]
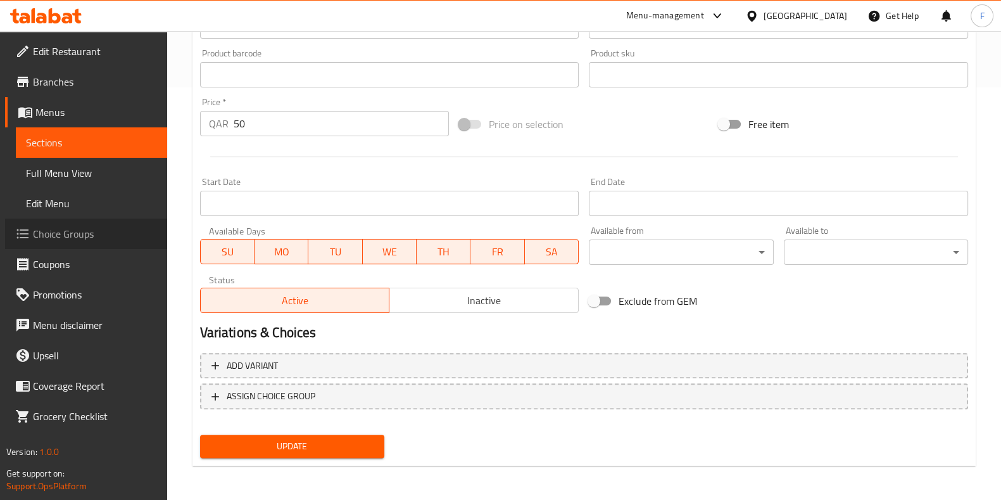
click at [72, 230] on span "Choice Groups" at bounding box center [95, 233] width 124 height 15
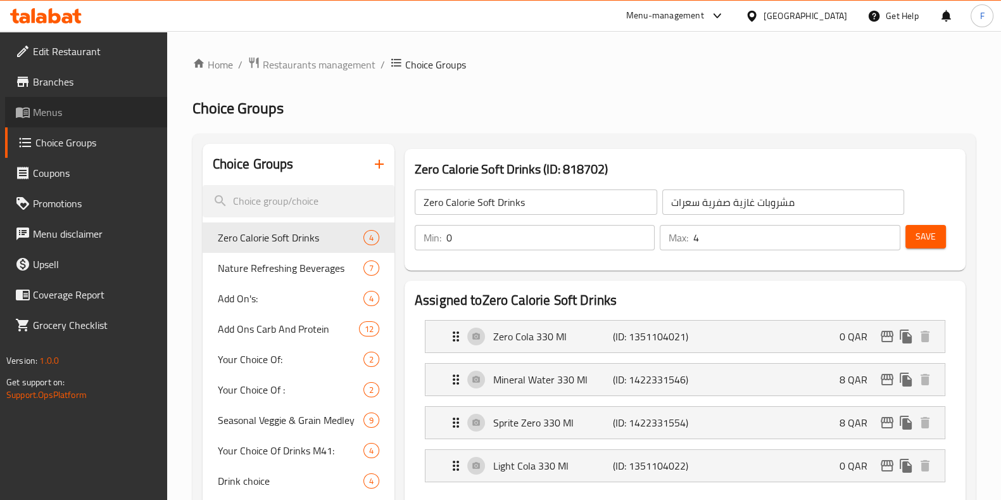
click at [46, 118] on span "Menus" at bounding box center [95, 111] width 124 height 15
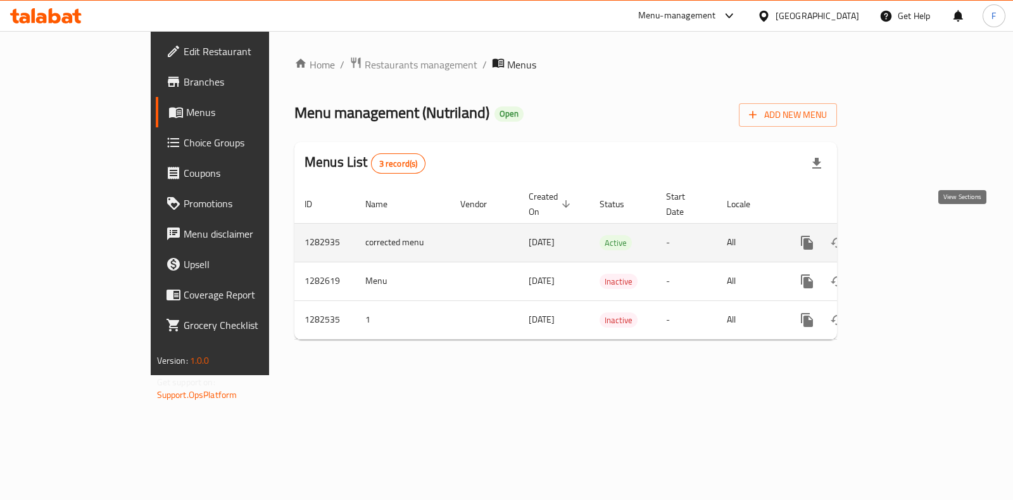
click at [914, 227] on link "enhanced table" at bounding box center [898, 242] width 30 height 30
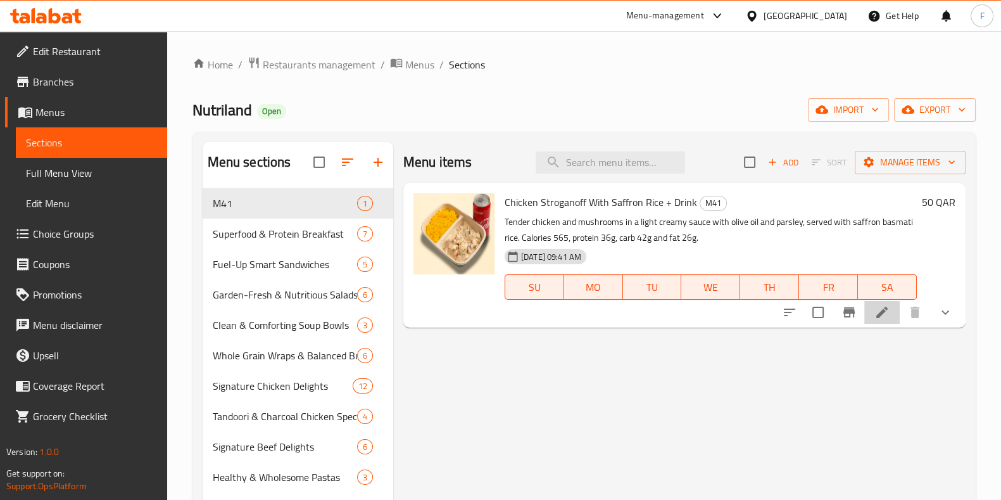
click at [870, 318] on li at bounding box center [881, 312] width 35 height 23
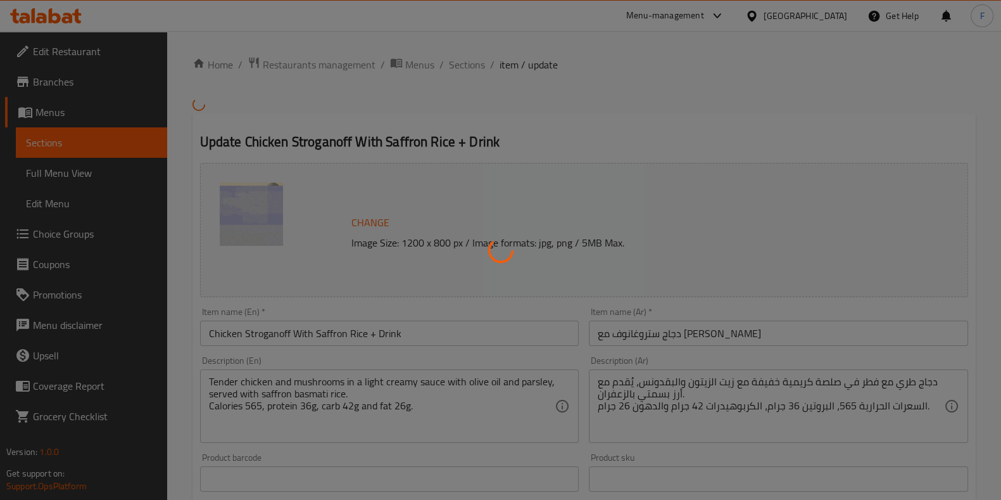
scroll to position [425, 0]
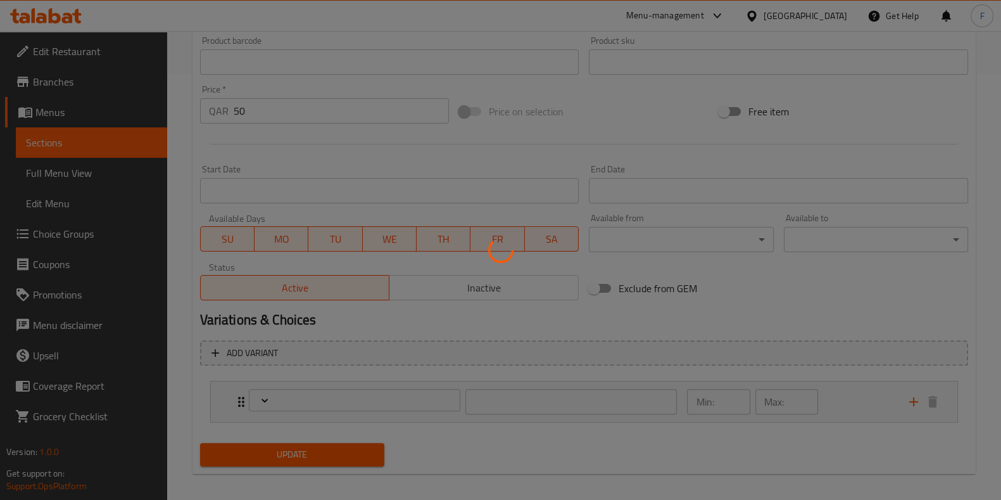
type input "Your Choice Of Drinks M41:"
type input "0"
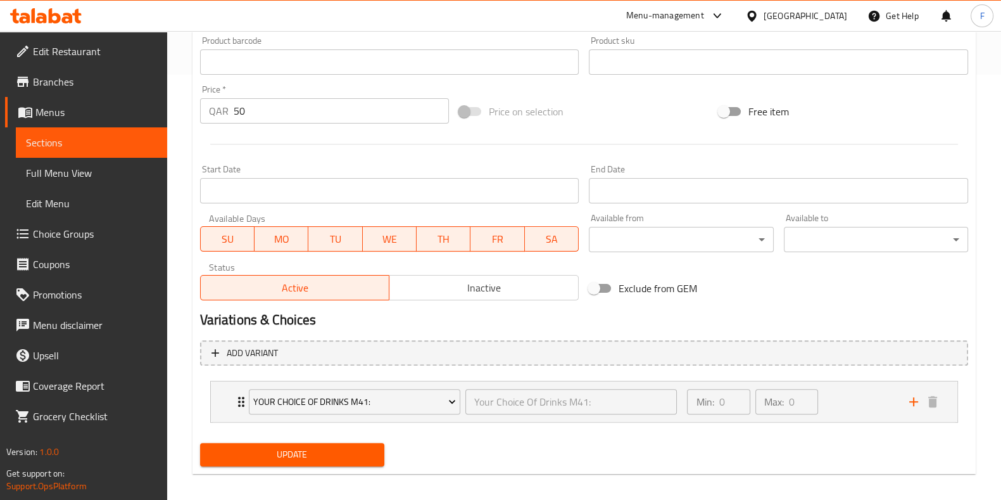
scroll to position [434, 0]
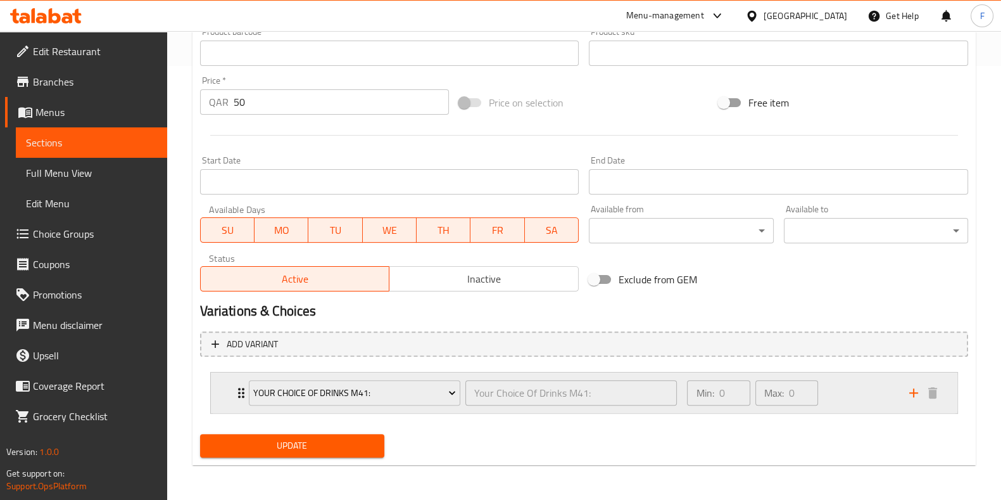
click at [852, 397] on div "Min: 0 ​ Max: 0 ​" at bounding box center [790, 392] width 222 height 41
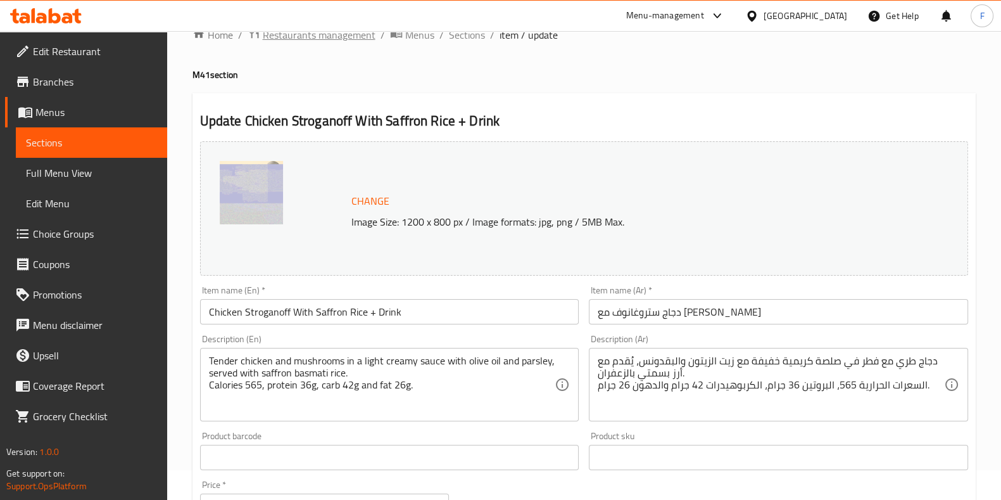
scroll to position [0, 0]
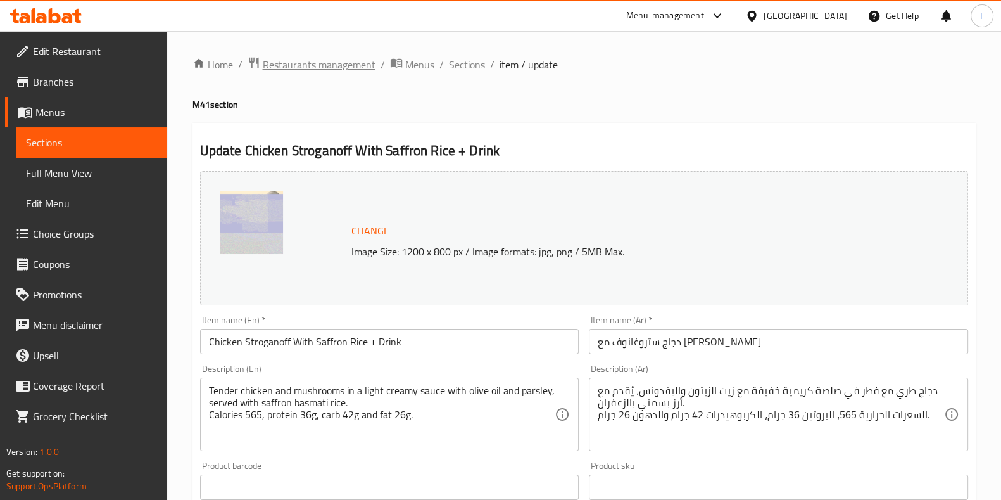
click at [358, 58] on span "Restaurants management" at bounding box center [319, 64] width 113 height 15
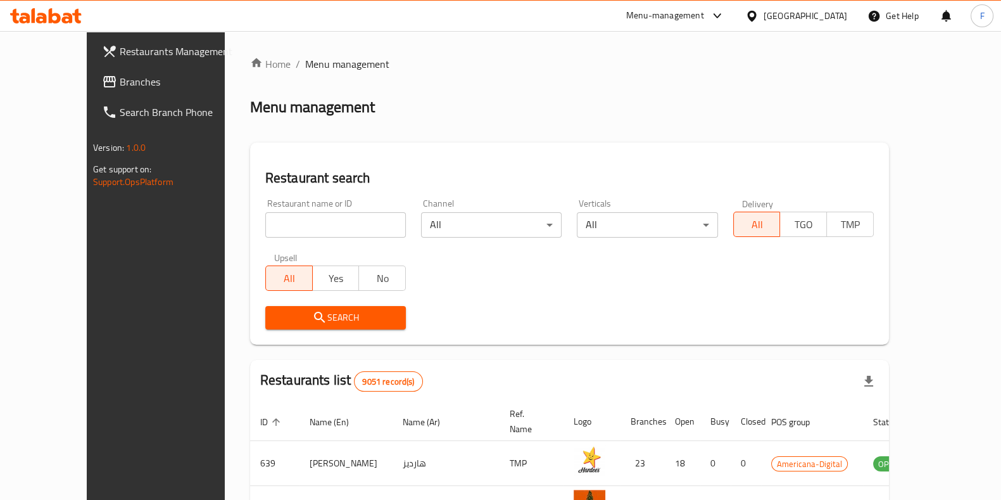
click at [120, 44] on span "Restaurants Management" at bounding box center [182, 51] width 124 height 15
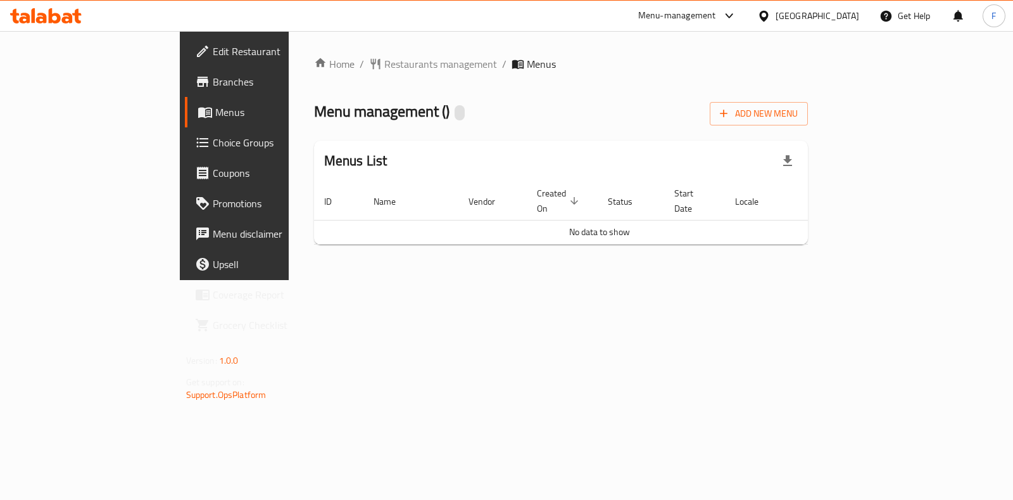
click at [323, 75] on div "Home / Restaurants management / Menus Menu management ( ) Add New Menu Menus Li…" at bounding box center [561, 155] width 494 height 198
click at [384, 67] on span "Restaurants management" at bounding box center [440, 63] width 113 height 15
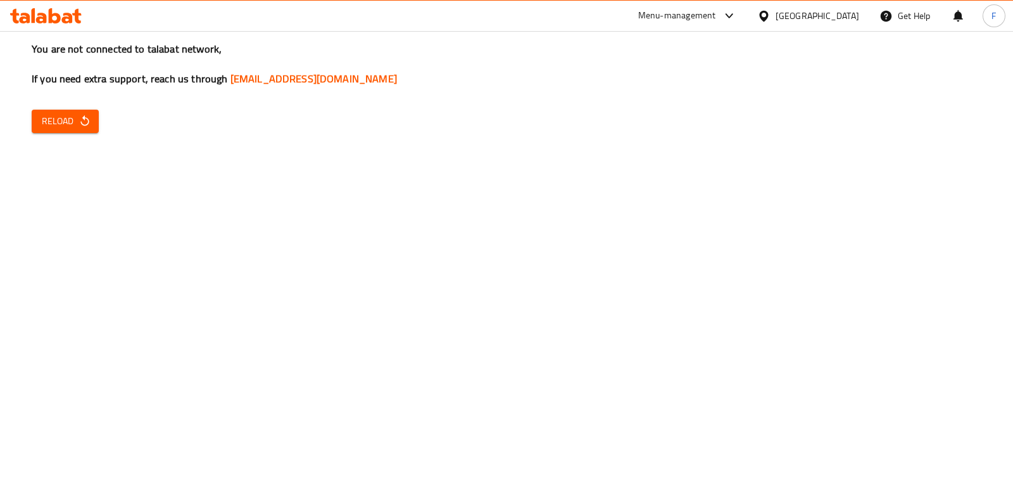
click at [79, 125] on icon "button" at bounding box center [85, 121] width 13 height 13
click at [92, 120] on button "Reload" at bounding box center [65, 121] width 67 height 23
drag, startPoint x: 30, startPoint y: 149, endPoint x: 142, endPoint y: 94, distance: 124.9
click at [30, 149] on div "You are not connected to talabat network, If you need extra support, reach us t…" at bounding box center [506, 250] width 1013 height 500
click at [713, 12] on div "Menu-management" at bounding box center [677, 15] width 78 height 15
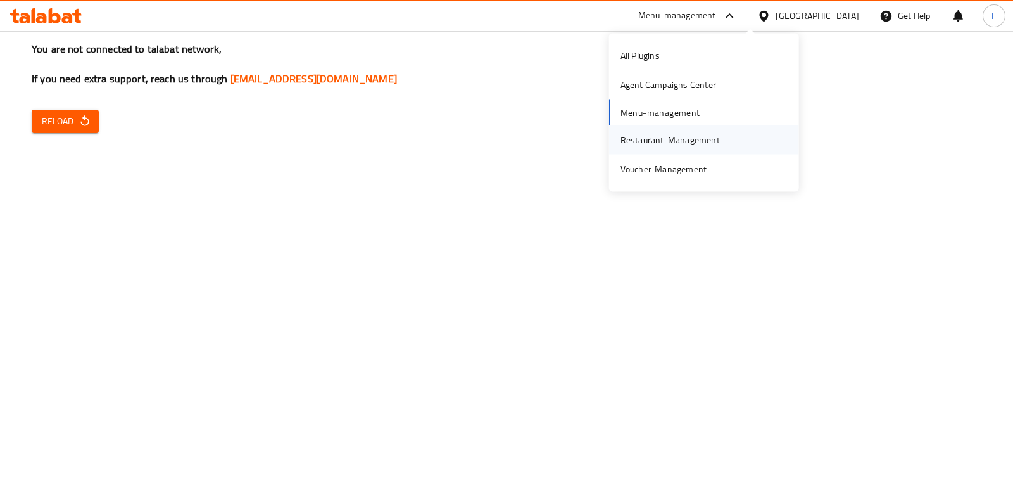
click at [670, 137] on div "Restaurant-Management" at bounding box center [669, 139] width 99 height 14
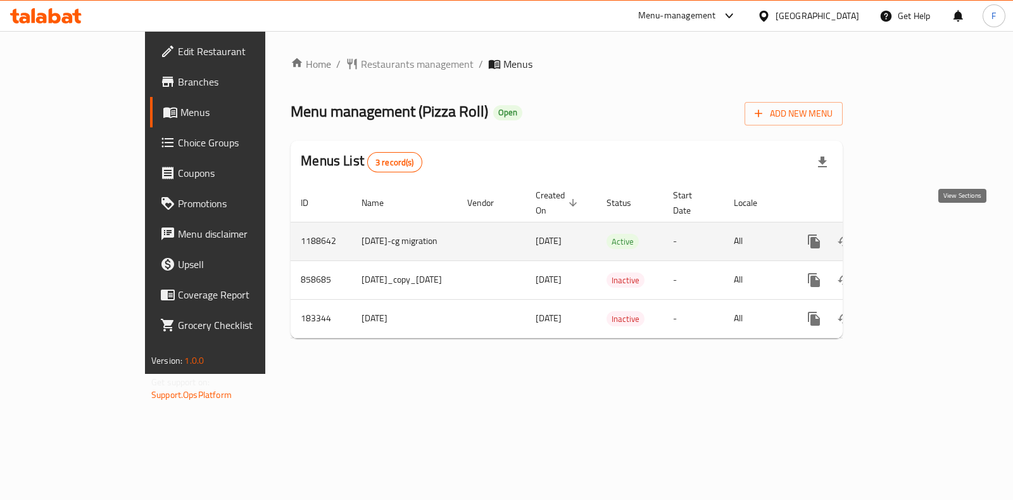
click at [911, 236] on icon "enhanced table" at bounding box center [905, 241] width 11 height 11
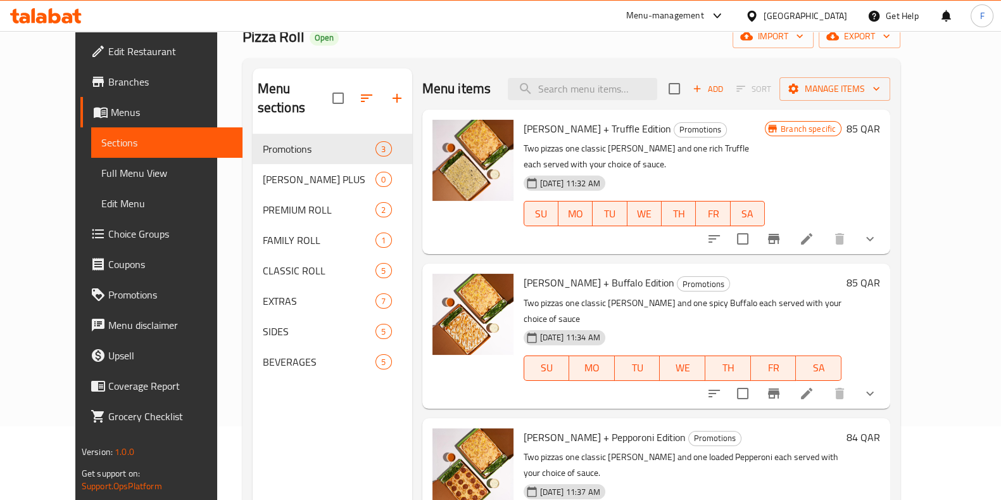
scroll to position [158, 0]
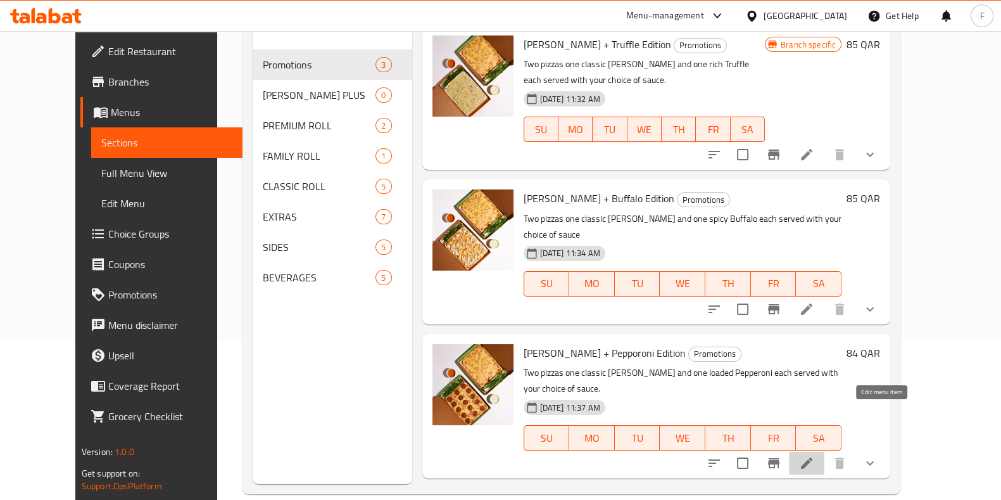
click at [814, 455] on icon at bounding box center [806, 462] width 15 height 15
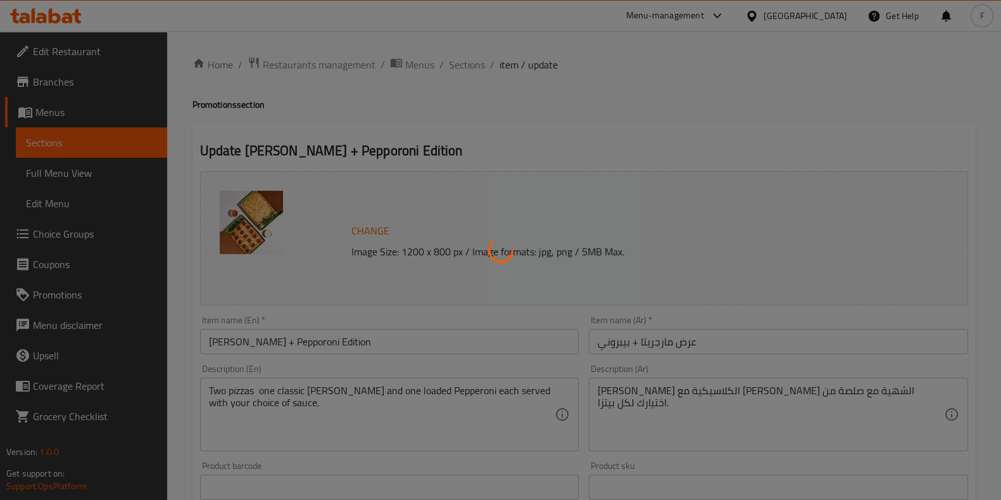
type input "Your Choice Of Sauce:"
type input "2"
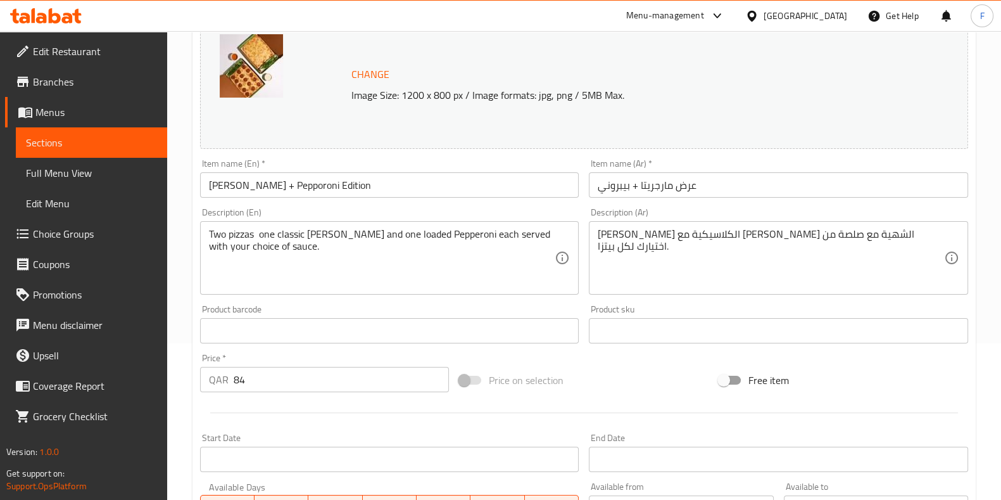
scroll to position [158, 0]
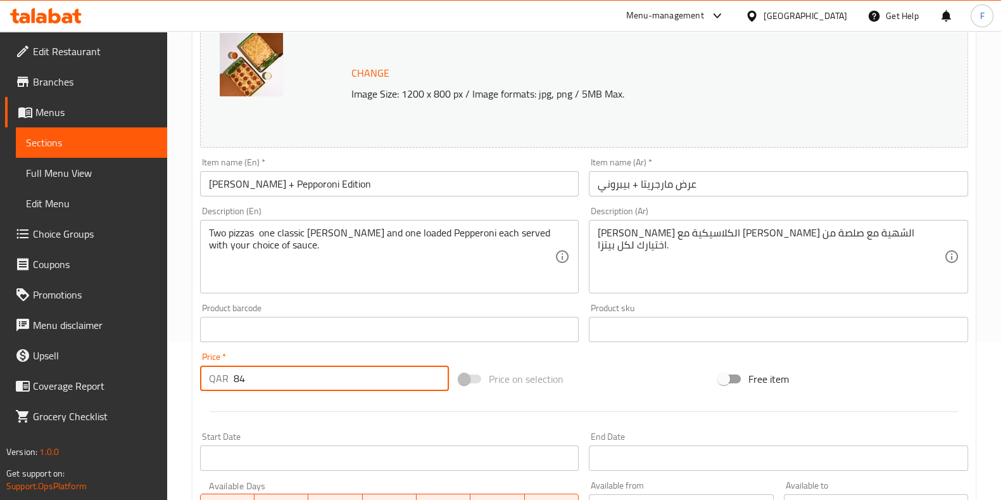
drag, startPoint x: 334, startPoint y: 387, endPoint x: 238, endPoint y: 374, distance: 97.1
click at [238, 374] on input "84" at bounding box center [342, 377] width 216 height 25
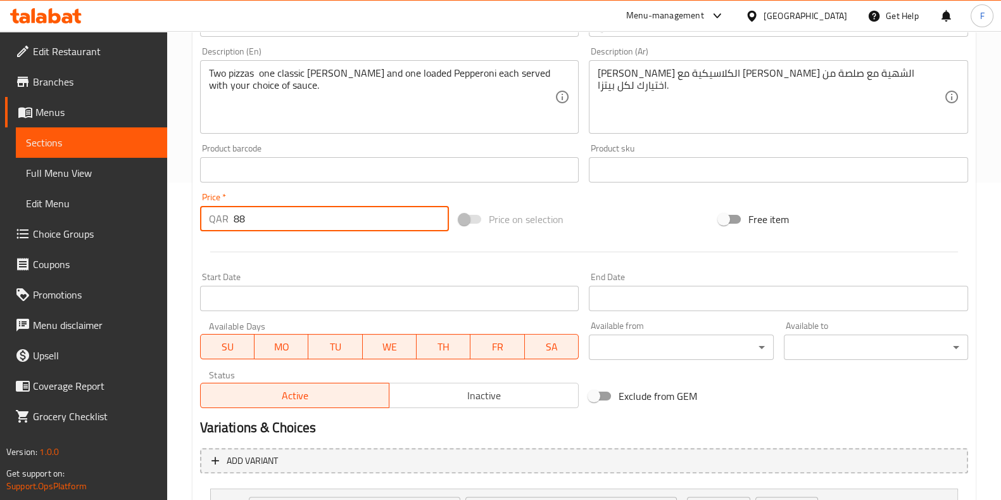
scroll to position [434, 0]
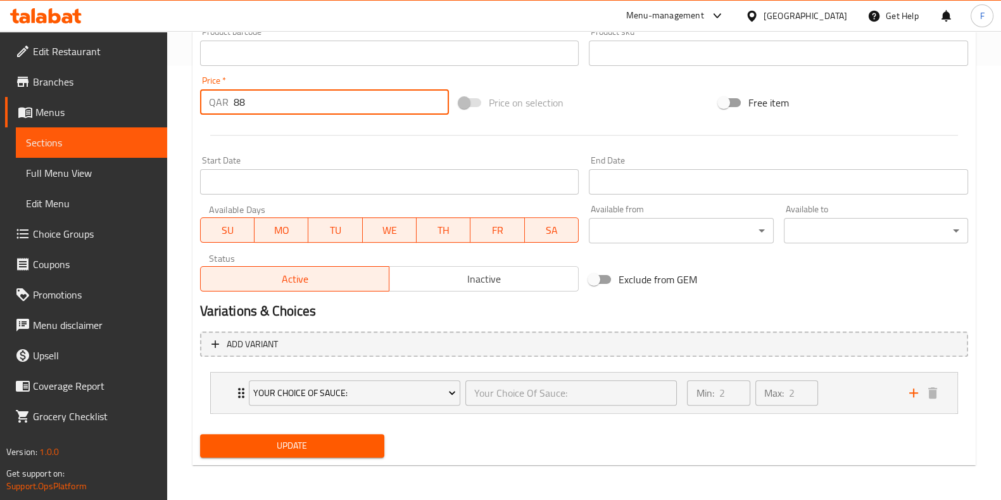
type input "88"
click at [351, 462] on div "Update [PERSON_NAME] + Pepporoni Edition Change Image Size: 1200 x 800 px / Ima…" at bounding box center [583, 77] width 783 height 776
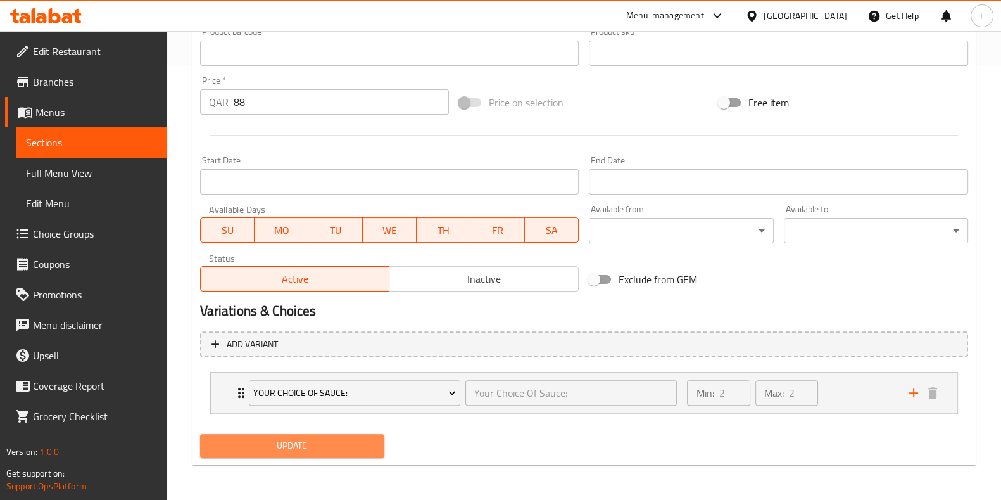
click at [351, 451] on span "Update" at bounding box center [292, 445] width 164 height 16
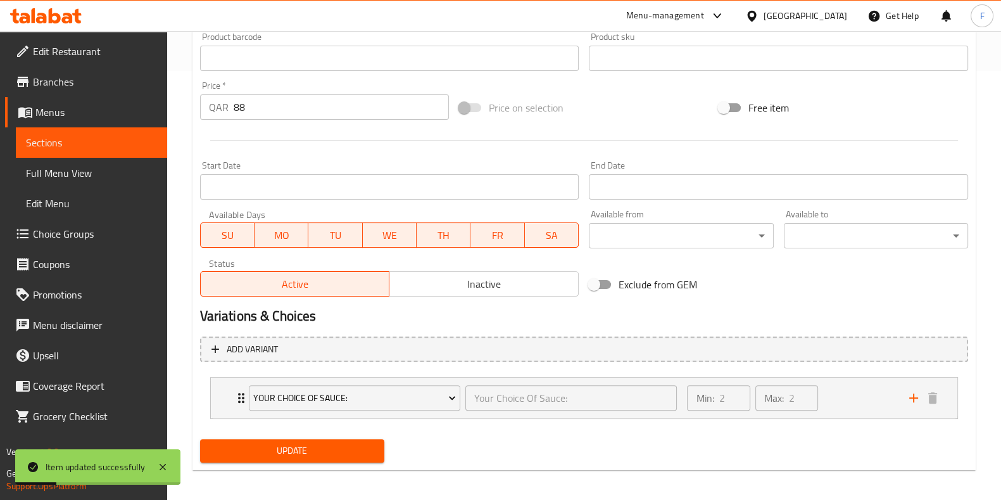
scroll to position [0, 0]
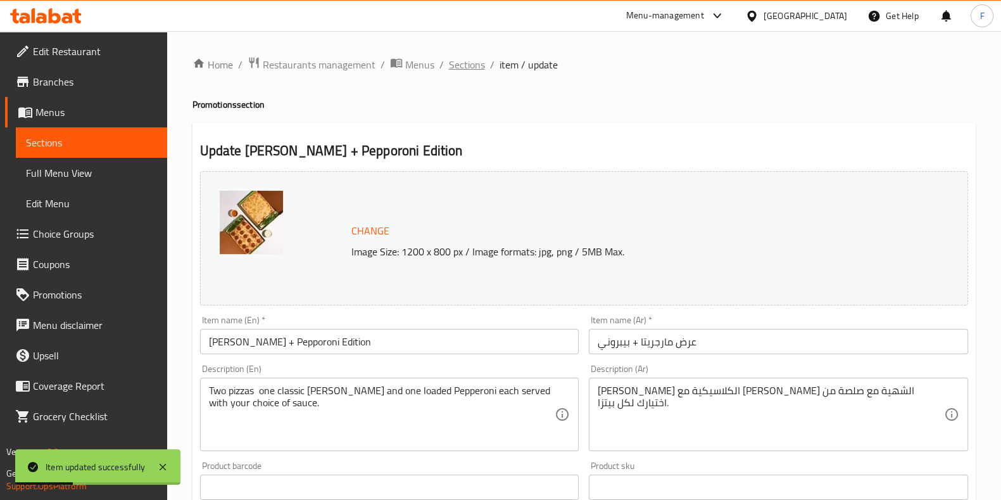
click at [461, 68] on span "Sections" at bounding box center [467, 64] width 36 height 15
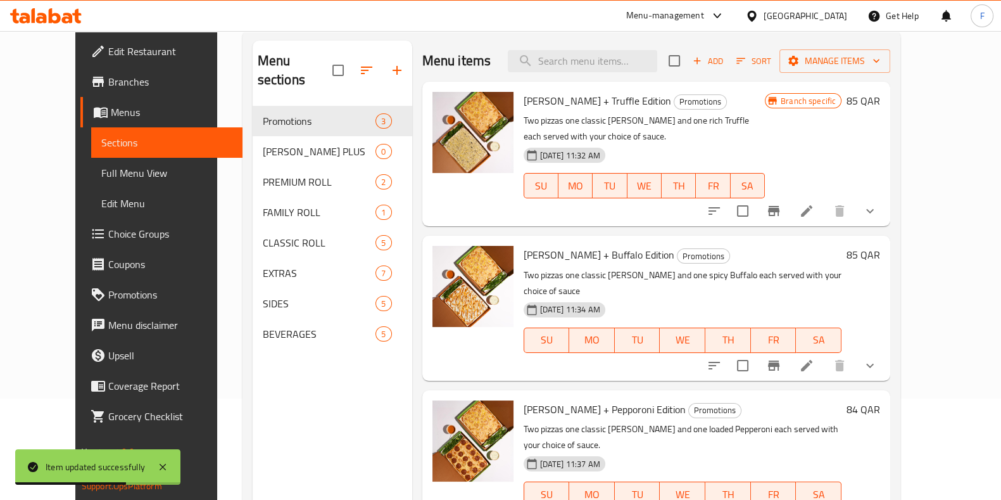
scroll to position [177, 0]
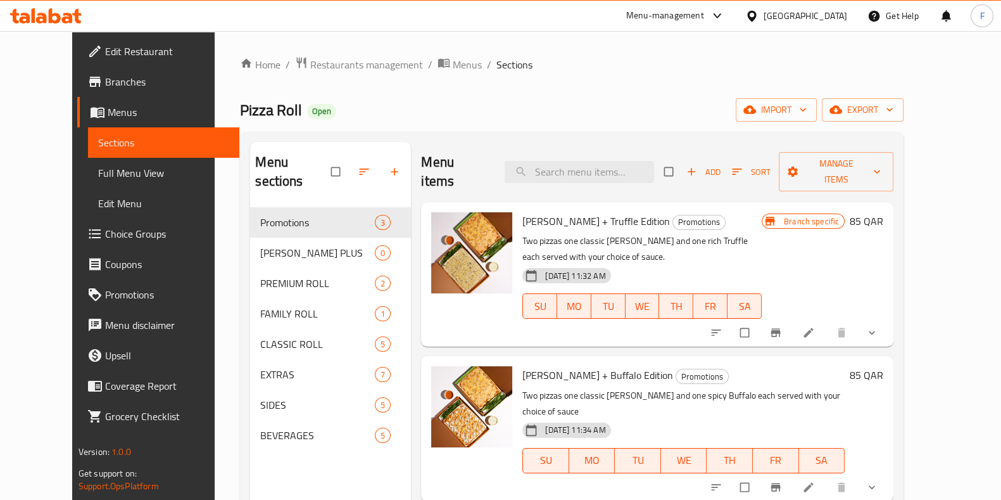
click at [704, 15] on div "Menu-management" at bounding box center [665, 15] width 78 height 15
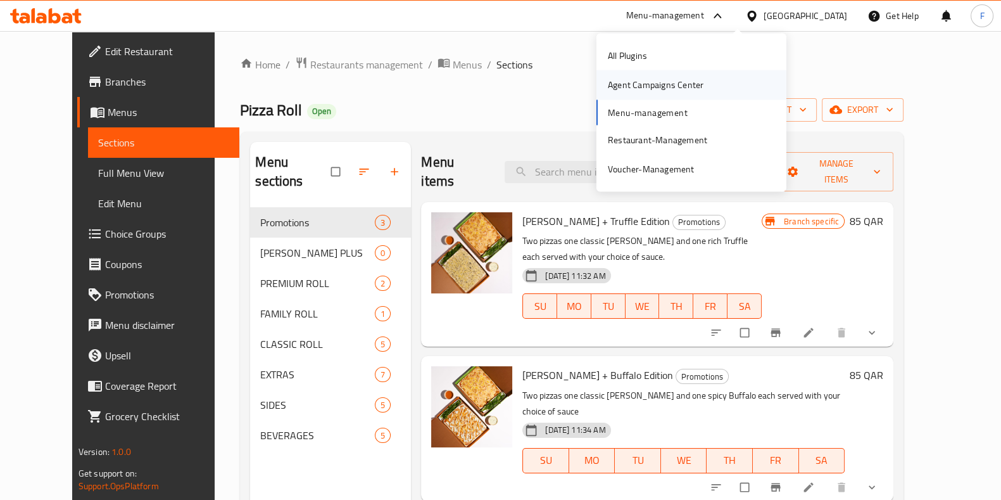
click at [667, 84] on div "Agent Campaigns Center" at bounding box center [656, 85] width 96 height 14
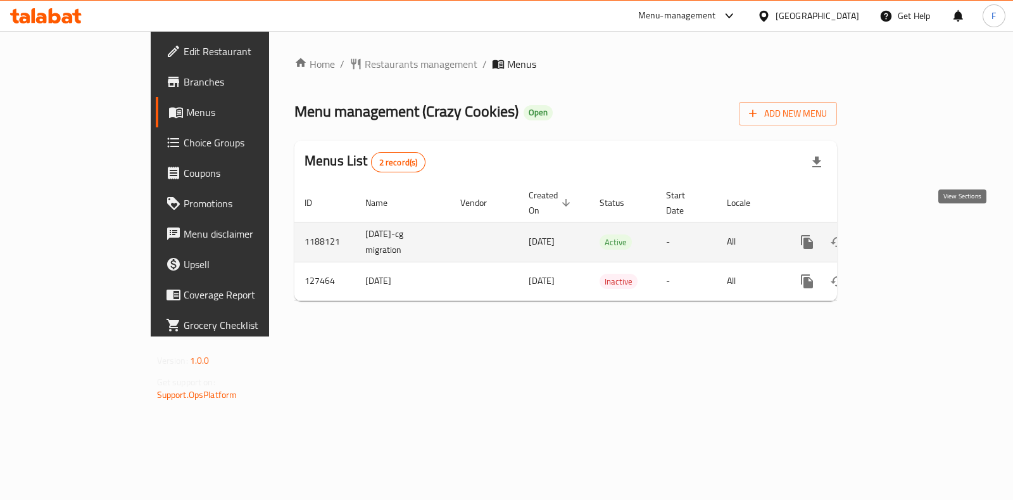
click at [906, 234] on icon "enhanced table" at bounding box center [898, 241] width 15 height 15
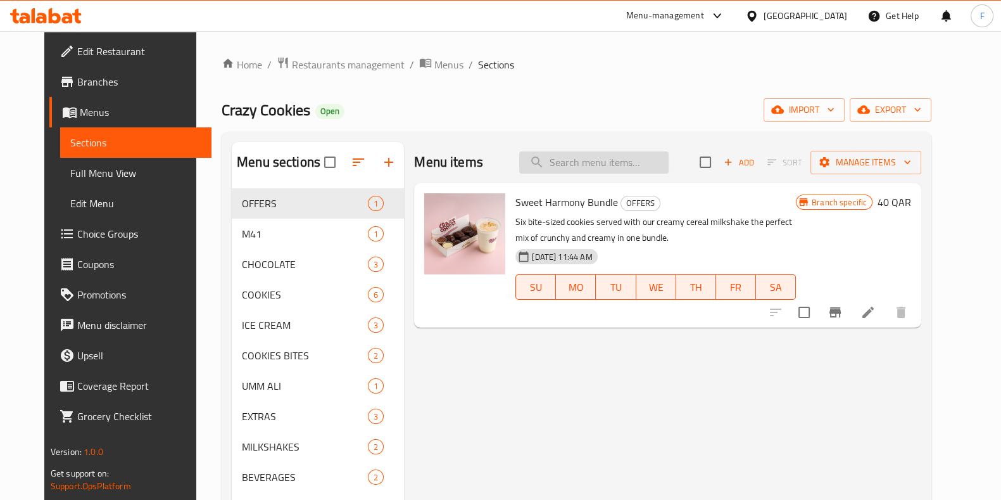
click at [587, 158] on input "search" at bounding box center [593, 162] width 149 height 22
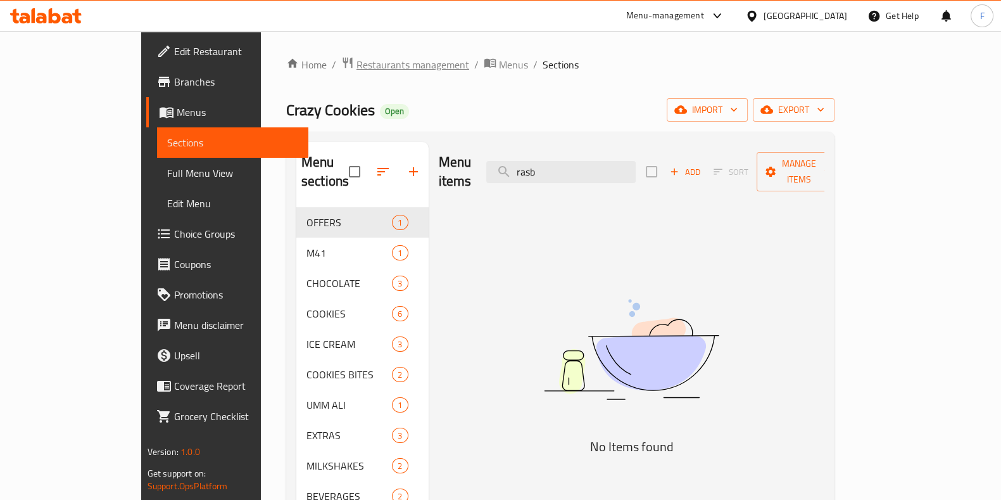
type input "rasb"
click at [358, 64] on span "Restaurants management" at bounding box center [412, 64] width 113 height 15
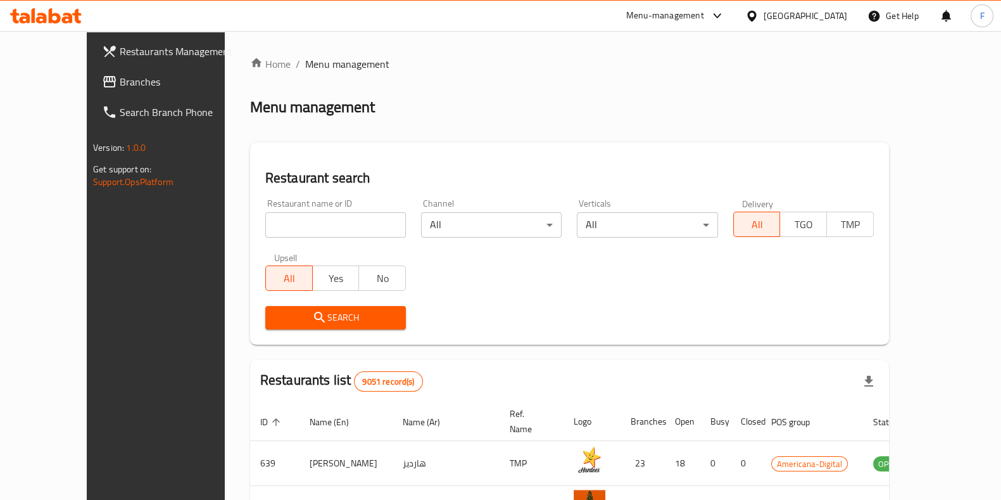
drag, startPoint x: 776, startPoint y: 21, endPoint x: 766, endPoint y: 20, distance: 9.5
click at [725, 22] on icon at bounding box center [717, 15] width 15 height 15
click at [731, 82] on div "Agent Campaigns Center" at bounding box center [691, 84] width 190 height 29
